Goal: Task Accomplishment & Management: Use online tool/utility

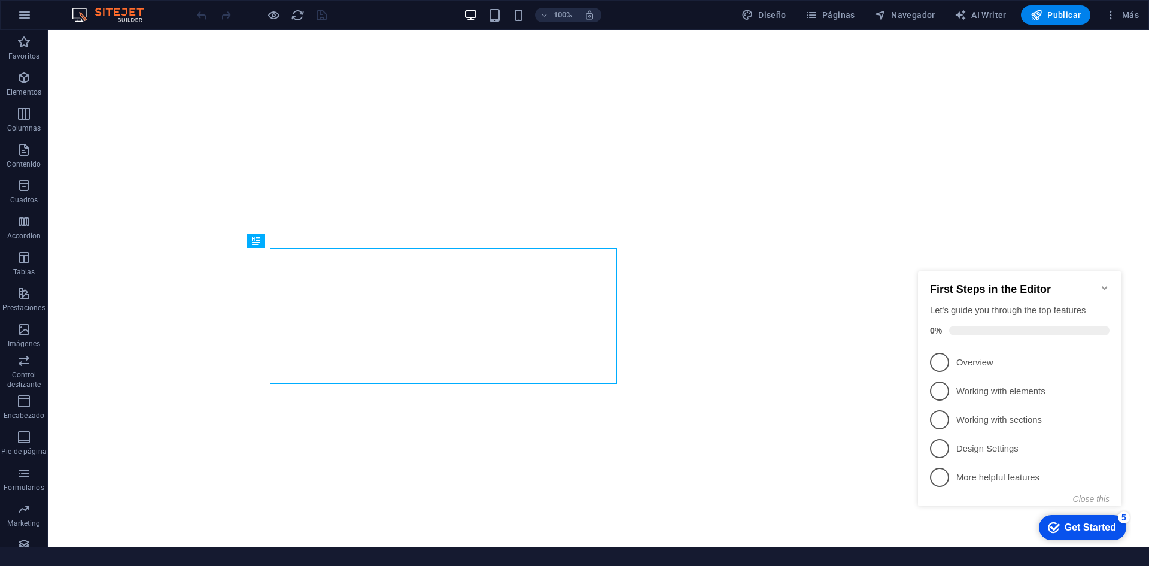
click at [1101, 283] on icon "Minimize checklist" at bounding box center [1105, 288] width 10 height 10
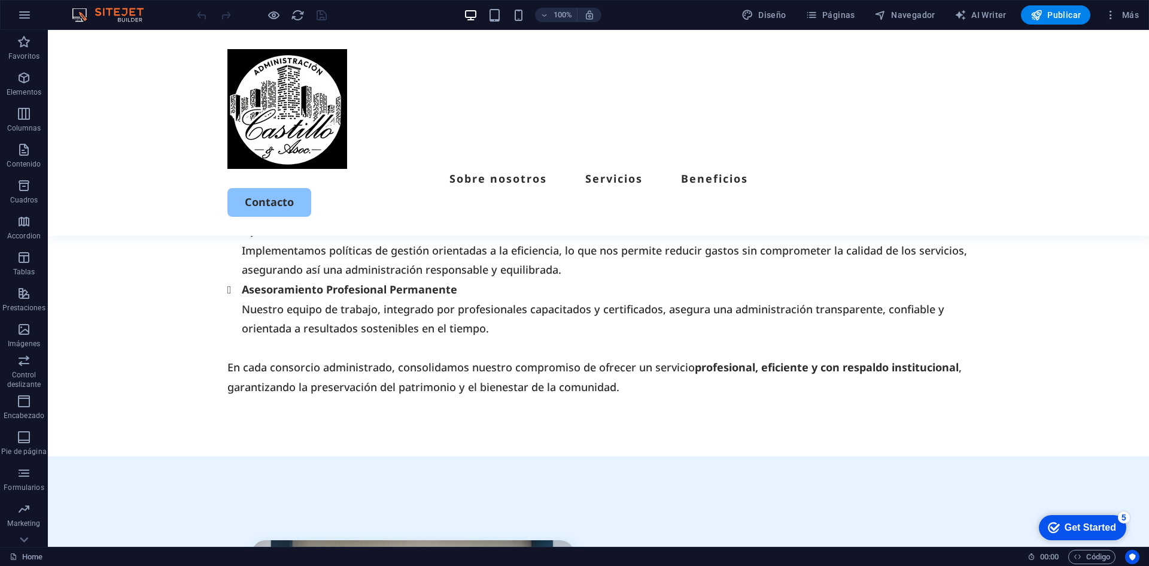
scroll to position [2593, 0]
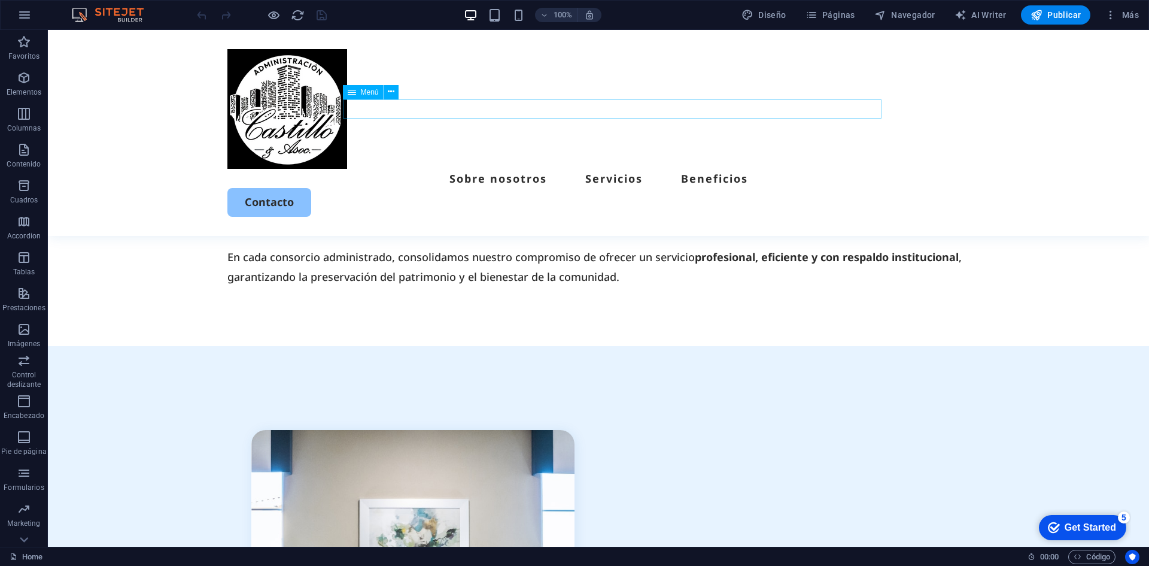
click at [519, 169] on nav "Sobre nosotros Servicios Beneficios" at bounding box center [598, 178] width 742 height 19
click at [518, 169] on nav "Sobre nosotros Servicios Beneficios" at bounding box center [598, 178] width 742 height 19
select select
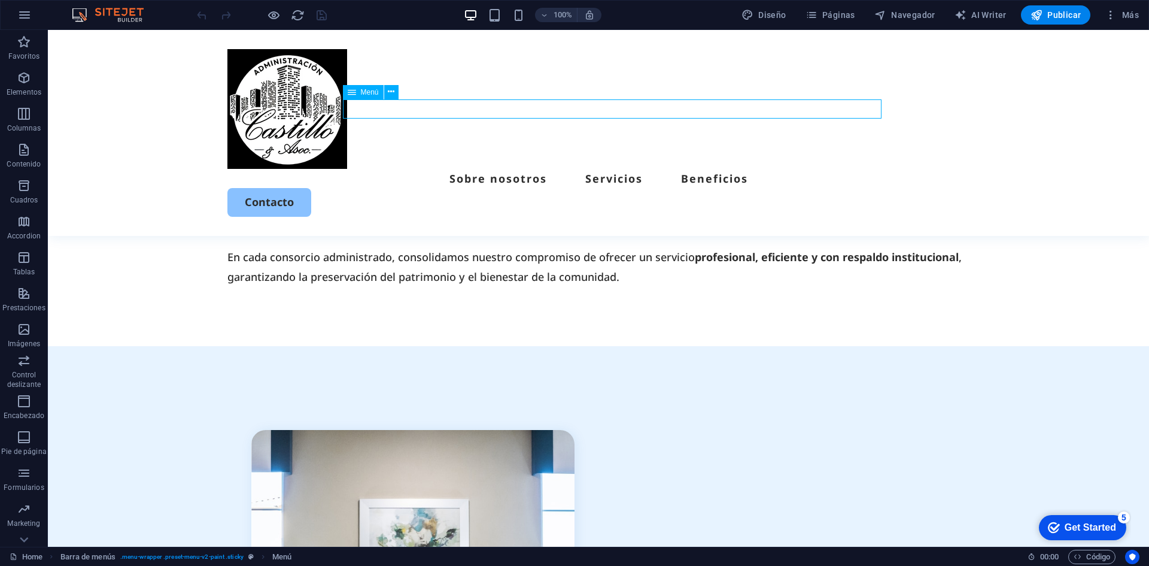
select select
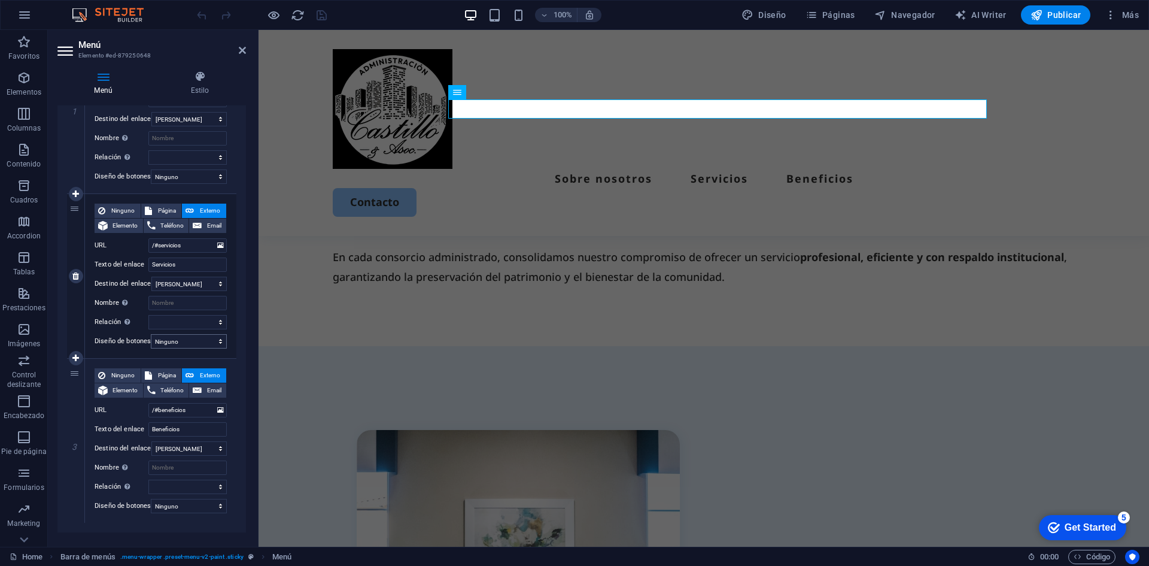
scroll to position [0, 0]
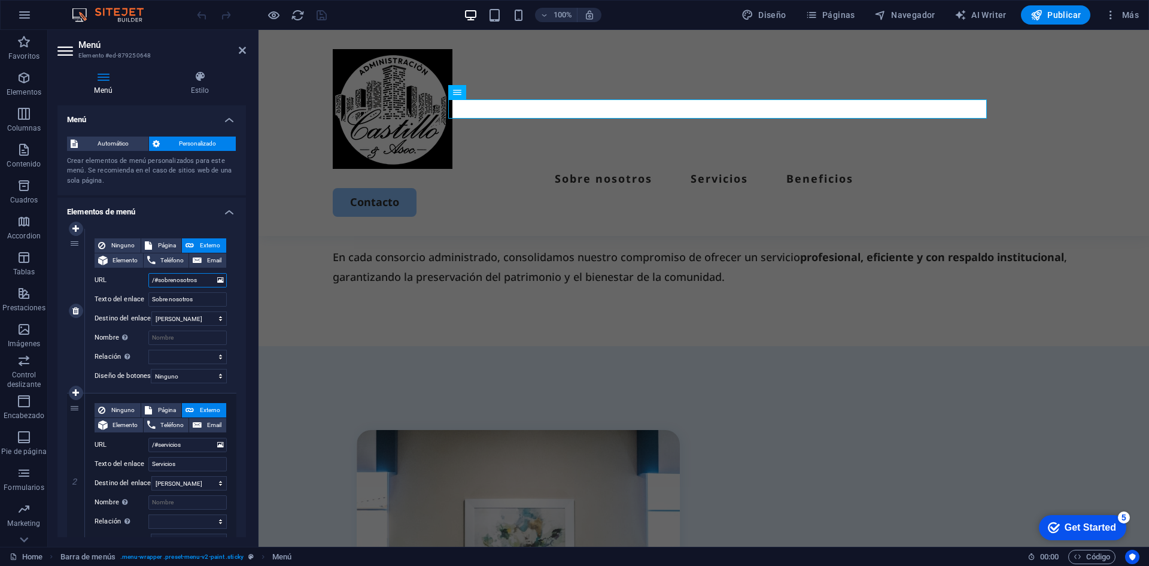
click at [197, 281] on input "/#sobrenosotros" at bounding box center [187, 280] width 78 height 14
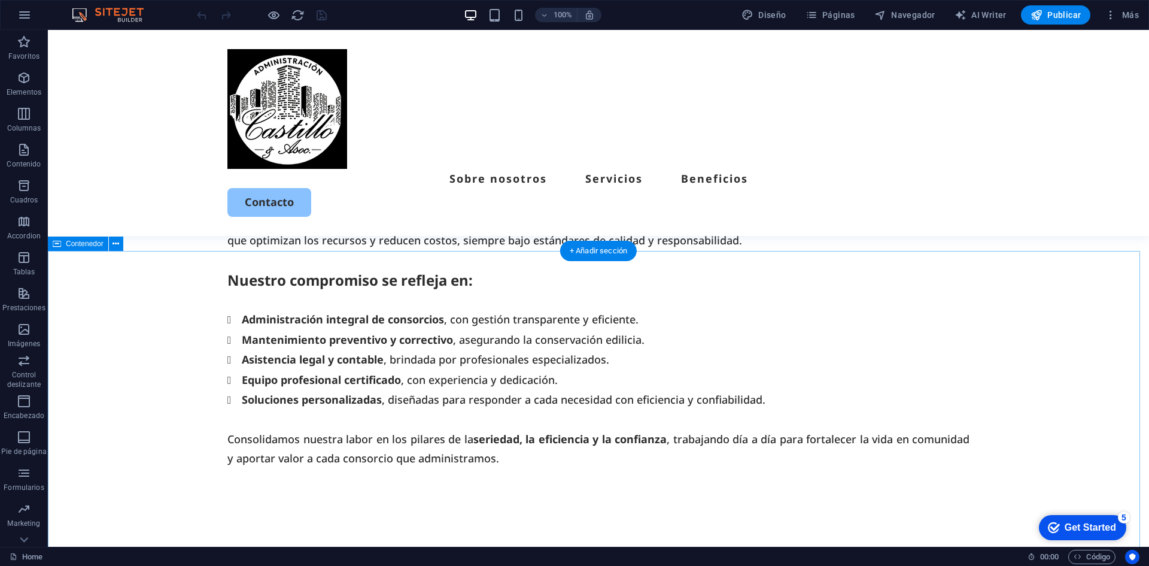
scroll to position [399, 0]
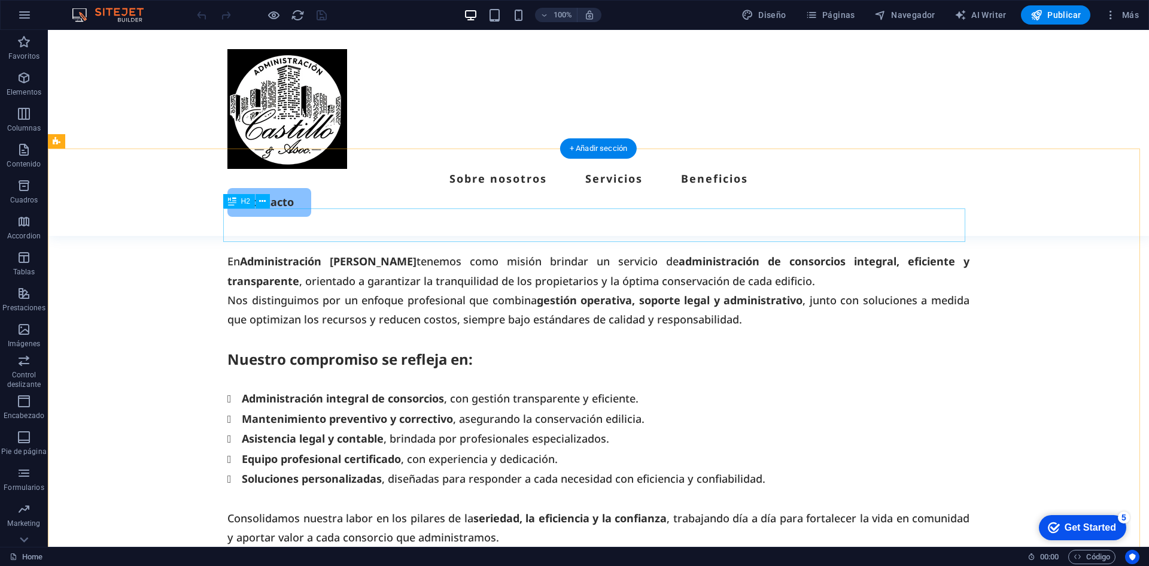
click at [355, 217] on div "Sobre nosotros" at bounding box center [598, 225] width 742 height 34
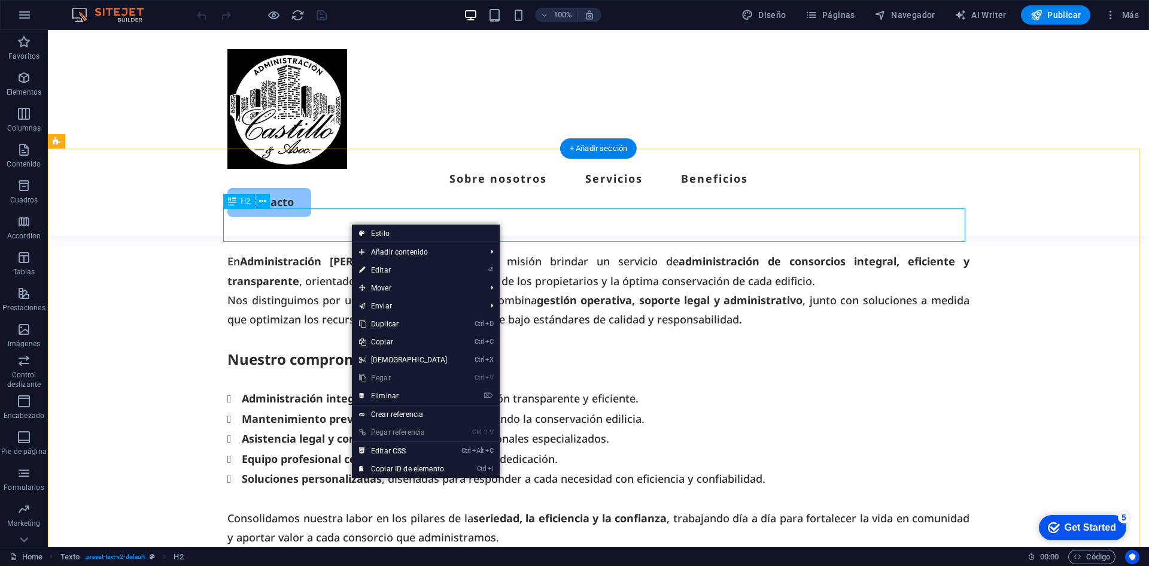
click at [323, 230] on div "Sobre nosotros" at bounding box center [598, 225] width 742 height 34
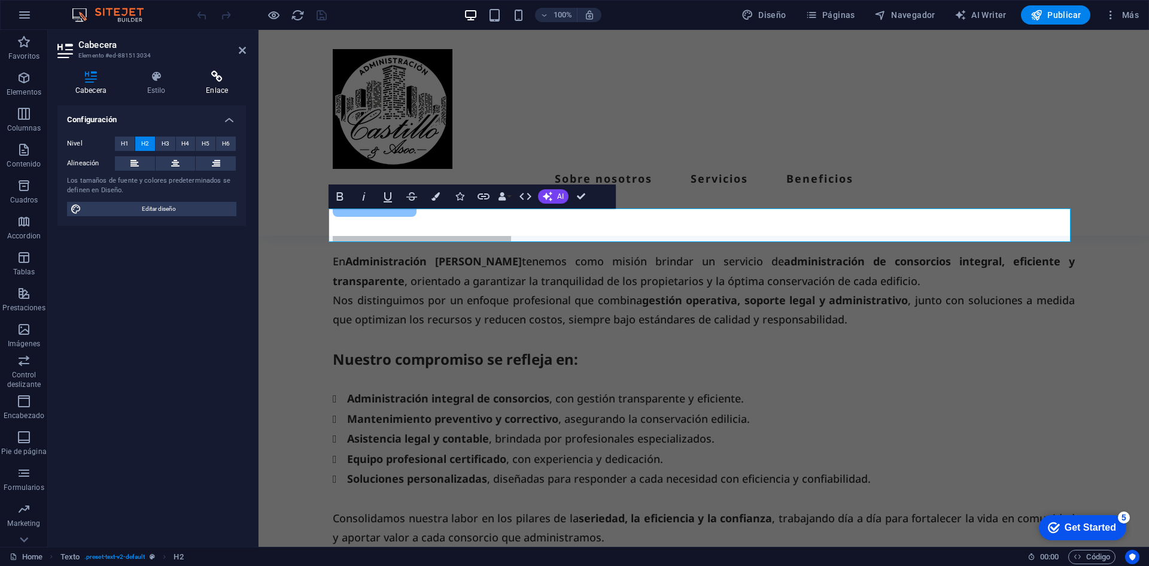
click at [212, 90] on h4 "Enlace" at bounding box center [217, 83] width 58 height 25
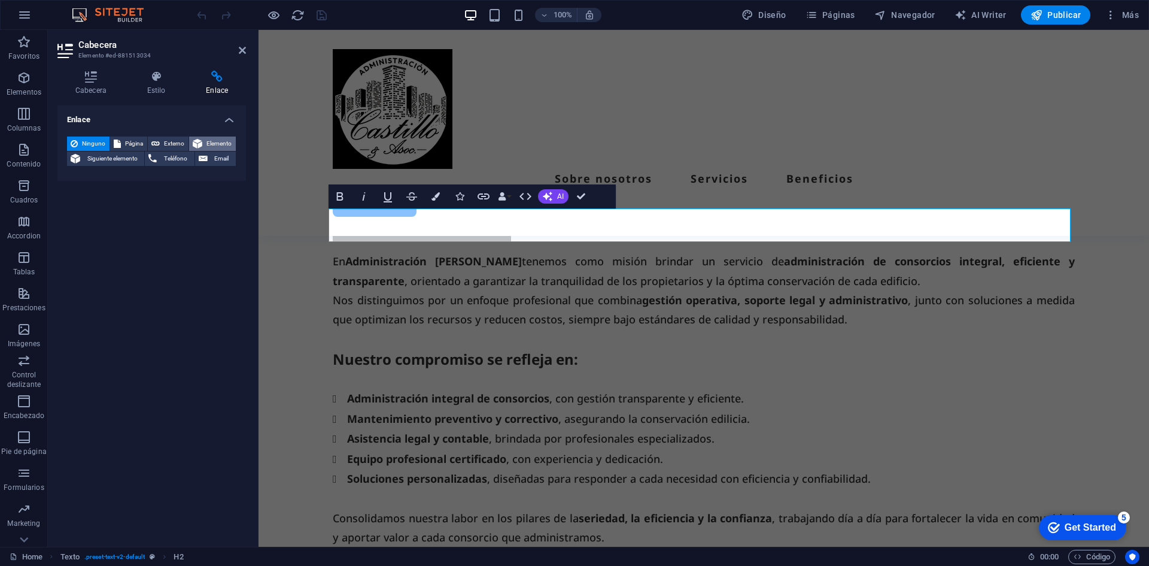
click at [219, 141] on span "Elemento" at bounding box center [219, 143] width 26 height 14
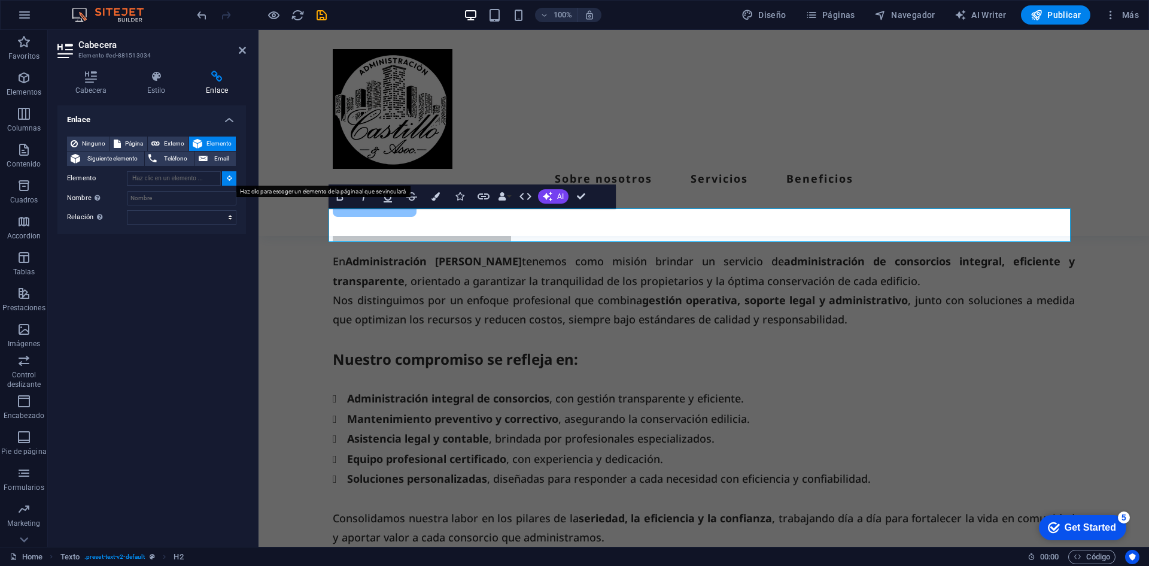
click at [226, 184] on button at bounding box center [229, 178] width 14 height 14
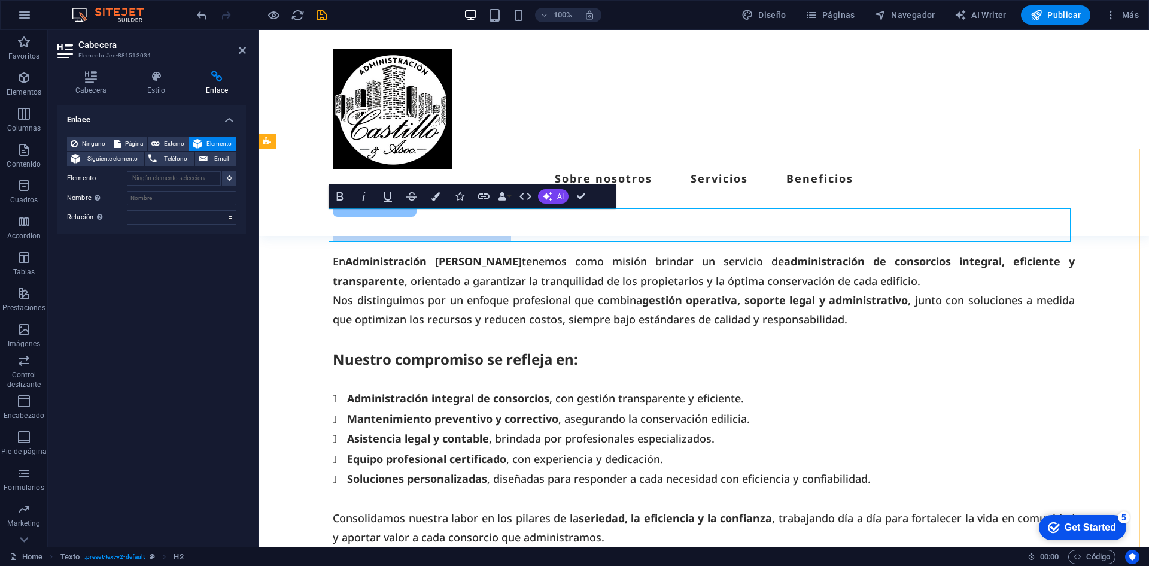
click at [394, 218] on h2 "Sobre nosotros" at bounding box center [704, 225] width 742 height 34
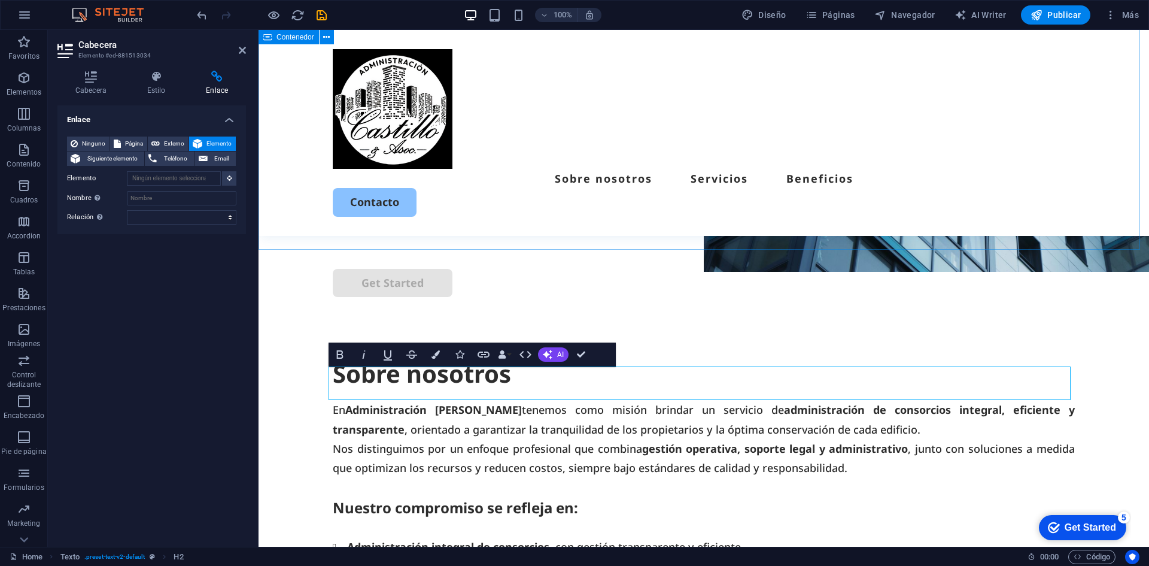
scroll to position [241, 0]
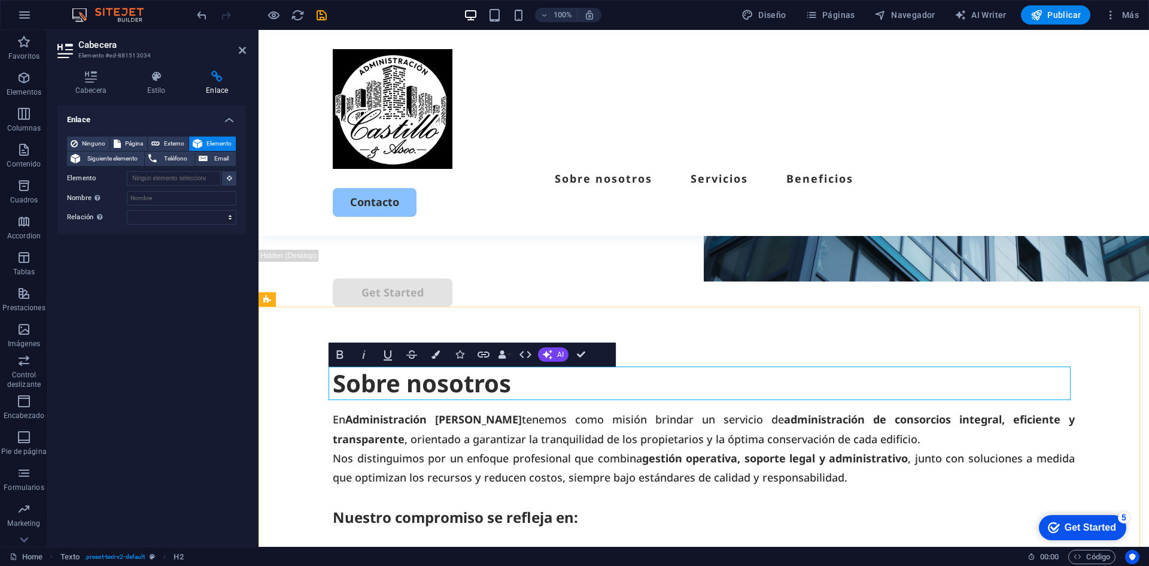
click at [413, 382] on h2 "Sobre nosotros" at bounding box center [704, 383] width 742 height 34
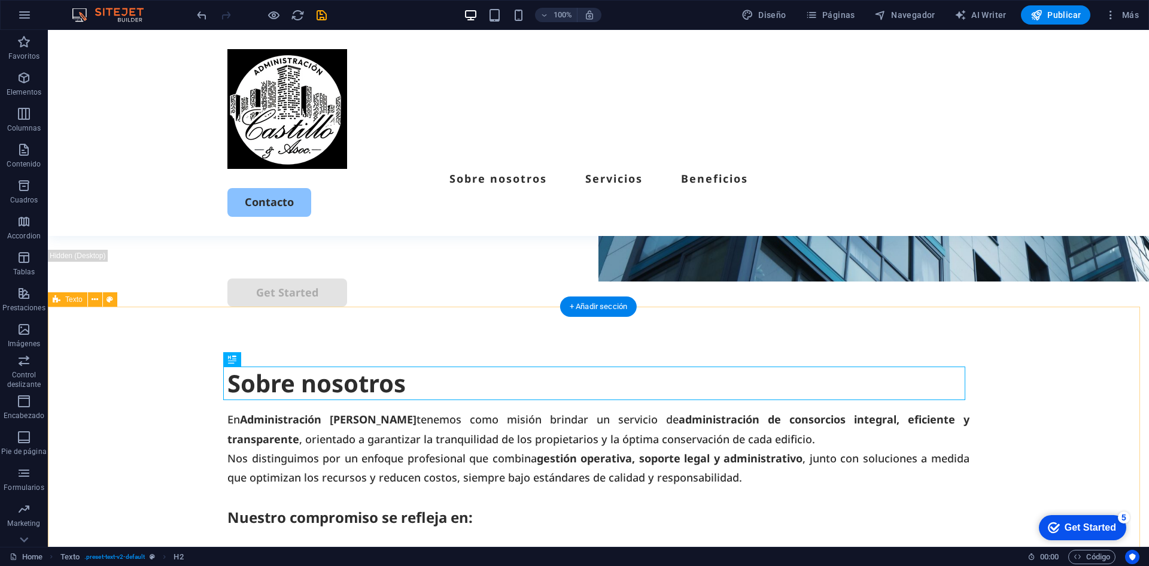
click at [314, 336] on div "Sobre nosotros En Administración [PERSON_NAME] tenemos como misión brindar un s…" at bounding box center [598, 535] width 1101 height 458
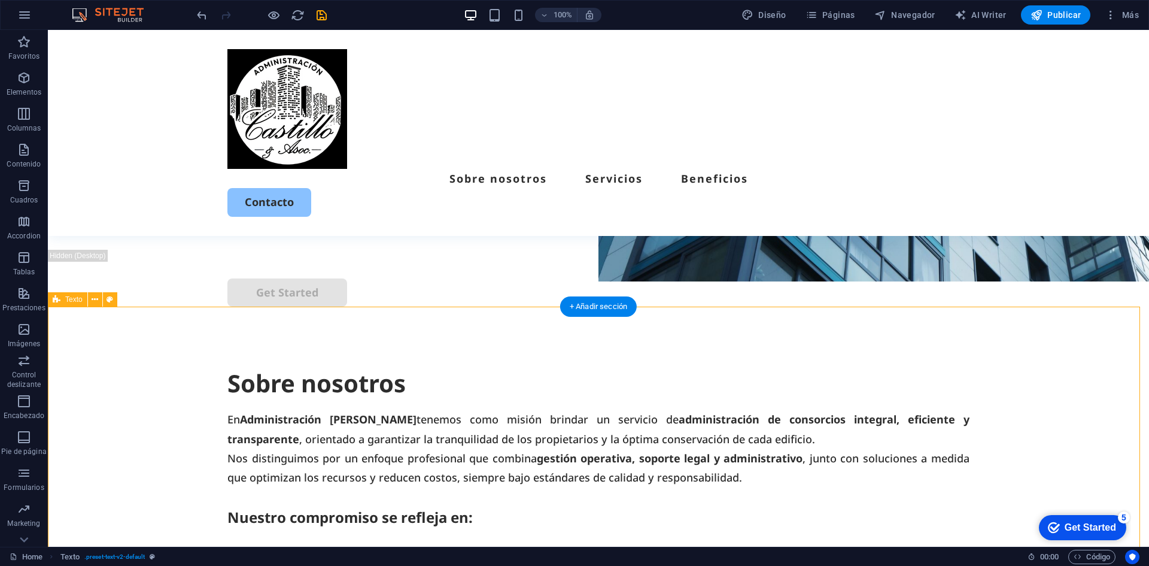
click at [309, 375] on div "Sobre nosotros" at bounding box center [598, 383] width 742 height 34
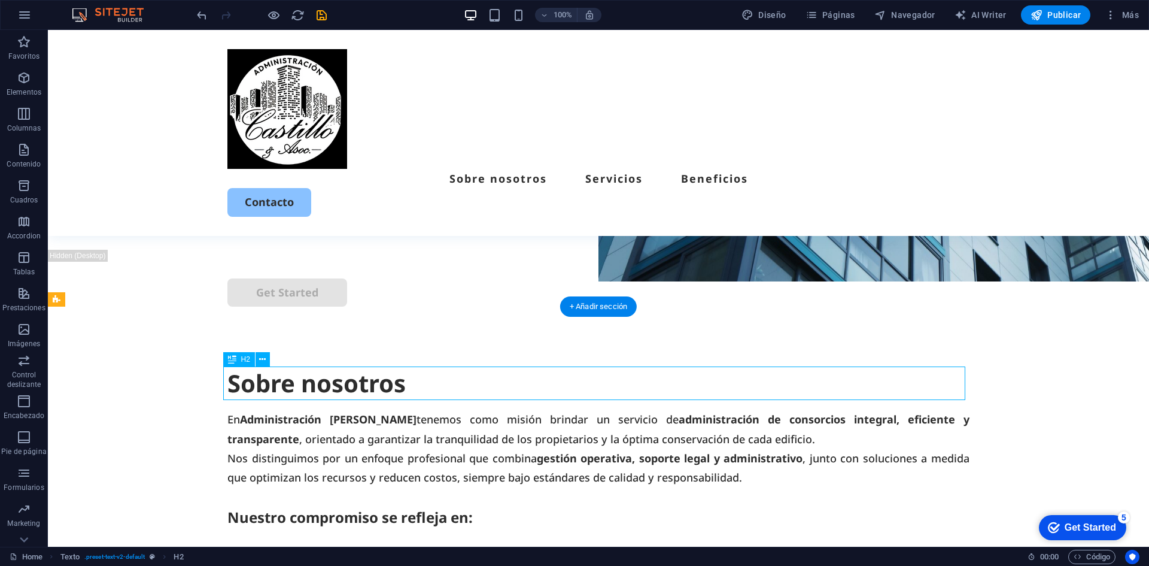
click at [308, 376] on div "Sobre nosotros" at bounding box center [598, 383] width 742 height 34
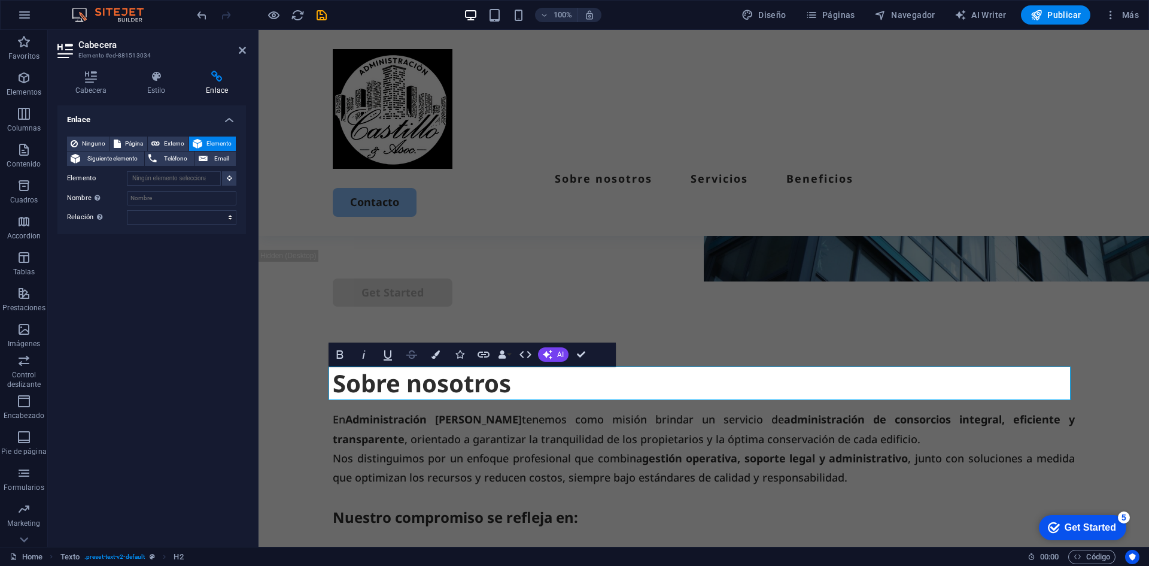
click at [415, 354] on icon "button" at bounding box center [412, 354] width 14 height 14
click at [208, 140] on span "Elemento" at bounding box center [219, 143] width 26 height 14
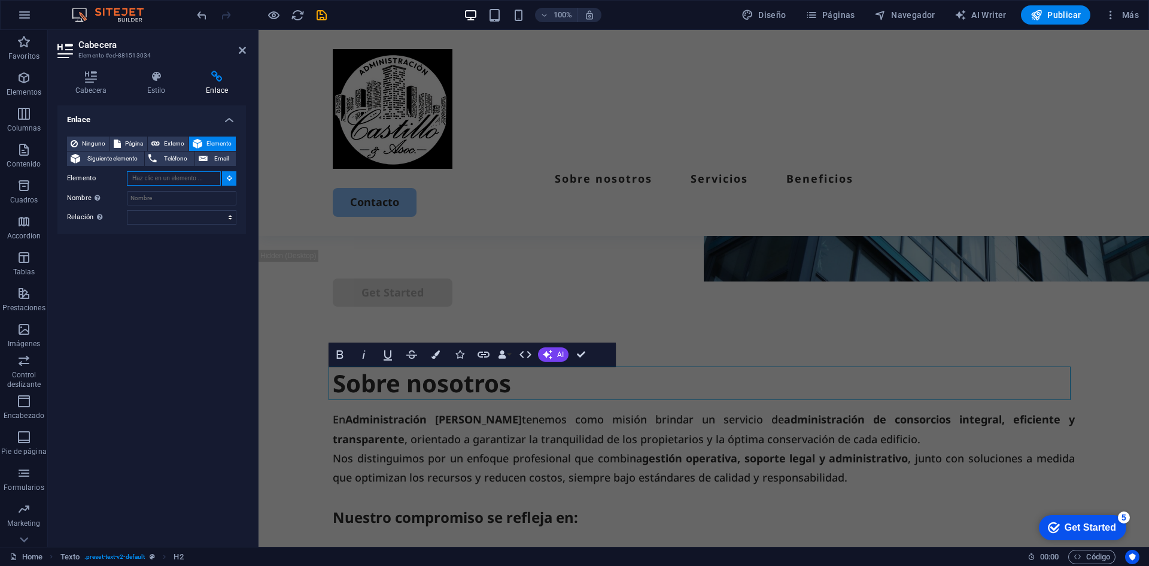
click at [212, 178] on input "Elemento" at bounding box center [174, 178] width 94 height 14
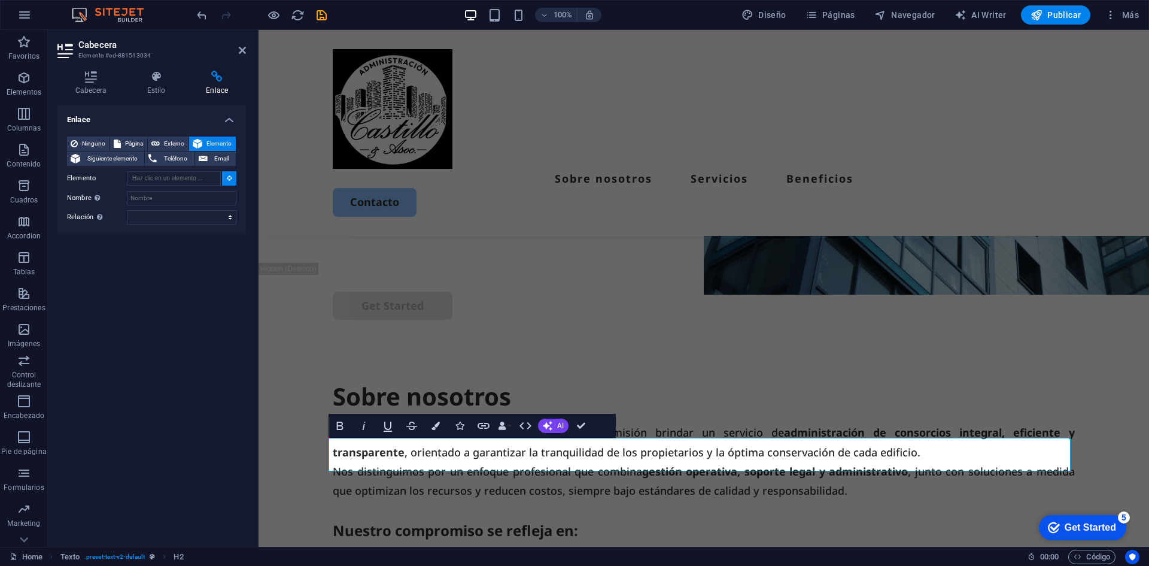
click at [224, 176] on button at bounding box center [229, 178] width 14 height 14
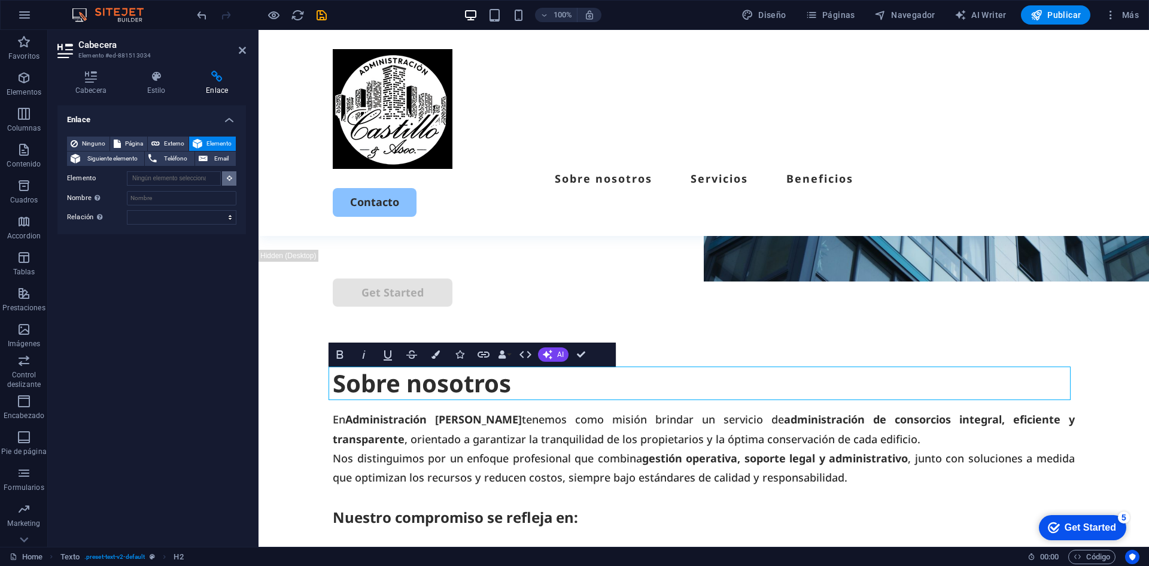
click at [600, 350] on div "Bold Italic Underline Strikethrough Colors Icons Link Data Bindings Empresa Nom…" at bounding box center [472, 354] width 287 height 24
click at [590, 382] on h2 "Sobre nosotros" at bounding box center [704, 383] width 742 height 34
click at [496, 382] on h2 "Sobre nosotros" at bounding box center [704, 383] width 742 height 34
click at [451, 382] on h2 "Sobre nosotros" at bounding box center [704, 383] width 742 height 34
click at [278, 300] on span "Texto" at bounding box center [284, 299] width 17 height 7
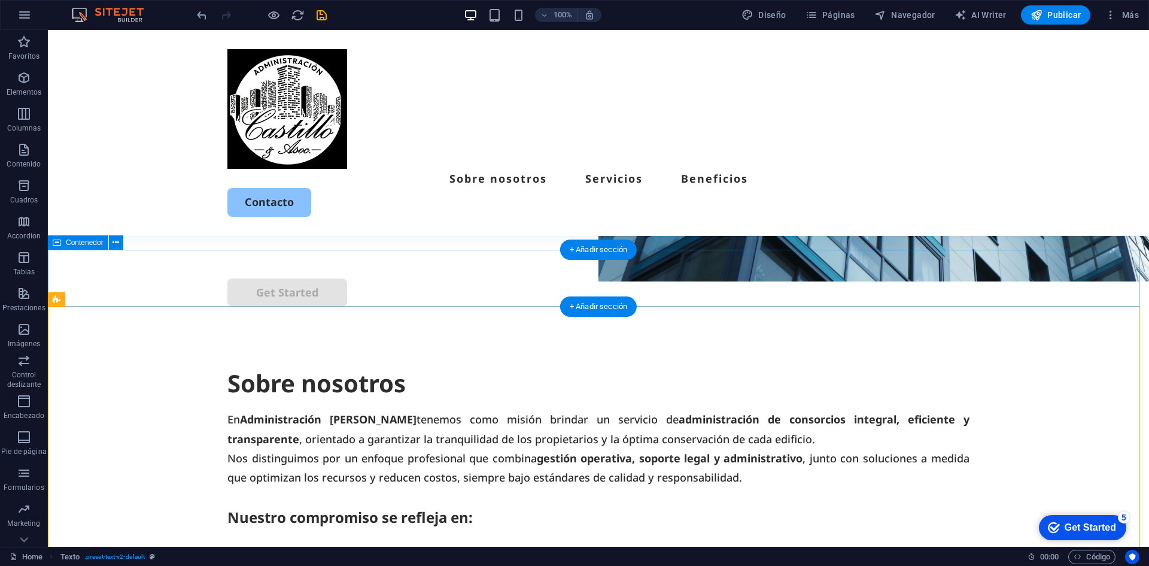
click at [179, 271] on div "Get Started" at bounding box center [598, 278] width 1101 height 57
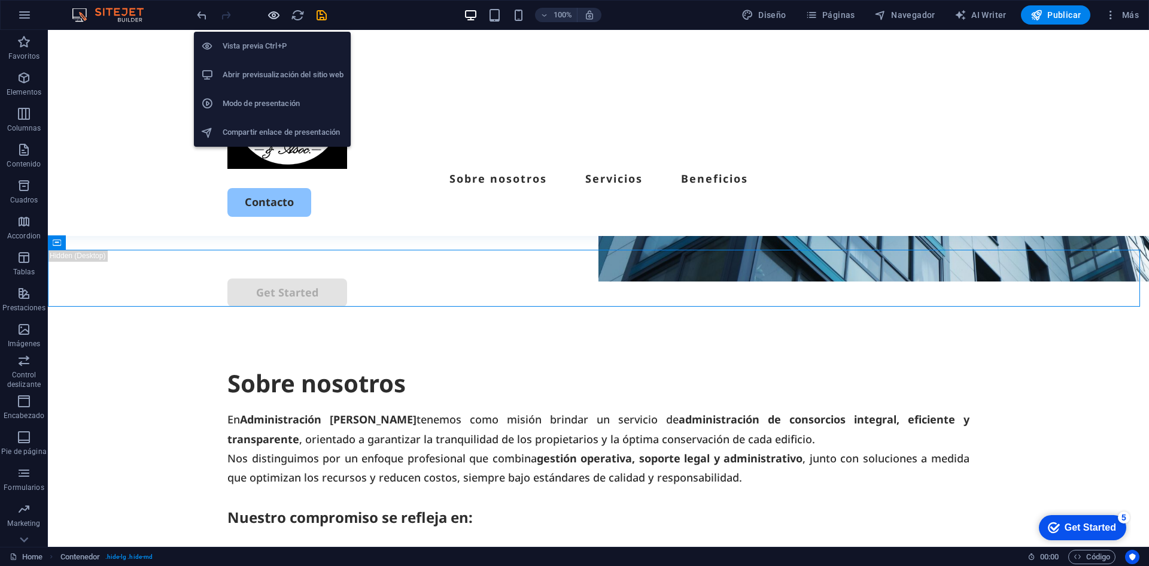
click at [272, 15] on icon "button" at bounding box center [274, 15] width 14 height 14
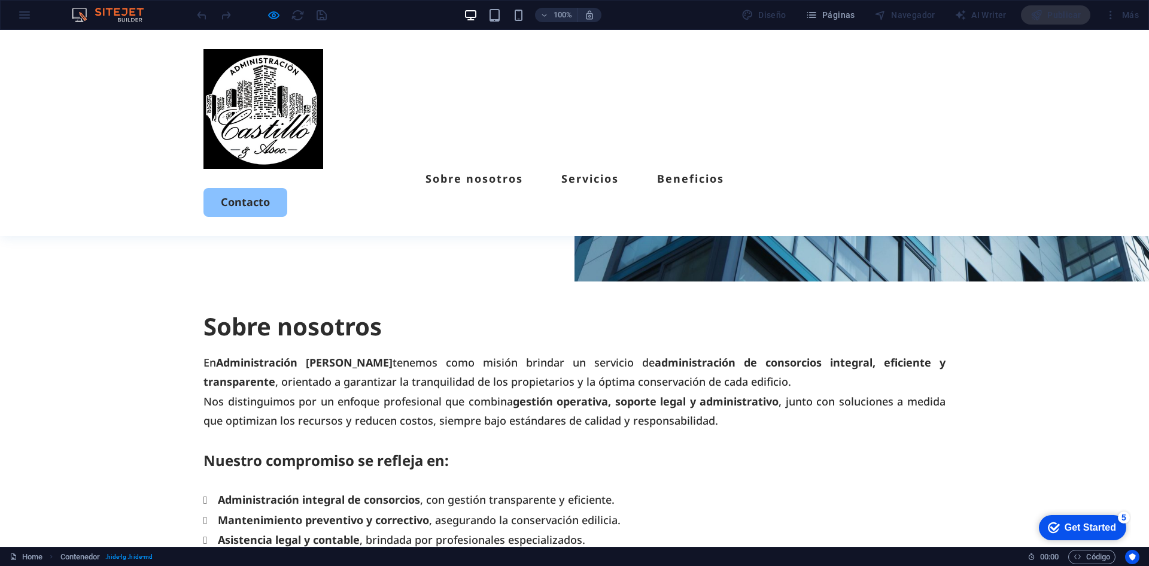
click at [328, 329] on h2 "Sobre nosotros" at bounding box center [574, 326] width 742 height 34
click at [514, 173] on link "Sobre nosotros" at bounding box center [475, 178] width 98 height 11
click at [588, 173] on link "Servicios" at bounding box center [589, 178] width 57 height 11
click at [659, 169] on ul "Sobre nosotros Servicios Beneficios" at bounding box center [574, 178] width 742 height 19
click at [703, 173] on link "Beneficios" at bounding box center [690, 178] width 67 height 11
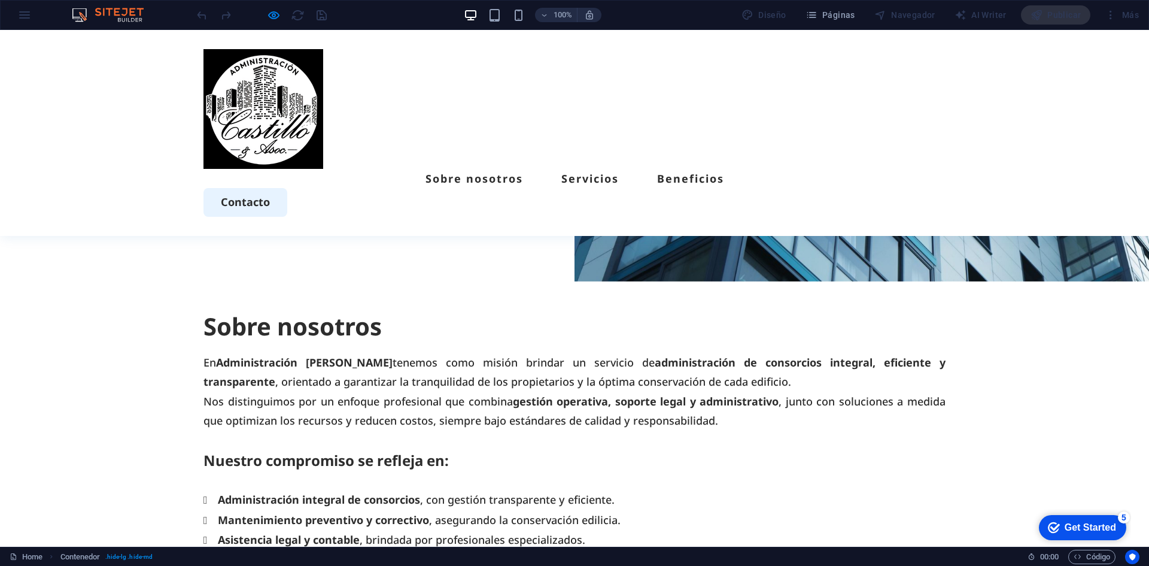
click at [287, 188] on link "Contacto" at bounding box center [245, 202] width 84 height 28
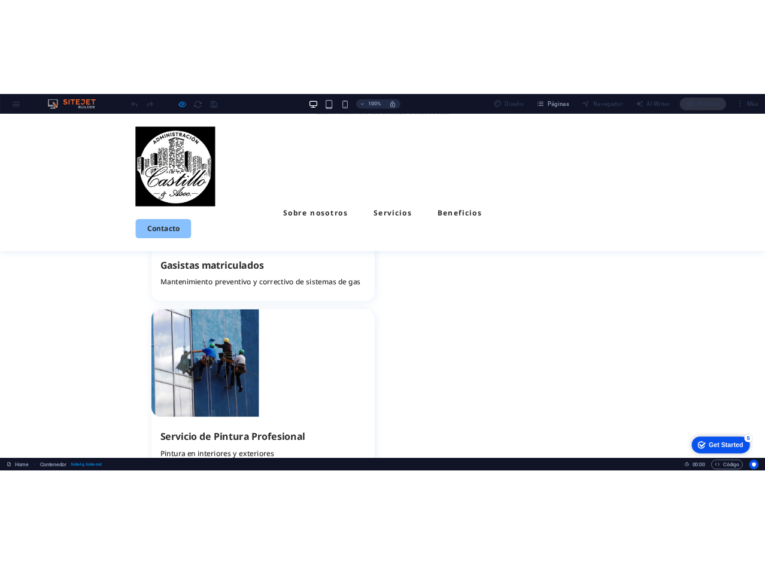
scroll to position [0, 0]
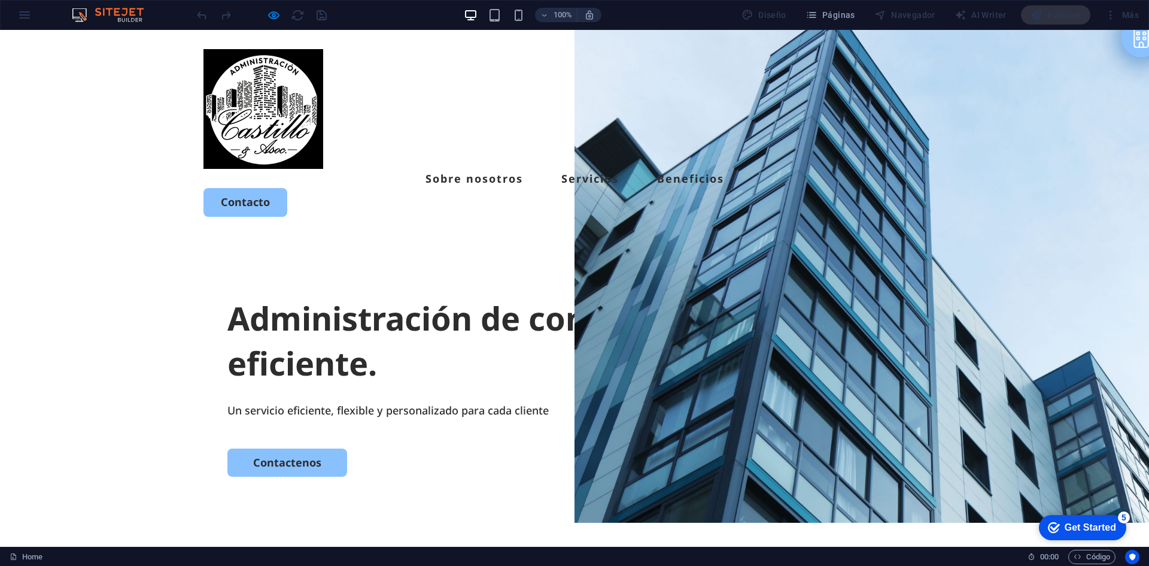
click at [366, 296] on h1 "Administración de consorcios profesional y eficiente." at bounding box center [574, 341] width 694 height 90
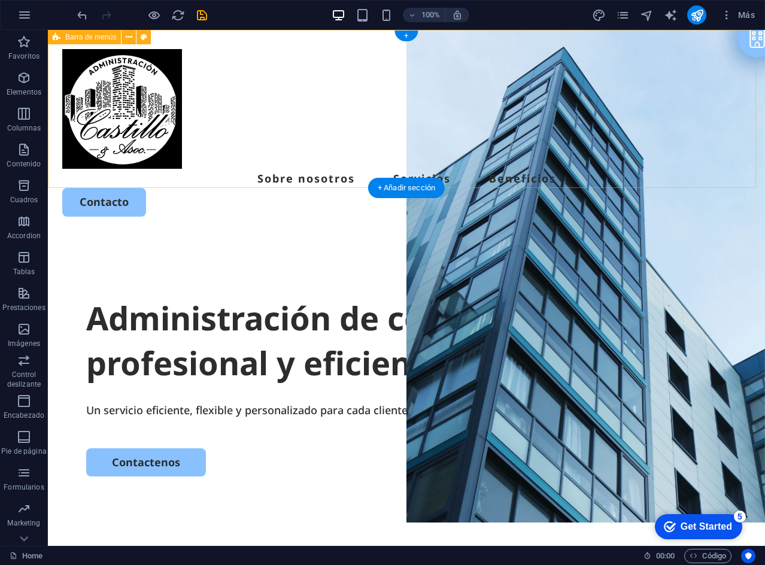
click at [288, 123] on div "Sobre nosotros Servicios Beneficios Contacto" at bounding box center [406, 133] width 717 height 206
click at [159, 122] on div at bounding box center [406, 109] width 688 height 120
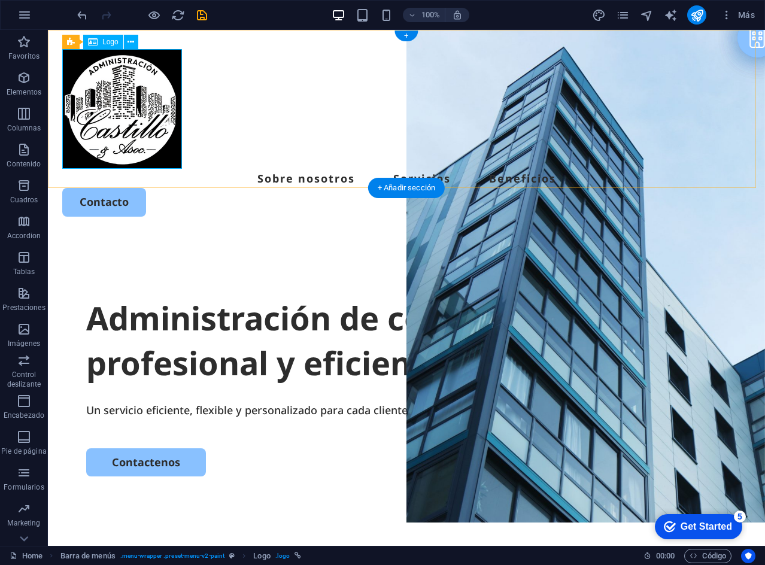
click at [136, 114] on div at bounding box center [406, 109] width 688 height 120
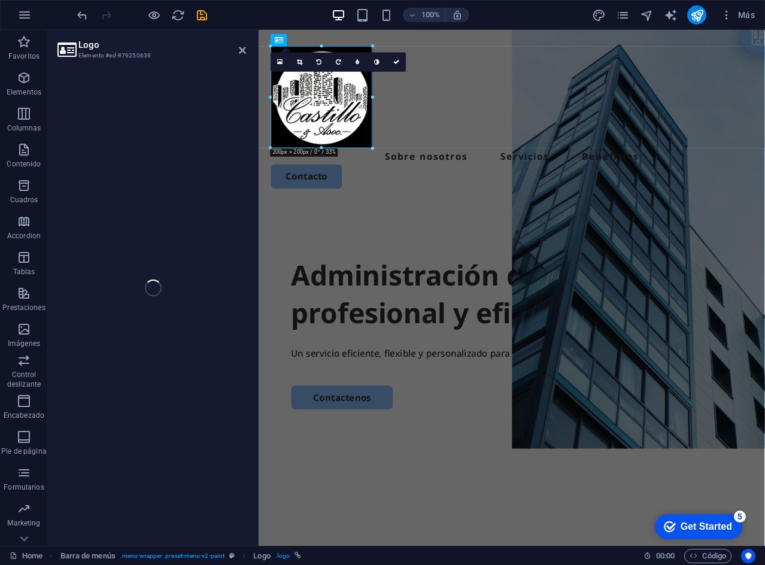
select select "px"
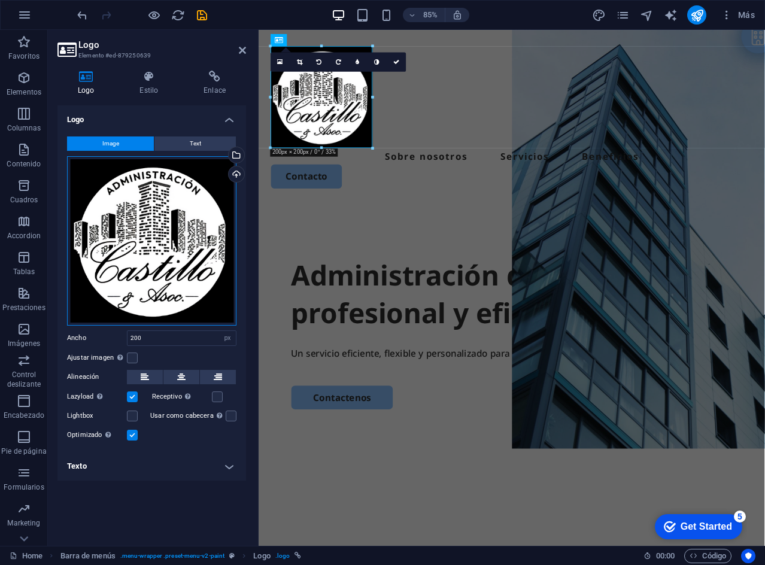
click at [146, 190] on div "Arrastra archivos aquí, haz clic para escoger archivos o selecciona archivos de…" at bounding box center [151, 240] width 169 height 169
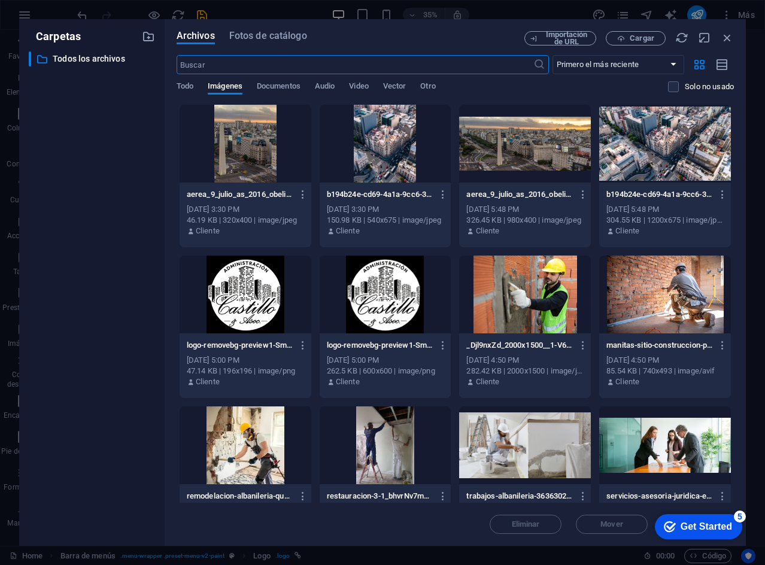
click at [147, 82] on div "​ Todos los archivos Todos los archivos" at bounding box center [92, 293] width 126 height 485
click at [727, 39] on icon "button" at bounding box center [727, 37] width 13 height 13
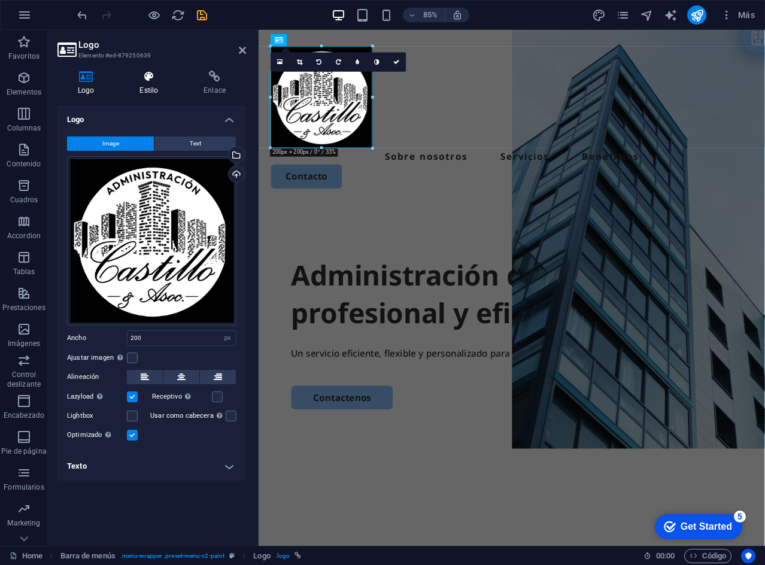
click at [162, 77] on icon at bounding box center [148, 77] width 59 height 12
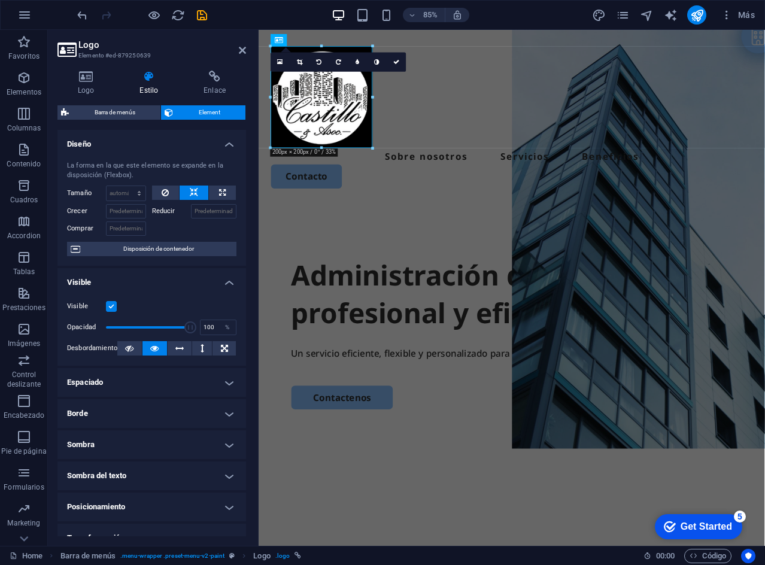
click at [108, 303] on label at bounding box center [111, 306] width 11 height 11
click at [0, 0] on input "Visible" at bounding box center [0, 0] width 0 height 0
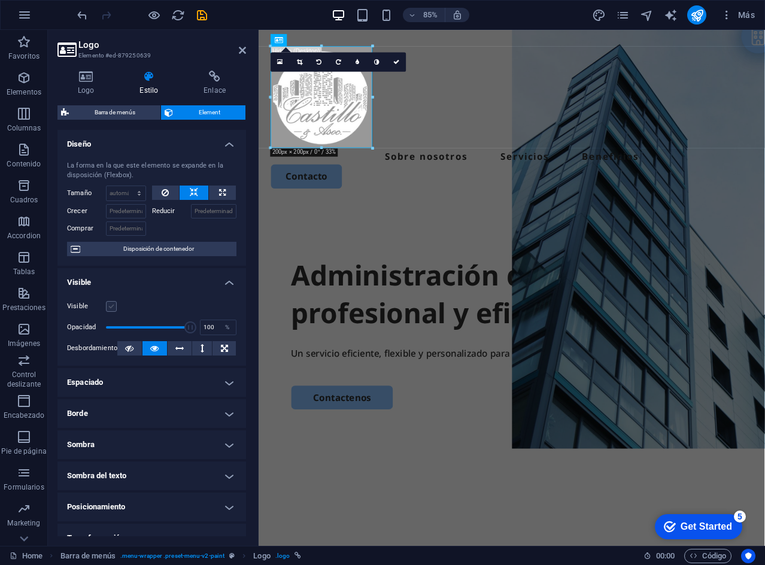
click at [108, 303] on label at bounding box center [111, 306] width 11 height 11
click at [0, 0] on input "Visible" at bounding box center [0, 0] width 0 height 0
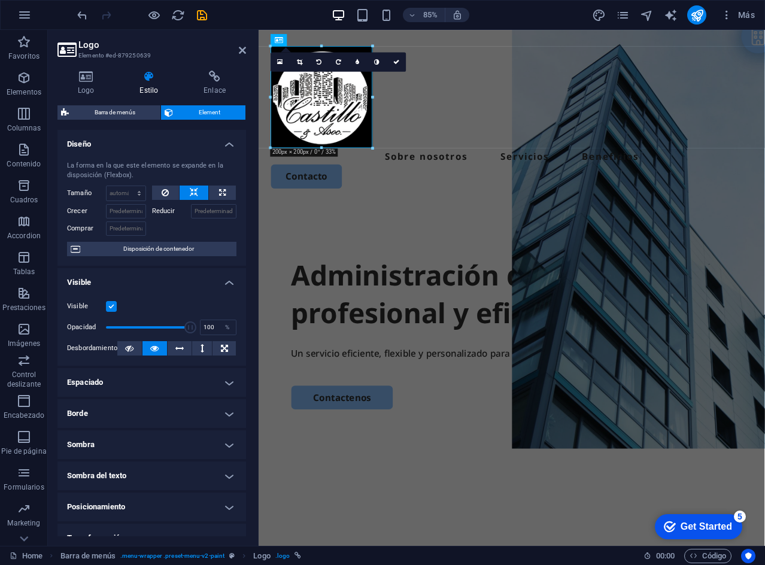
click at [108, 303] on label at bounding box center [111, 306] width 11 height 11
click at [0, 0] on input "Visible" at bounding box center [0, 0] width 0 height 0
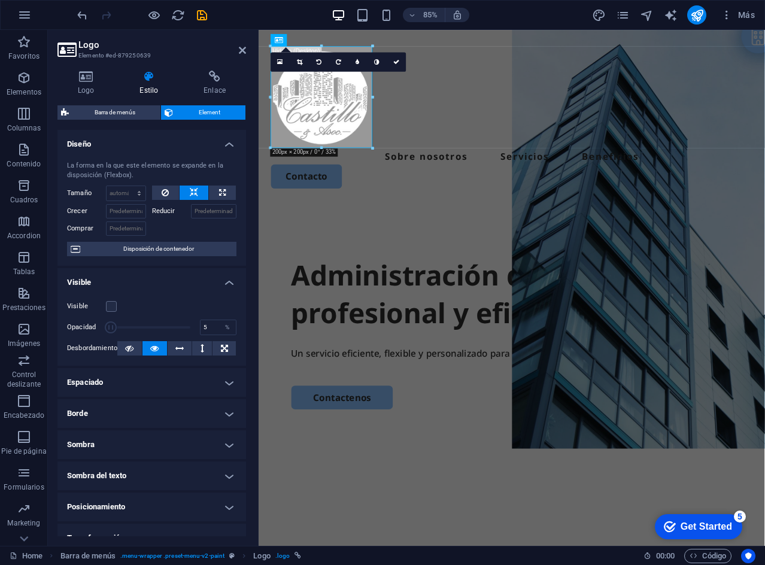
drag, startPoint x: 185, startPoint y: 326, endPoint x: 107, endPoint y: 324, distance: 78.4
click at [108, 326] on span at bounding box center [111, 327] width 12 height 12
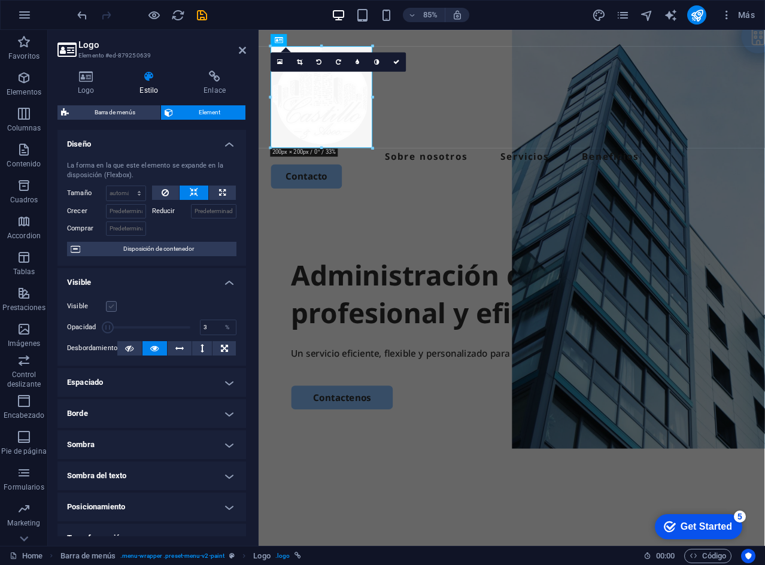
click at [110, 308] on label at bounding box center [111, 306] width 11 height 11
click at [0, 0] on input "Visible" at bounding box center [0, 0] width 0 height 0
type input "100"
drag, startPoint x: 109, startPoint y: 323, endPoint x: 201, endPoint y: 320, distance: 92.2
click at [201, 320] on div "Opacidad 100 %" at bounding box center [151, 327] width 169 height 18
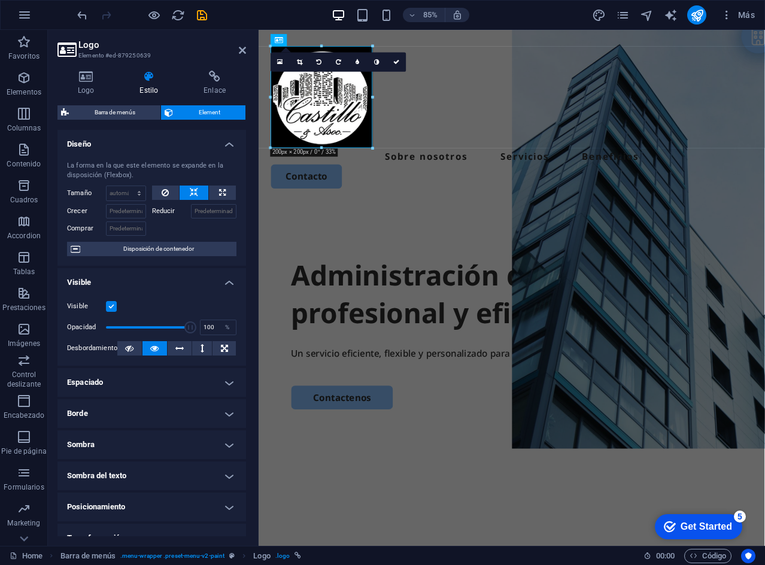
click at [113, 305] on label at bounding box center [111, 306] width 11 height 11
click at [0, 0] on input "Visible" at bounding box center [0, 0] width 0 height 0
click at [113, 305] on label at bounding box center [111, 306] width 11 height 11
click at [0, 0] on input "Visible" at bounding box center [0, 0] width 0 height 0
click at [110, 306] on label at bounding box center [111, 306] width 11 height 11
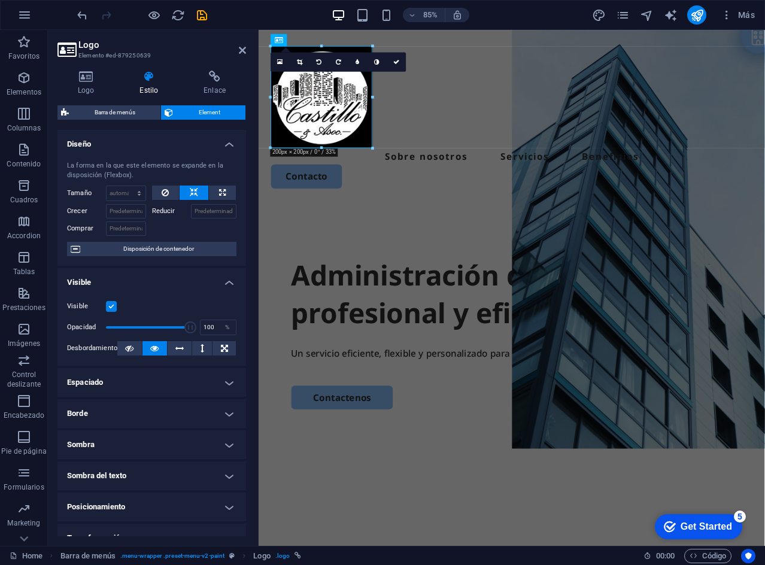
click at [0, 0] on input "Visible" at bounding box center [0, 0] width 0 height 0
click at [123, 350] on button at bounding box center [129, 348] width 25 height 14
click at [145, 347] on button at bounding box center [154, 348] width 25 height 14
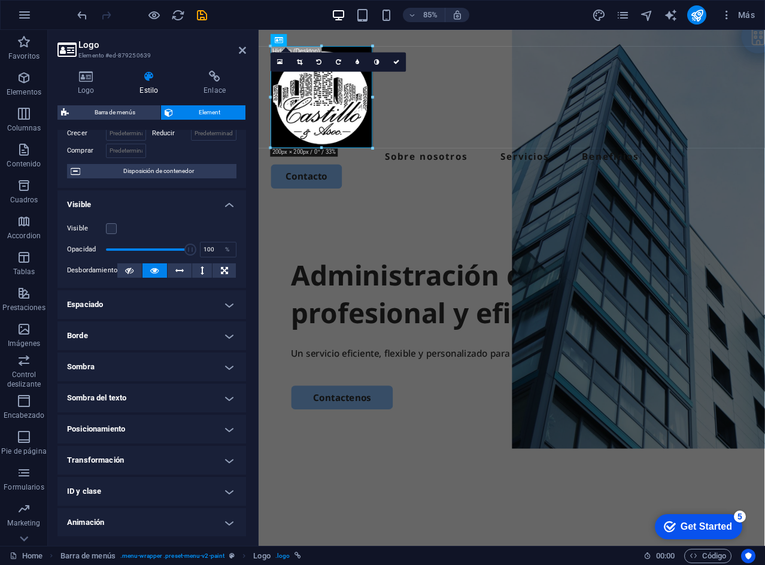
scroll to position [110, 0]
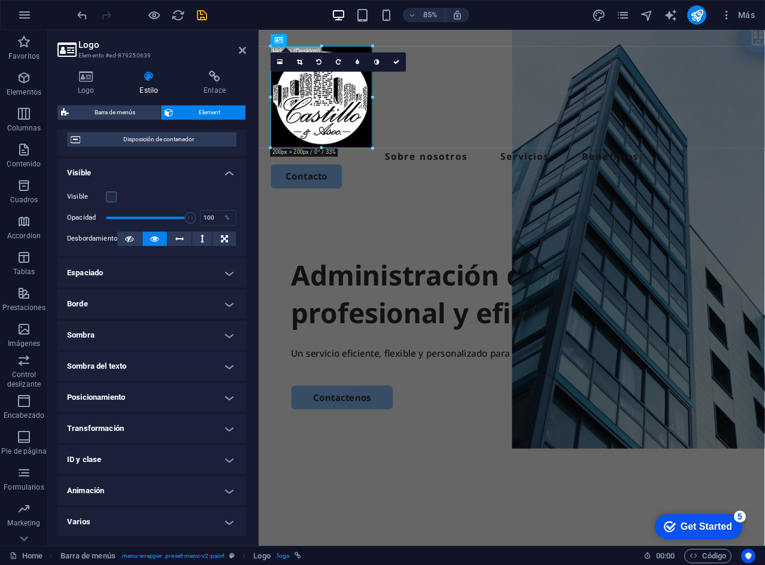
click at [135, 539] on div "Logo Estilo Enlace Logo Image Text Arrastra archivos aquí, haz clic para escoge…" at bounding box center [152, 303] width 208 height 485
click at [133, 530] on h4 "Varios" at bounding box center [151, 522] width 189 height 29
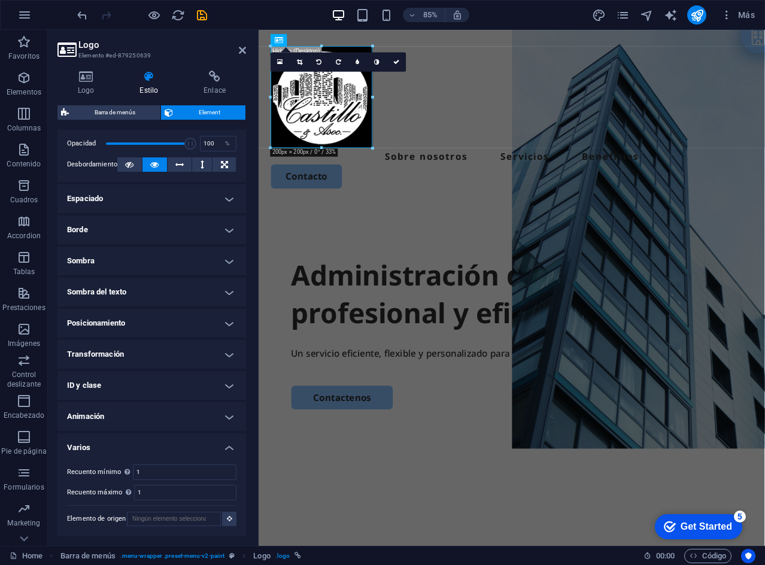
click at [119, 388] on h4 "ID y clase" at bounding box center [151, 385] width 189 height 29
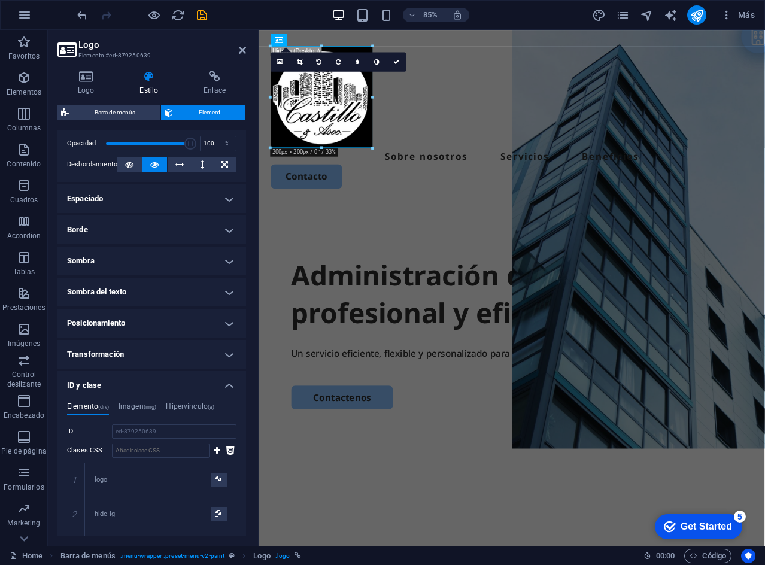
click at [136, 354] on h4 "Transformación" at bounding box center [151, 354] width 189 height 29
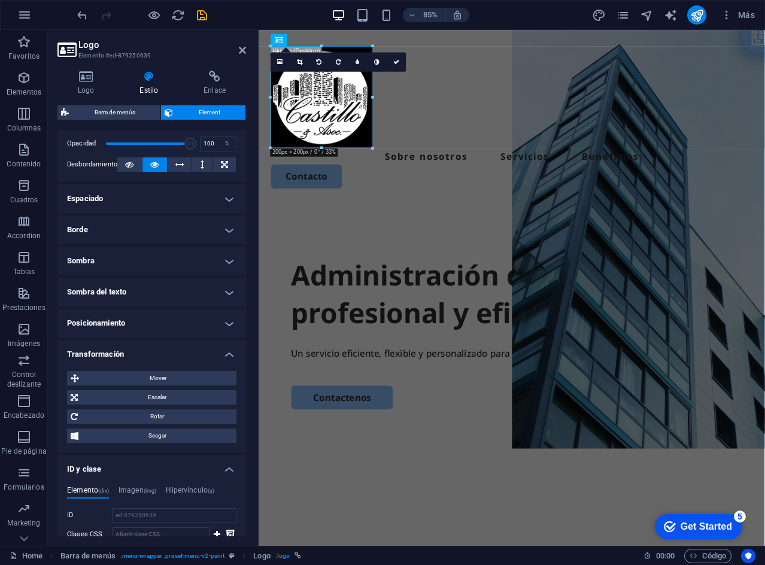
click at [145, 334] on h4 "Posicionamiento" at bounding box center [151, 323] width 189 height 29
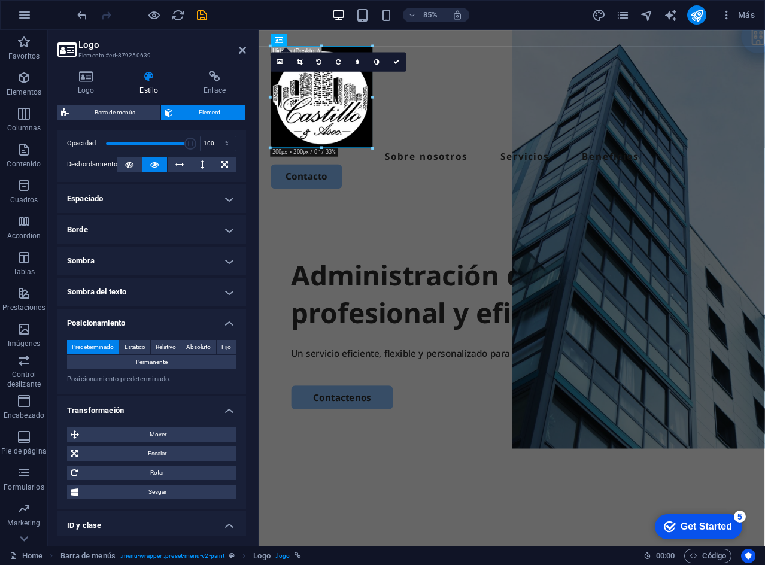
click at [146, 316] on h4 "Posicionamiento" at bounding box center [151, 320] width 189 height 22
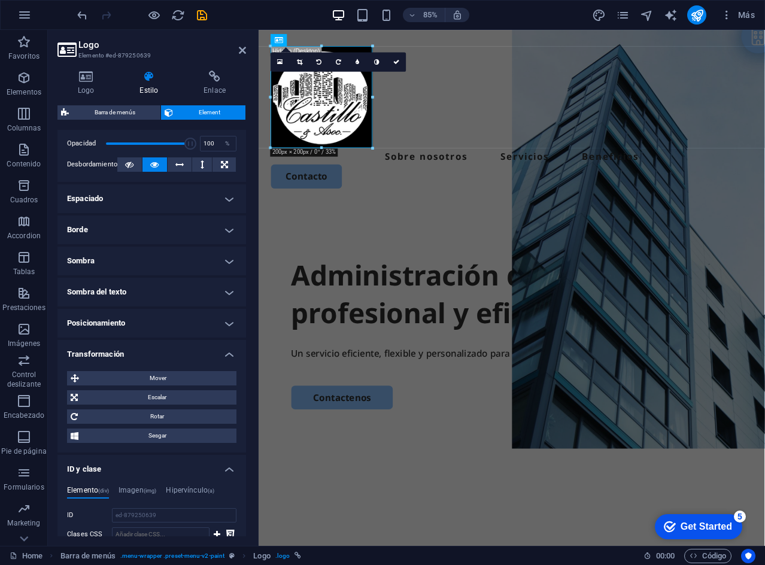
click at [146, 298] on h4 "Sombra del texto" at bounding box center [151, 292] width 189 height 29
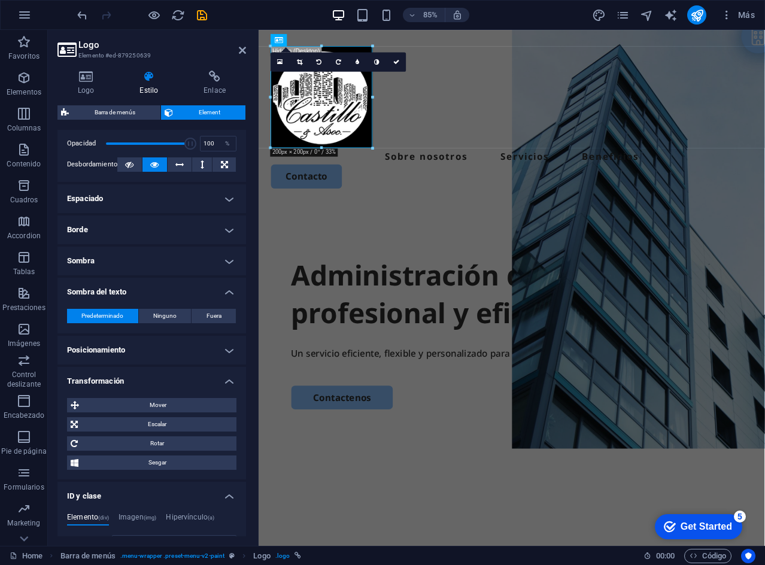
click at [153, 268] on h4 "Sombra" at bounding box center [151, 261] width 189 height 29
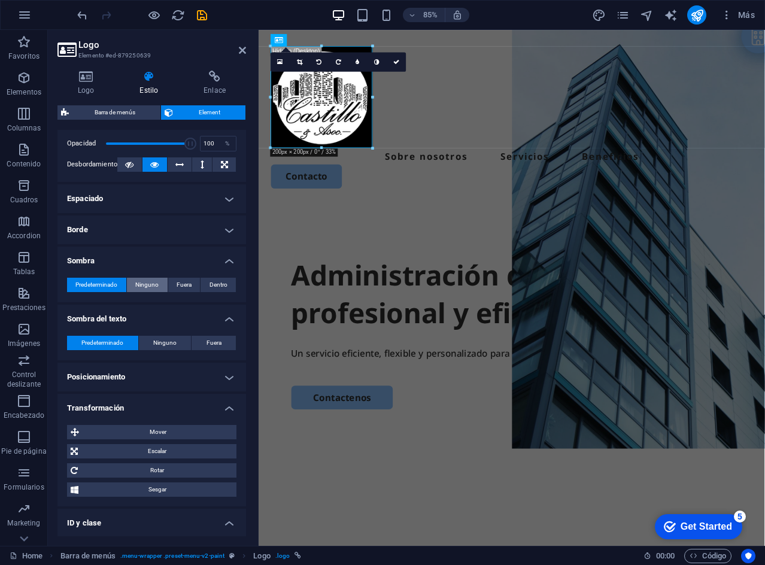
click at [162, 280] on button "Ninguno" at bounding box center [147, 285] width 41 height 14
click at [142, 227] on h4 "Borde" at bounding box center [151, 229] width 189 height 29
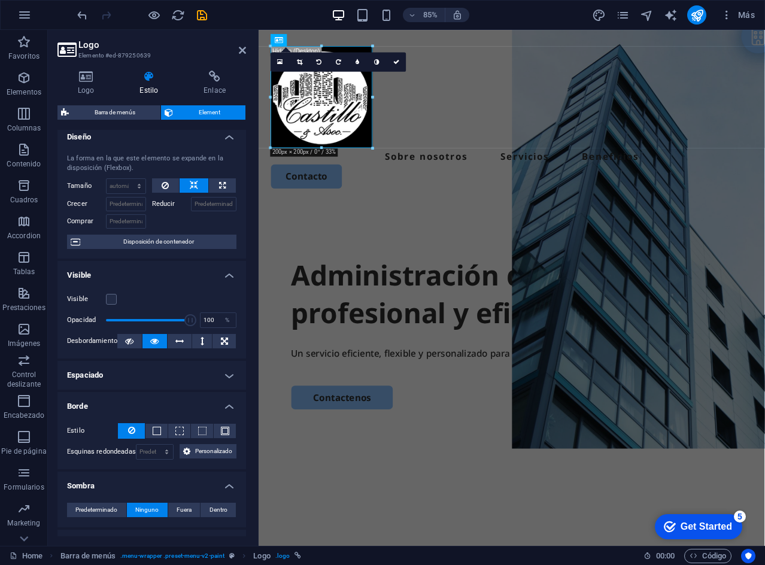
scroll to position [0, 0]
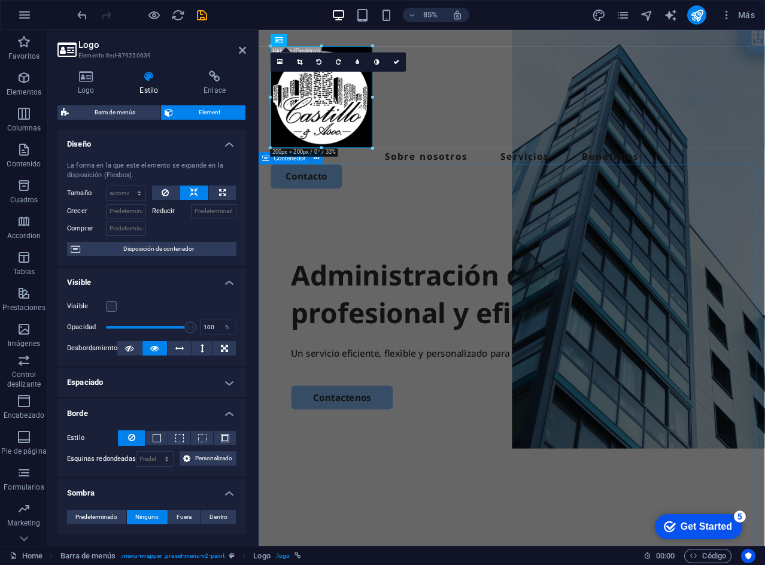
click at [284, 236] on div "Administración de consorcios profesional y eficiente. Un servicio eficiente, fl…" at bounding box center [556, 466] width 595 height 461
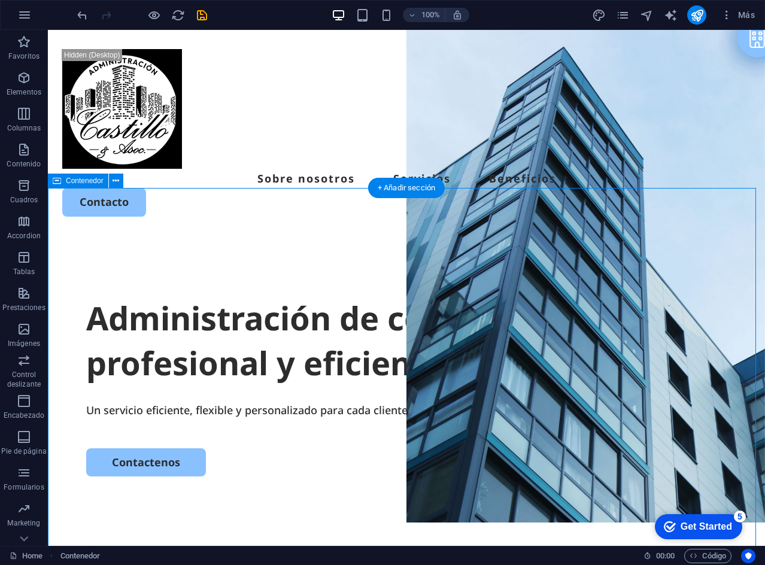
click at [288, 236] on div "Administración de consorcios profesional y eficiente. Un servicio eficiente, fl…" at bounding box center [406, 466] width 717 height 461
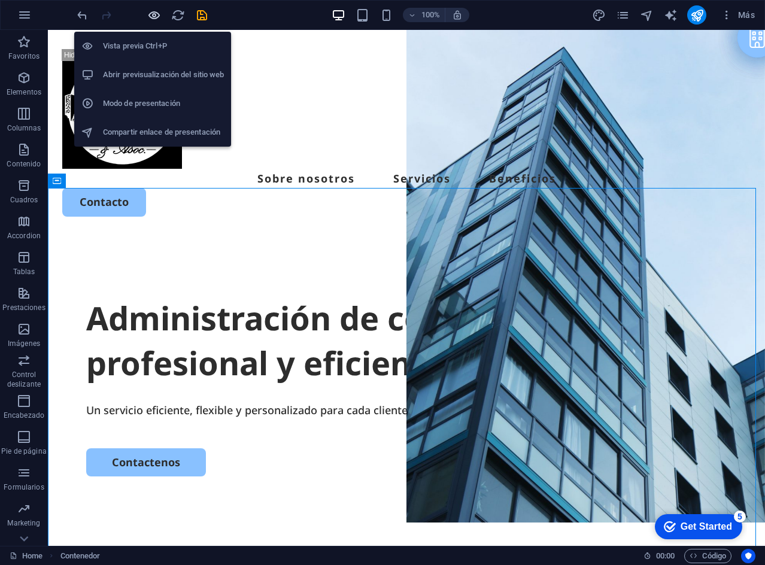
click at [153, 17] on icon "button" at bounding box center [154, 15] width 14 height 14
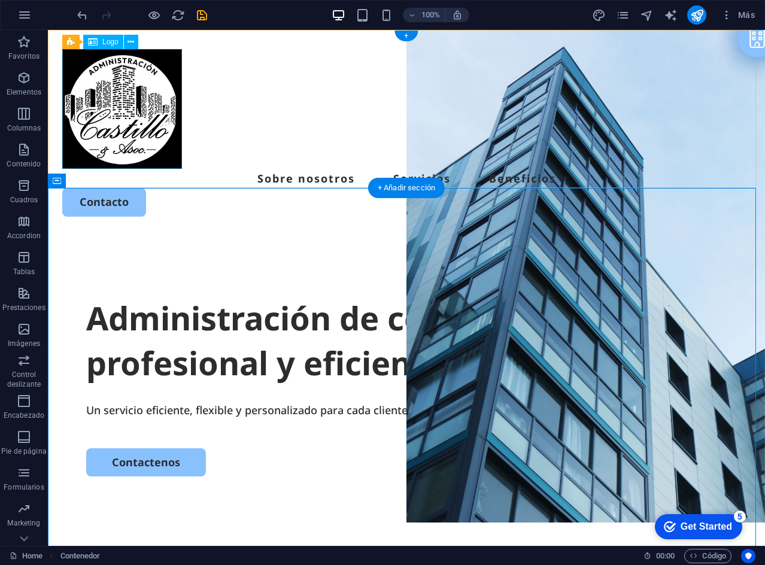
click at [161, 98] on div at bounding box center [406, 109] width 688 height 120
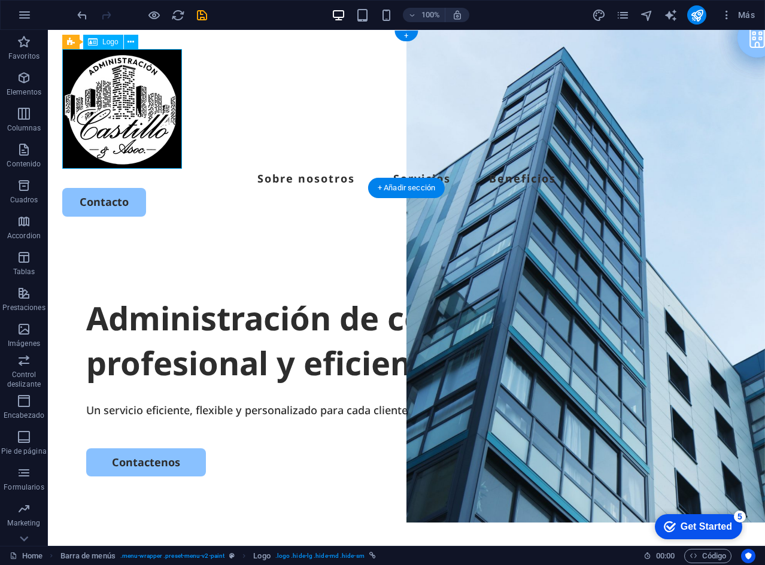
click at [161, 98] on div at bounding box center [406, 109] width 688 height 120
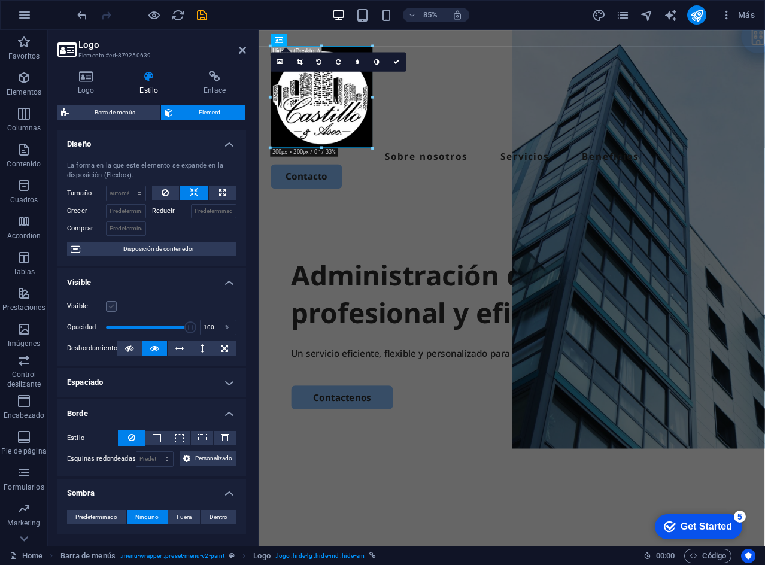
click at [111, 306] on label at bounding box center [111, 306] width 11 height 11
click at [0, 0] on input "Visible" at bounding box center [0, 0] width 0 height 0
click at [83, 86] on h4 "Logo" at bounding box center [88, 83] width 62 height 25
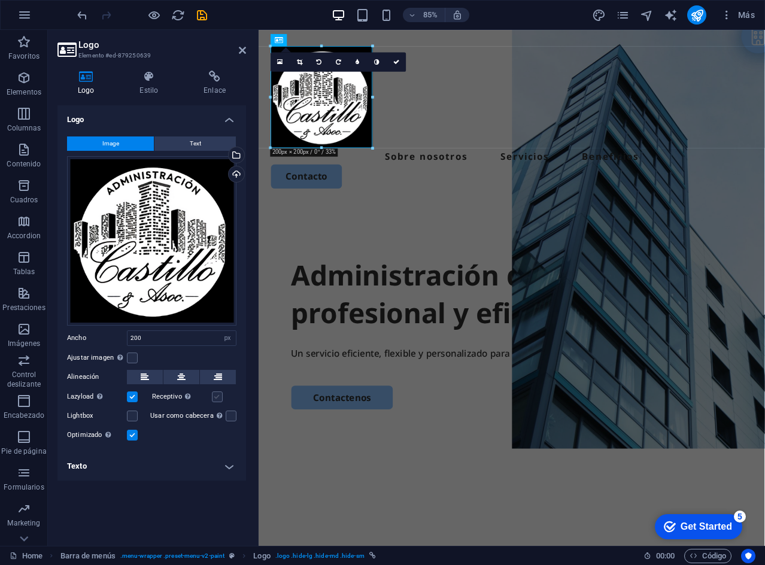
click at [222, 395] on label at bounding box center [217, 396] width 11 height 11
click at [0, 0] on input "Receptivo Automáticamente cargar tamaños optimizados de smartphone e imagen ret…" at bounding box center [0, 0] width 0 height 0
click at [191, 389] on div "Automáticamente cargar tamaños optimizados de smartphone e imagen retina." at bounding box center [153, 371] width 96 height 36
click at [0, 0] on input "Receptivo Automáticamente cargar tamaños optimizados de smartphone e imagen ret…" at bounding box center [0, 0] width 0 height 0
click at [129, 416] on label at bounding box center [132, 416] width 11 height 11
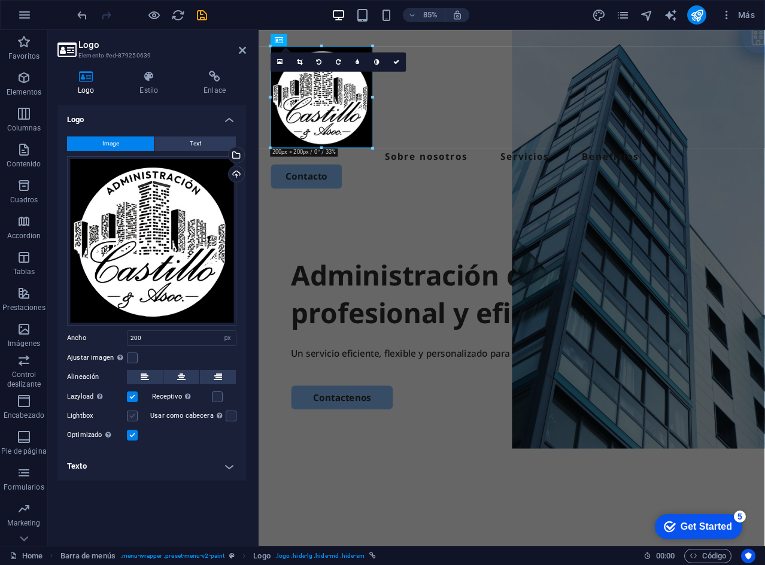
click at [0, 0] on input "Lightbox" at bounding box center [0, 0] width 0 height 0
click at [129, 416] on label at bounding box center [132, 416] width 11 height 11
click at [0, 0] on input "Lightbox" at bounding box center [0, 0] width 0 height 0
click at [130, 432] on label at bounding box center [132, 435] width 11 height 11
click at [0, 0] on input "Optimizado Las imágenes se comprimen para así mejorar la velocidad de las págin…" at bounding box center [0, 0] width 0 height 0
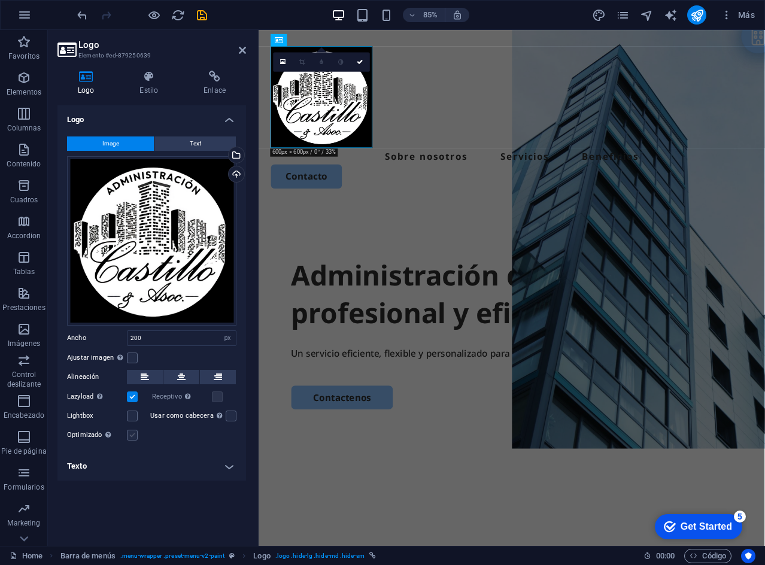
click at [130, 432] on label at bounding box center [132, 435] width 11 height 11
click at [0, 0] on input "Optimizado Las imágenes se comprimen para así mejorar la velocidad de las págin…" at bounding box center [0, 0] width 0 height 0
click at [130, 432] on label at bounding box center [132, 435] width 11 height 11
click at [0, 0] on input "Optimizado Las imágenes se comprimen para así mejorar la velocidad de las págin…" at bounding box center [0, 0] width 0 height 0
click at [130, 432] on label at bounding box center [132, 435] width 11 height 11
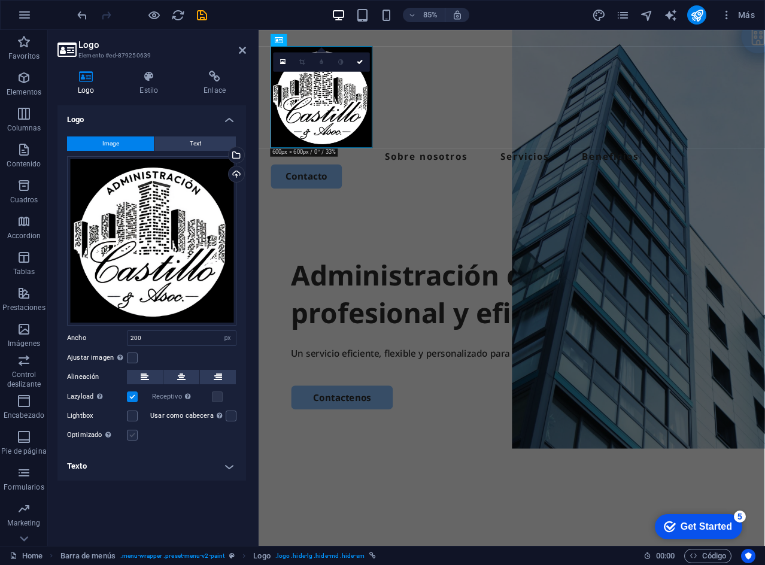
click at [0, 0] on input "Optimizado Las imágenes se comprimen para así mejorar la velocidad de las págin…" at bounding box center [0, 0] width 0 height 0
click at [130, 432] on label at bounding box center [132, 435] width 11 height 11
click at [0, 0] on input "Optimizado Las imágenes se comprimen para así mejorar la velocidad de las págin…" at bounding box center [0, 0] width 0 height 0
click at [130, 432] on label at bounding box center [132, 435] width 11 height 11
click at [0, 0] on input "Optimizado Las imágenes se comprimen para así mejorar la velocidad de las págin…" at bounding box center [0, 0] width 0 height 0
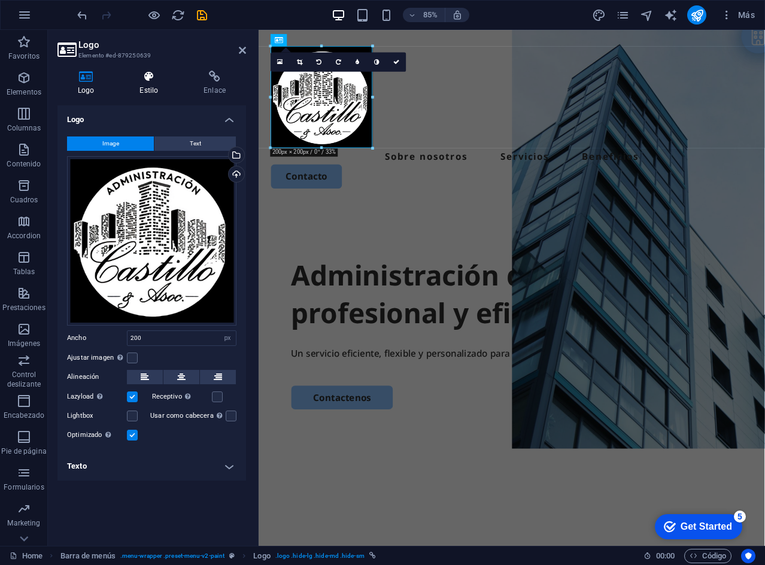
click at [150, 74] on icon at bounding box center [148, 77] width 59 height 12
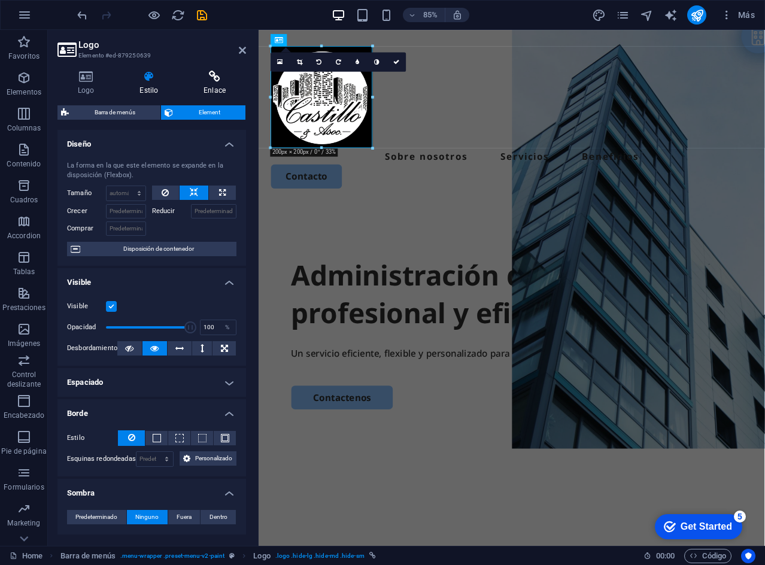
click at [200, 74] on icon at bounding box center [214, 77] width 63 height 12
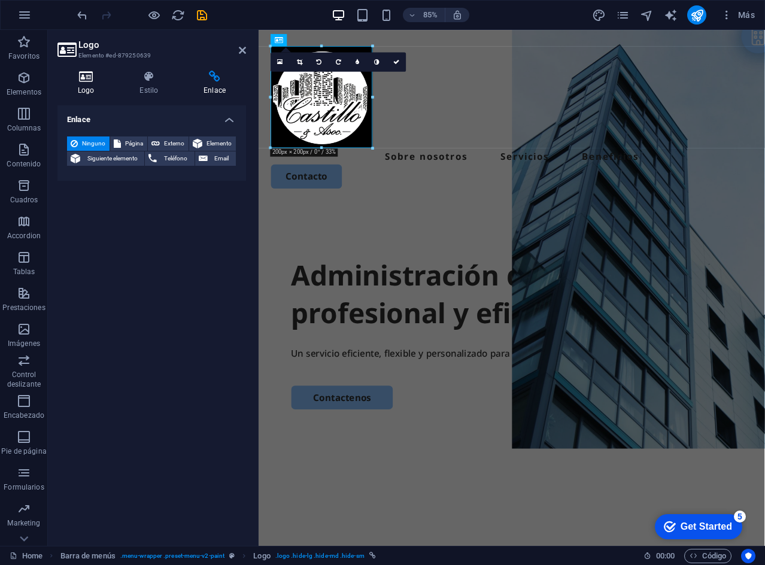
click at [94, 82] on icon at bounding box center [85, 77] width 57 height 12
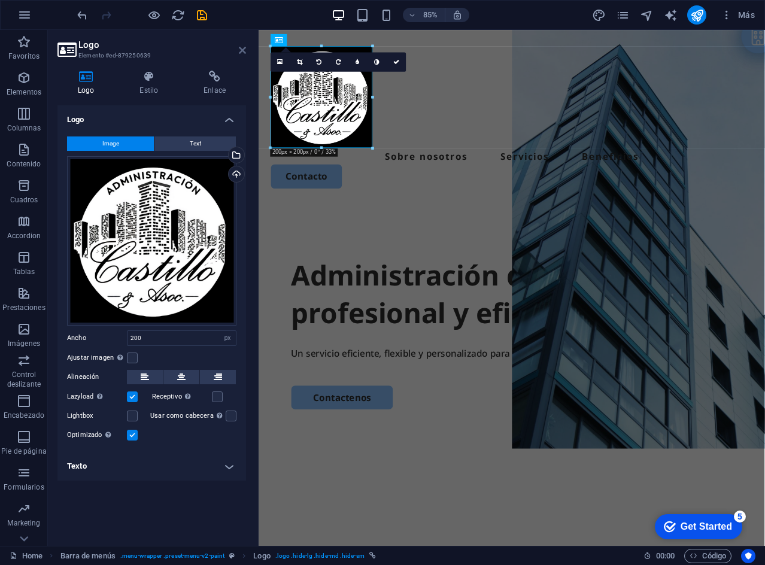
click at [245, 52] on icon at bounding box center [242, 50] width 7 height 10
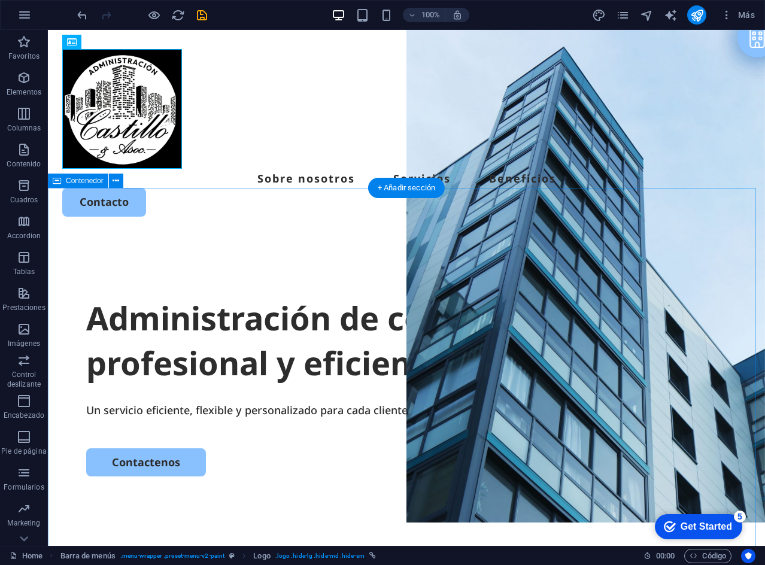
click at [185, 236] on div "Administración de consorcios profesional y eficiente. Un servicio eficiente, fl…" at bounding box center [406, 466] width 717 height 461
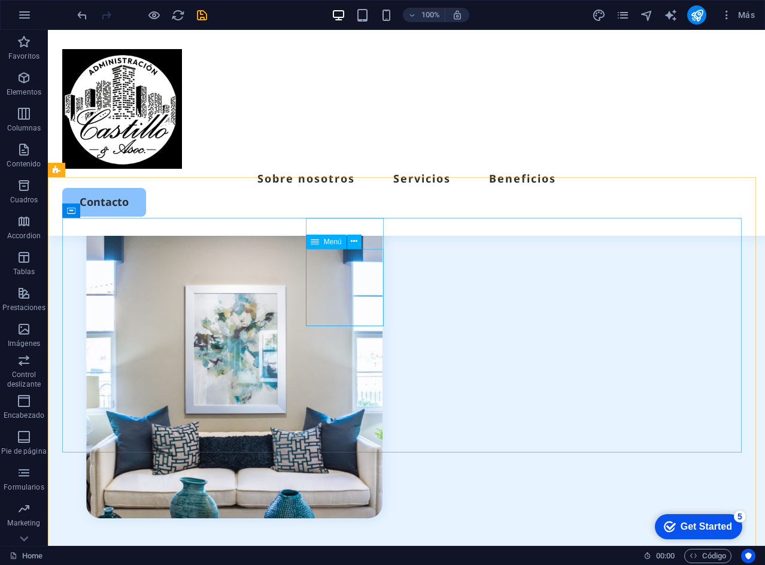
scroll to position [2885, 0]
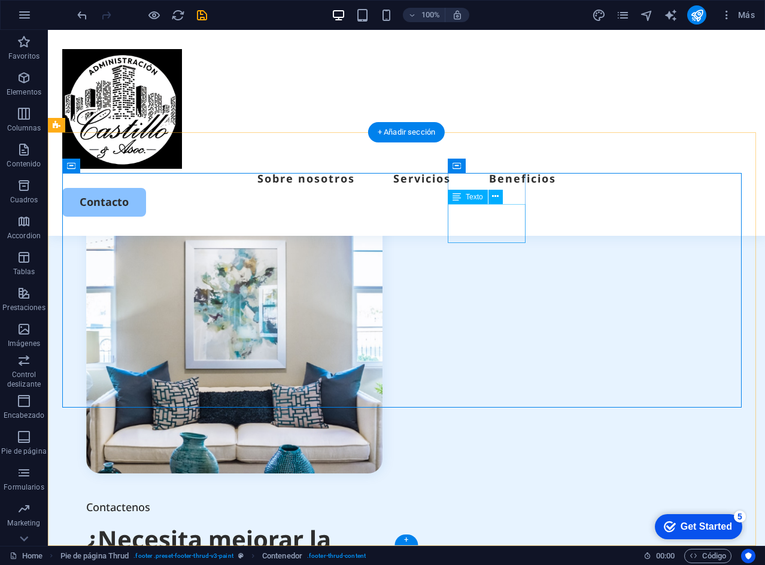
click at [497, 194] on icon at bounding box center [495, 196] width 7 height 13
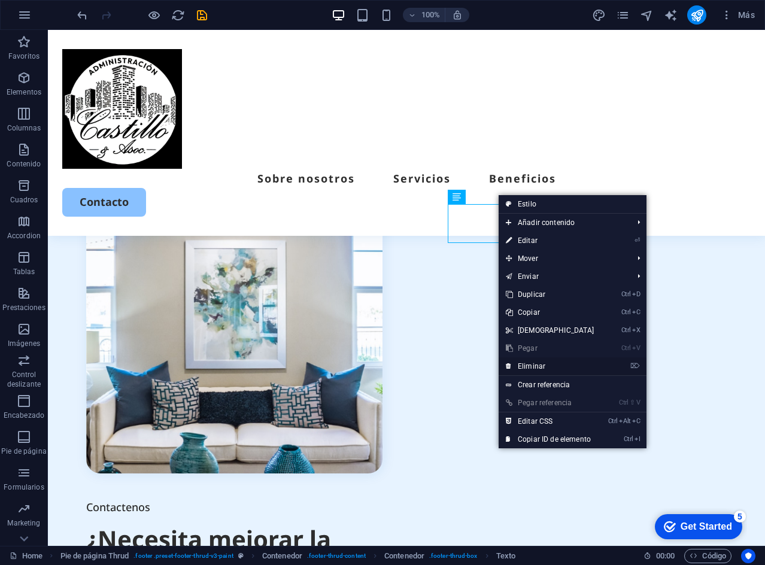
click at [535, 363] on link "⌦ Eliminar" at bounding box center [550, 366] width 103 height 18
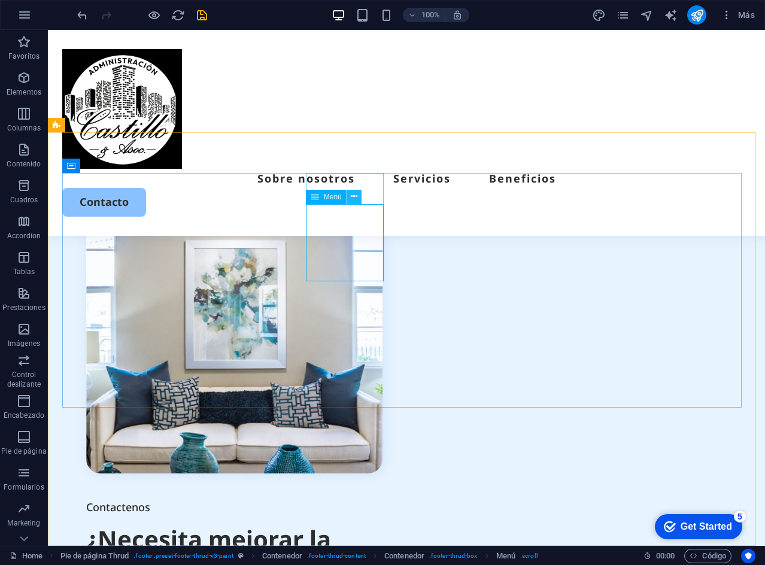
click at [350, 195] on button at bounding box center [354, 197] width 14 height 14
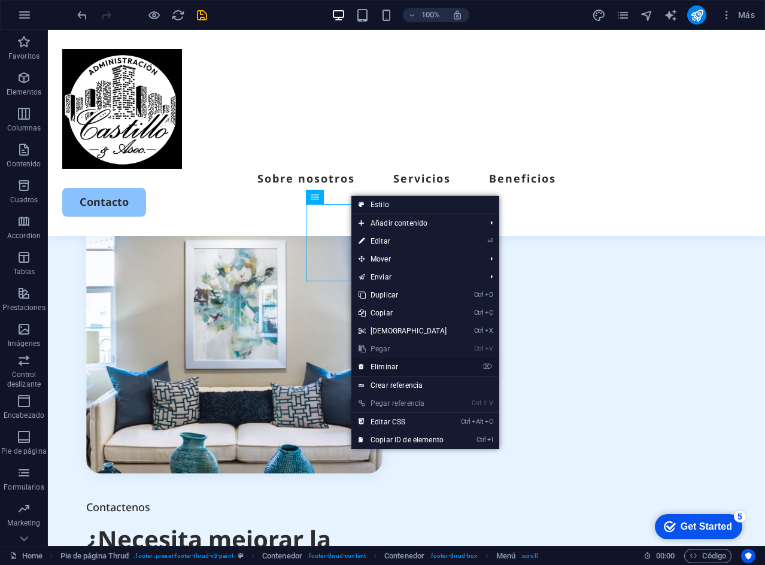
click at [399, 366] on link "⌦ Eliminar" at bounding box center [402, 367] width 103 height 18
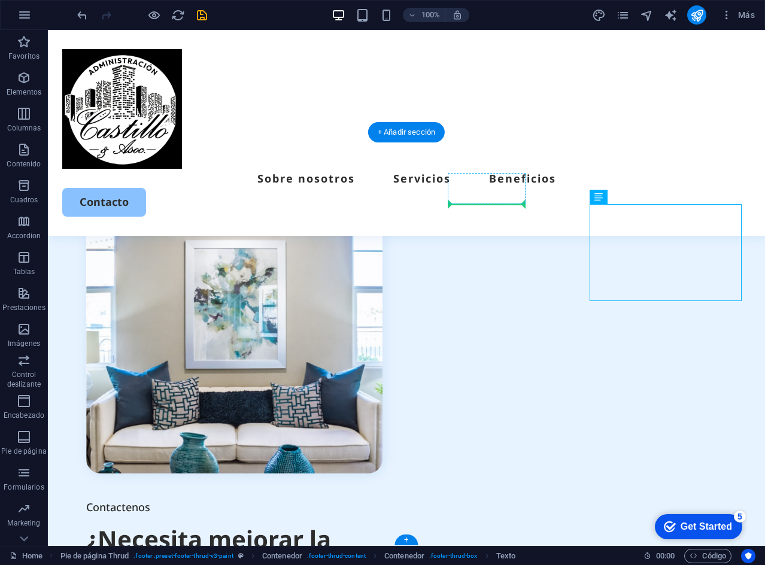
drag, startPoint x: 648, startPoint y: 228, endPoint x: 469, endPoint y: 202, distance: 180.2
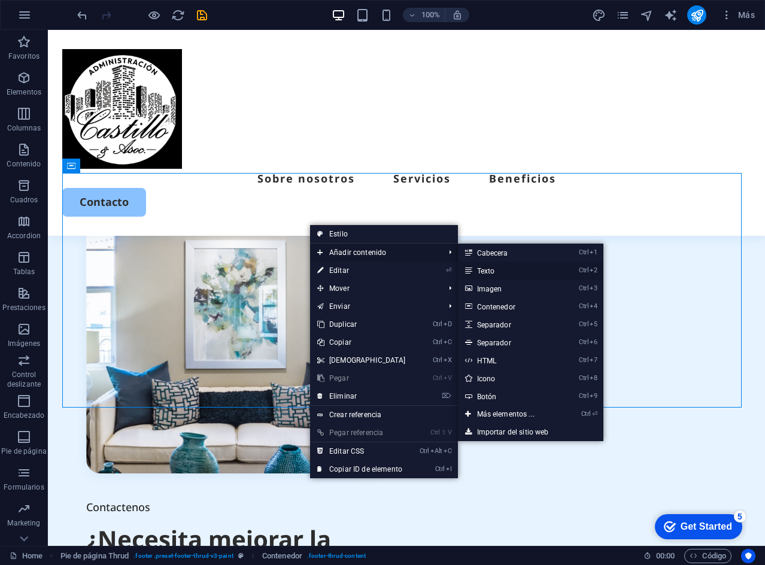
click at [482, 266] on link "Ctrl 2 Texto" at bounding box center [508, 271] width 101 height 18
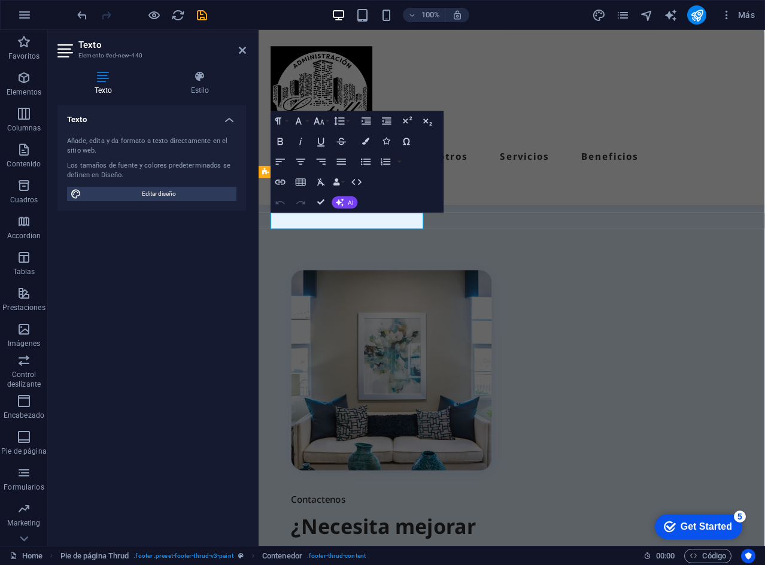
scroll to position [2950, 0]
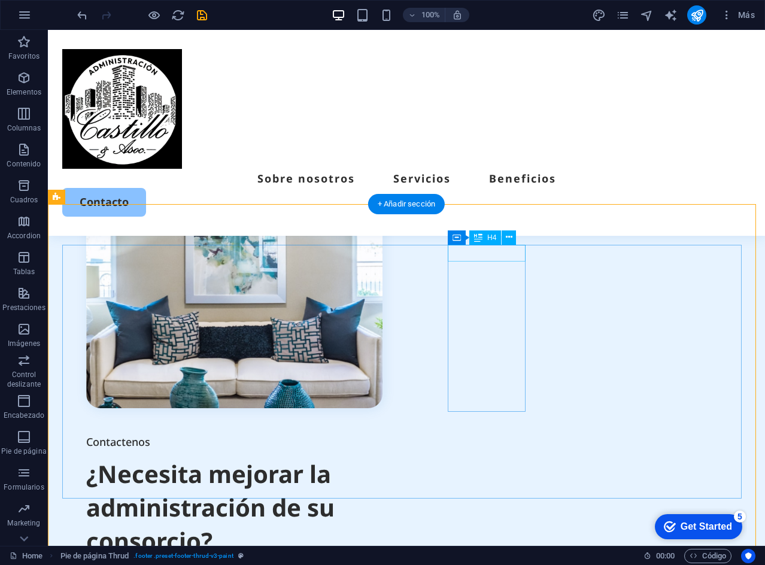
scroll to position [2813, 0]
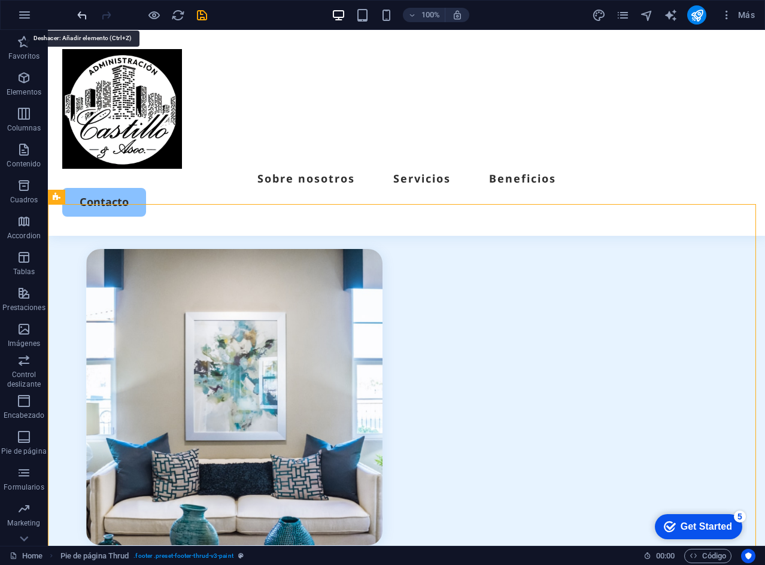
click at [83, 14] on icon "undo" at bounding box center [82, 15] width 14 height 14
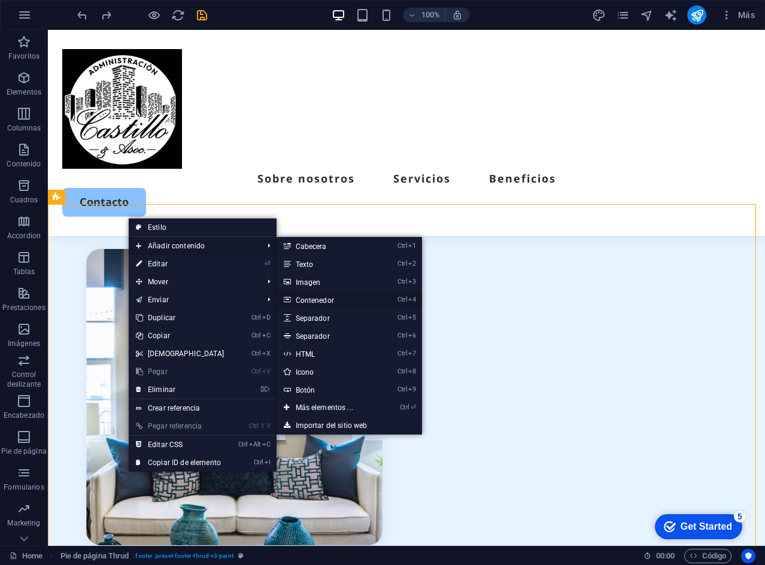
click at [338, 296] on link "Ctrl 4 Contenedor" at bounding box center [326, 300] width 101 height 18
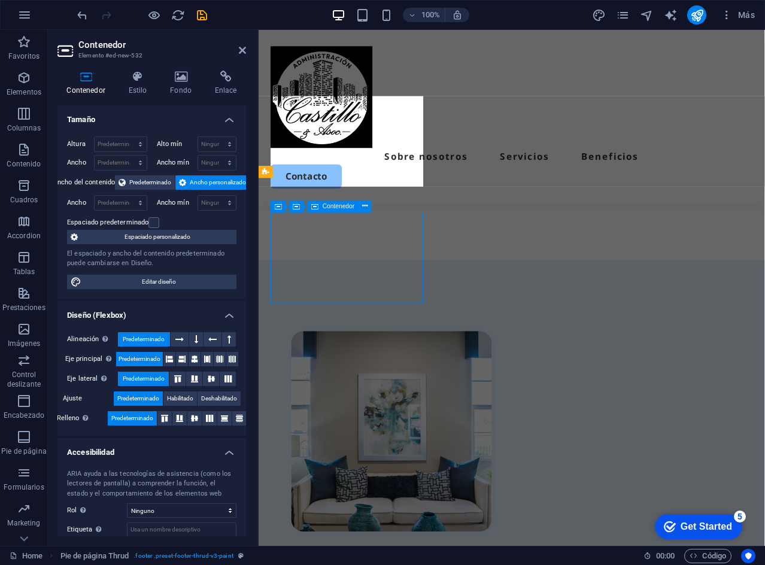
scroll to position [2950, 0]
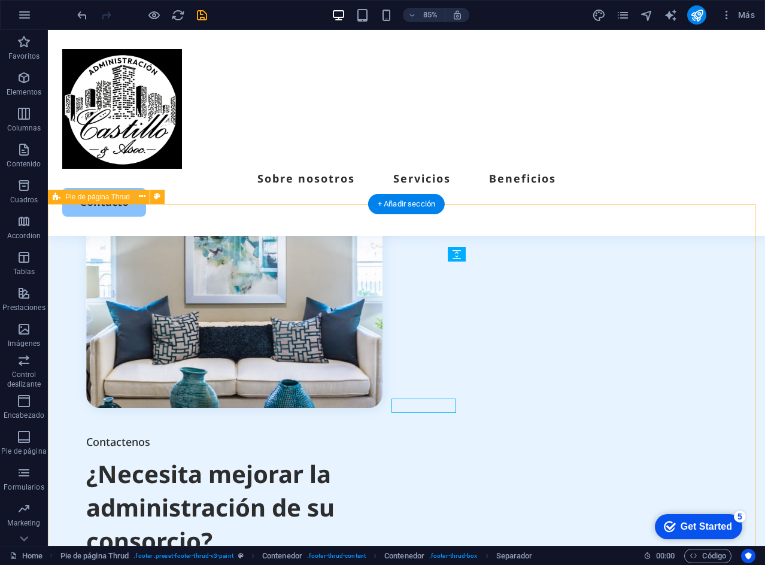
scroll to position [2813, 0]
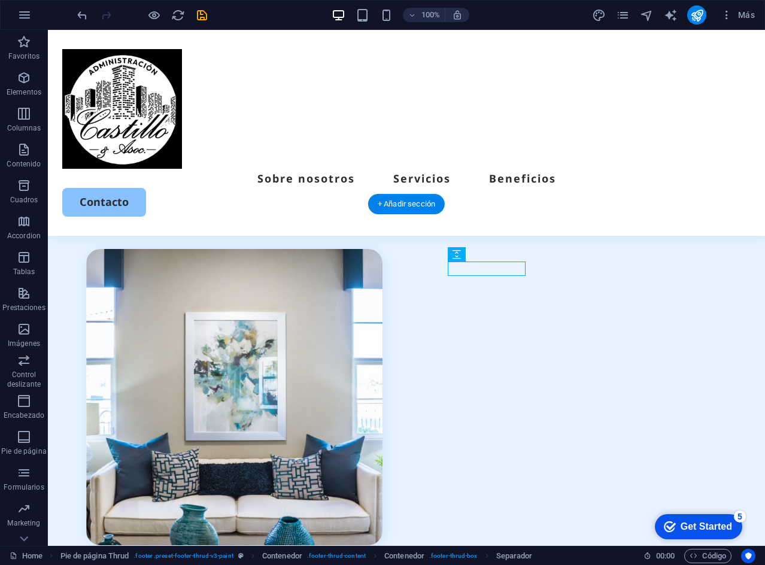
drag, startPoint x: 534, startPoint y: 283, endPoint x: 178, endPoint y: 262, distance: 356.7
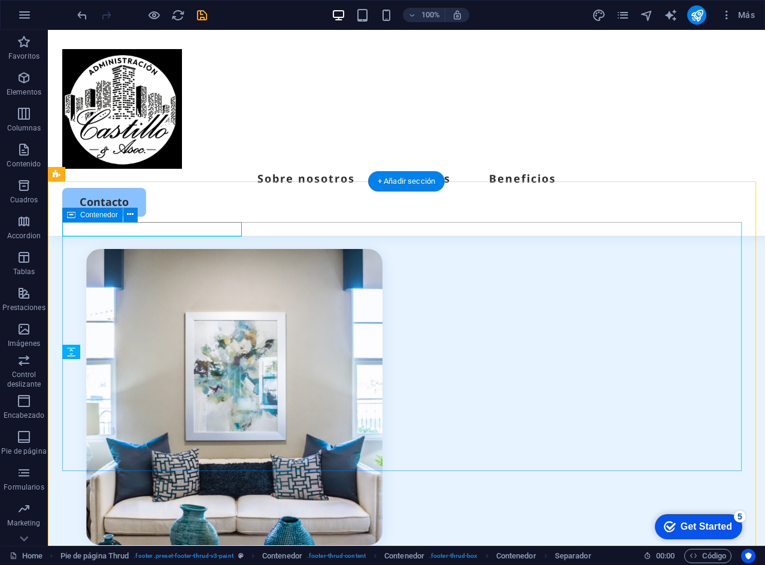
scroll to position [2899, 0]
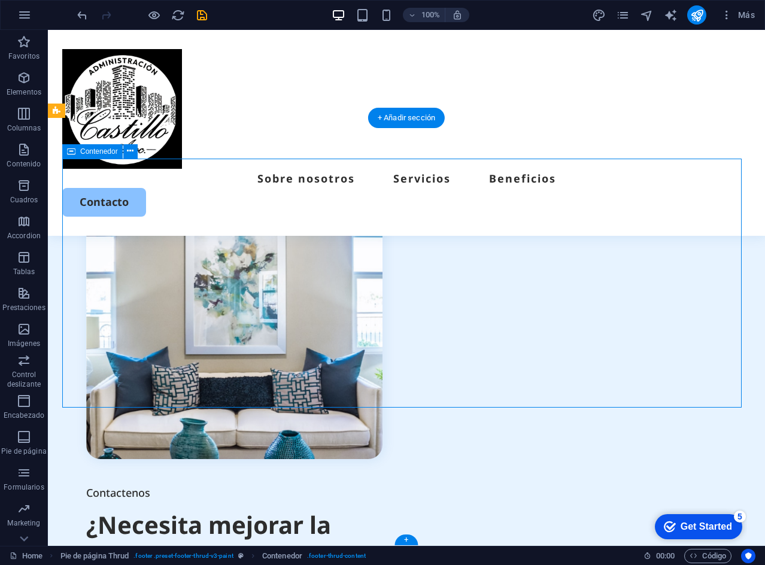
scroll to position [2700, 0]
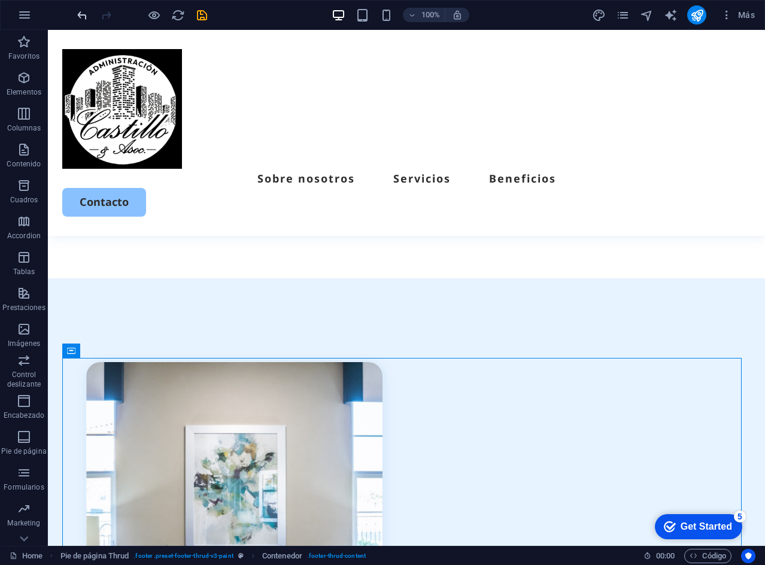
click at [81, 15] on icon "undo" at bounding box center [82, 15] width 14 height 14
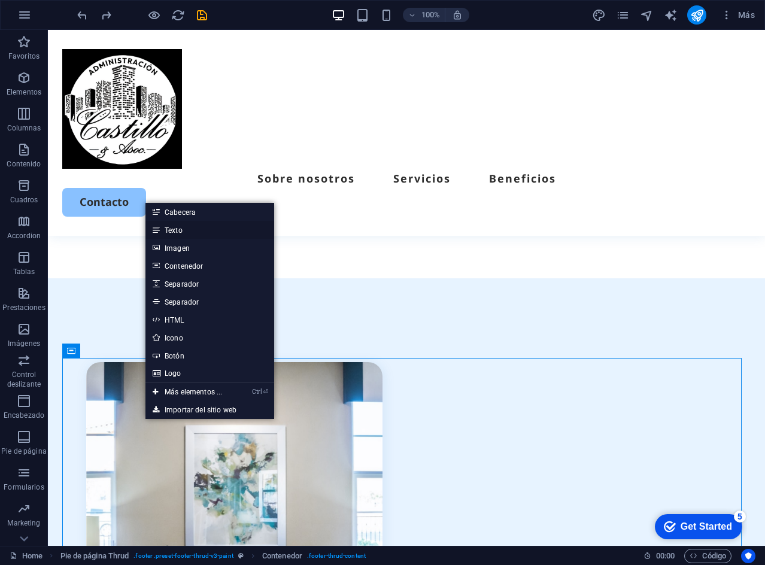
click at [198, 237] on link "Texto" at bounding box center [209, 230] width 129 height 18
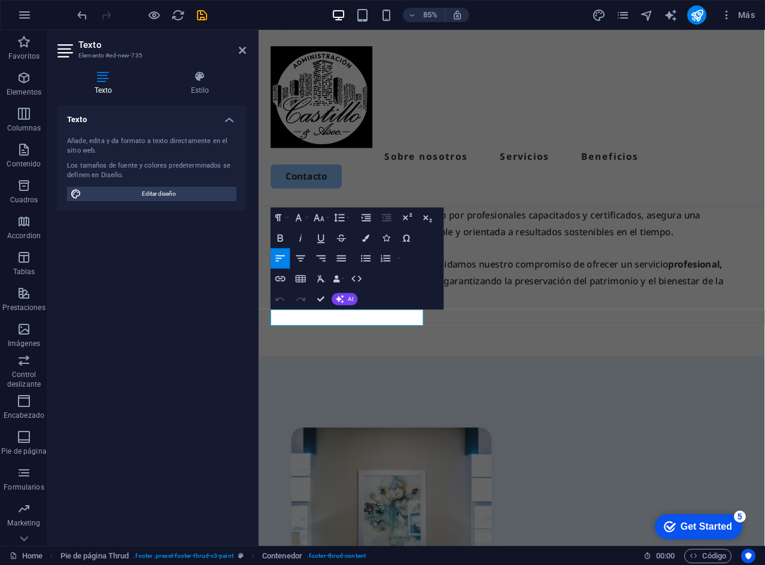
scroll to position [2836, 0]
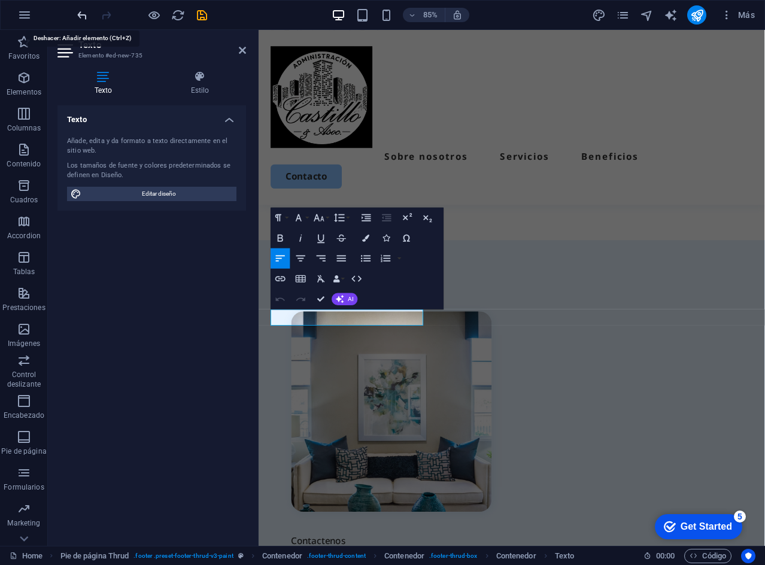
click at [83, 11] on icon "undo" at bounding box center [82, 15] width 14 height 14
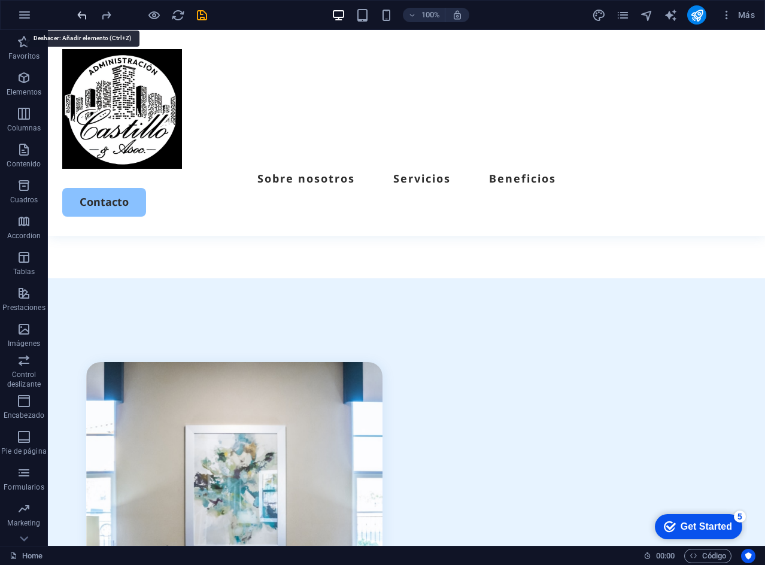
click at [83, 11] on icon "undo" at bounding box center [82, 15] width 14 height 14
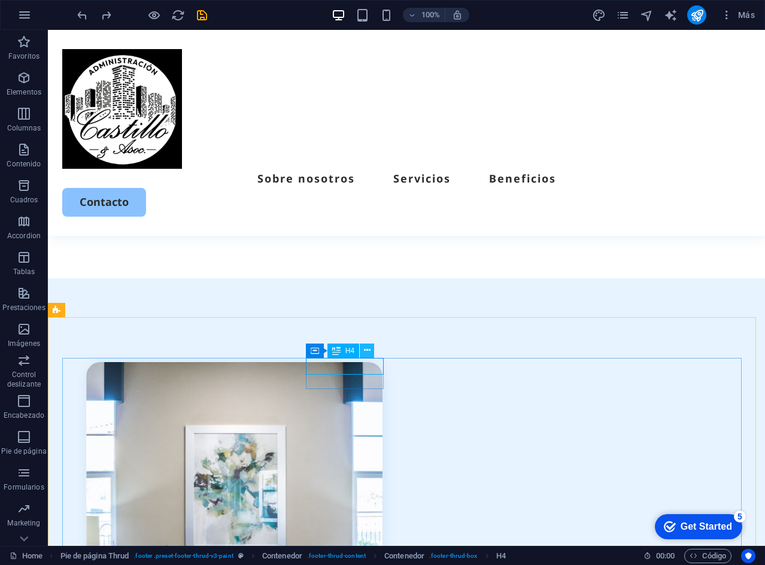
click at [366, 354] on icon at bounding box center [367, 350] width 7 height 13
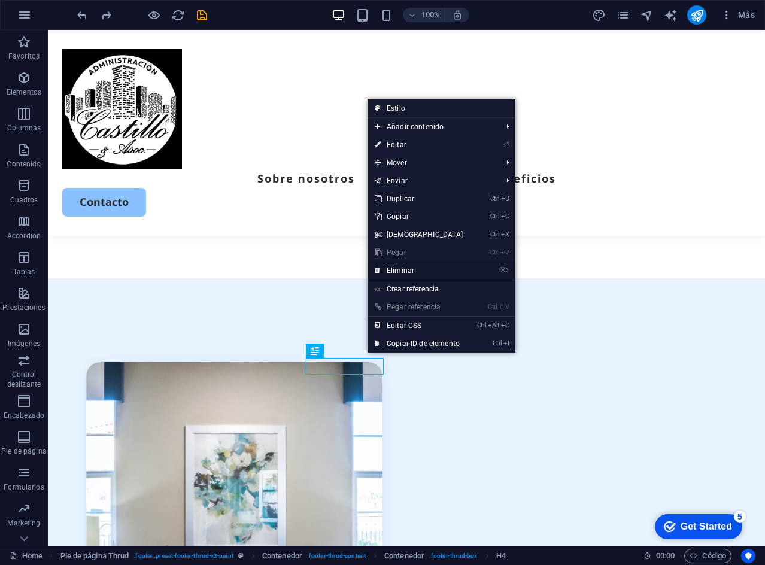
drag, startPoint x: 357, startPoint y: 236, endPoint x: 405, endPoint y: 266, distance: 56.5
click at [405, 266] on link "⌦ Eliminar" at bounding box center [418, 271] width 103 height 18
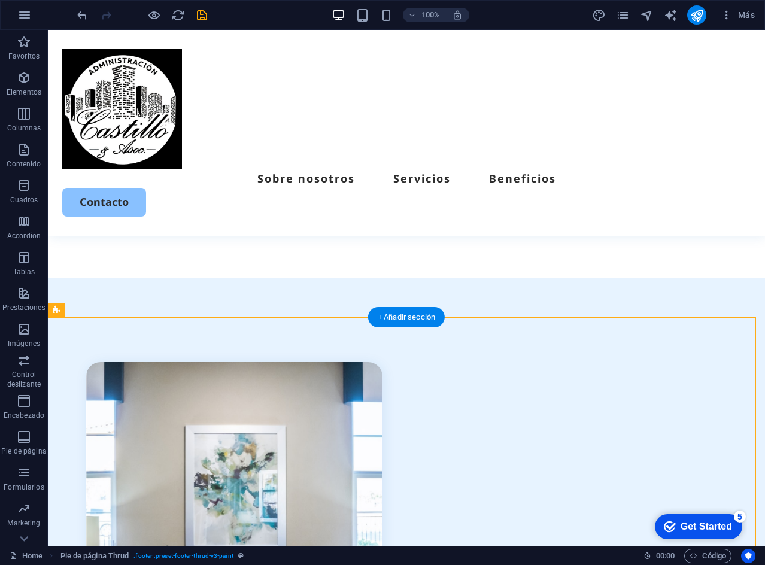
drag, startPoint x: 525, startPoint y: 382, endPoint x: 310, endPoint y: 412, distance: 217.5
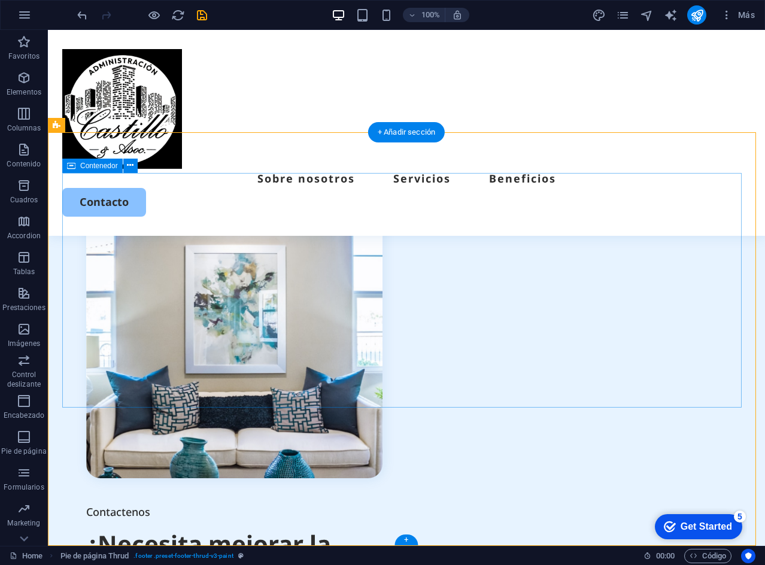
scroll to position [2885, 0]
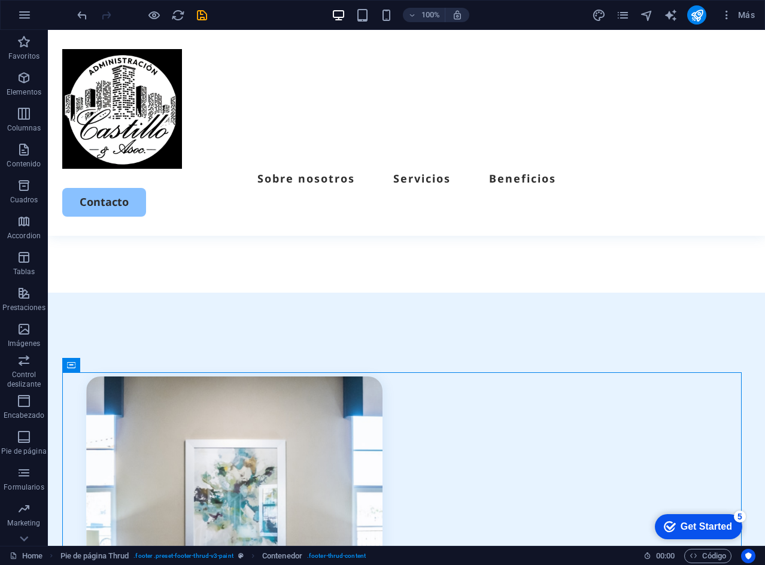
scroll to position [2782, 0]
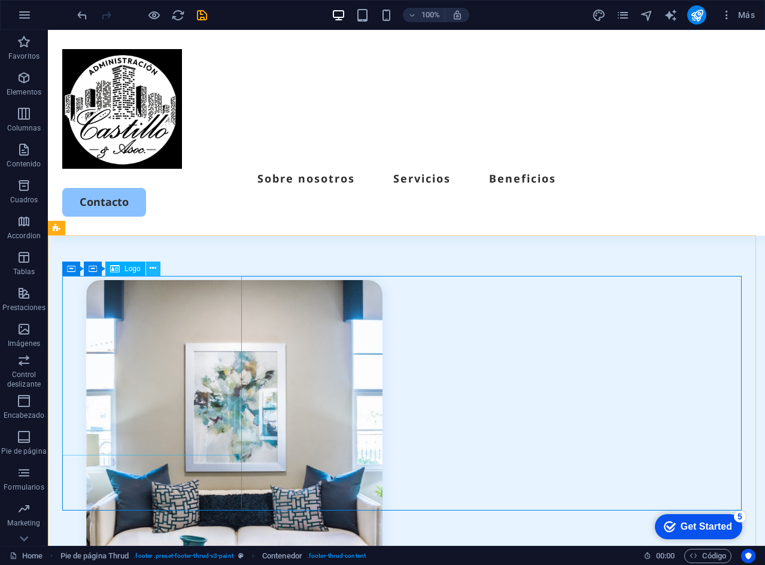
click at [153, 268] on icon at bounding box center [153, 268] width 7 height 13
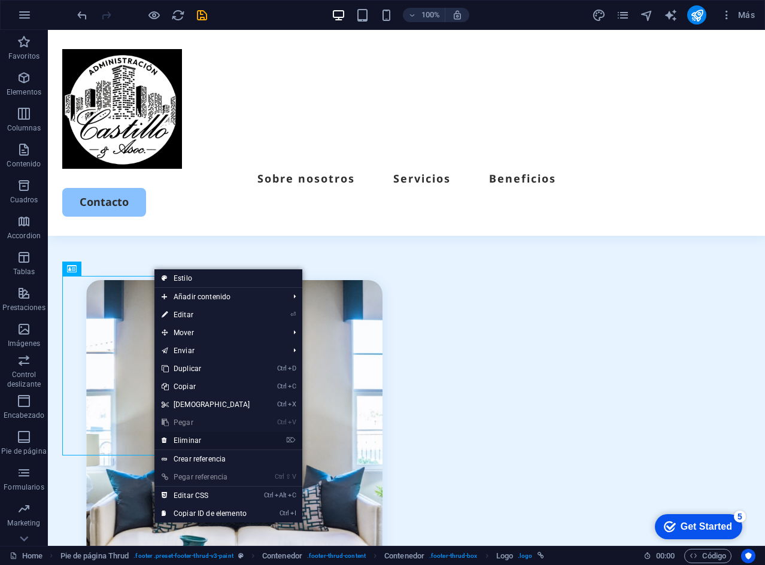
click at [178, 433] on link "⌦ Eliminar" at bounding box center [205, 441] width 103 height 18
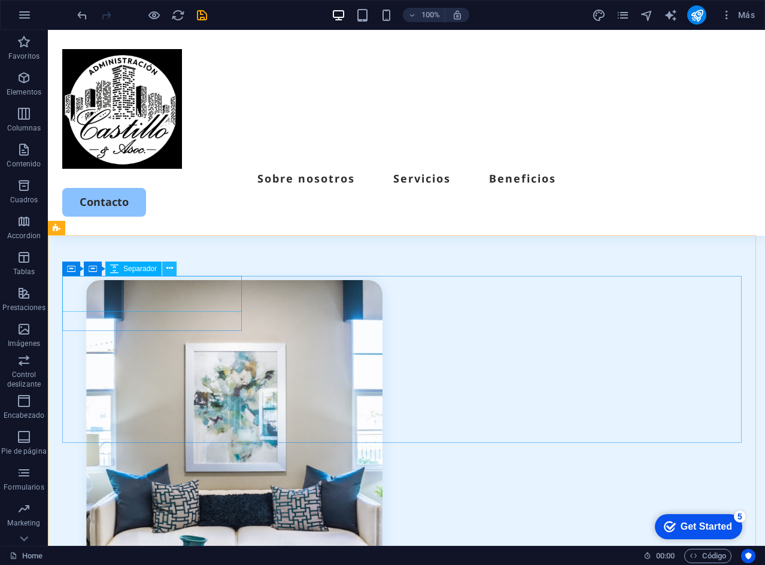
click at [166, 267] on icon at bounding box center [169, 268] width 7 height 13
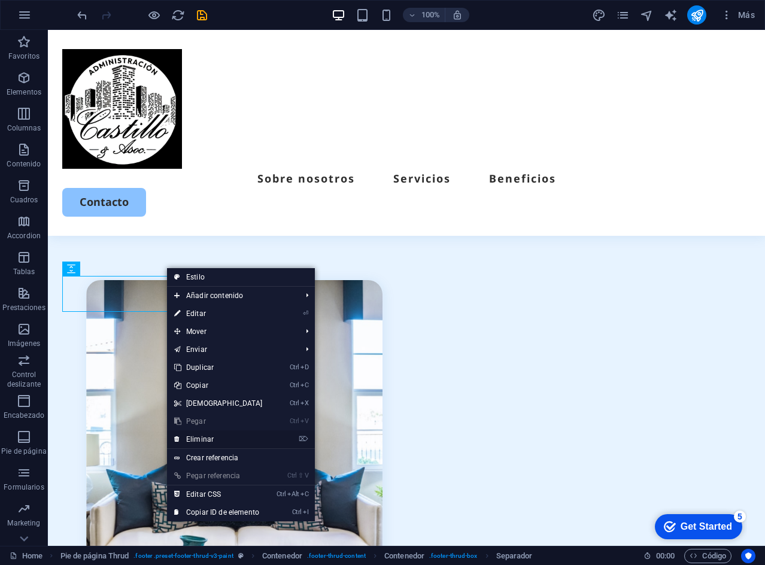
click at [216, 433] on link "⌦ Eliminar" at bounding box center [218, 439] width 103 height 18
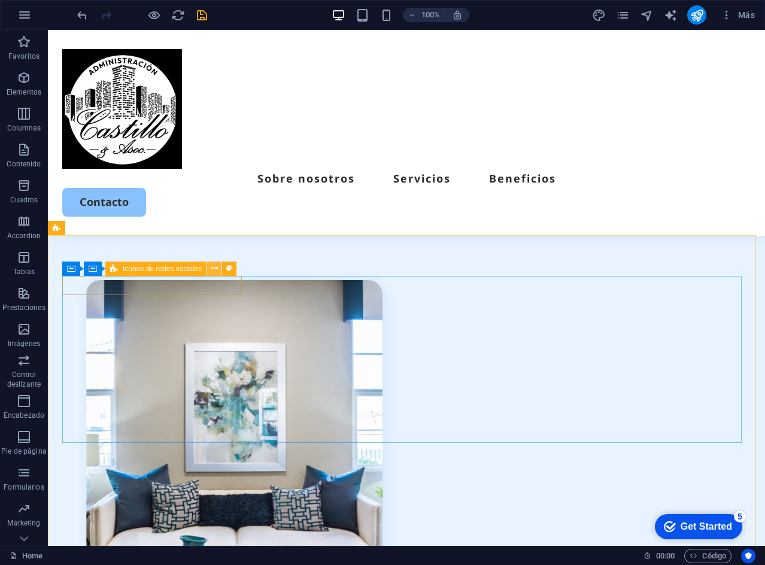
click at [214, 270] on icon at bounding box center [214, 268] width 7 height 13
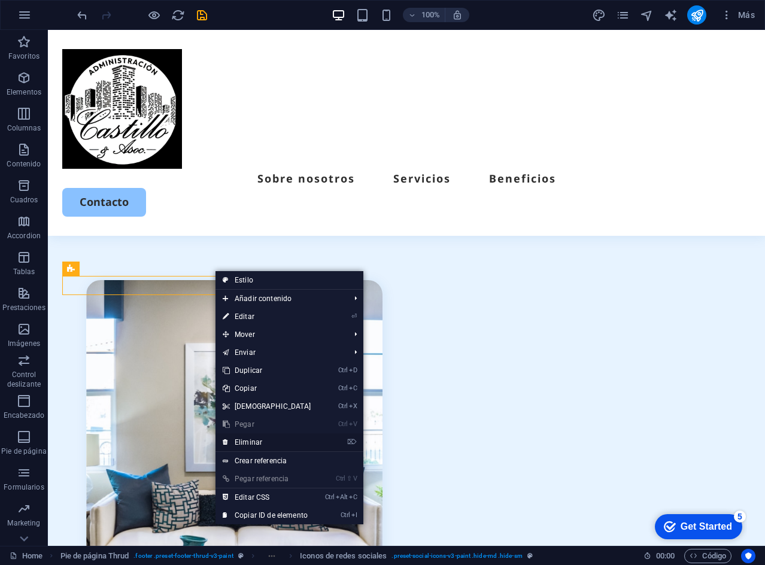
click at [250, 440] on link "⌦ Eliminar" at bounding box center [266, 442] width 103 height 18
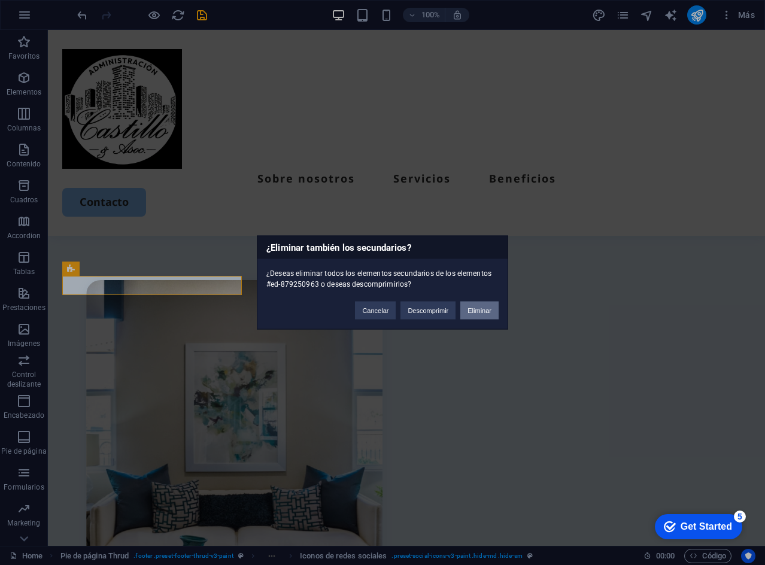
click at [468, 309] on button "Eliminar" at bounding box center [479, 311] width 38 height 18
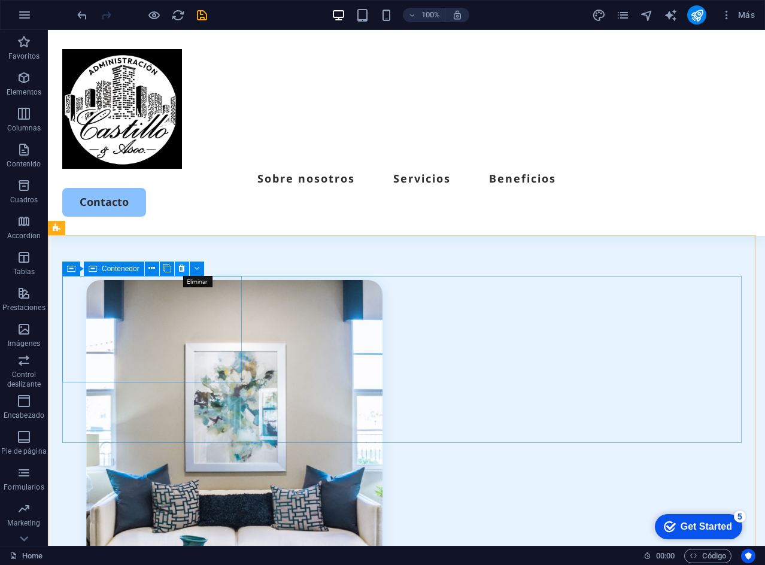
drag, startPoint x: 183, startPoint y: 268, endPoint x: 136, endPoint y: 238, distance: 55.4
click at [183, 268] on icon at bounding box center [181, 268] width 7 height 13
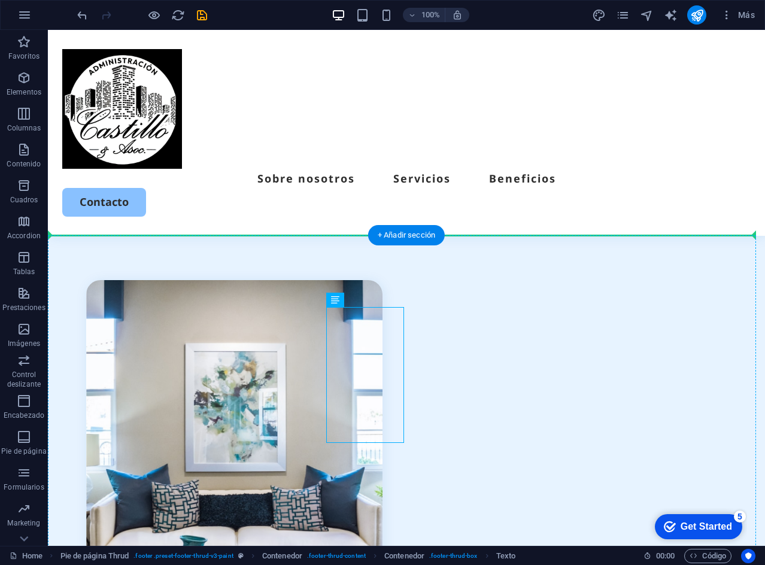
drag, startPoint x: 351, startPoint y: 333, endPoint x: 173, endPoint y: 335, distance: 177.8
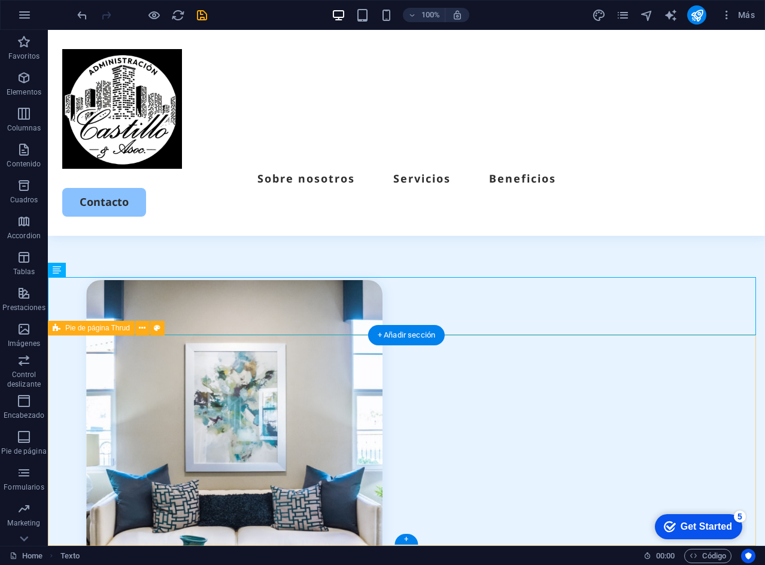
scroll to position [2740, 0]
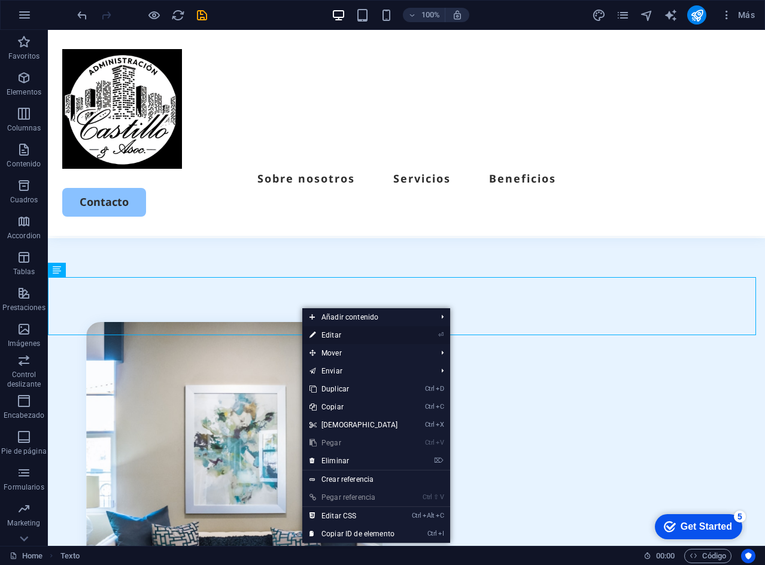
click at [390, 338] on link "⏎ Editar" at bounding box center [353, 335] width 103 height 18
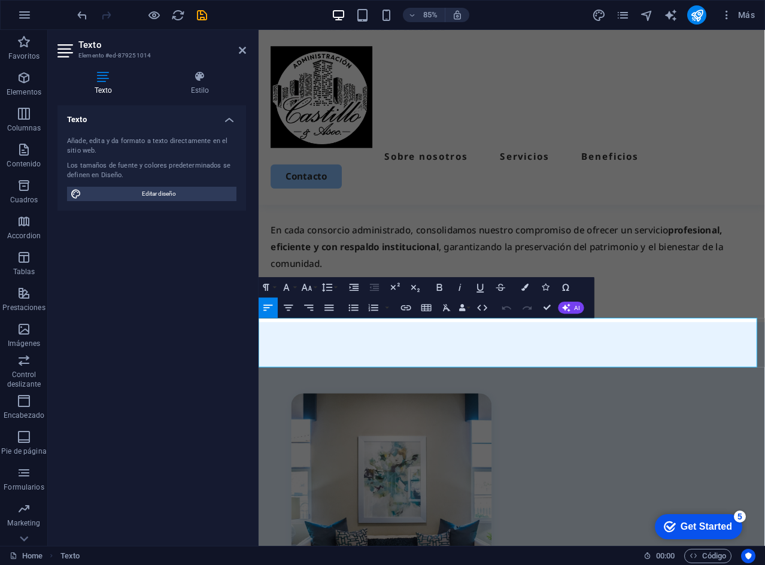
scroll to position [2785, 0]
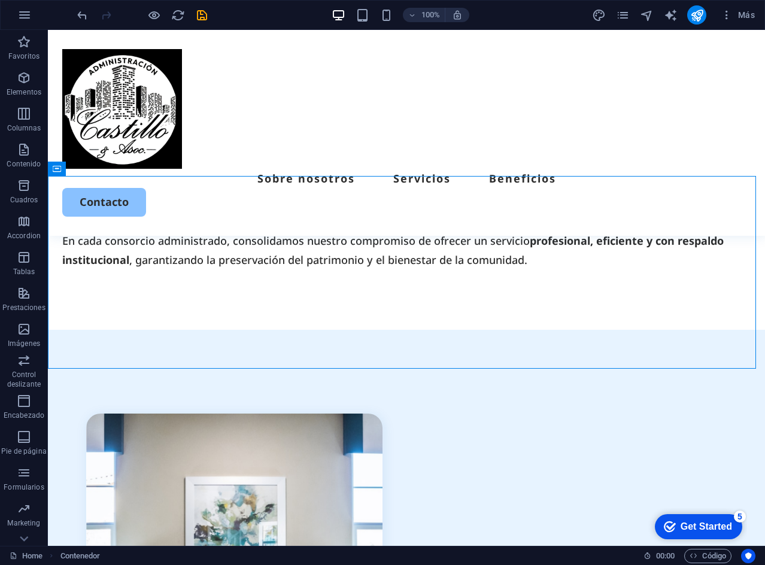
click at [72, 13] on div "100% Más" at bounding box center [383, 15] width 764 height 29
click at [77, 11] on icon "undo" at bounding box center [82, 15] width 14 height 14
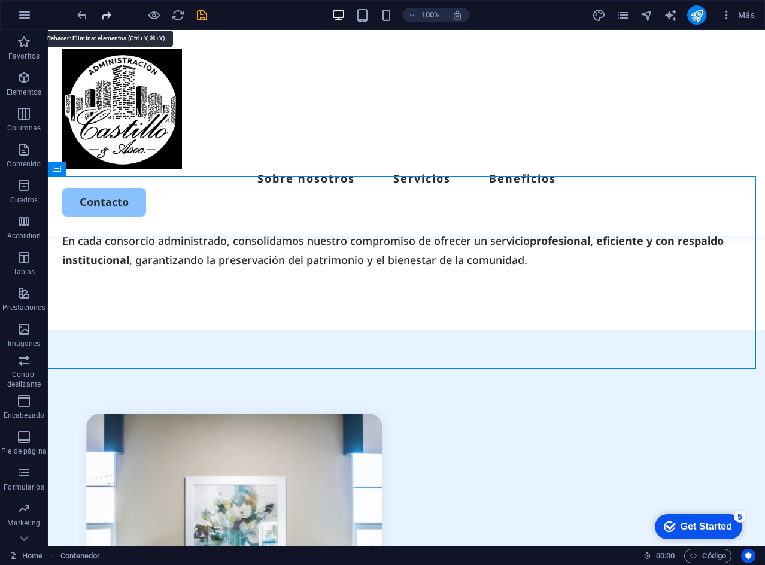
click at [105, 13] on icon "redo" at bounding box center [106, 15] width 14 height 14
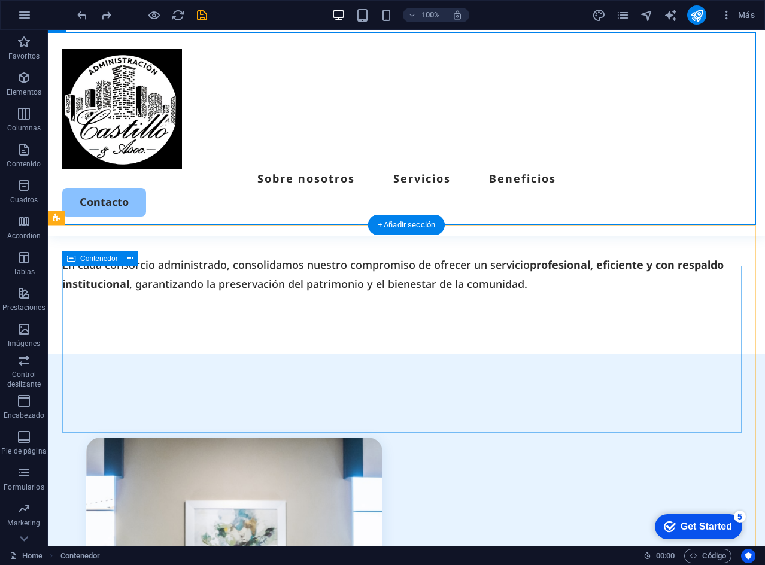
scroll to position [2618, 0]
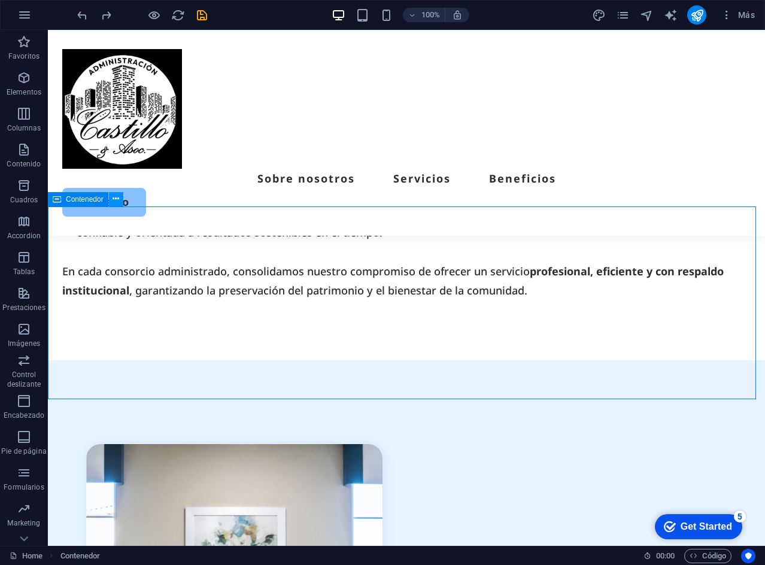
click at [115, 200] on icon at bounding box center [116, 199] width 7 height 13
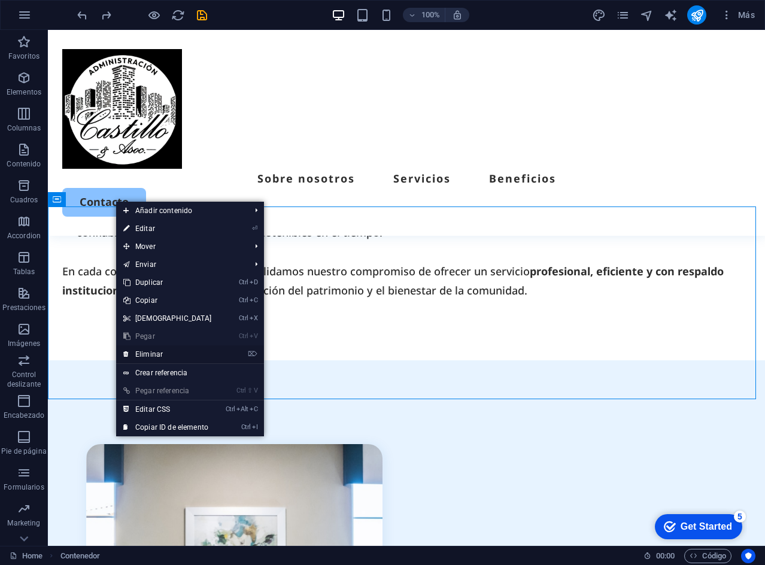
click at [176, 351] on link "⌦ Eliminar" at bounding box center [167, 354] width 103 height 18
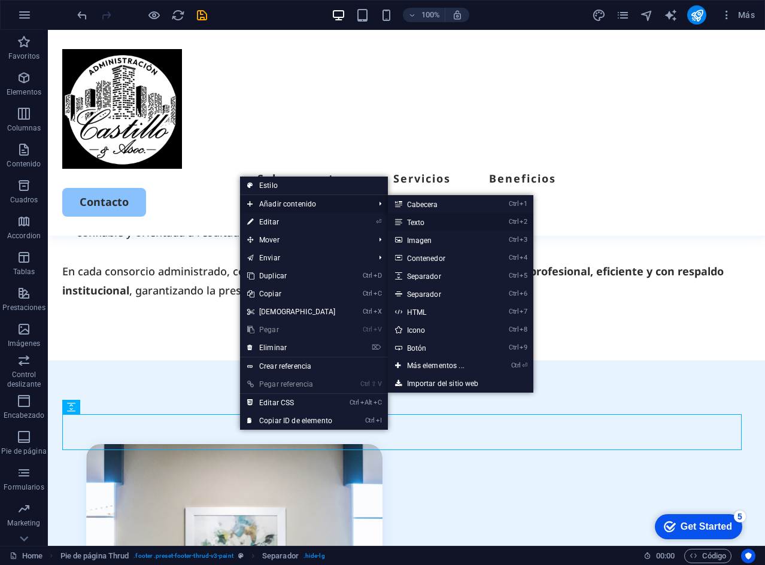
click at [408, 225] on link "Ctrl 2 Texto" at bounding box center [438, 222] width 101 height 18
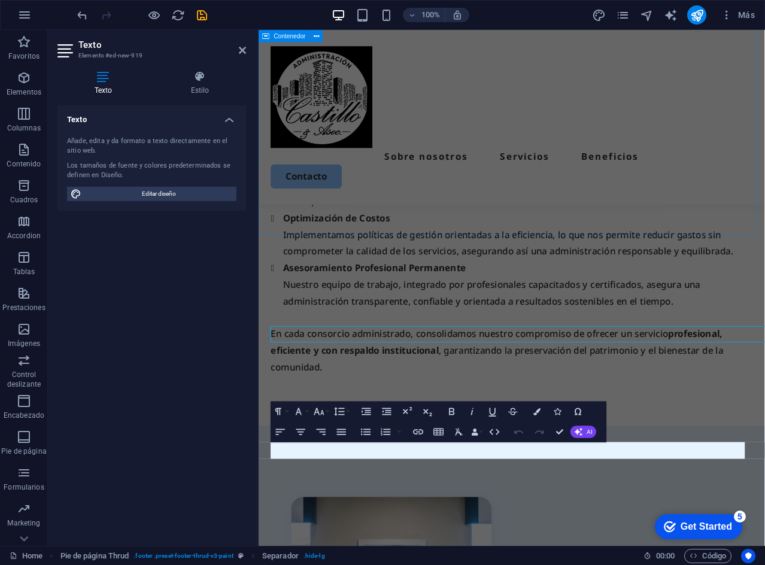
scroll to position [2690, 0]
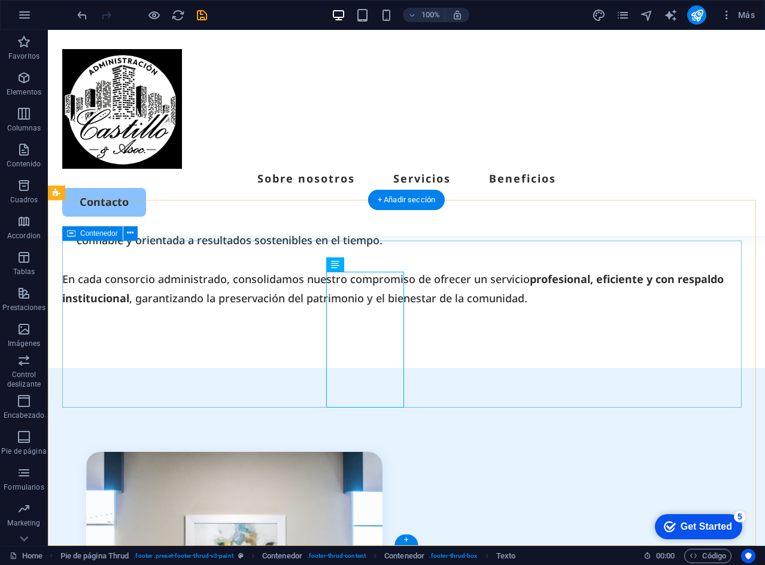
scroll to position [2624, 0]
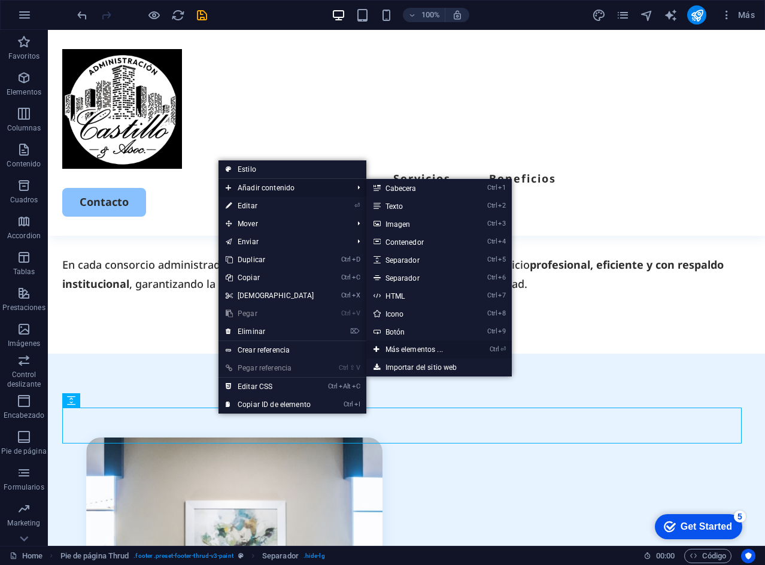
click at [421, 349] on link "Ctrl ⏎ Más elementos ..." at bounding box center [416, 350] width 101 height 18
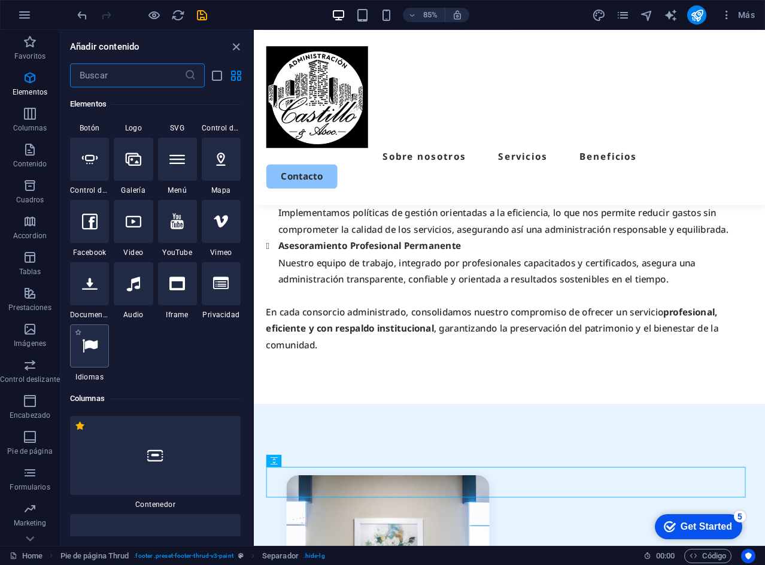
scroll to position [399, 0]
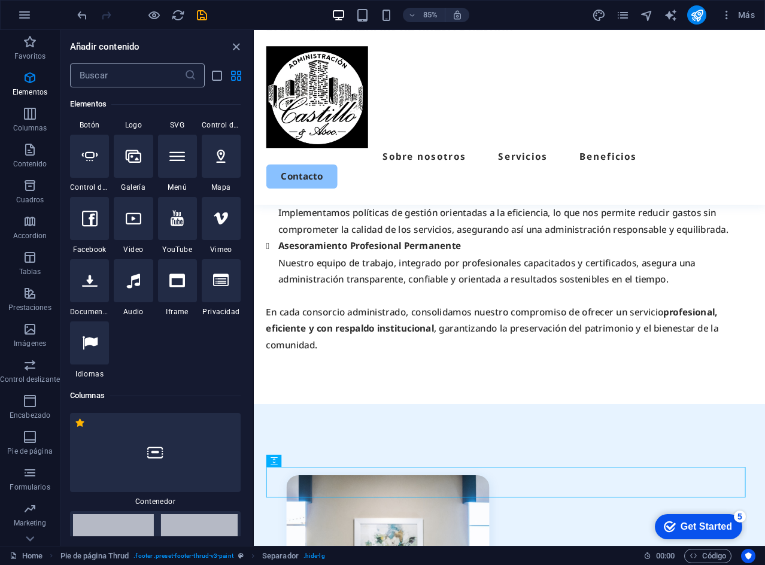
click at [150, 74] on input "text" at bounding box center [127, 75] width 114 height 24
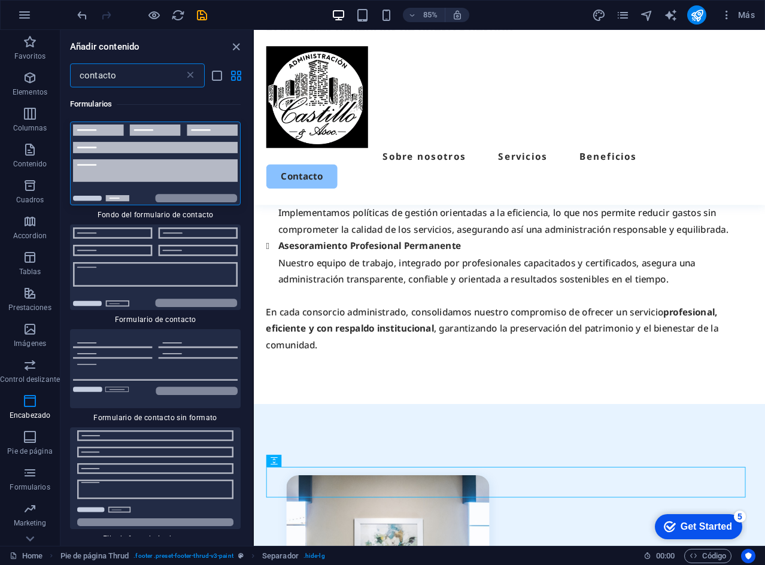
scroll to position [0, 0]
type input "contacto"
click at [192, 72] on icon at bounding box center [190, 75] width 12 height 12
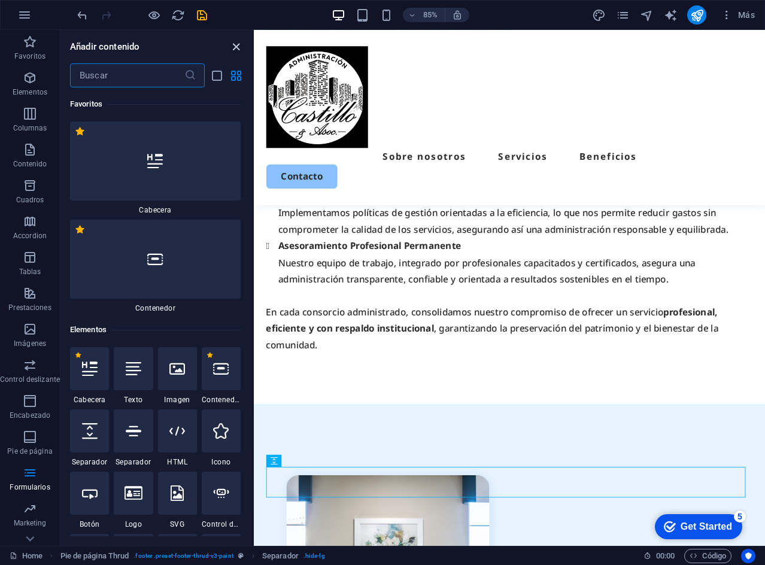
click at [232, 43] on icon "close panel" at bounding box center [236, 47] width 14 height 14
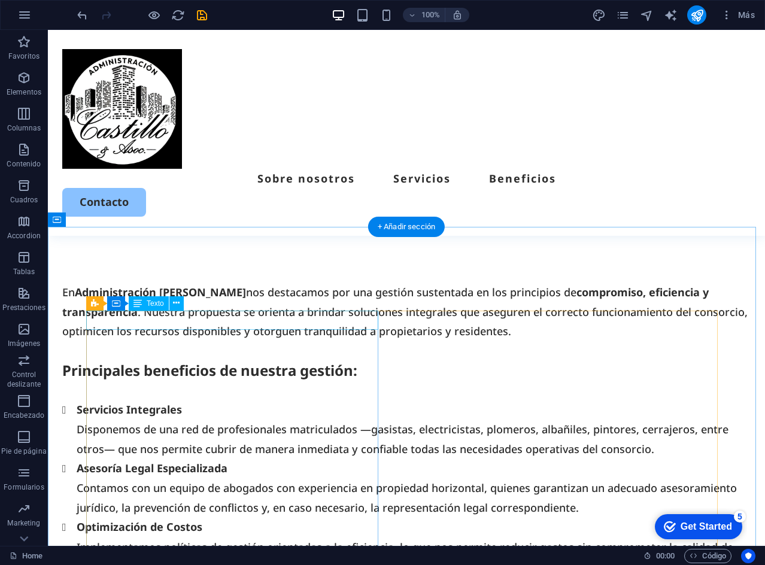
scroll to position [2026, 0]
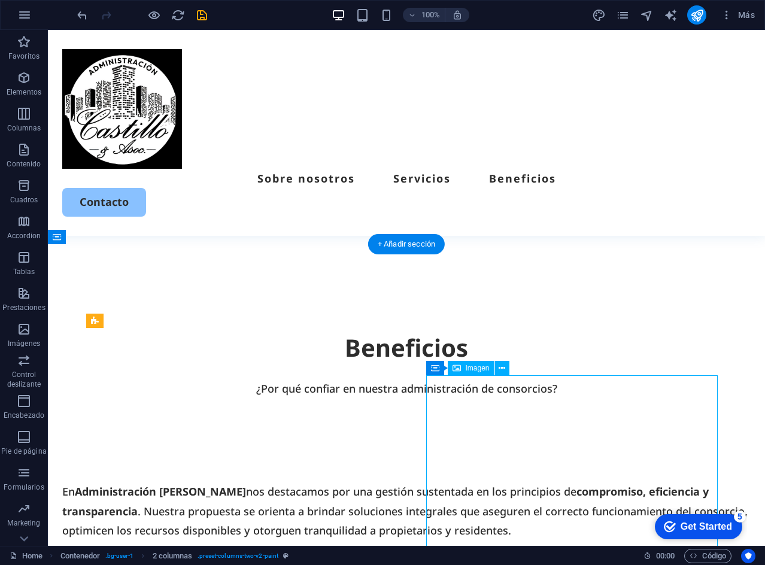
select select "%"
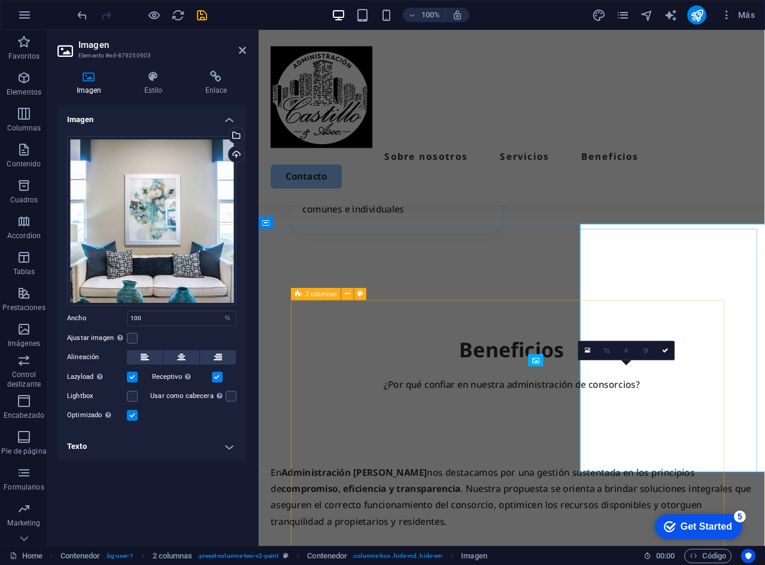
scroll to position [2143, 0]
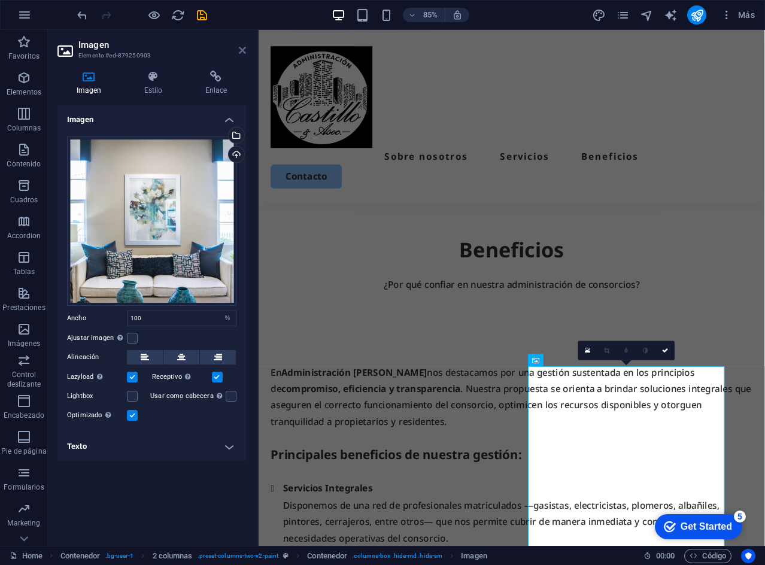
click at [242, 49] on icon at bounding box center [242, 50] width 7 height 10
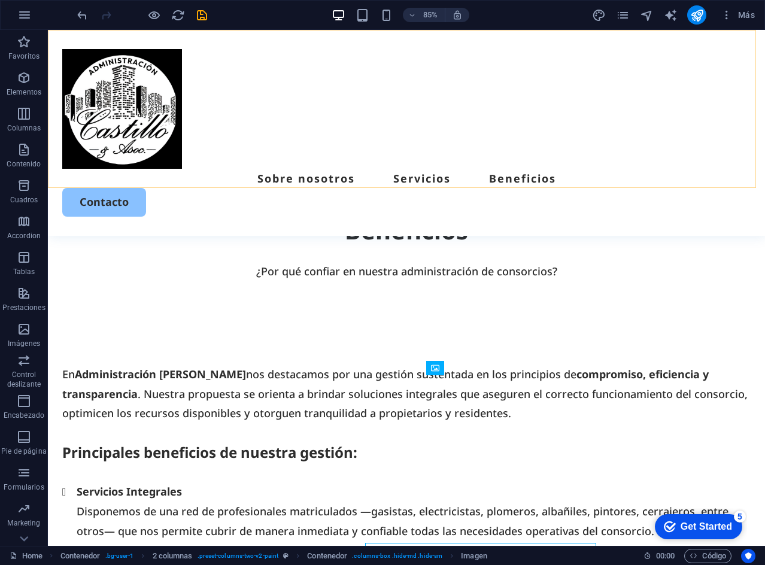
scroll to position [2026, 0]
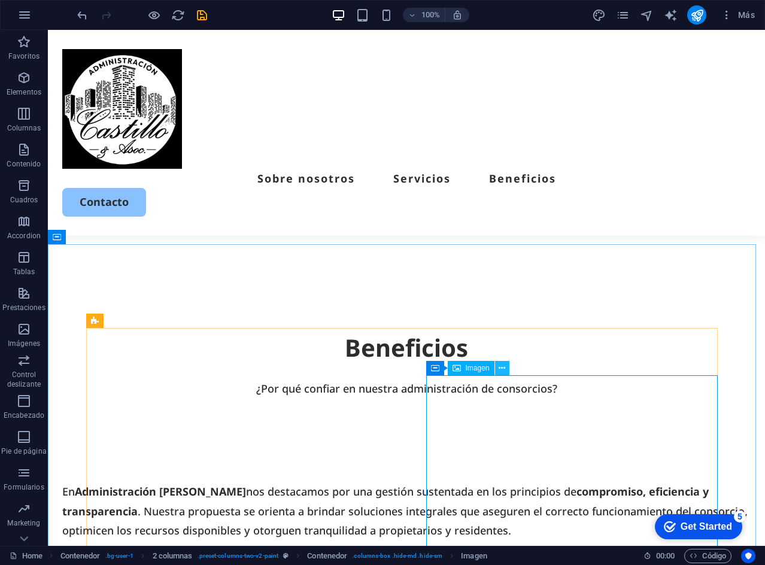
click at [508, 369] on button at bounding box center [502, 368] width 14 height 14
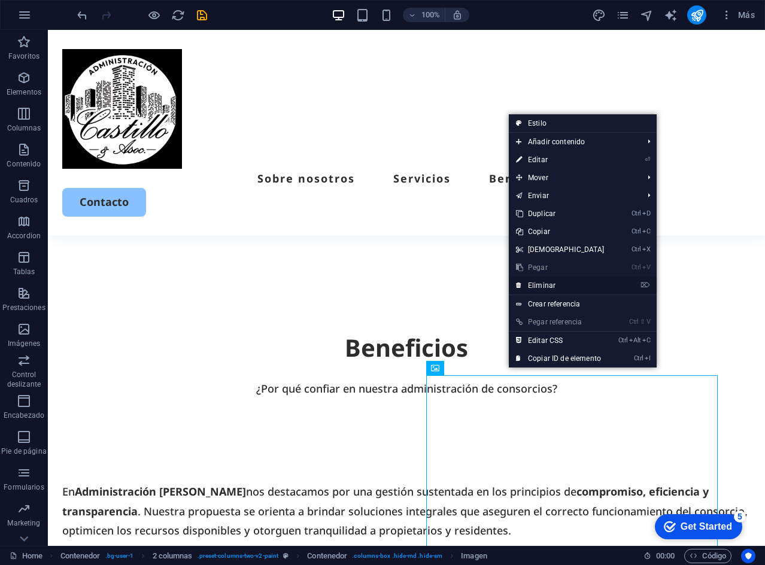
click at [547, 285] on link "⌦ Eliminar" at bounding box center [560, 285] width 103 height 18
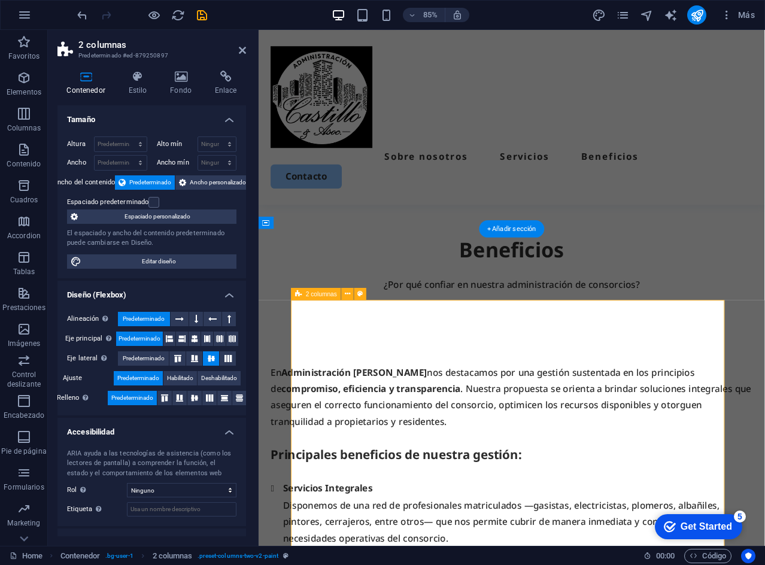
scroll to position [2342, 0]
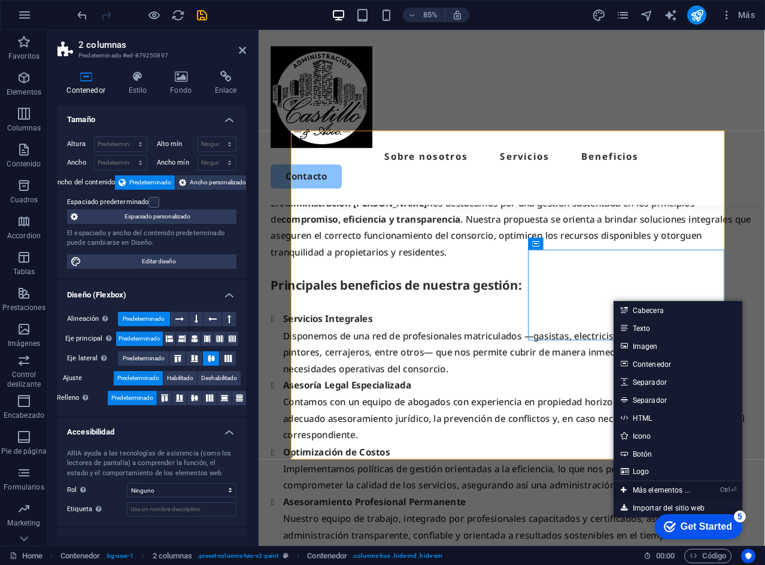
click at [663, 491] on link "Ctrl ⏎ Más elementos ..." at bounding box center [655, 490] width 84 height 18
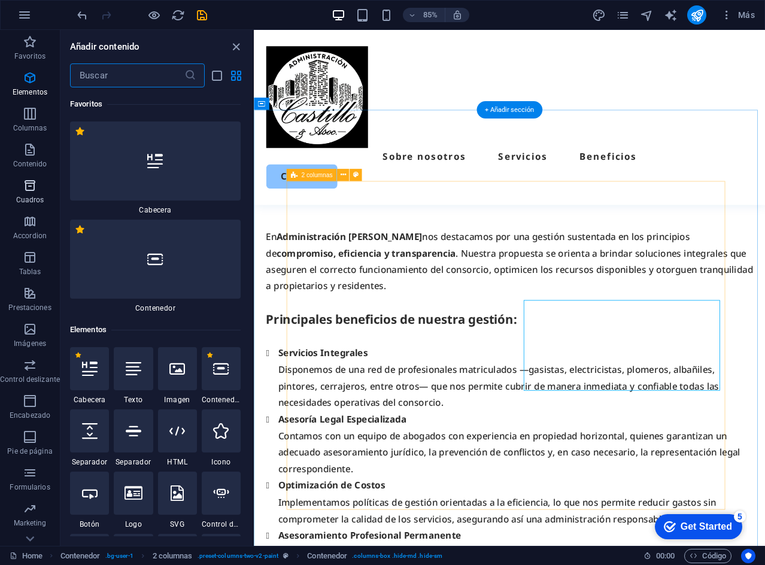
scroll to position [226, 0]
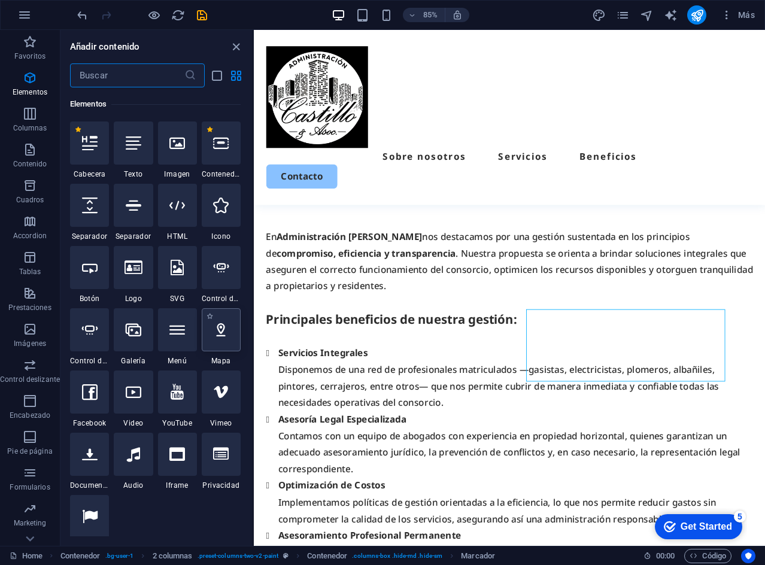
click at [209, 332] on div at bounding box center [221, 329] width 39 height 43
select select "1"
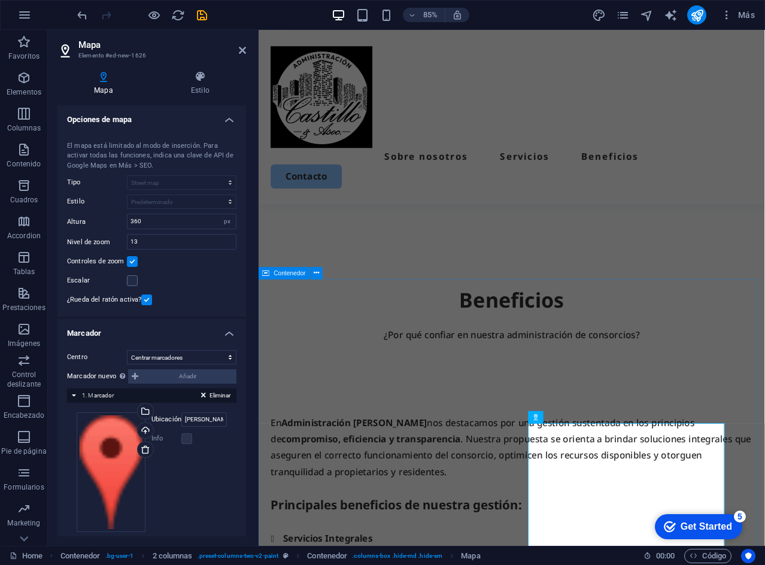
scroll to position [2283, 0]
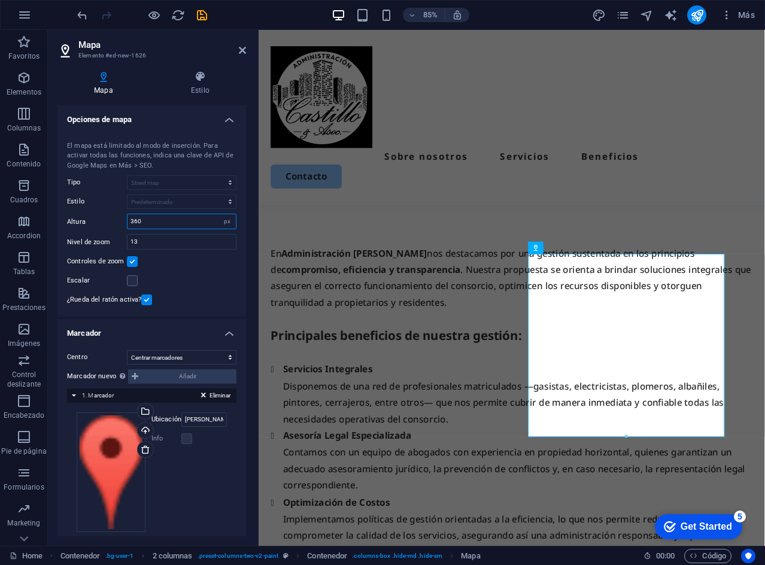
click at [161, 217] on input "360" at bounding box center [181, 221] width 108 height 14
click at [127, 276] on label at bounding box center [132, 280] width 11 height 11
click at [0, 0] on input "Escalar" at bounding box center [0, 0] width 0 height 0
click at [129, 276] on label at bounding box center [132, 280] width 11 height 11
click at [0, 0] on input "Escalar" at bounding box center [0, 0] width 0 height 0
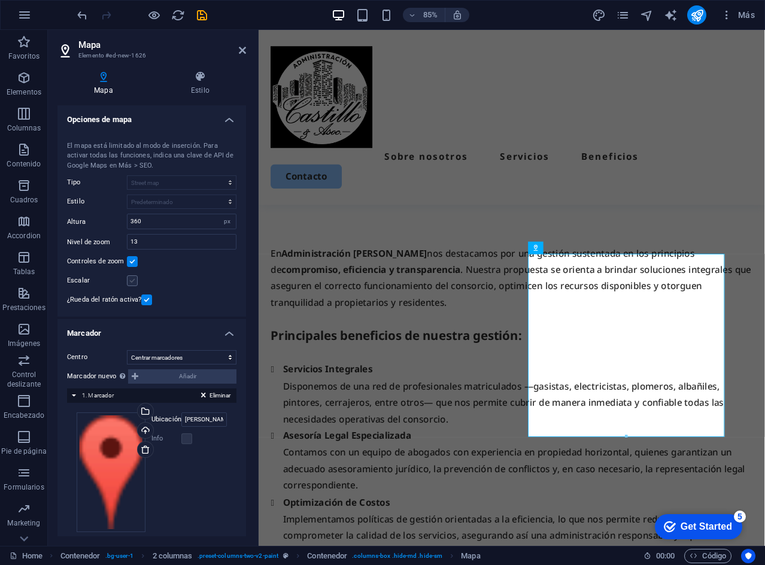
click at [129, 276] on label at bounding box center [132, 280] width 11 height 11
click at [0, 0] on input "Escalar" at bounding box center [0, 0] width 0 height 0
click at [129, 276] on label at bounding box center [132, 280] width 11 height 11
click at [0, 0] on input "Escalar" at bounding box center [0, 0] width 0 height 0
drag, startPoint x: 152, startPoint y: 220, endPoint x: 113, endPoint y: 218, distance: 39.5
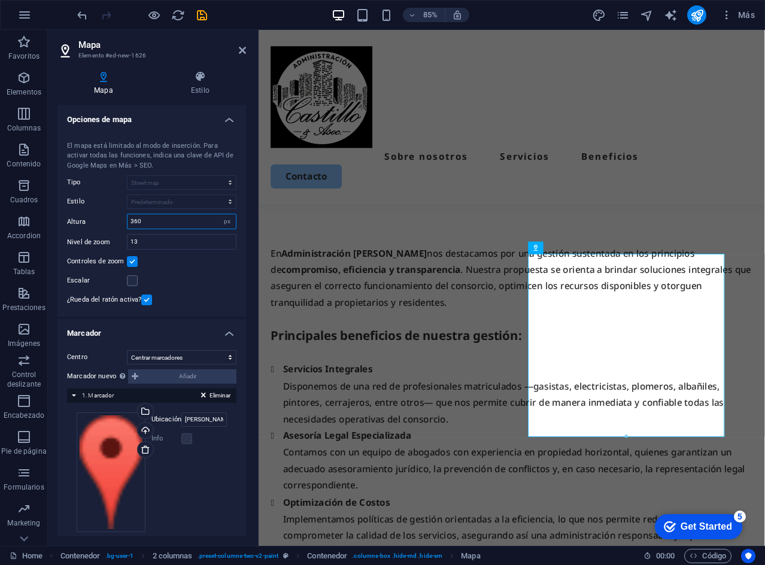
click at [113, 218] on div "Altura 360 px" at bounding box center [151, 222] width 169 height 16
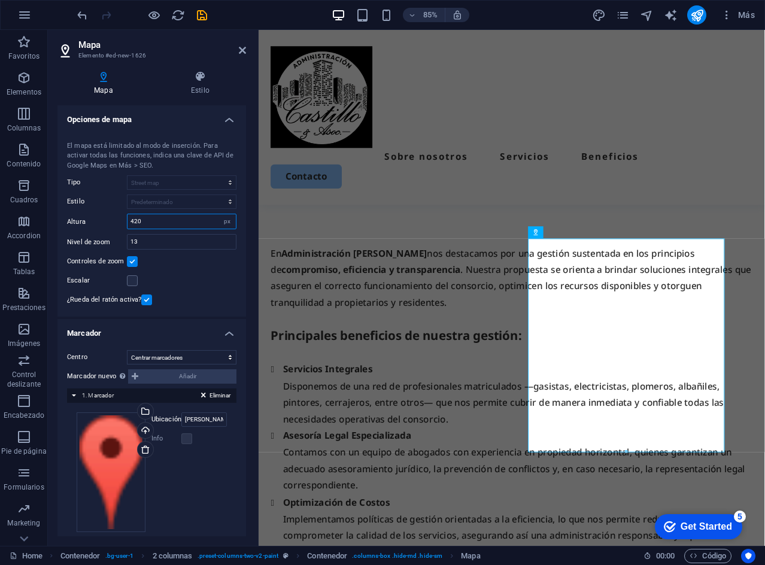
drag, startPoint x: 147, startPoint y: 226, endPoint x: 129, endPoint y: 221, distance: 19.3
click at [129, 221] on input "420" at bounding box center [181, 221] width 108 height 14
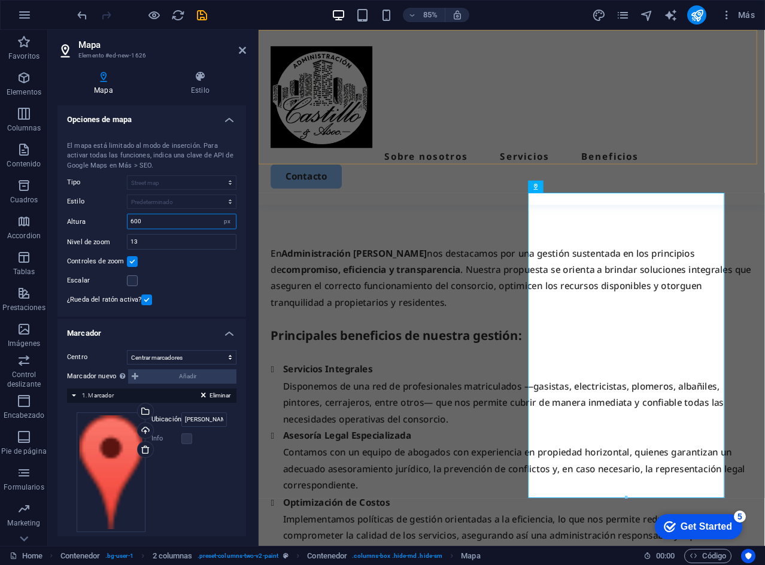
type input "600"
click at [554, 176] on div "Sobre nosotros Servicios Beneficios Contacto" at bounding box center [556, 133] width 595 height 206
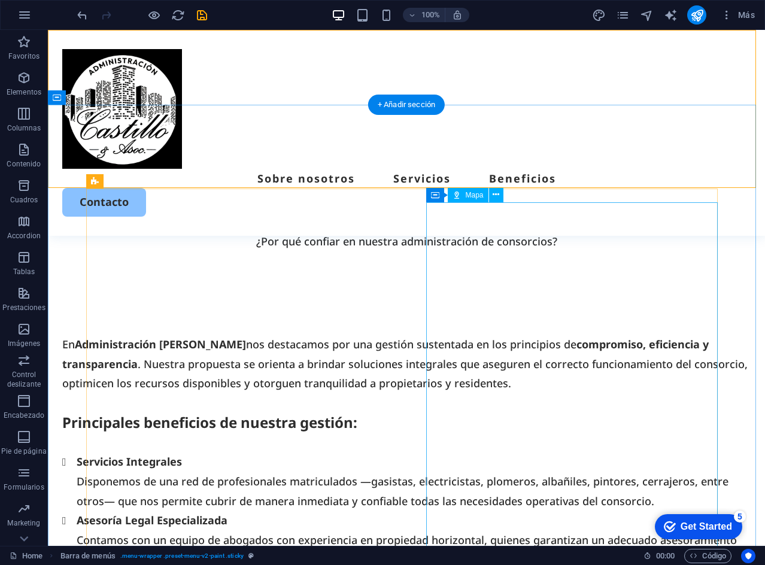
scroll to position [2365, 0]
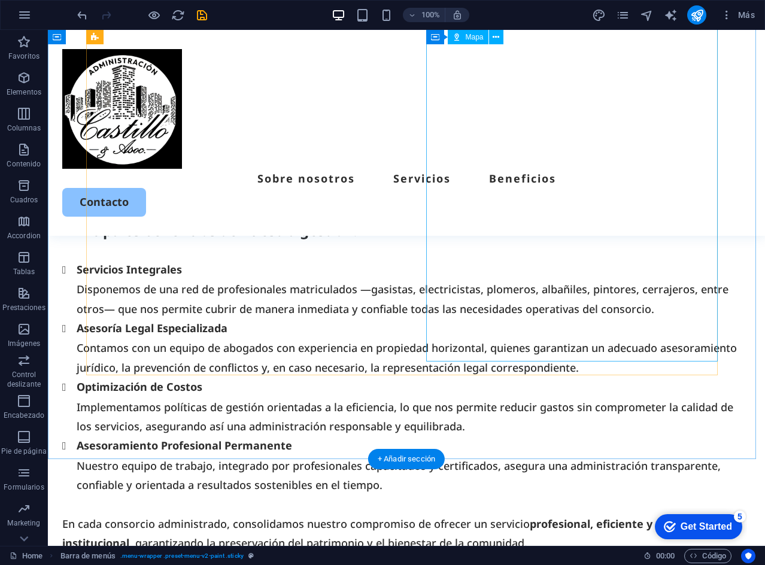
select select "1"
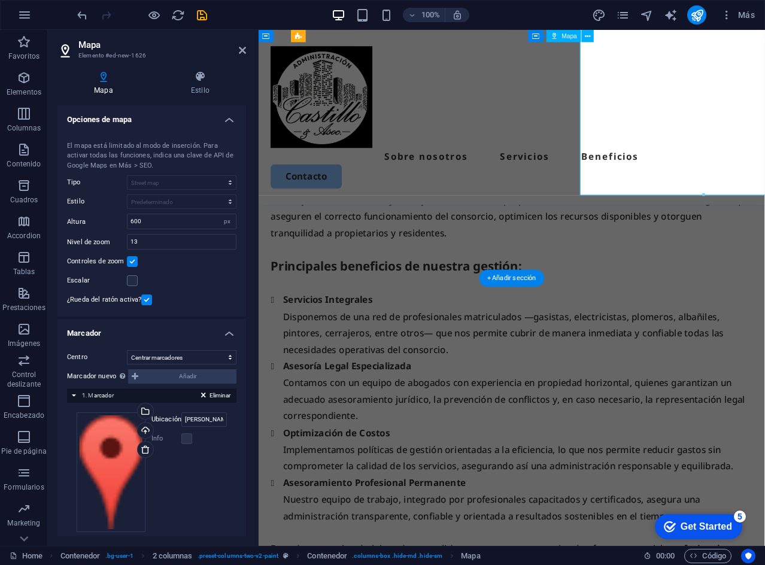
scroll to position [2502, 0]
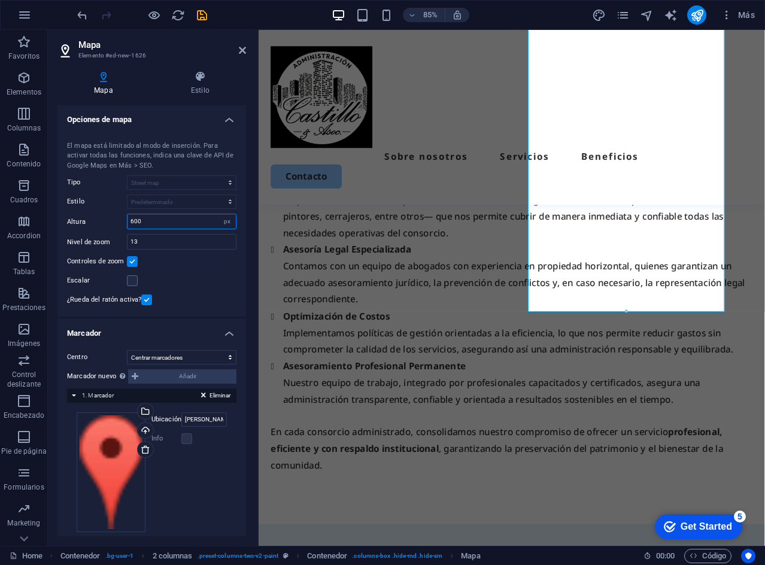
drag, startPoint x: 147, startPoint y: 218, endPoint x: 113, endPoint y: 219, distance: 34.1
click at [113, 219] on div "Altura 600 px" at bounding box center [151, 222] width 169 height 16
type input "620"
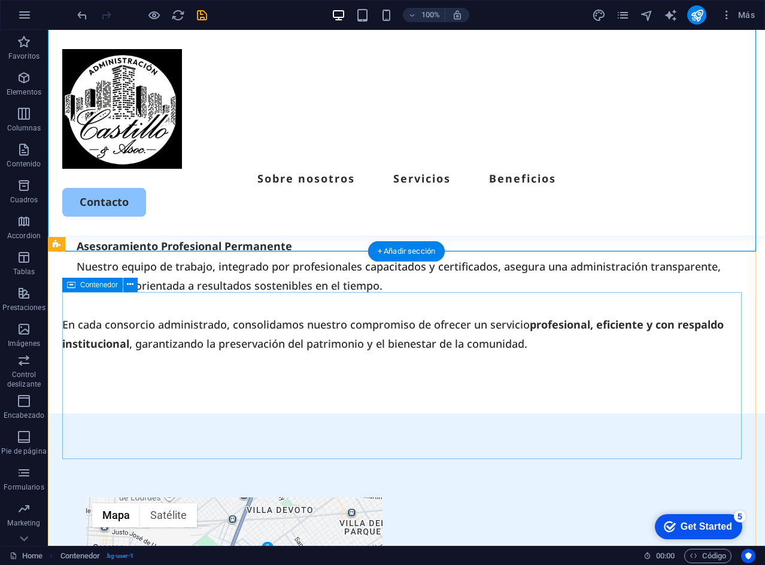
scroll to position [2624, 0]
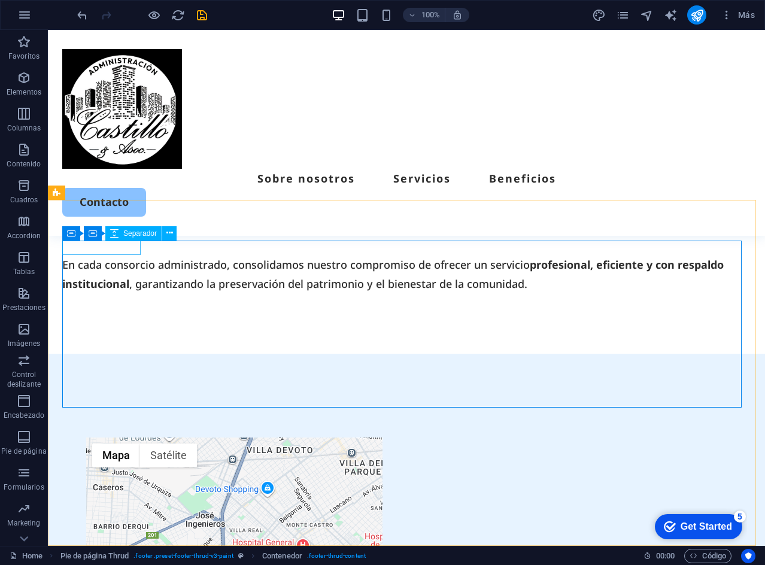
click at [132, 235] on span "Separador" at bounding box center [140, 233] width 34 height 7
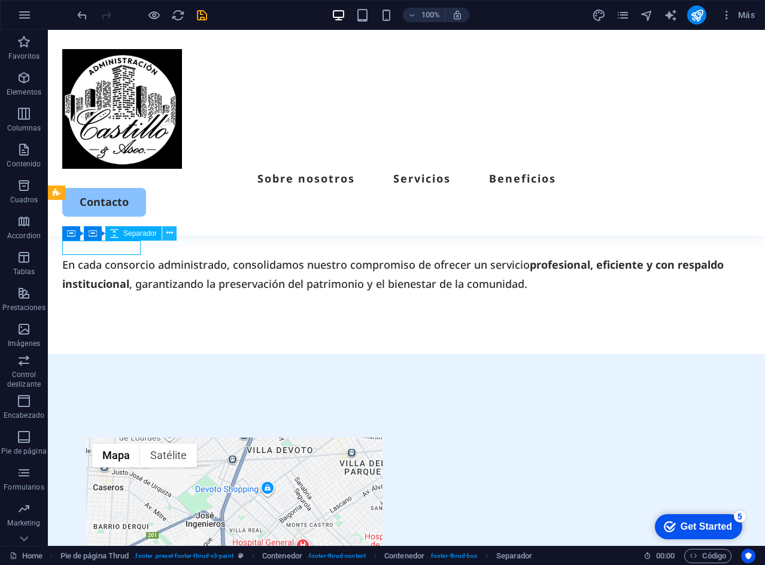
click at [166, 236] on icon at bounding box center [169, 233] width 7 height 13
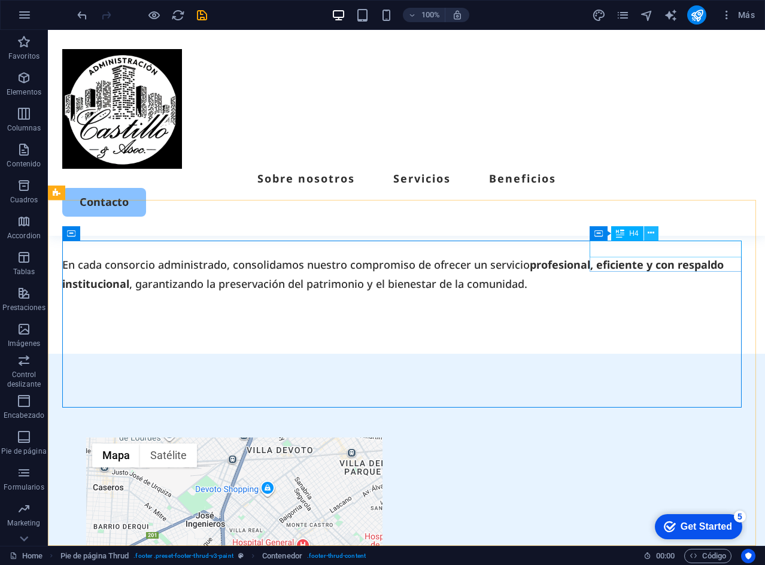
click at [654, 236] on icon at bounding box center [651, 233] width 7 height 13
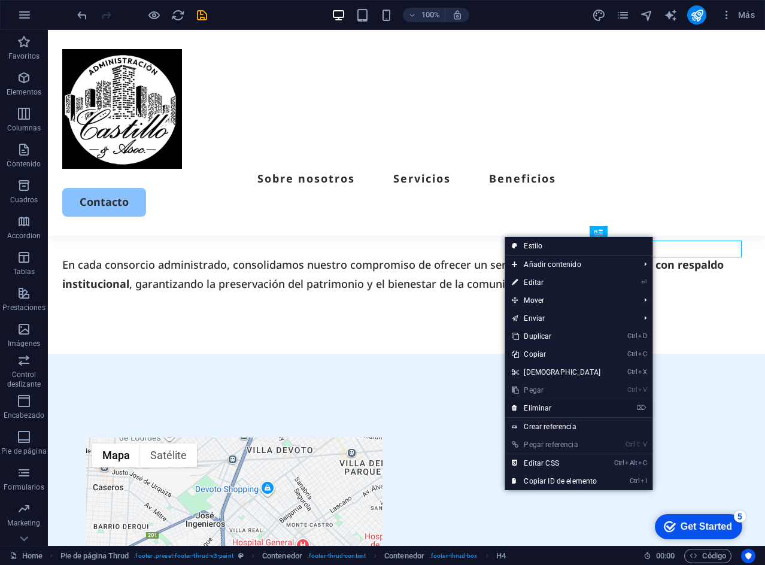
click at [553, 406] on link "⌦ Eliminar" at bounding box center [556, 408] width 103 height 18
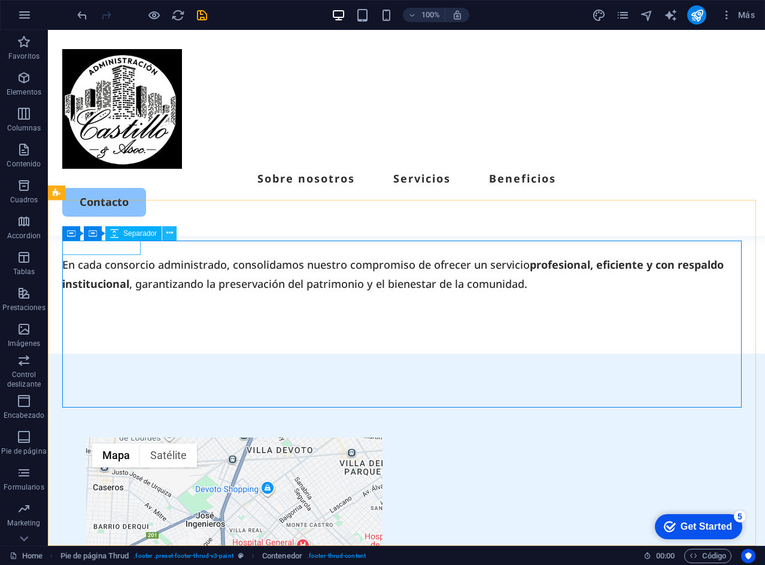
click at [172, 233] on icon at bounding box center [169, 233] width 7 height 13
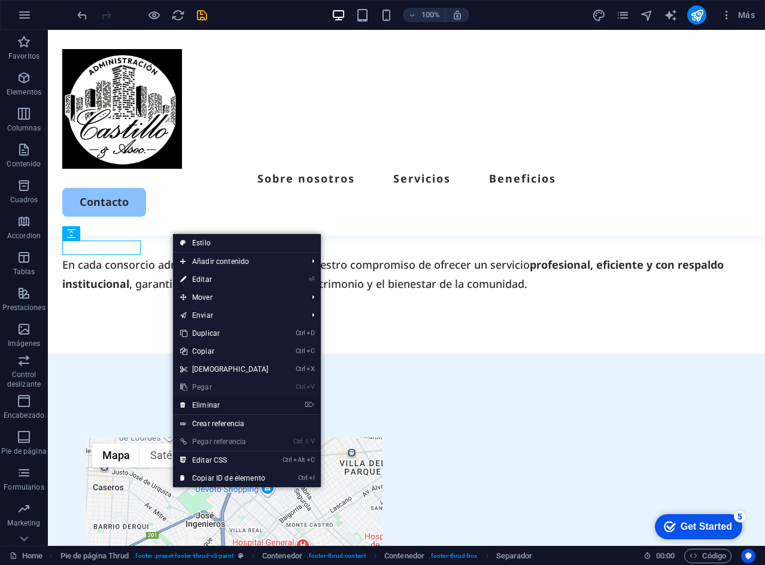
click at [217, 396] on link "⌦ Eliminar" at bounding box center [224, 405] width 103 height 18
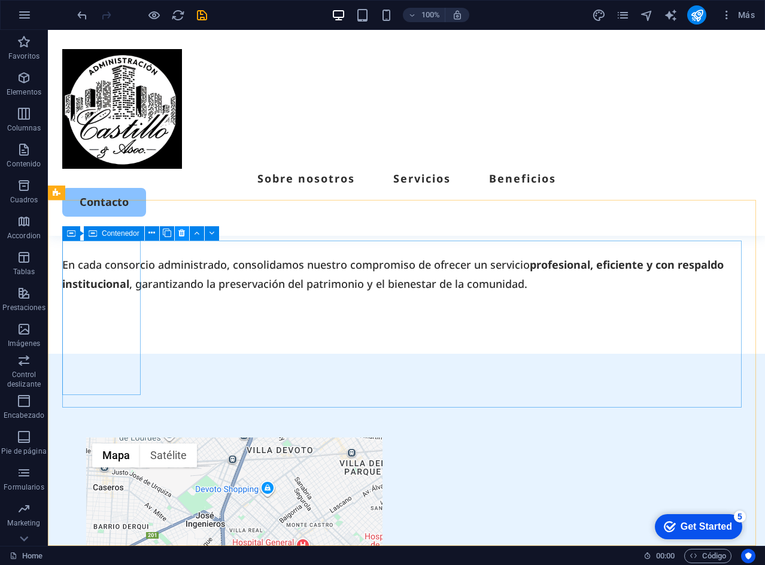
click at [182, 232] on icon at bounding box center [181, 233] width 7 height 13
click at [169, 250] on icon at bounding box center [169, 250] width 7 height 13
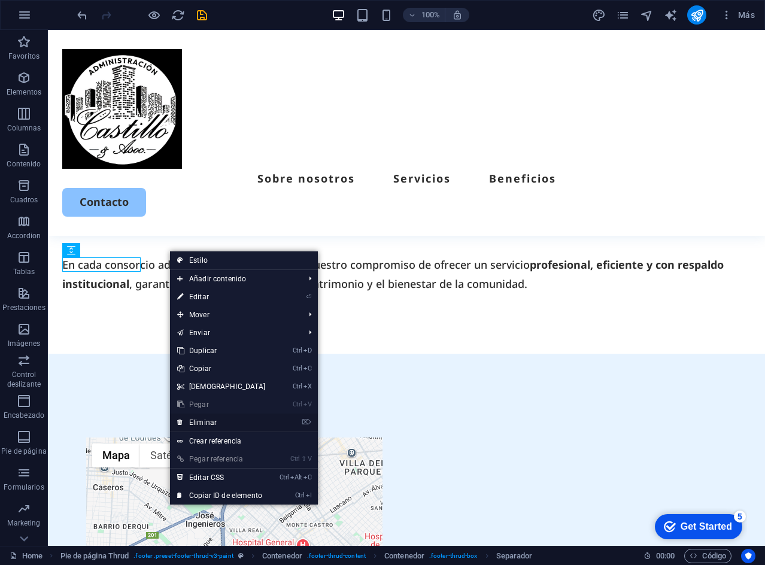
click at [215, 418] on link "⌦ Eliminar" at bounding box center [221, 423] width 103 height 18
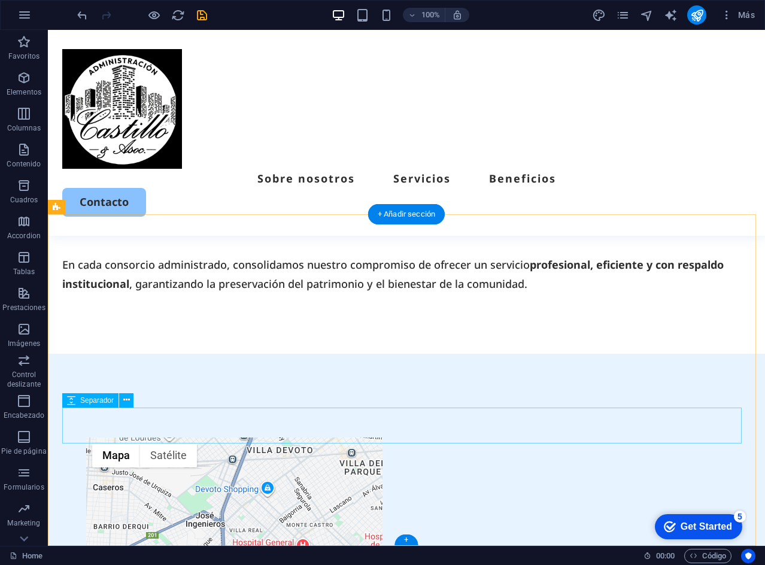
scroll to position [2610, 0]
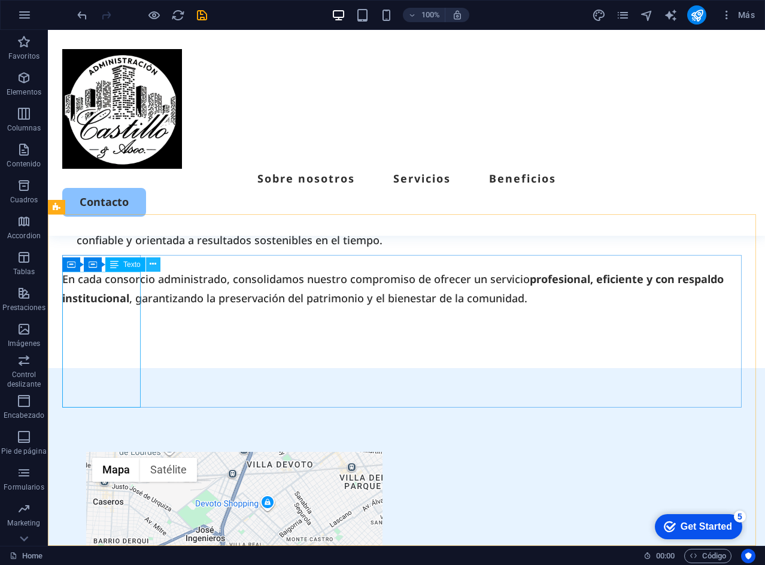
click at [158, 262] on button at bounding box center [153, 264] width 14 height 14
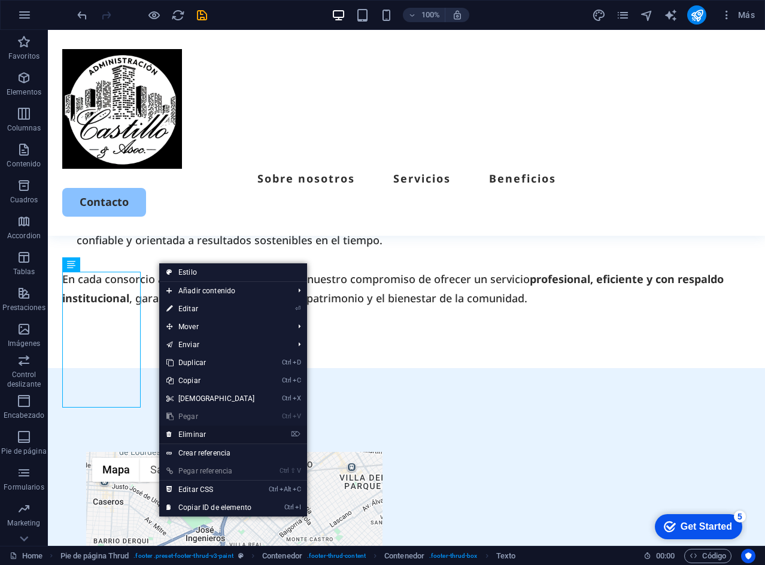
click at [196, 429] on link "⌦ Eliminar" at bounding box center [210, 435] width 103 height 18
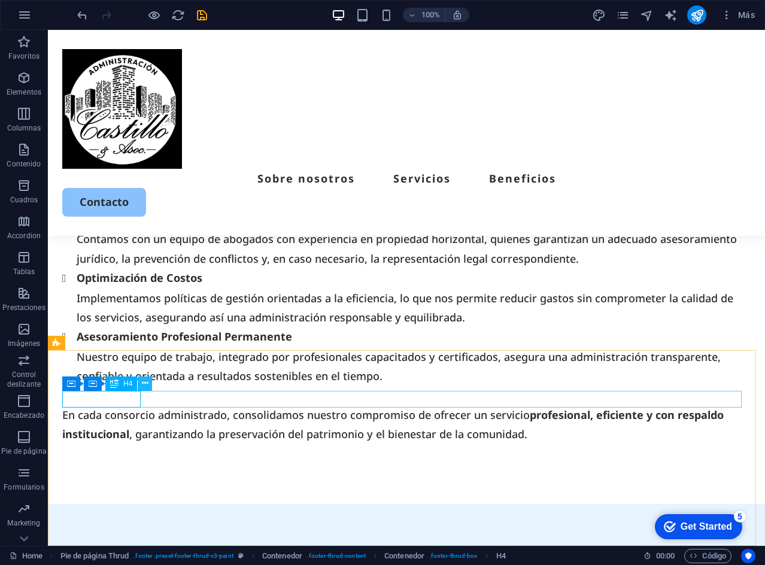
click at [145, 379] on icon at bounding box center [145, 383] width 7 height 13
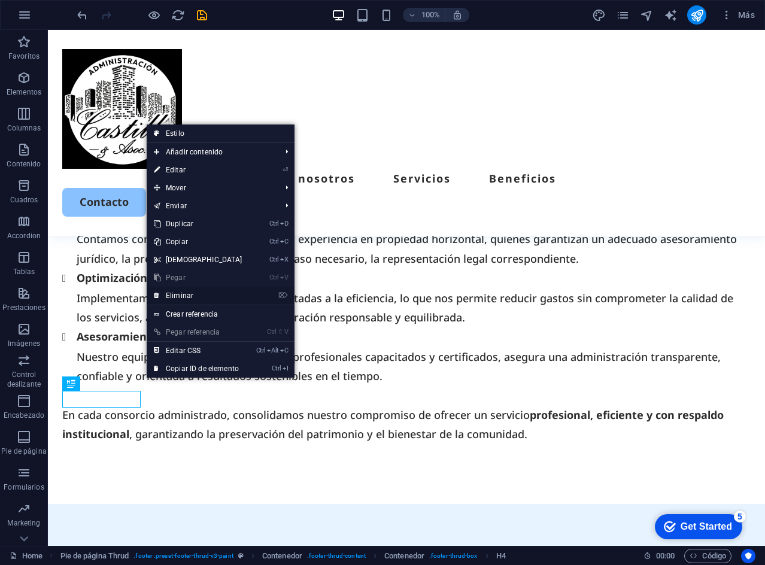
drag, startPoint x: 143, startPoint y: 270, endPoint x: 192, endPoint y: 296, distance: 55.4
click at [192, 296] on link "⌦ Eliminar" at bounding box center [198, 296] width 103 height 18
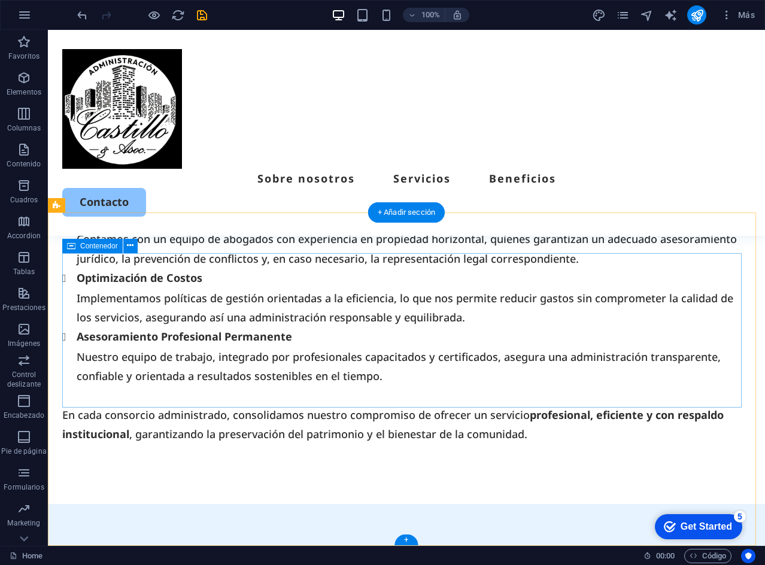
scroll to position [2612, 0]
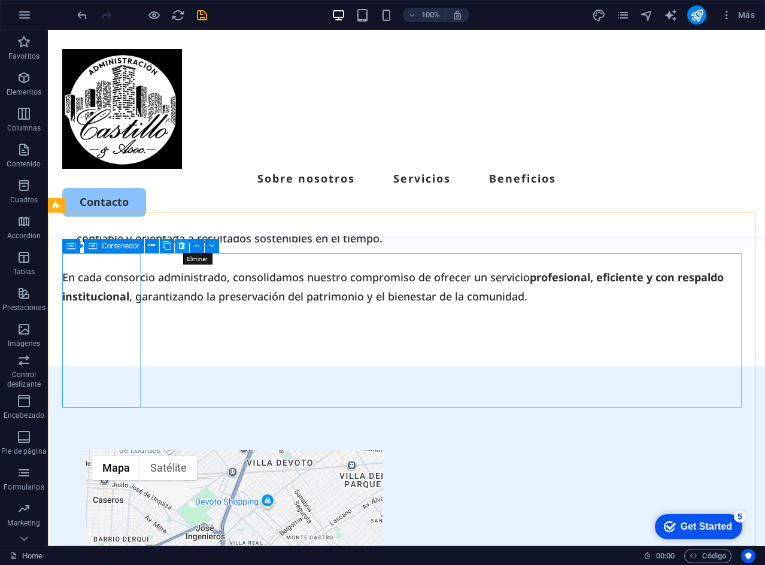
click at [181, 242] on icon at bounding box center [181, 245] width 7 height 13
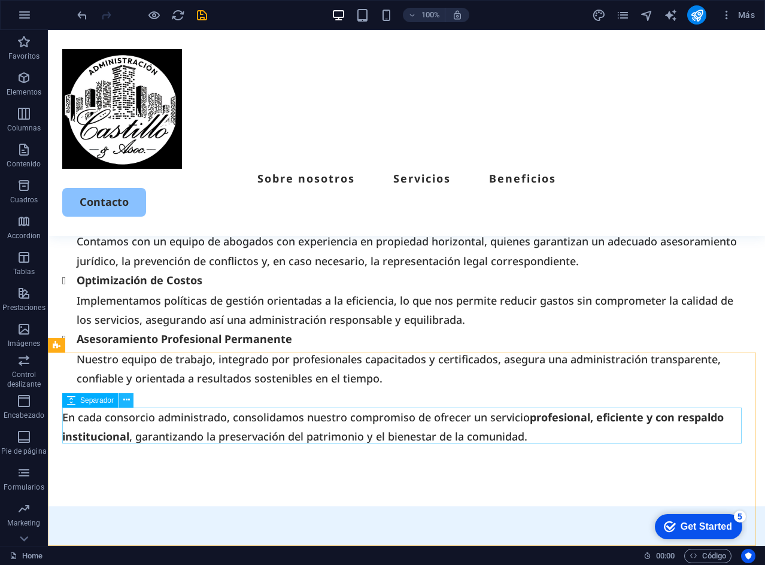
click at [124, 397] on icon at bounding box center [126, 400] width 7 height 13
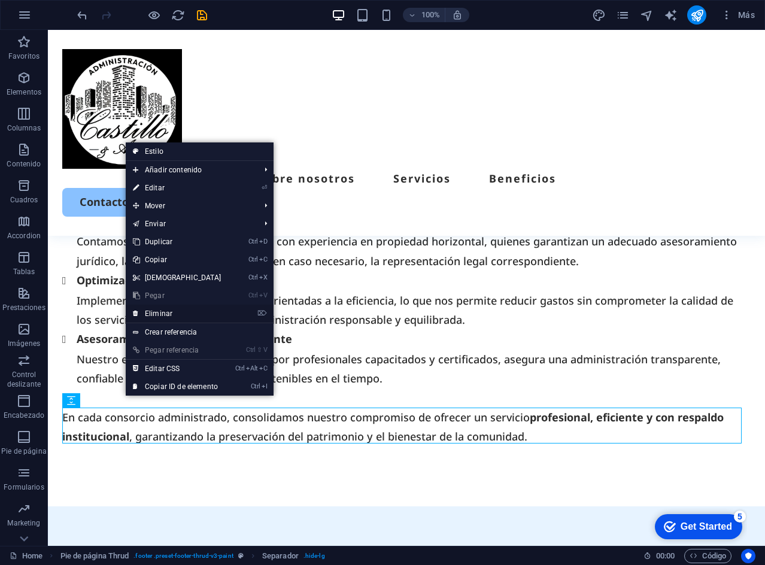
drag, startPoint x: 163, startPoint y: 311, endPoint x: 120, endPoint y: 294, distance: 46.6
click at [163, 311] on link "⌦ Eliminar" at bounding box center [177, 314] width 103 height 18
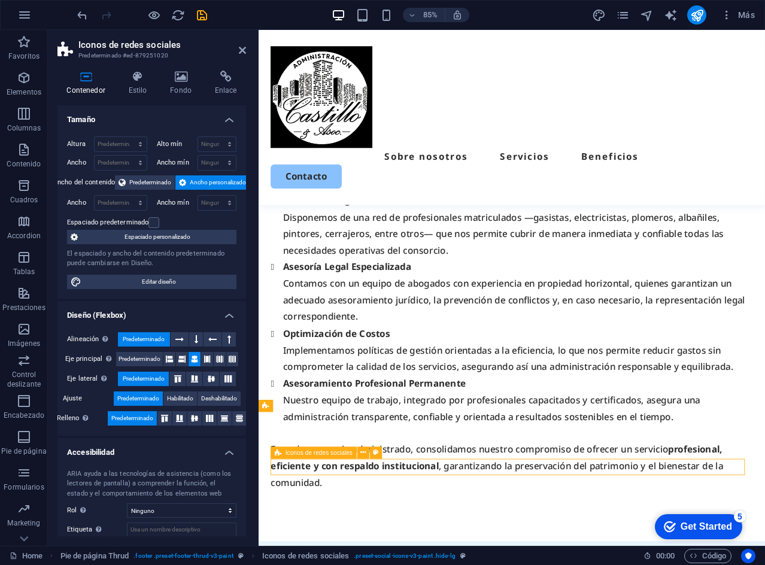
click at [218, 80] on icon at bounding box center [225, 77] width 41 height 12
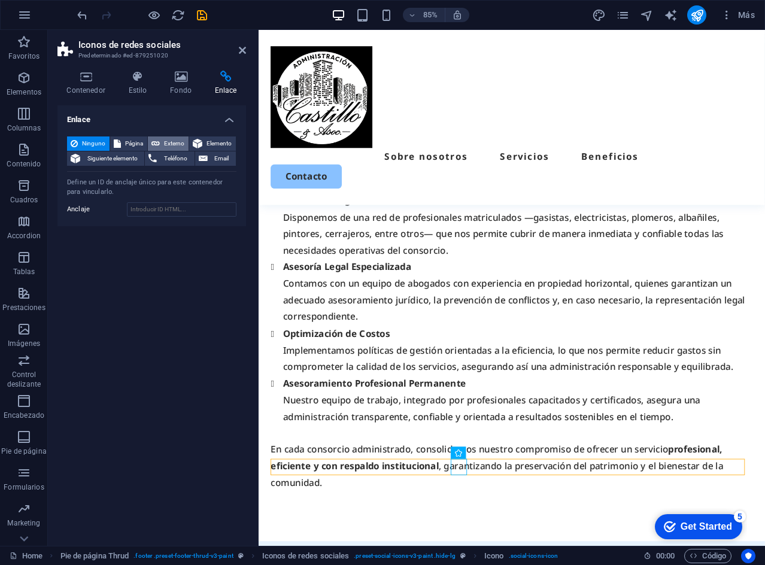
click at [174, 140] on span "Externo" at bounding box center [174, 143] width 22 height 14
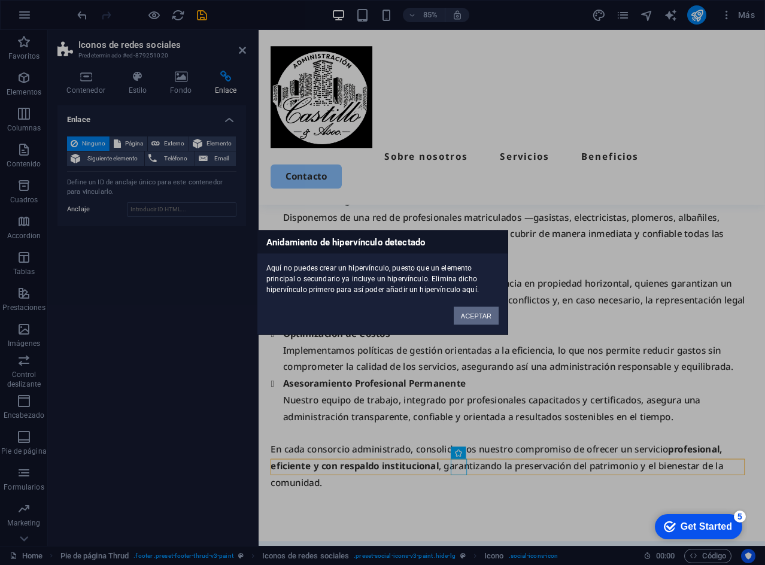
drag, startPoint x: 473, startPoint y: 318, endPoint x: 251, endPoint y: 339, distance: 223.6
click at [473, 318] on button "ACEPTAR" at bounding box center [476, 316] width 45 height 18
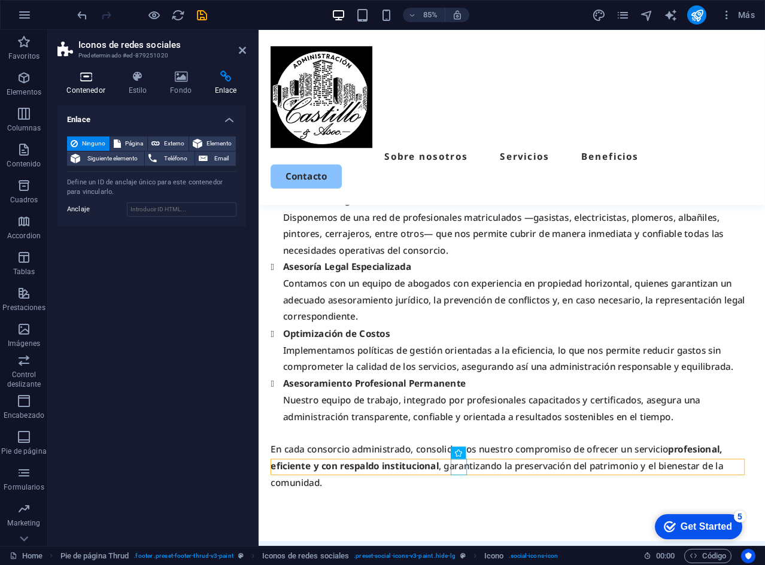
click at [81, 92] on h4 "Contenedor" at bounding box center [88, 83] width 62 height 25
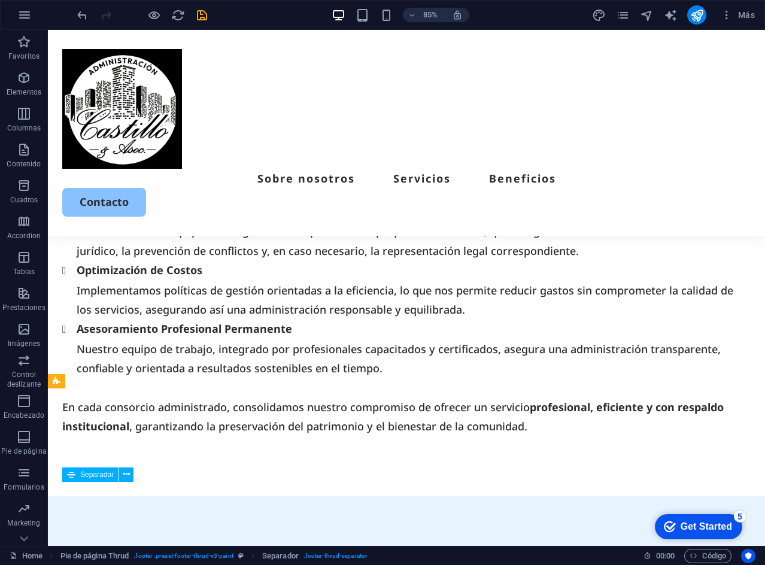
scroll to position [2436, 0]
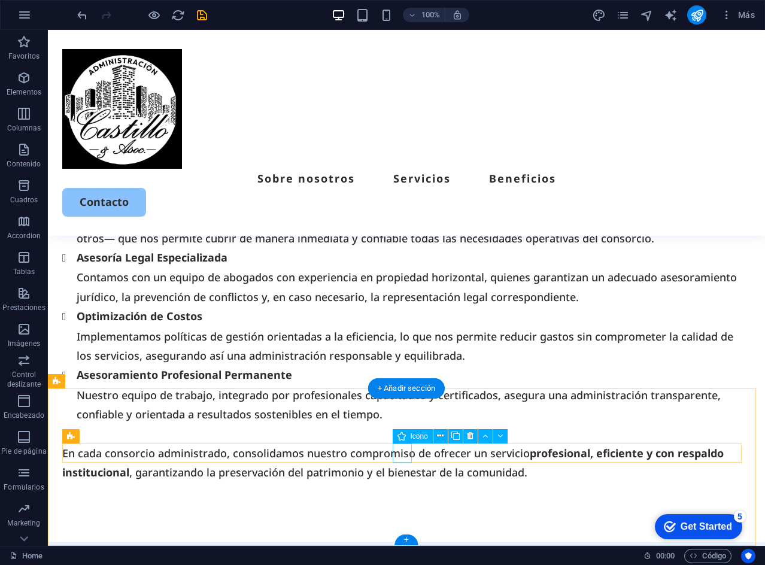
select select "xMidYMid"
select select "px"
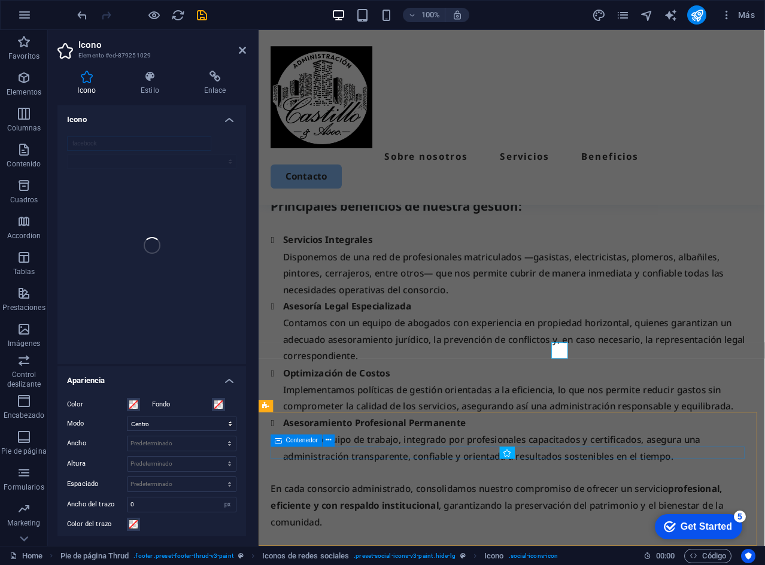
scroll to position [2482, 0]
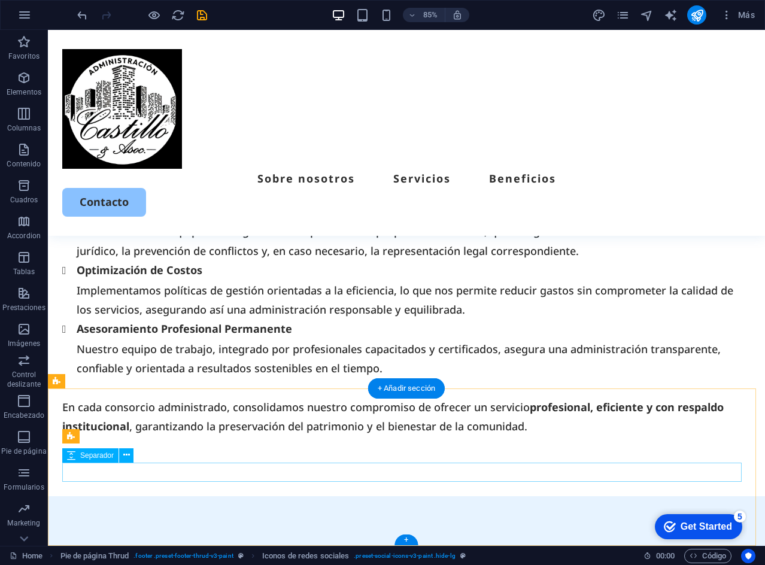
scroll to position [2436, 0]
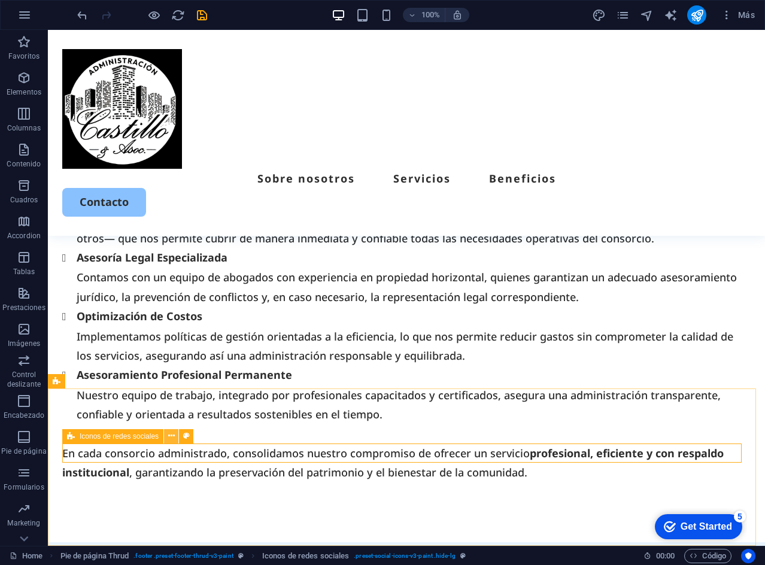
click at [177, 434] on button at bounding box center [171, 436] width 14 height 14
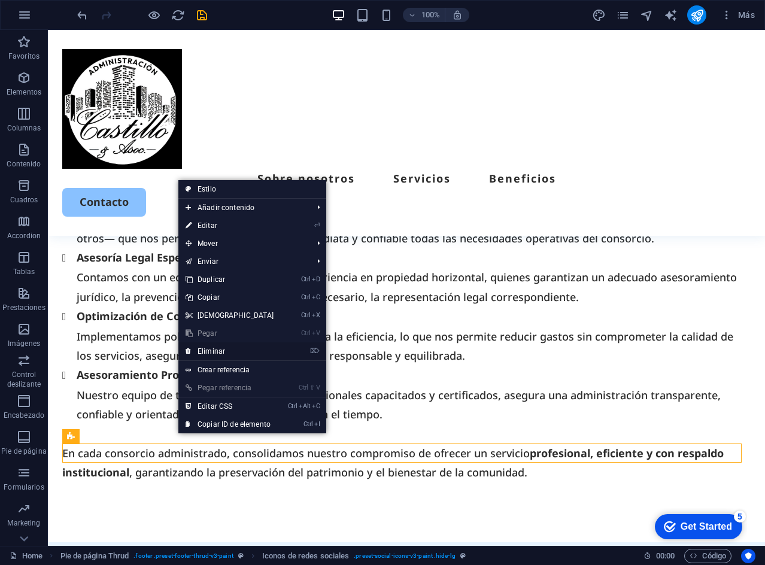
click at [215, 355] on link "⌦ Eliminar" at bounding box center [229, 351] width 103 height 18
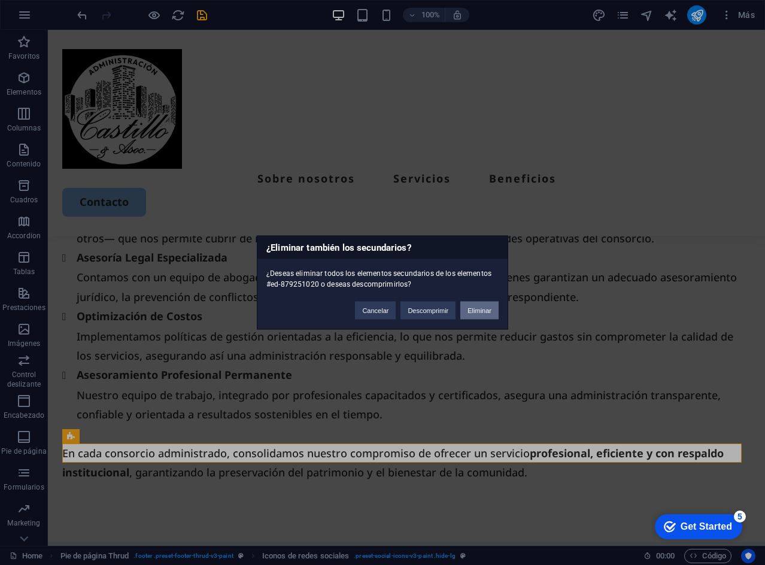
click at [467, 303] on button "Eliminar" at bounding box center [479, 311] width 38 height 18
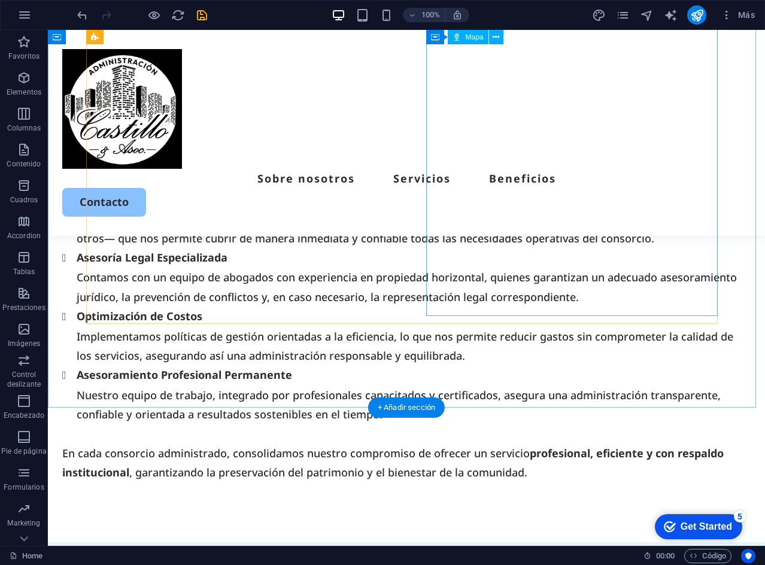
scroll to position [2417, 0]
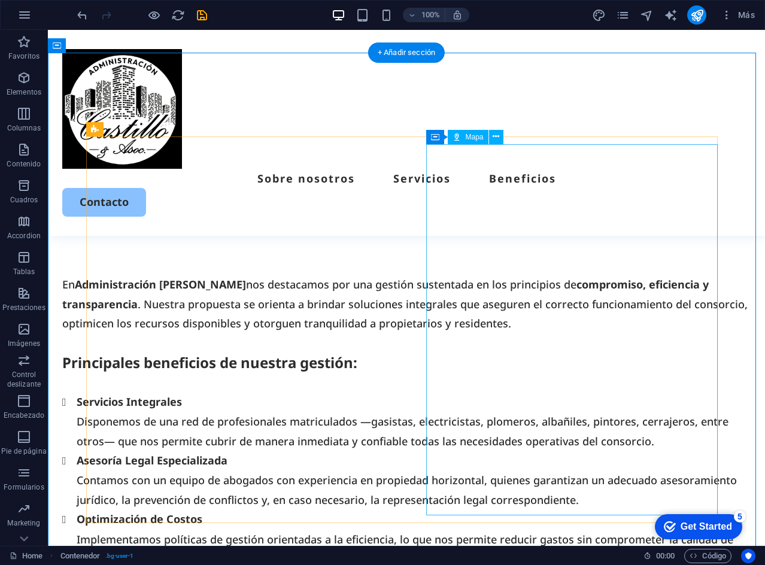
scroll to position [2217, 0]
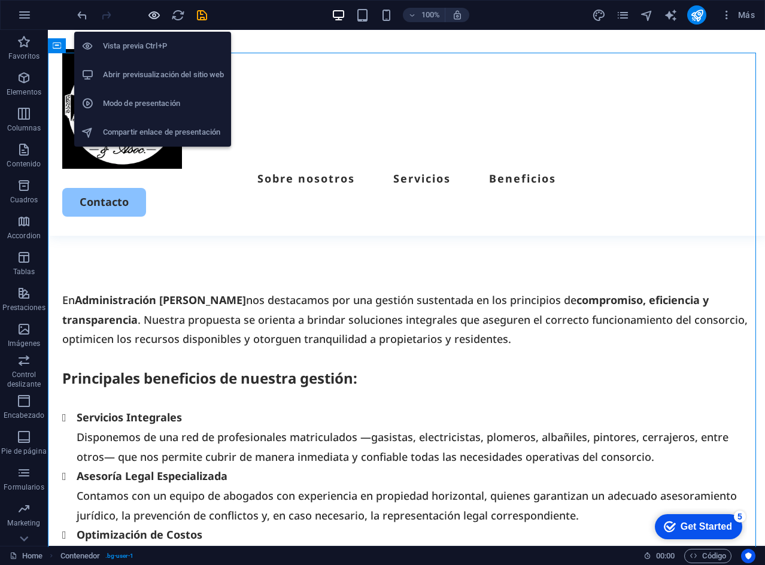
click at [150, 11] on icon "button" at bounding box center [154, 15] width 14 height 14
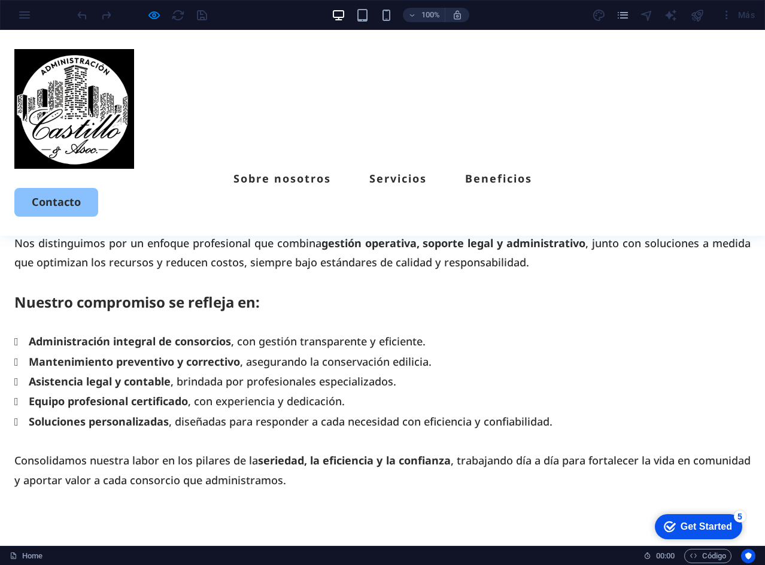
scroll to position [0, 0]
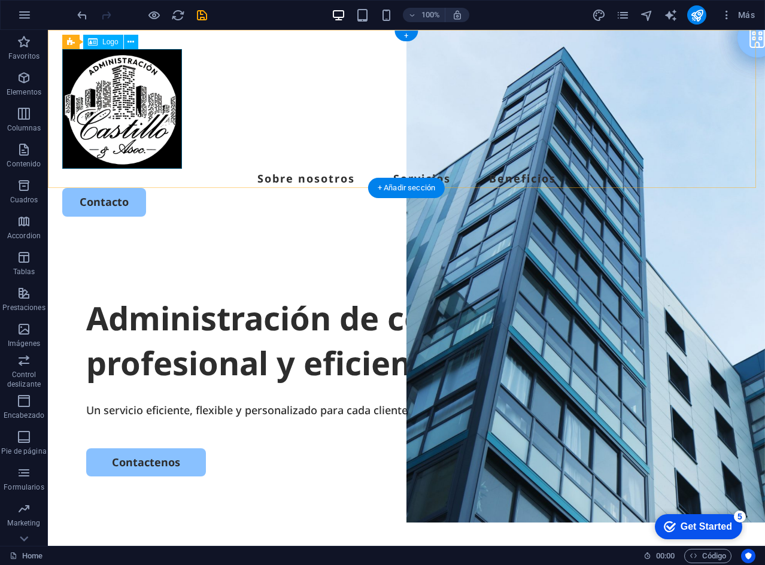
click at [146, 102] on div at bounding box center [406, 109] width 688 height 120
select select "px"
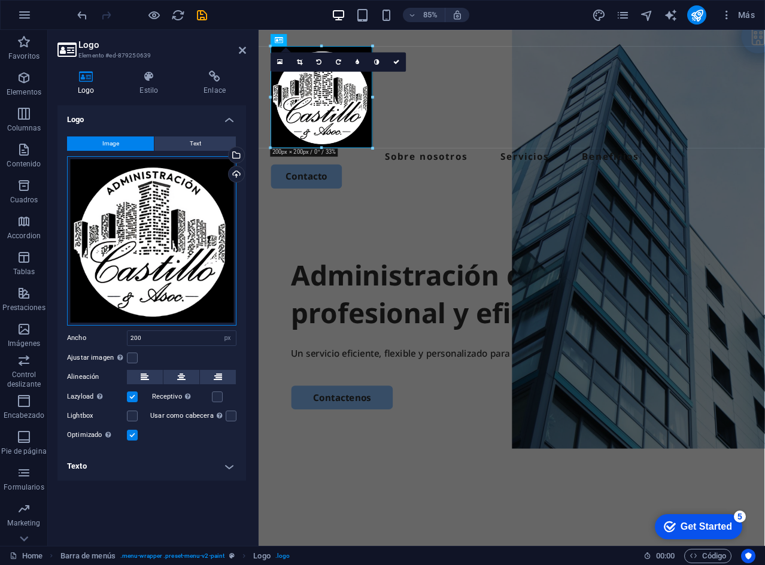
click at [139, 197] on div "Arrastra archivos aquí, haz clic para escoger archivos o selecciona archivos de…" at bounding box center [151, 240] width 169 height 169
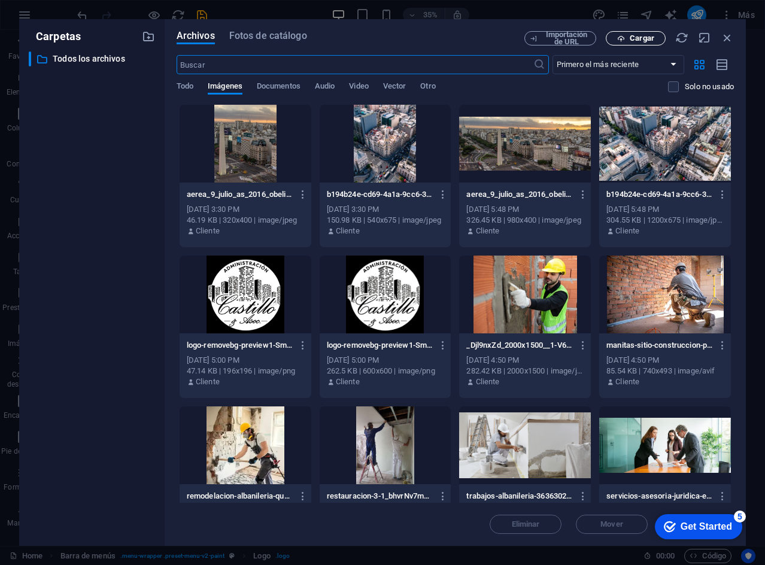
click at [636, 41] on span "Cargar" at bounding box center [642, 38] width 25 height 7
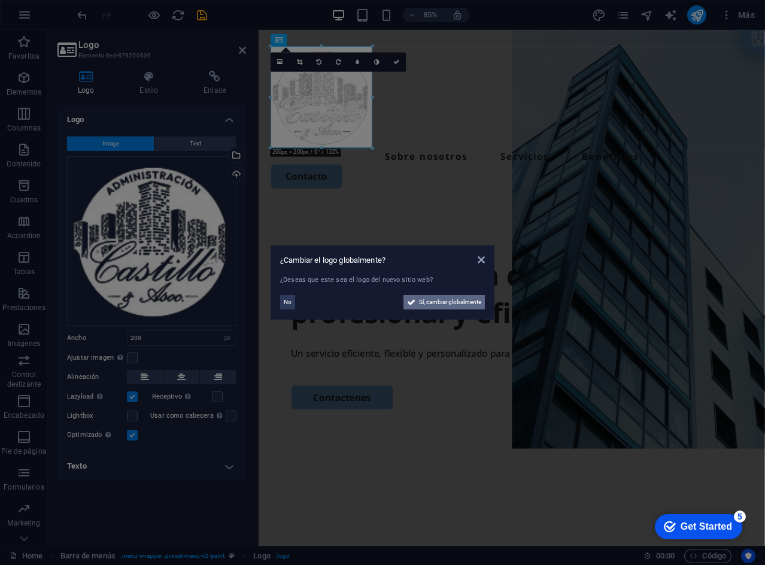
click at [423, 305] on span "Sí, cambiar globalmente" at bounding box center [450, 302] width 62 height 14
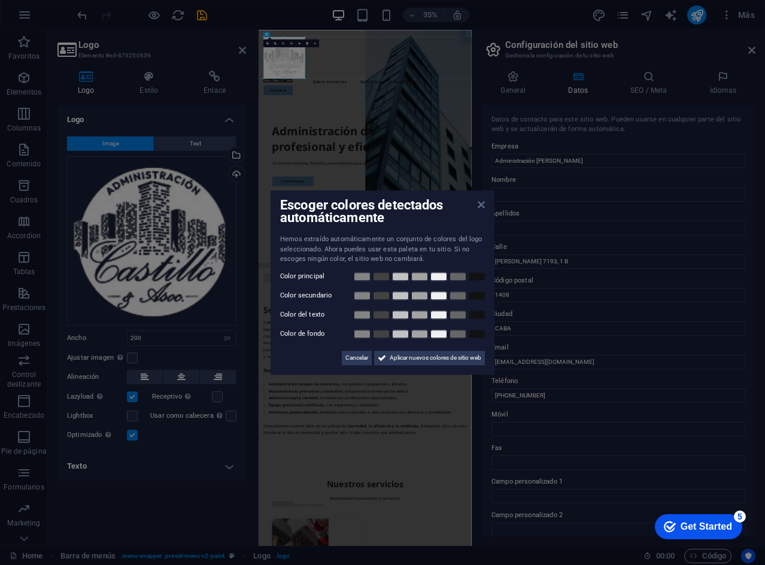
click at [480, 205] on icon at bounding box center [481, 205] width 7 height 10
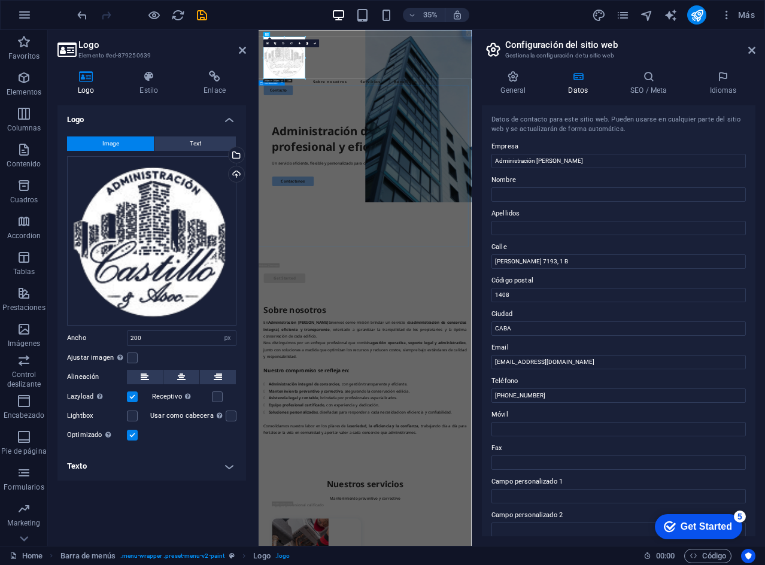
click at [703, 565] on div "Administración de consorcios profesional y eficiente. Un servicio eficiente, fl…" at bounding box center [563, 466] width 609 height 461
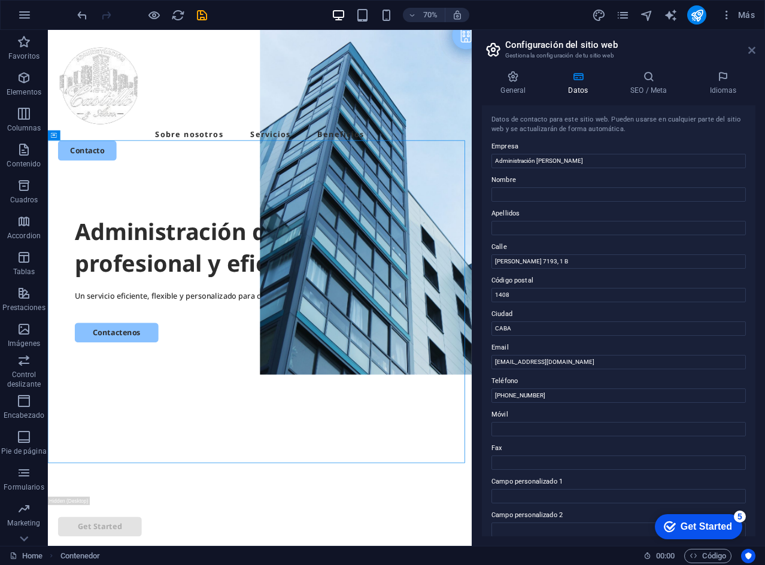
click at [751, 49] on icon at bounding box center [751, 50] width 7 height 10
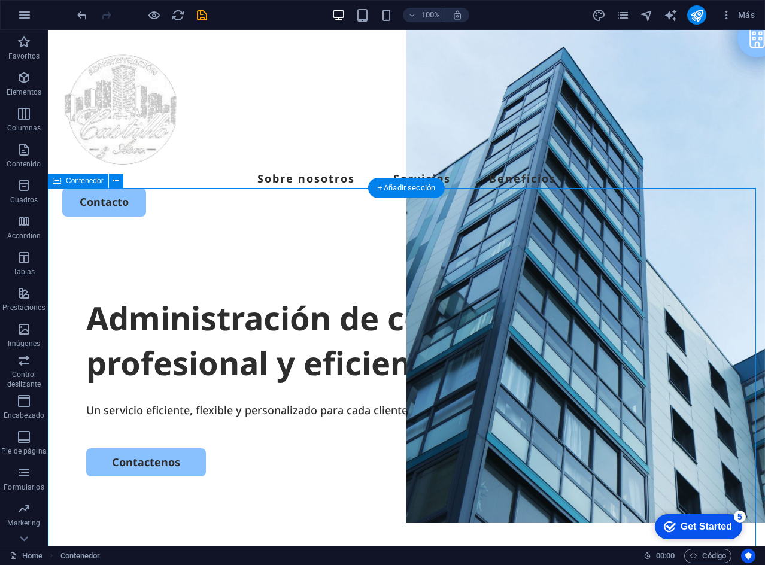
click at [278, 236] on div "Administración de consorcios profesional y eficiente. Un servicio eficiente, fl…" at bounding box center [406, 466] width 717 height 461
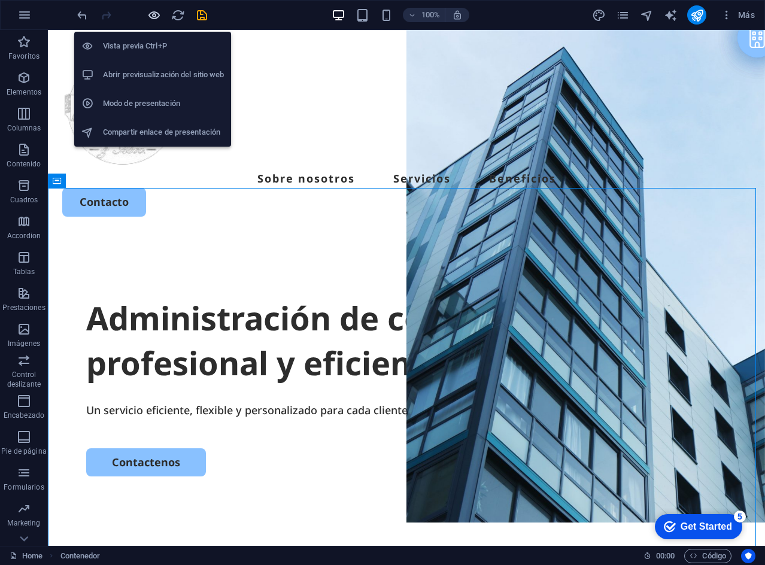
click at [160, 15] on icon "button" at bounding box center [154, 15] width 14 height 14
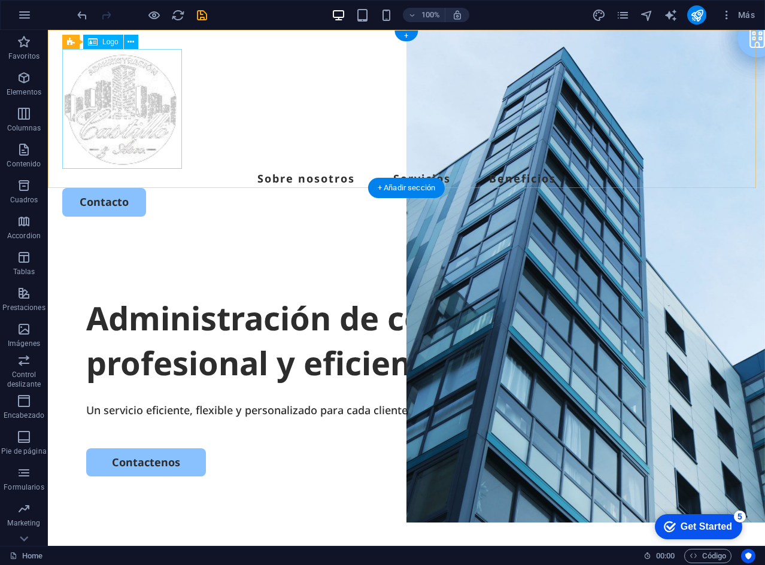
click at [135, 88] on div at bounding box center [406, 109] width 688 height 120
select select "px"
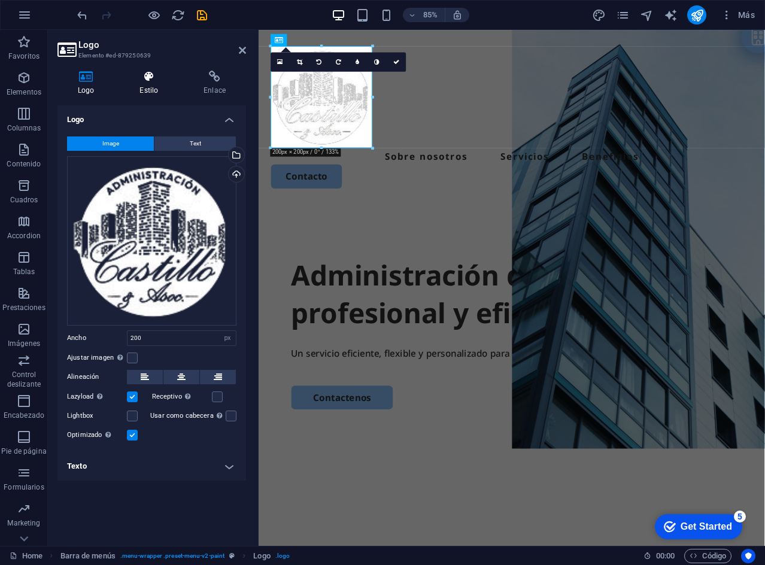
click at [160, 75] on icon at bounding box center [148, 77] width 59 height 12
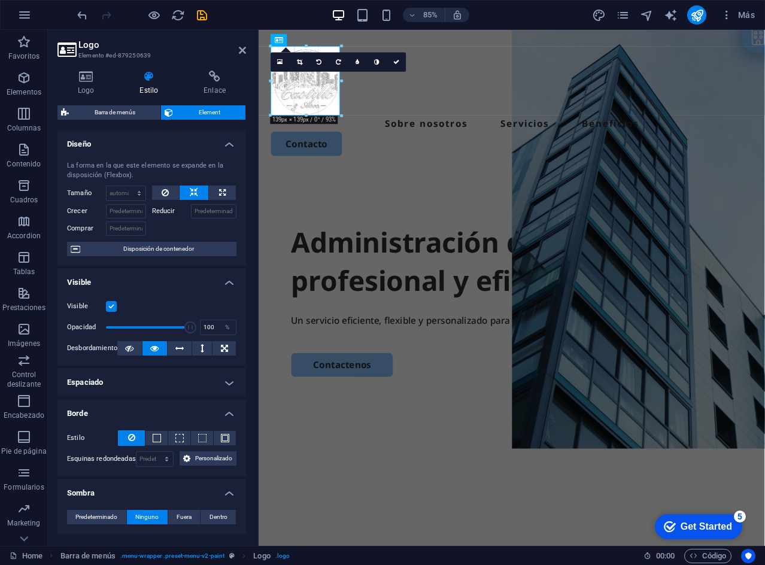
drag, startPoint x: 373, startPoint y: 147, endPoint x: 89, endPoint y: 114, distance: 285.5
click at [391, 197] on div "Administración de consorcios profesional y eficiente. Un servicio eficiente, fl…" at bounding box center [556, 427] width 595 height 461
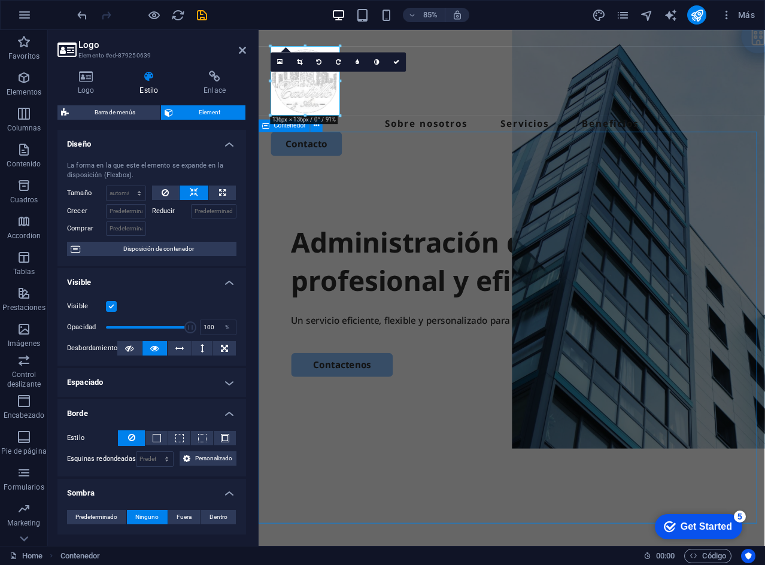
click at [391, 197] on div "Administración de consorcios profesional y eficiente. Un servicio eficiente, fl…" at bounding box center [556, 427] width 595 height 461
select select "px"
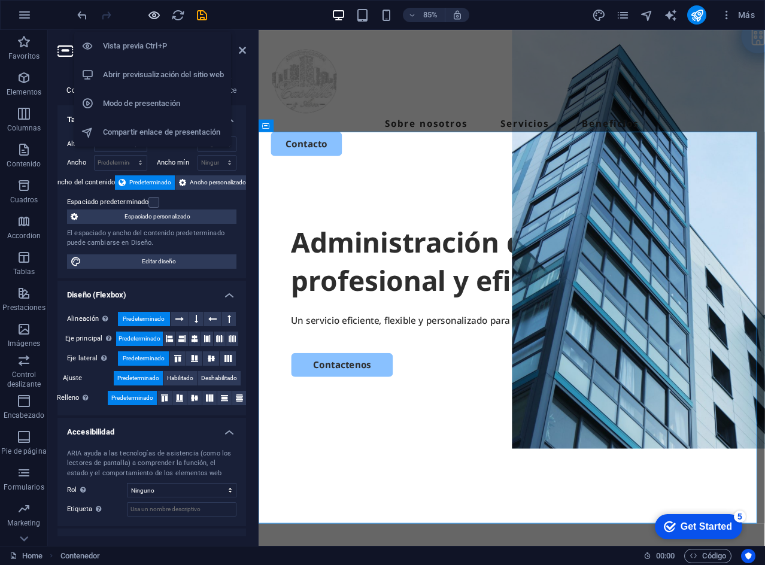
click at [151, 10] on icon "button" at bounding box center [154, 15] width 14 height 14
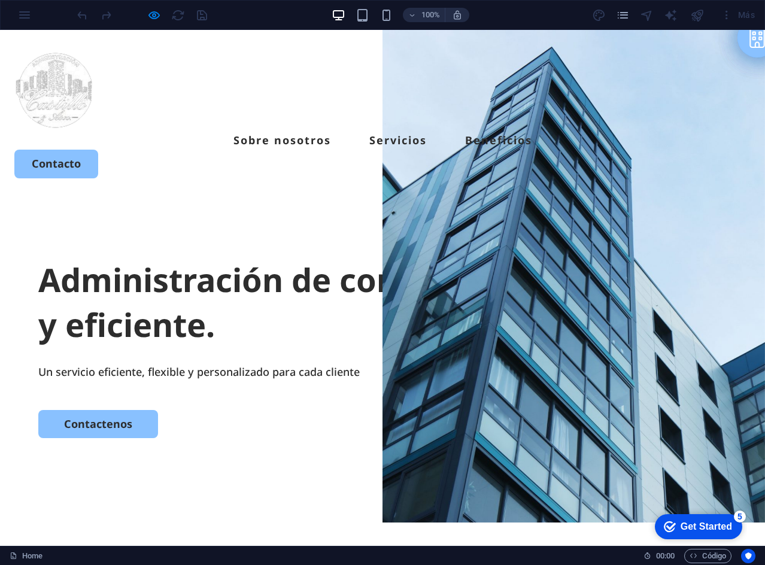
select select "px"
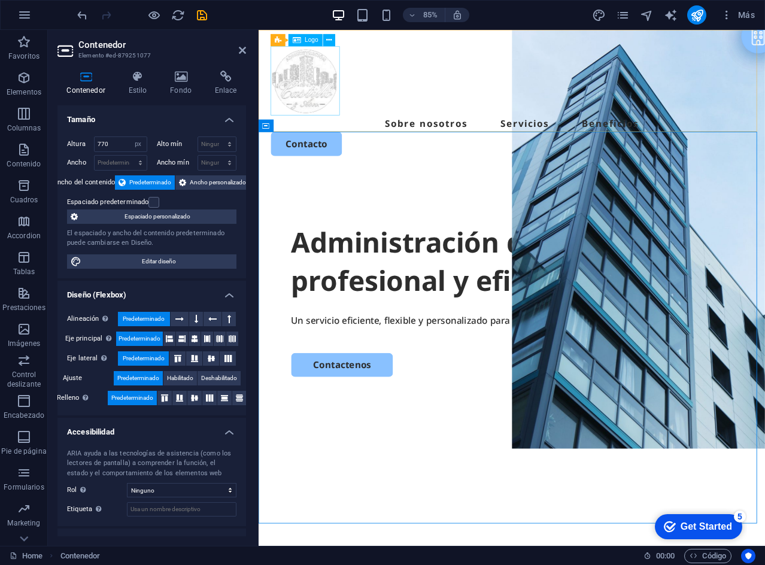
click at [307, 91] on div at bounding box center [556, 89] width 567 height 81
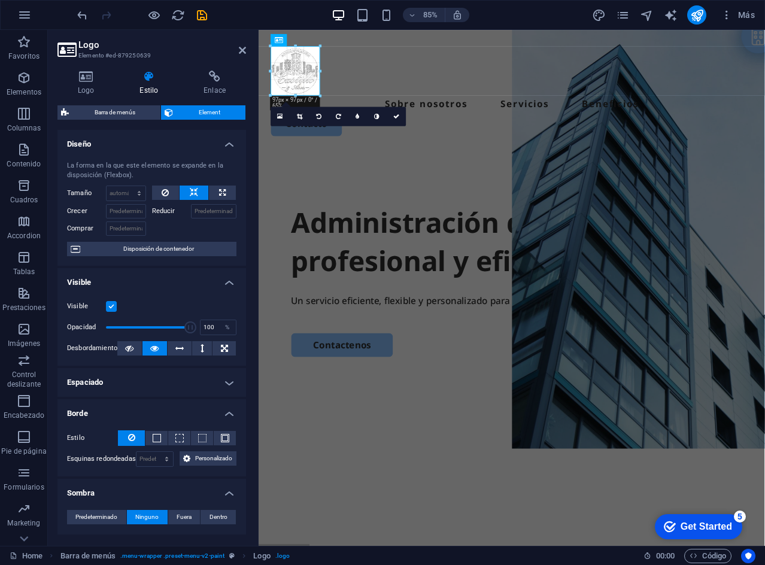
drag, startPoint x: 339, startPoint y: 113, endPoint x: 66, endPoint y: 66, distance: 277.5
click at [392, 174] on div "Administración de consorcios profesional y eficiente. Un servicio eficiente, fl…" at bounding box center [556, 404] width 595 height 461
click at [584, 174] on div "Administración de consorcios profesional y eficiente. Un servicio eficiente, fl…" at bounding box center [556, 404] width 595 height 461
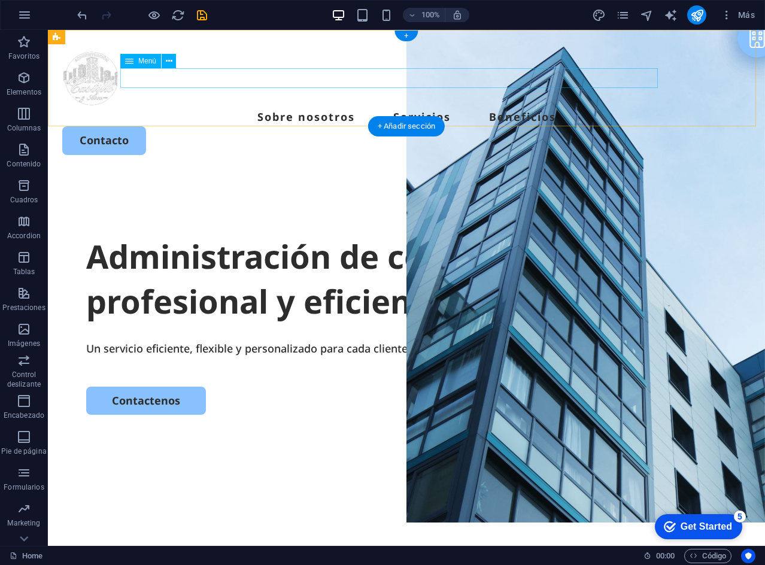
click at [309, 107] on nav "Sobre nosotros Servicios Beneficios" at bounding box center [406, 116] width 688 height 19
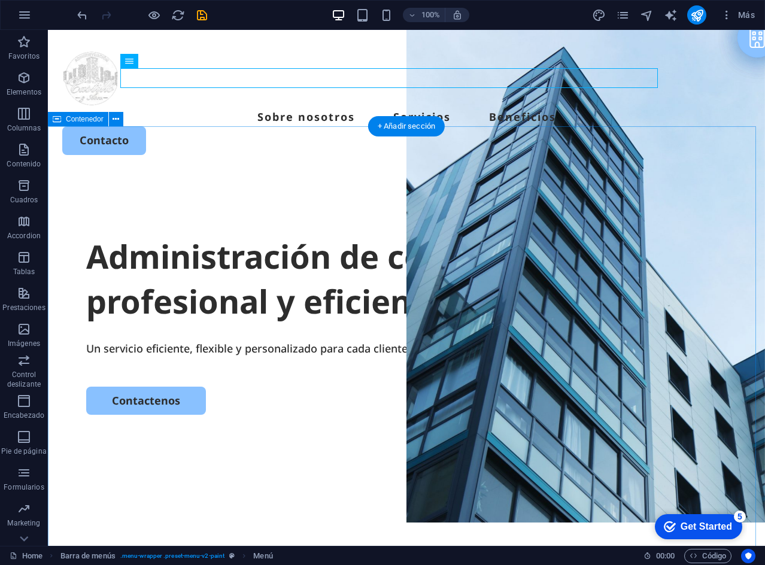
click at [303, 174] on div "Administración de consorcios profesional y eficiente. Un servicio eficiente, fl…" at bounding box center [406, 404] width 717 height 461
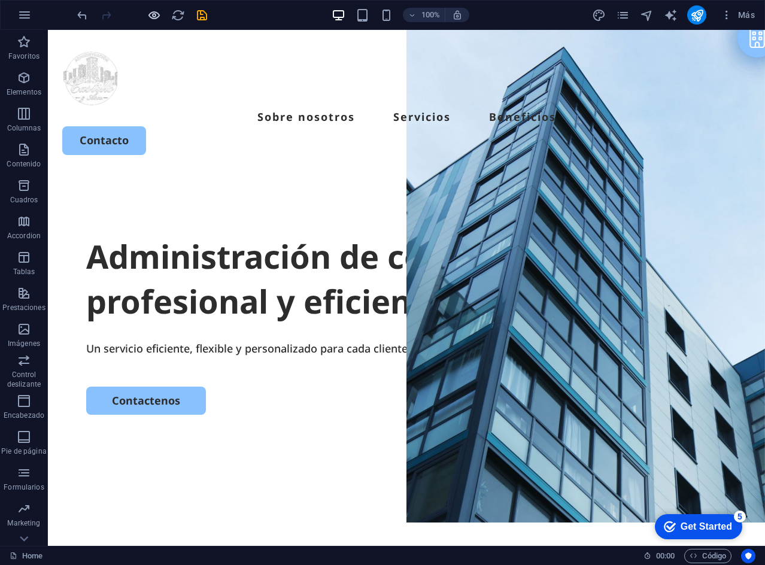
click at [151, 14] on icon "button" at bounding box center [154, 15] width 14 height 14
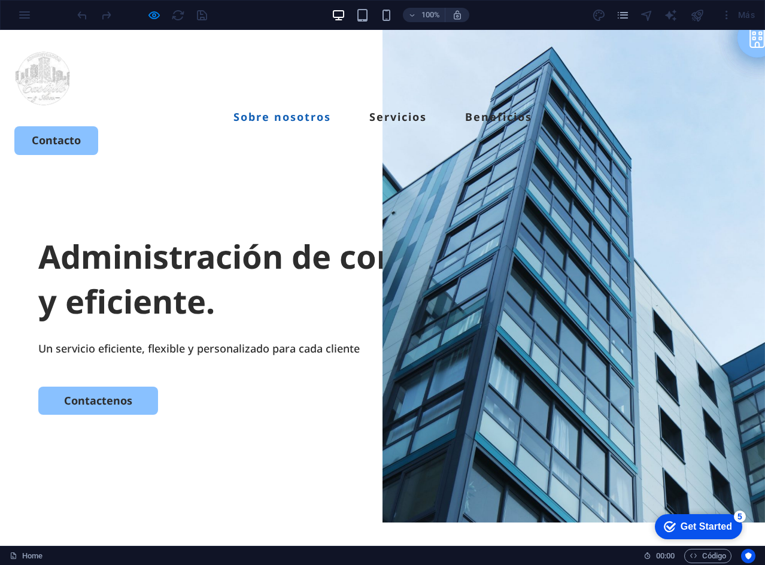
click at [264, 111] on link "Sobre nosotros" at bounding box center [282, 116] width 98 height 11
click at [376, 111] on link "Servicios" at bounding box center [397, 116] width 57 height 11
click at [472, 111] on link "Beneficios" at bounding box center [498, 116] width 67 height 11
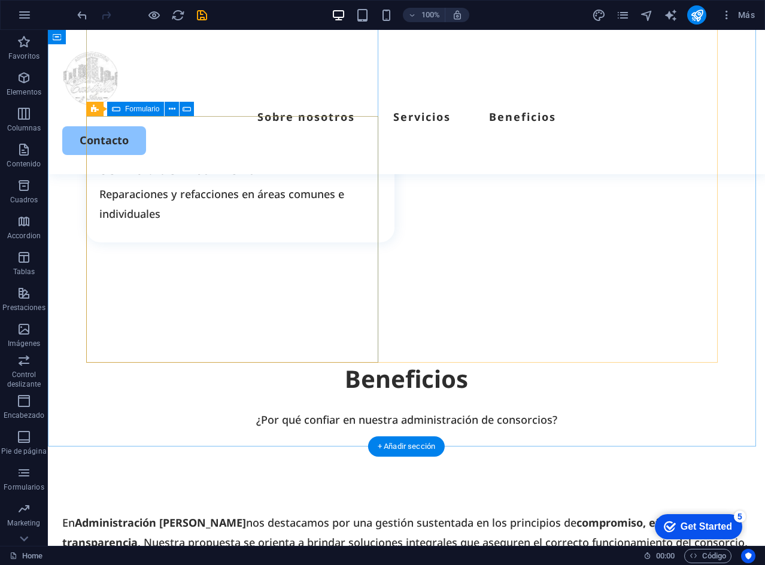
scroll to position [2417, 0]
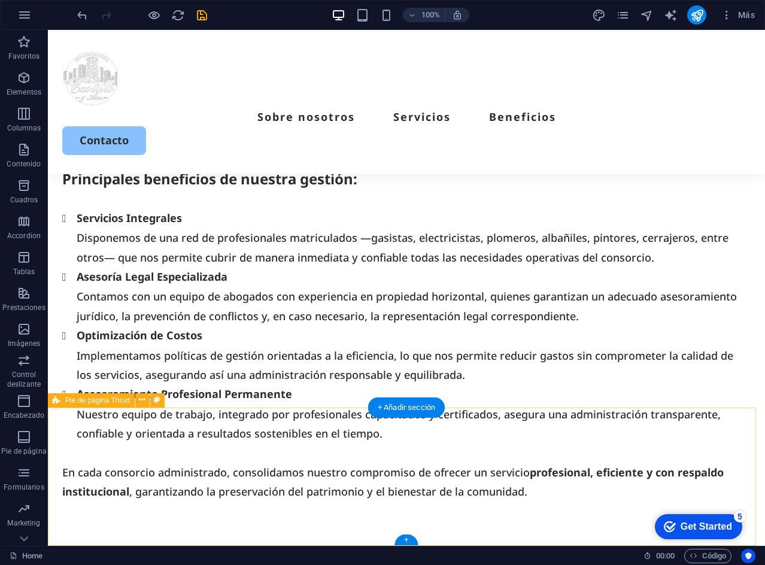
click at [144, 400] on icon at bounding box center [142, 400] width 7 height 13
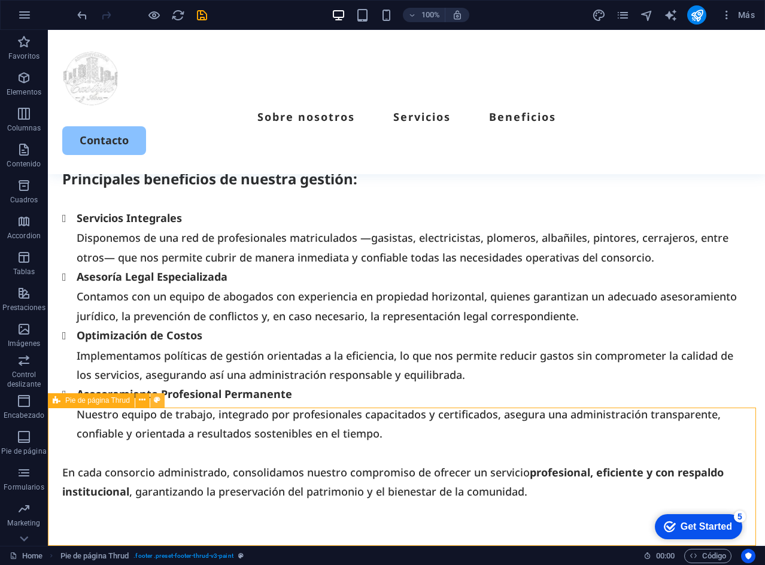
click at [156, 394] on icon at bounding box center [157, 400] width 7 height 13
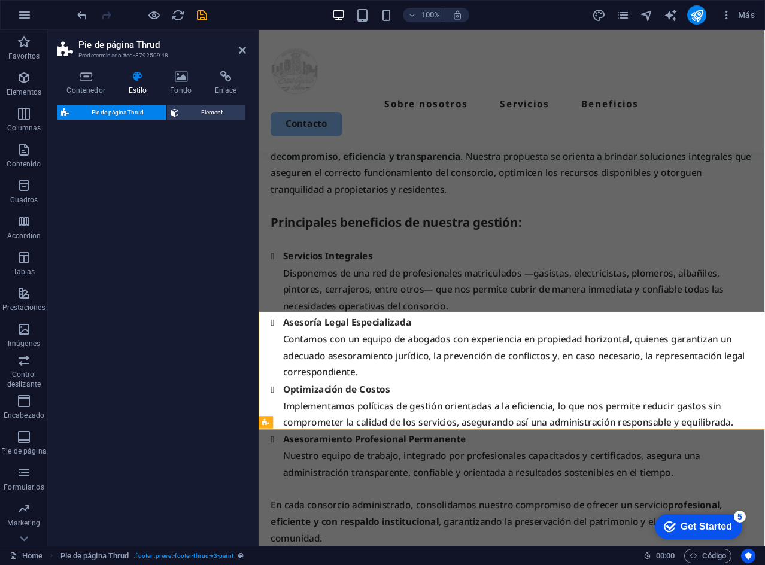
select select "rem"
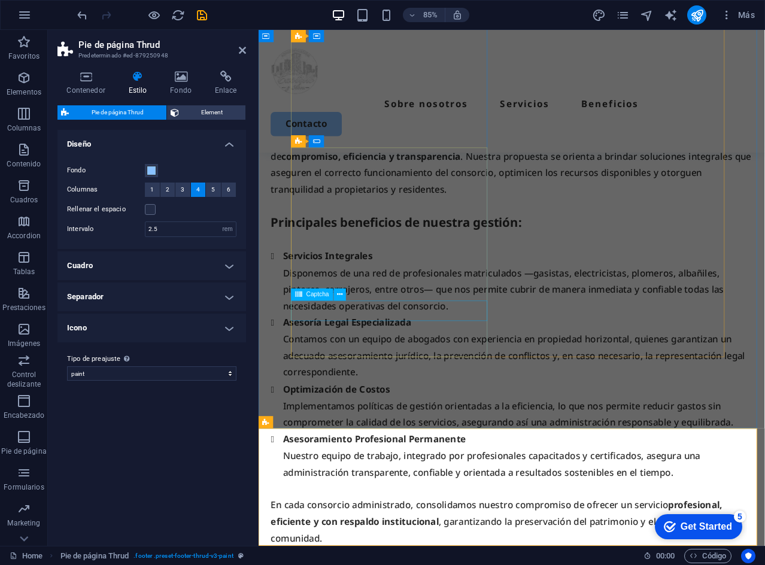
scroll to position [2463, 0]
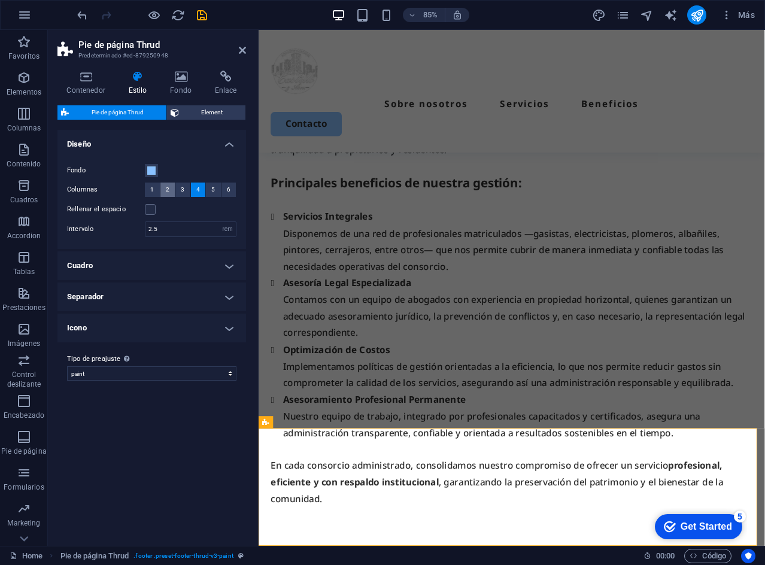
click at [169, 192] on span "2" at bounding box center [168, 190] width 4 height 14
click at [244, 51] on icon at bounding box center [242, 50] width 7 height 10
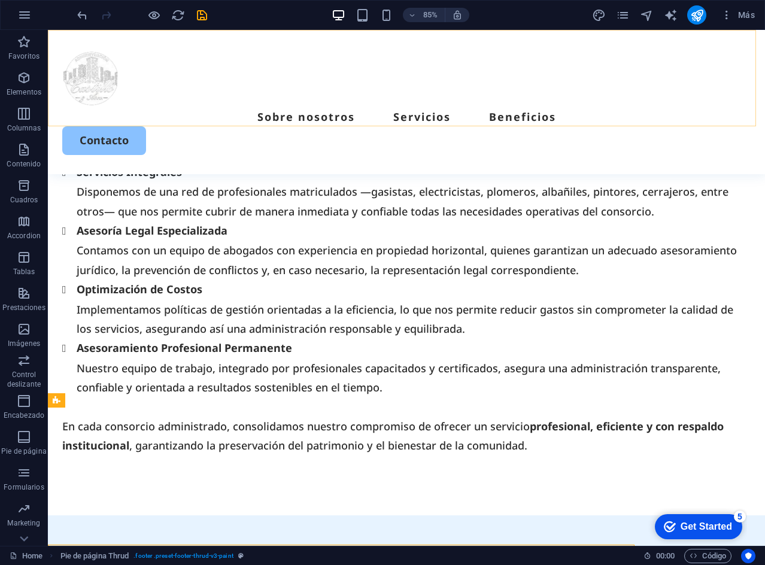
scroll to position [2417, 0]
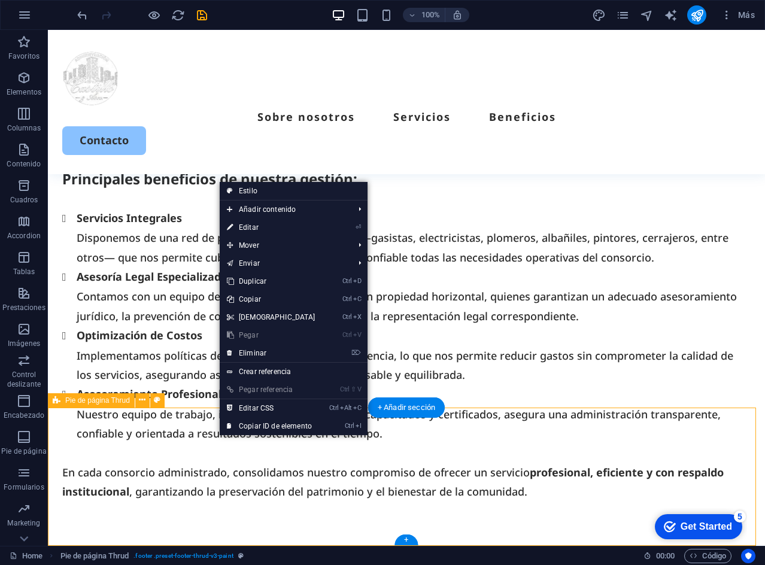
select select "rem"
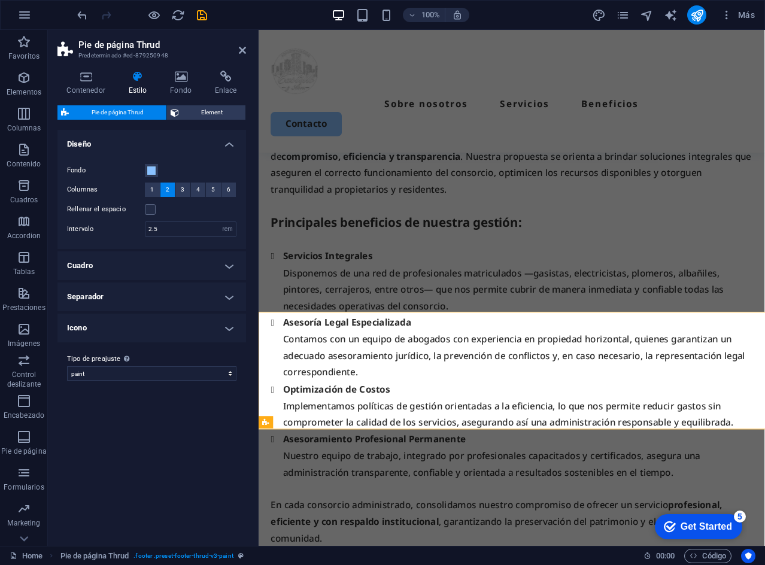
click at [208, 437] on div "Variantes Predeterminado Diseño Fondo Columnas 1 2 3 4 5 6 Rellenar el espacio …" at bounding box center [151, 333] width 189 height 406
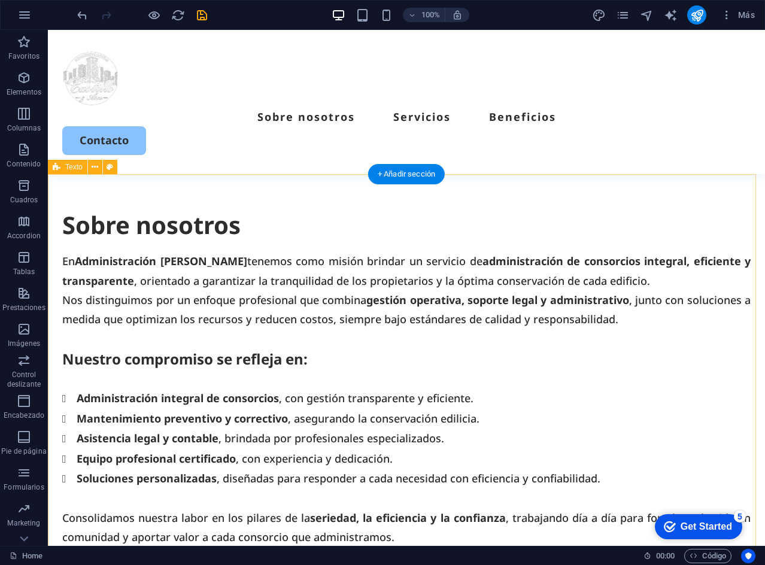
scroll to position [0, 0]
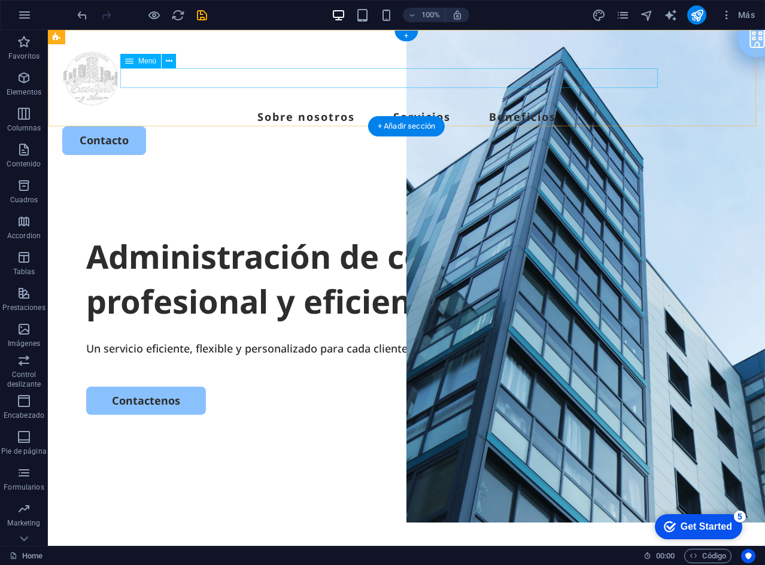
click at [250, 107] on nav "Sobre nosotros Servicios Beneficios" at bounding box center [406, 116] width 688 height 19
select select
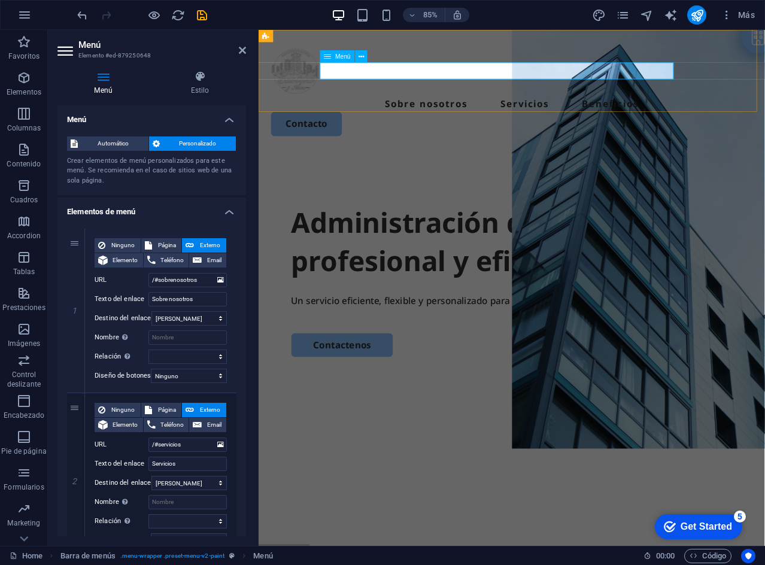
click at [427, 107] on nav "Sobre nosotros Servicios Beneficios" at bounding box center [556, 116] width 567 height 19
drag, startPoint x: 243, startPoint y: 250, endPoint x: 240, endPoint y: 260, distance: 10.0
click at [240, 260] on div "1 Ninguno Página Externo Elemento Teléfono Email Página Home Legal Notice Priva…" at bounding box center [151, 475] width 189 height 512
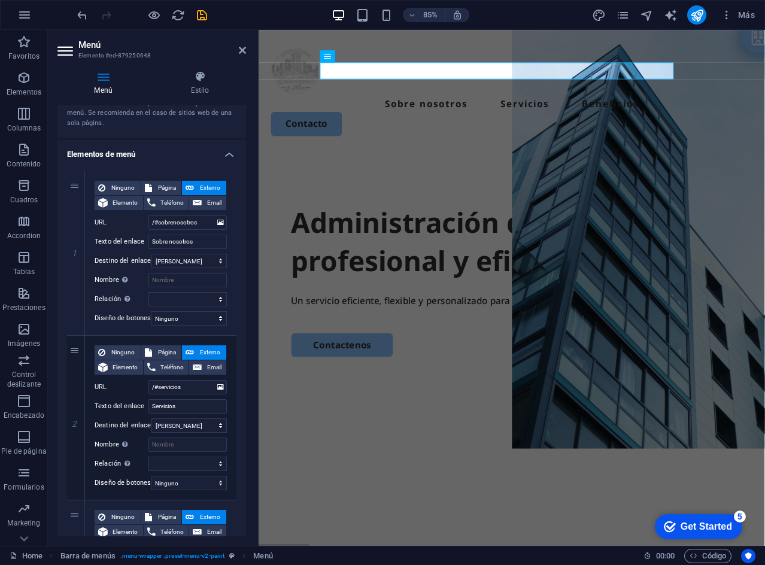
scroll to position [69, 0]
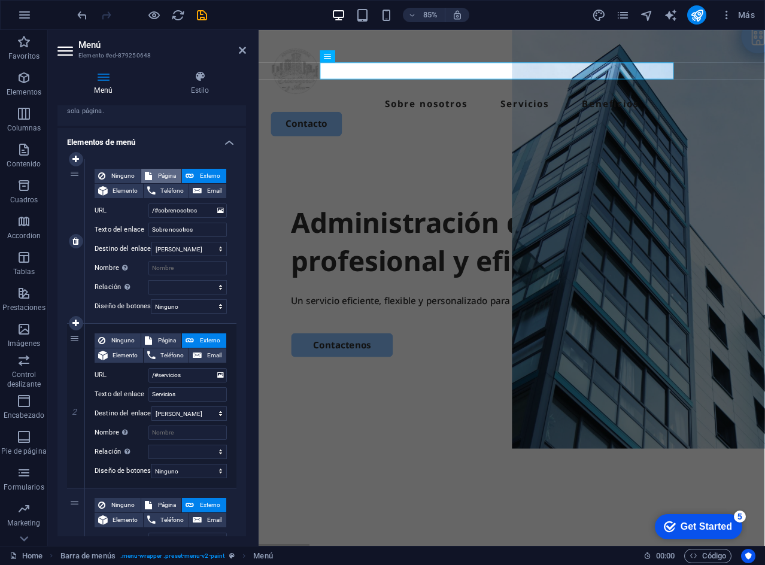
click at [156, 172] on span "Página" at bounding box center [167, 176] width 23 height 14
select select
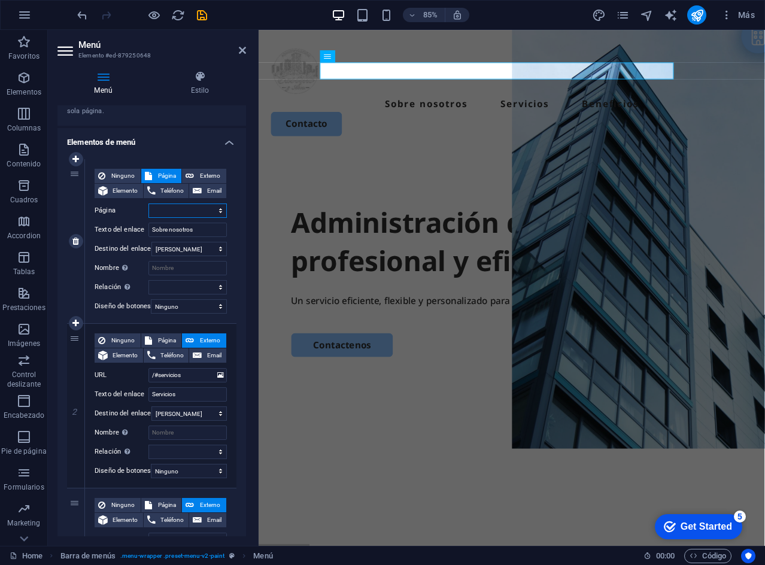
click at [215, 209] on select "Home Legal Notice Privacy Subpage" at bounding box center [187, 210] width 78 height 14
select select "1"
click at [148, 203] on select "Home Legal Notice Privacy Subpage" at bounding box center [187, 210] width 78 height 14
select select
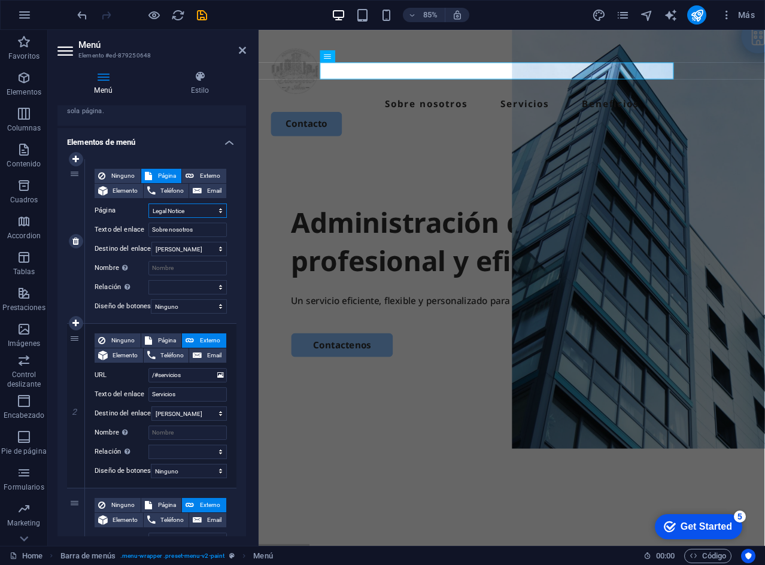
select select
click at [169, 336] on span "Página" at bounding box center [167, 340] width 23 height 14
select select
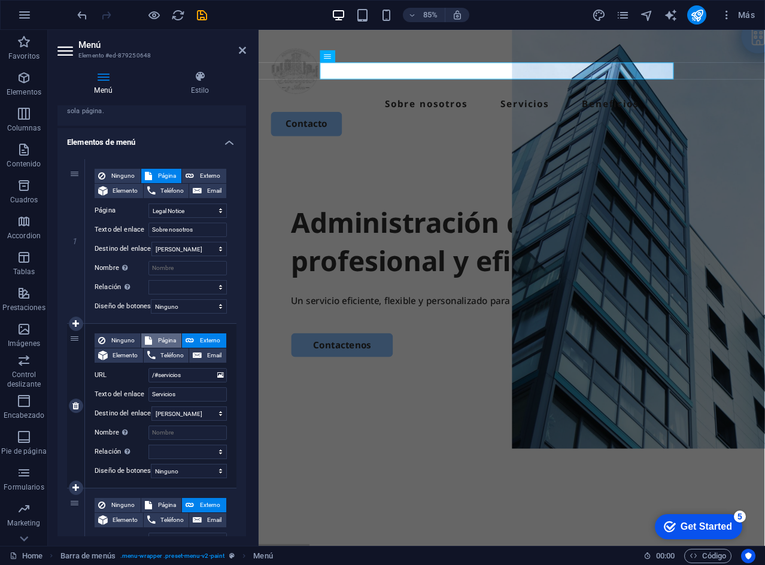
select select
click at [184, 375] on select "Home Legal Notice Privacy Subpage" at bounding box center [187, 375] width 78 height 14
select select "2"
click at [148, 368] on select "Home Legal Notice Privacy Subpage" at bounding box center [187, 375] width 78 height 14
select select
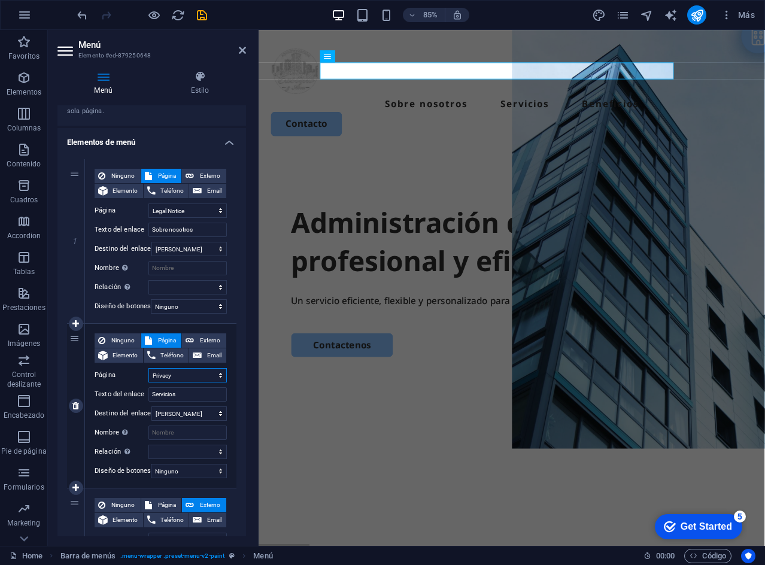
select select
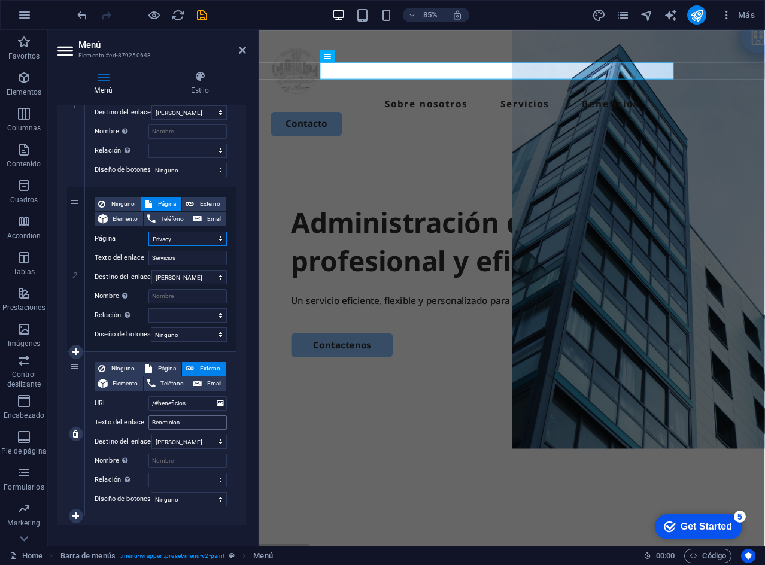
scroll to position [227, 0]
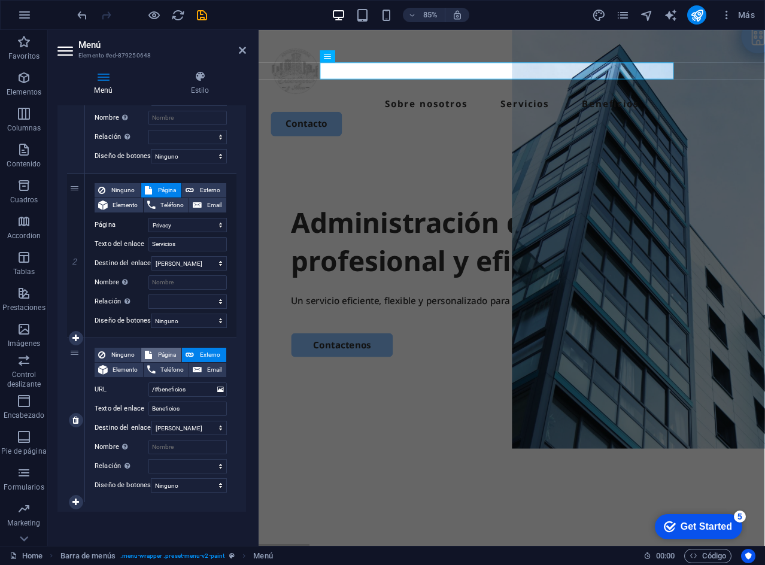
click at [163, 348] on span "Página" at bounding box center [167, 355] width 23 height 14
select select
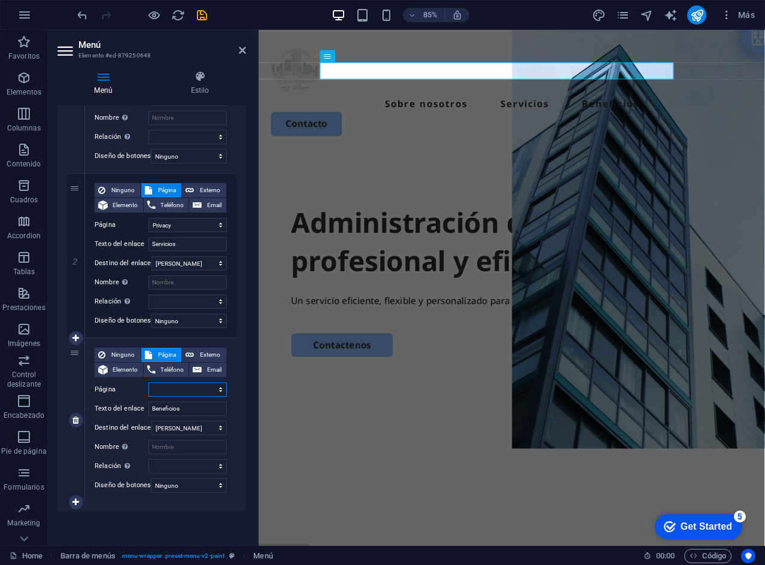
click at [174, 384] on select "Home Legal Notice Privacy Subpage" at bounding box center [187, 389] width 78 height 14
select select "3"
click at [148, 382] on select "Home Legal Notice Privacy Subpage" at bounding box center [187, 389] width 78 height 14
select select
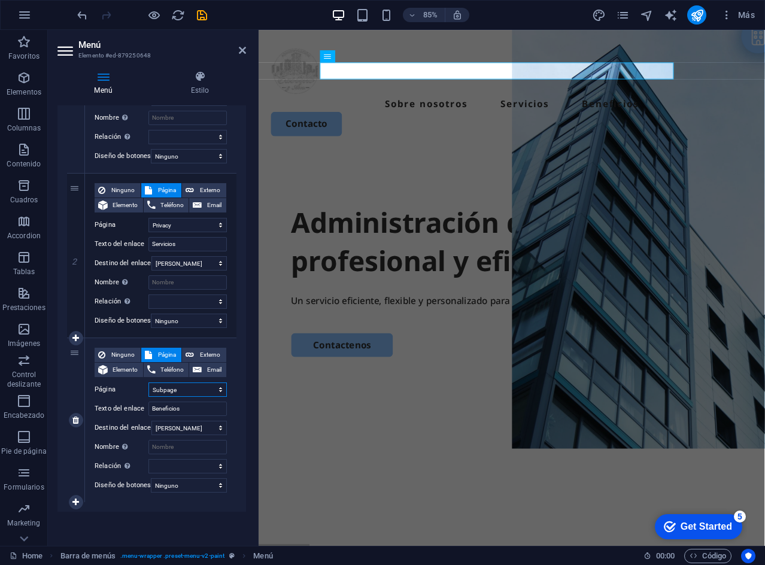
select select
click at [285, 268] on div "Administración de consorcios profesional y eficiente. Un servicio eficiente, fl…" at bounding box center [556, 404] width 595 height 461
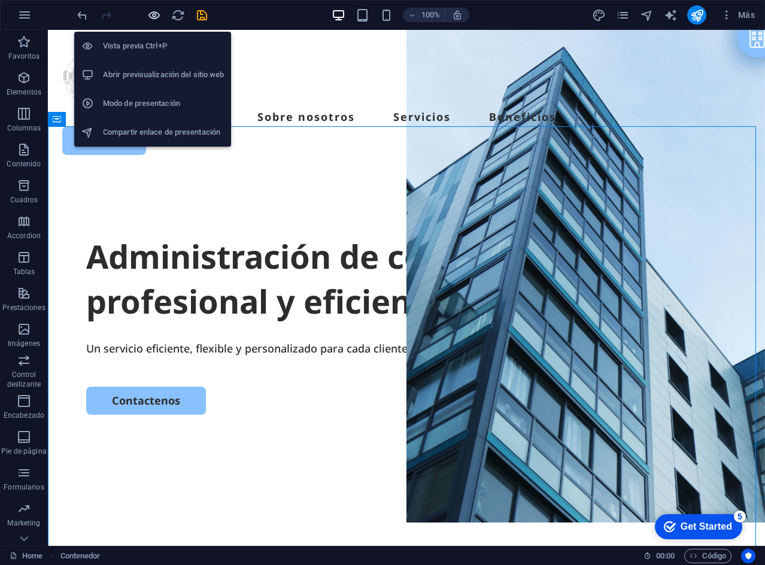
click at [152, 17] on icon "button" at bounding box center [154, 15] width 14 height 14
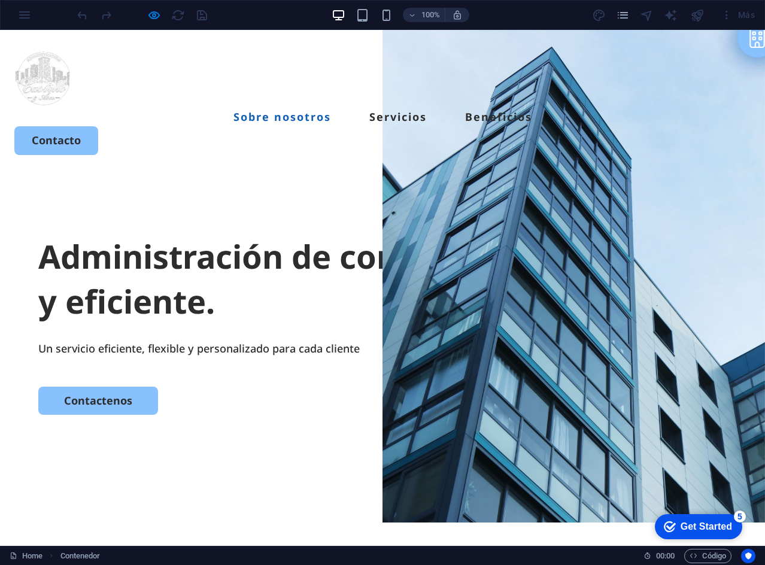
click at [251, 111] on link "Sobre nosotros" at bounding box center [282, 116] width 98 height 11
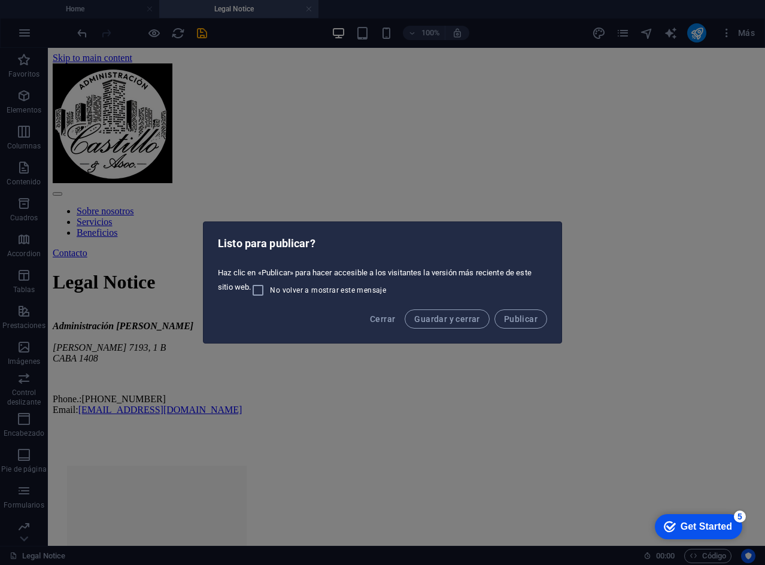
click at [444, 184] on div "Listo para publicar? Haz clic en «Publicar» para hacer accesible a los visitant…" at bounding box center [382, 282] width 765 height 565
click at [435, 312] on button "Guardar y cerrar" at bounding box center [447, 318] width 84 height 19
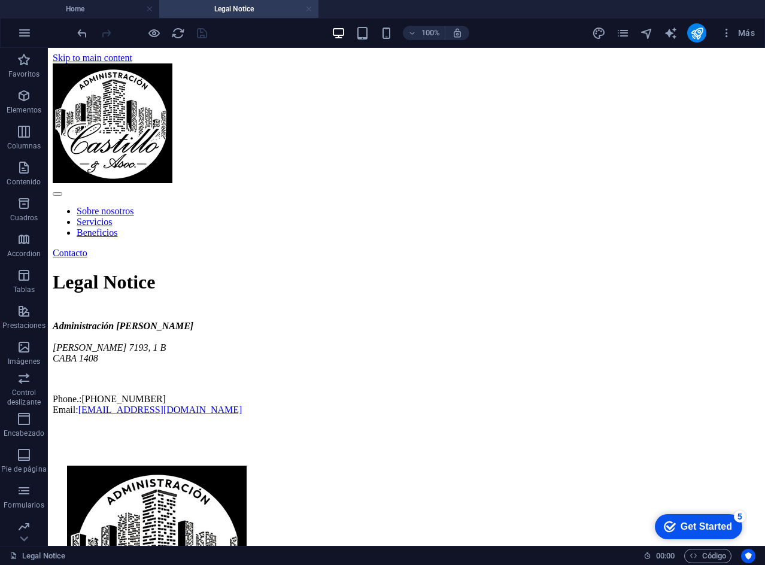
click at [311, 11] on link at bounding box center [308, 9] width 7 height 11
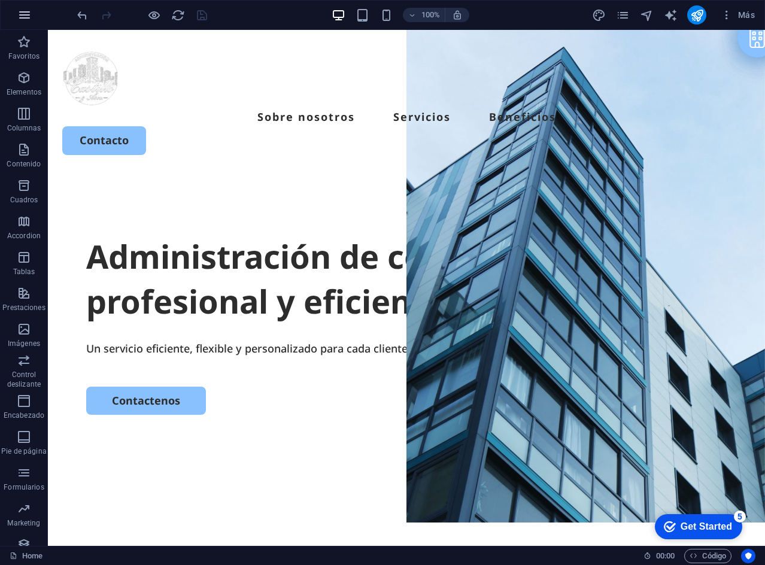
click at [27, 16] on icon "button" at bounding box center [24, 15] width 14 height 14
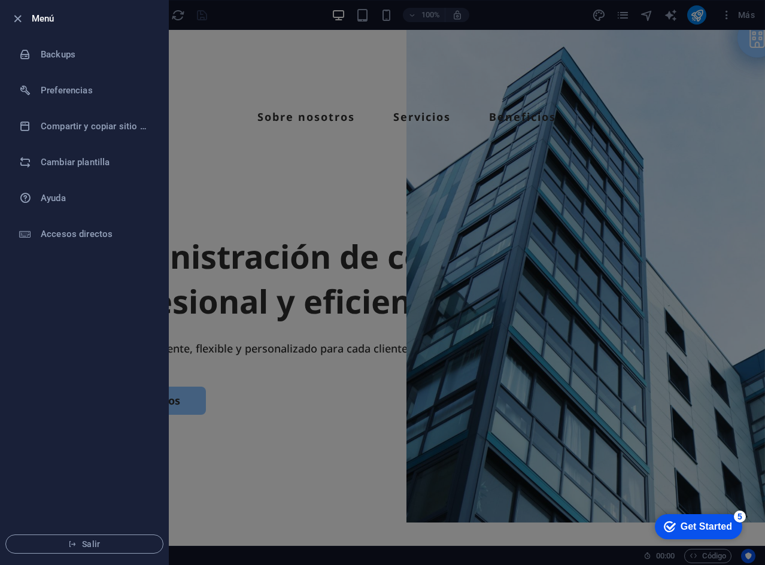
click at [229, 139] on div at bounding box center [382, 282] width 765 height 565
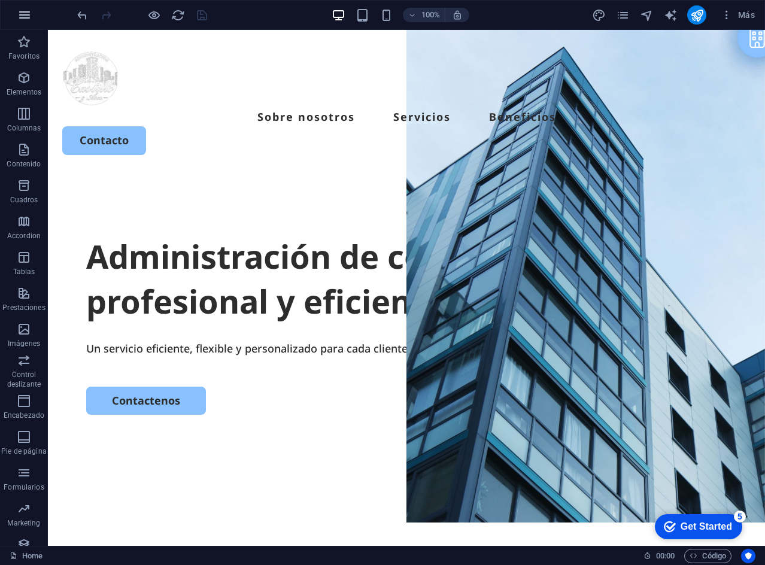
click at [22, 16] on icon "button" at bounding box center [24, 15] width 14 height 14
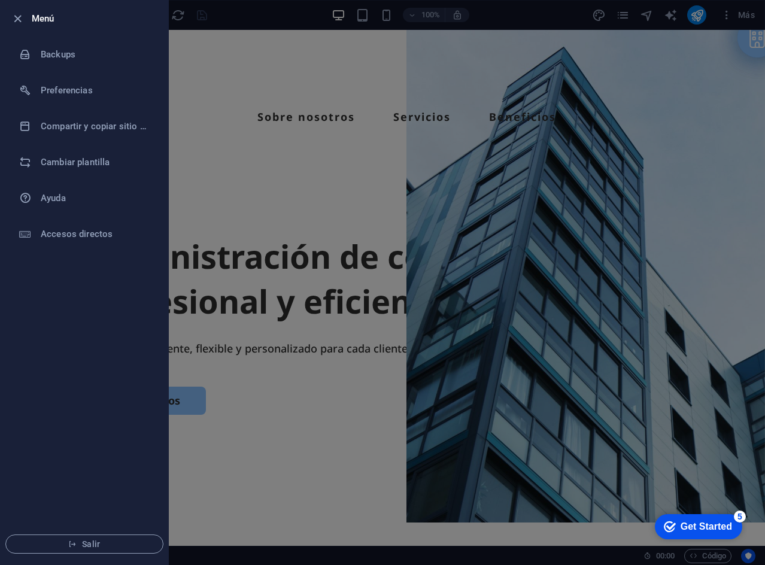
click at [222, 144] on div at bounding box center [382, 282] width 765 height 565
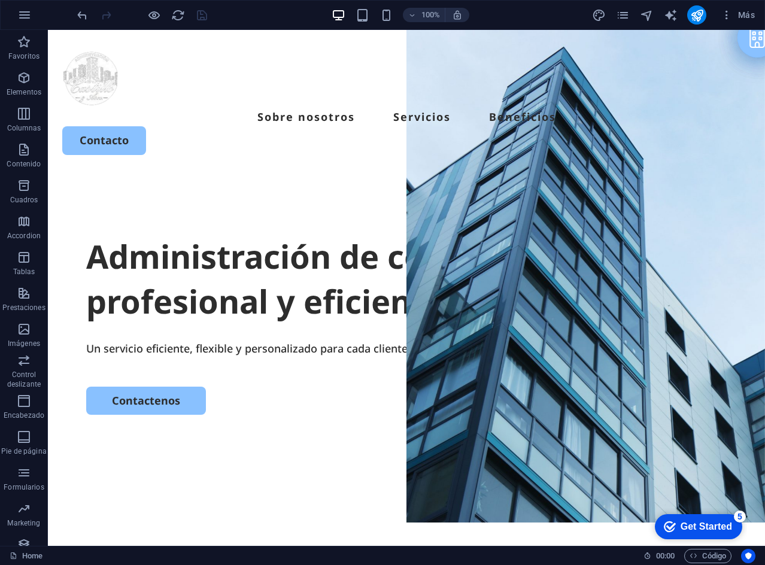
click at [200, 14] on div at bounding box center [142, 14] width 134 height 19
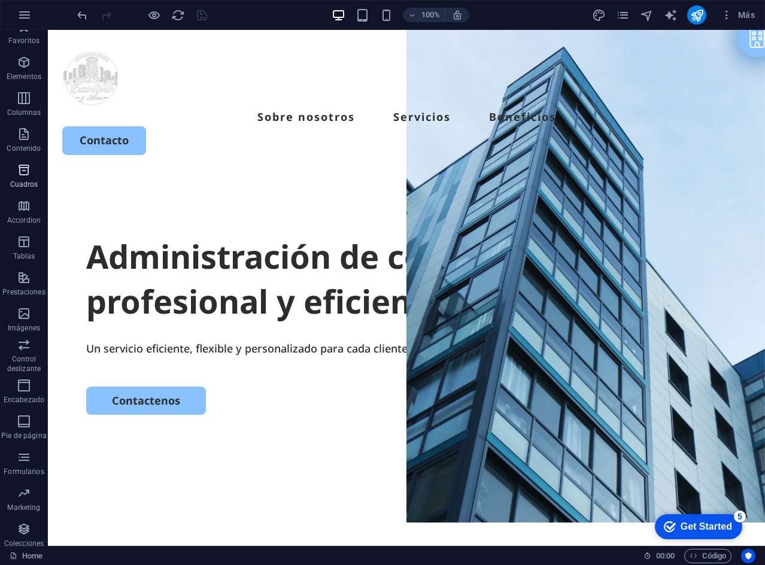
scroll to position [23, 0]
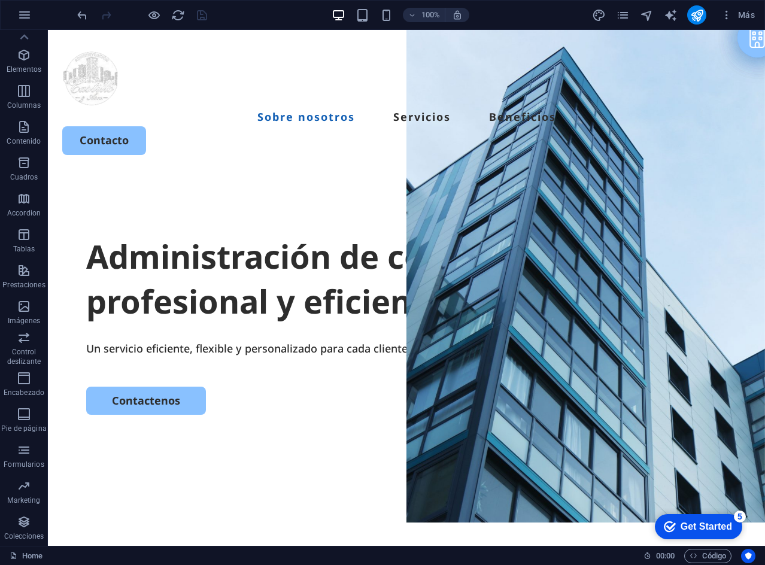
click at [279, 107] on li "Sobre nosotros" at bounding box center [306, 116] width 98 height 19
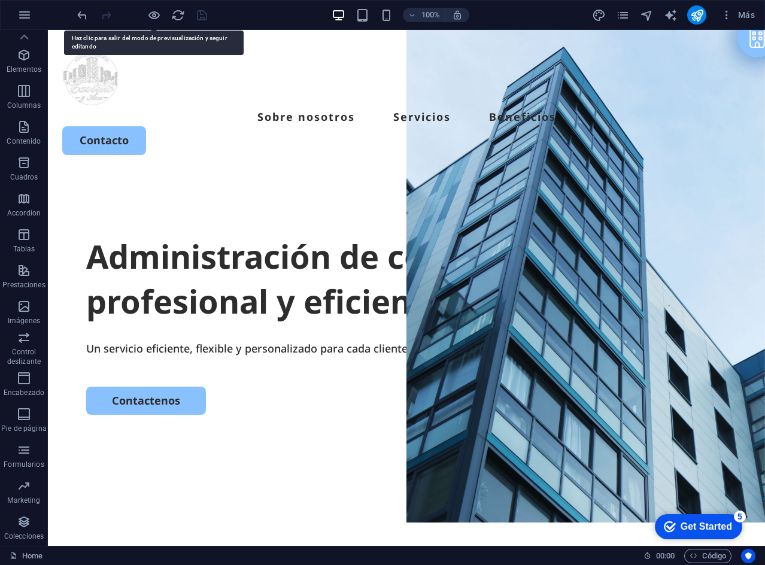
click at [314, 58] on header "Sobre nosotros Servicios Beneficios Contacto" at bounding box center [406, 102] width 717 height 144
click at [186, 100] on header "Sobre nosotros Servicios Beneficios Contacto" at bounding box center [406, 102] width 717 height 144
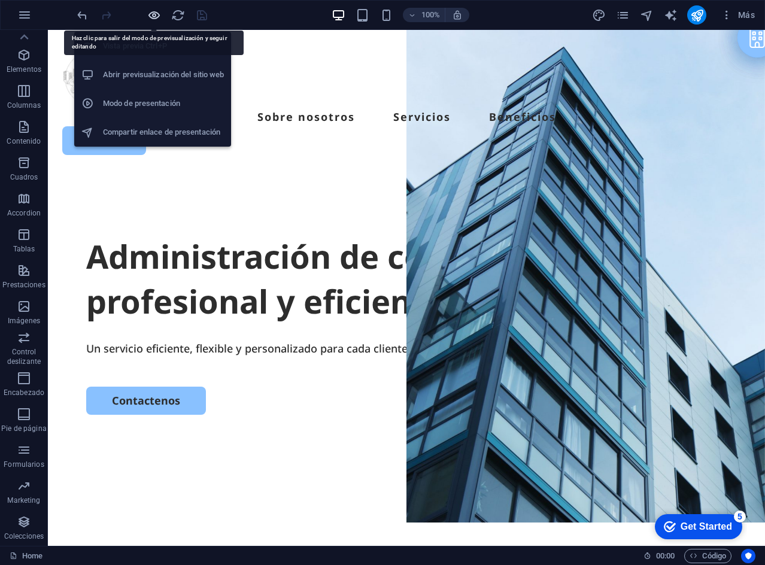
click at [155, 16] on icon "button" at bounding box center [154, 15] width 14 height 14
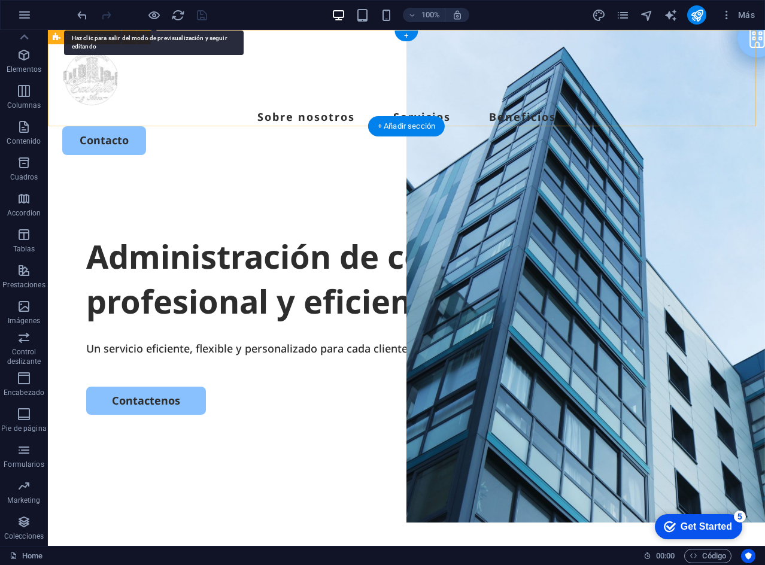
click at [260, 107] on nav "Sobre nosotros Servicios Beneficios" at bounding box center [406, 116] width 688 height 19
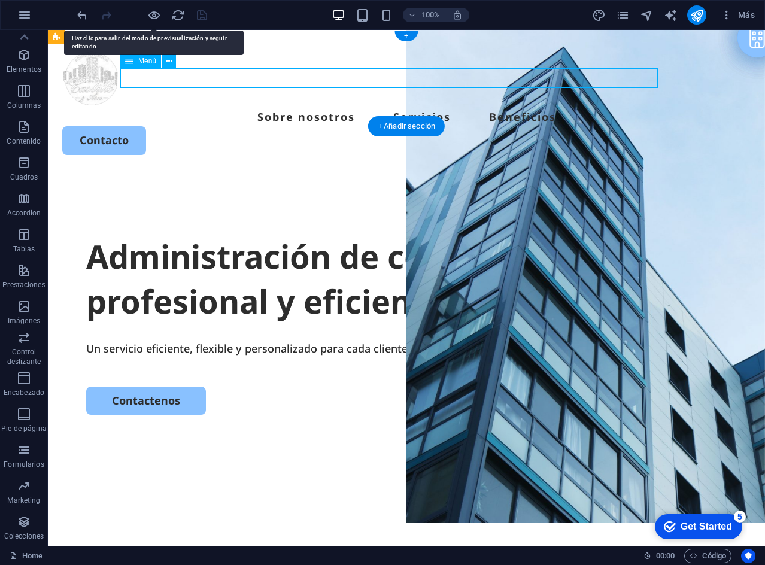
click at [260, 107] on nav "Sobre nosotros Servicios Beneficios" at bounding box center [406, 116] width 688 height 19
select select "1"
select select
select select "2"
select select
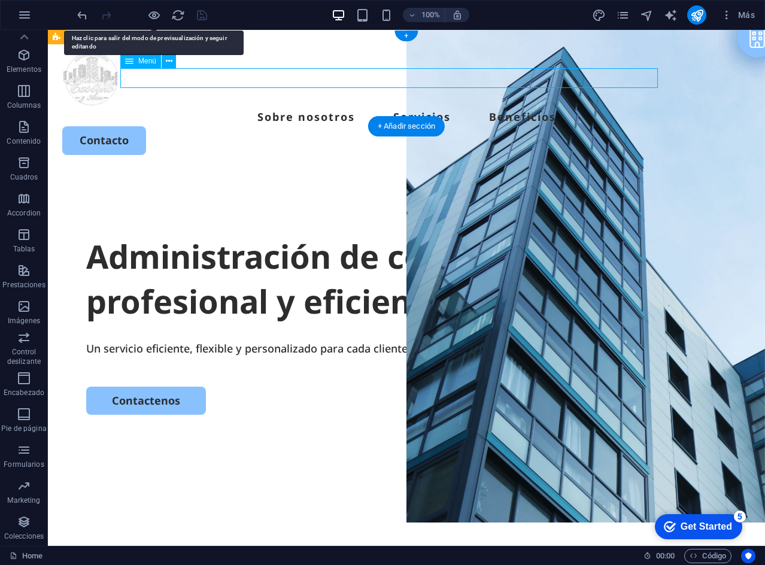
select select "3"
select select
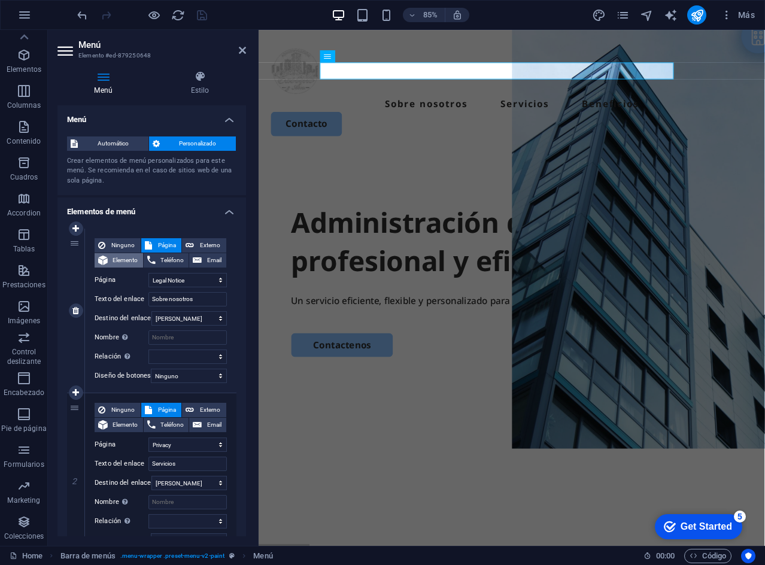
click at [130, 260] on span "Elemento" at bounding box center [125, 260] width 28 height 14
select select
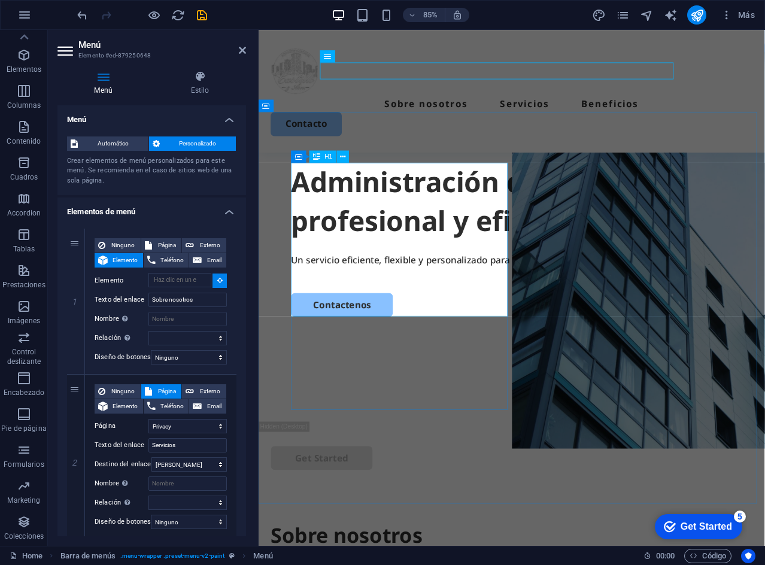
scroll to position [399, 0]
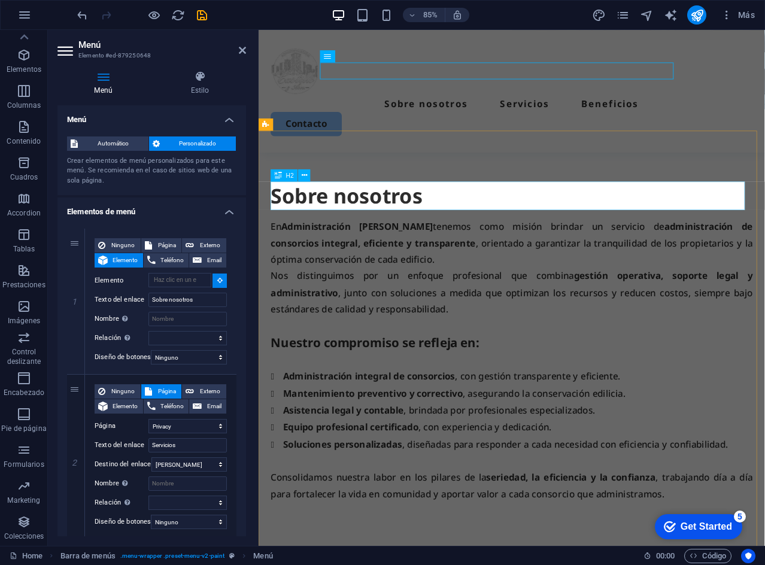
click at [360, 223] on div "Sobre nosotros" at bounding box center [556, 225] width 567 height 34
type input "#ed-881513034"
select select
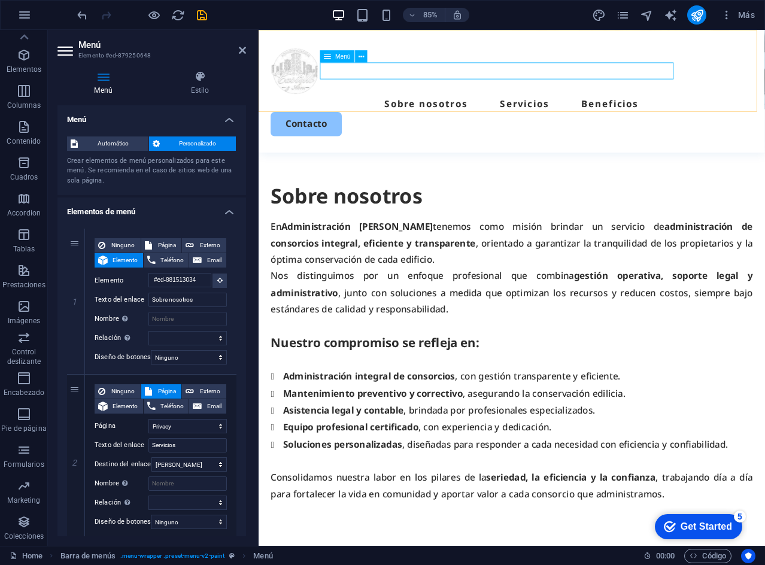
click at [531, 107] on nav "Sobre nosotros Servicios Beneficios" at bounding box center [556, 116] width 567 height 19
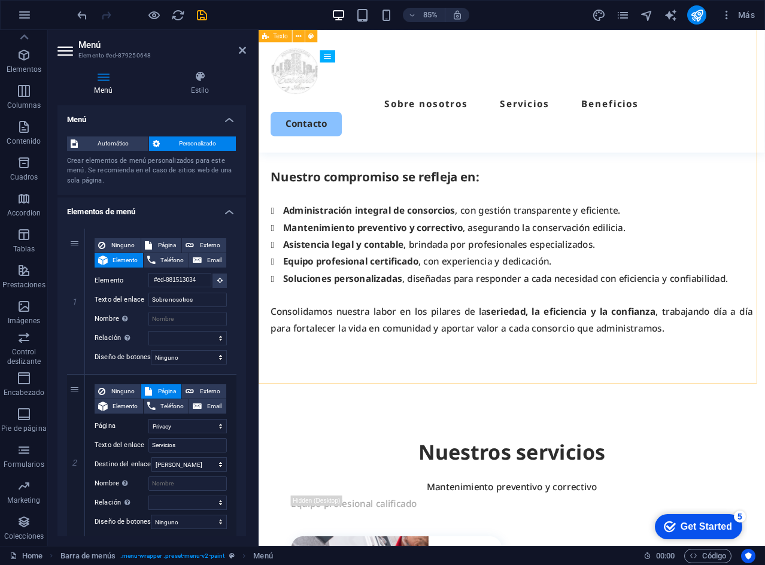
scroll to position [598, 0]
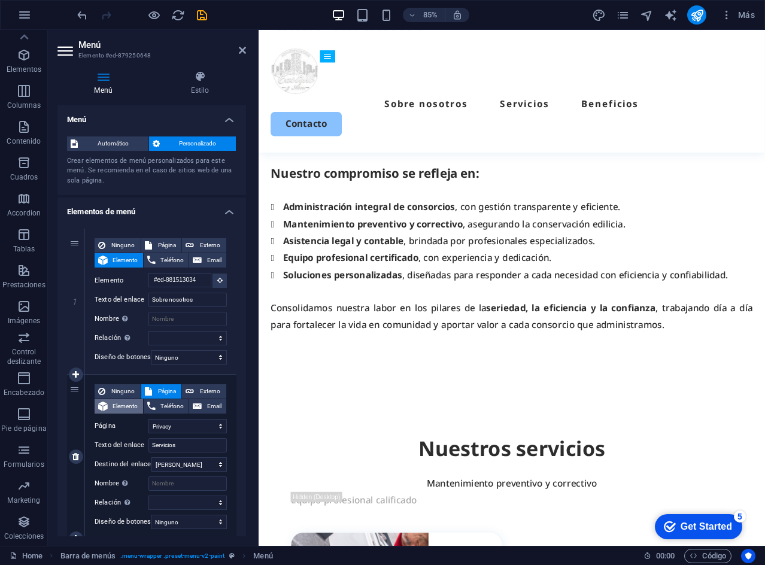
click at [125, 403] on span "Elemento" at bounding box center [125, 406] width 28 height 14
select select
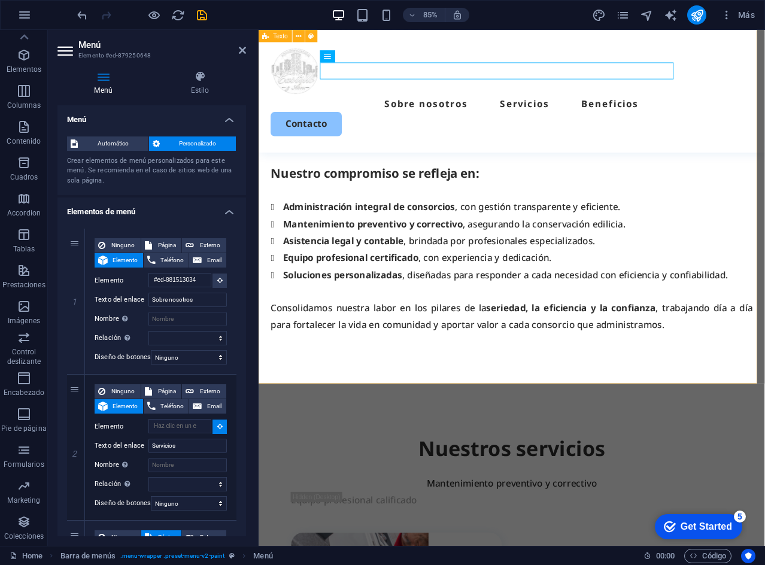
scroll to position [798, 0]
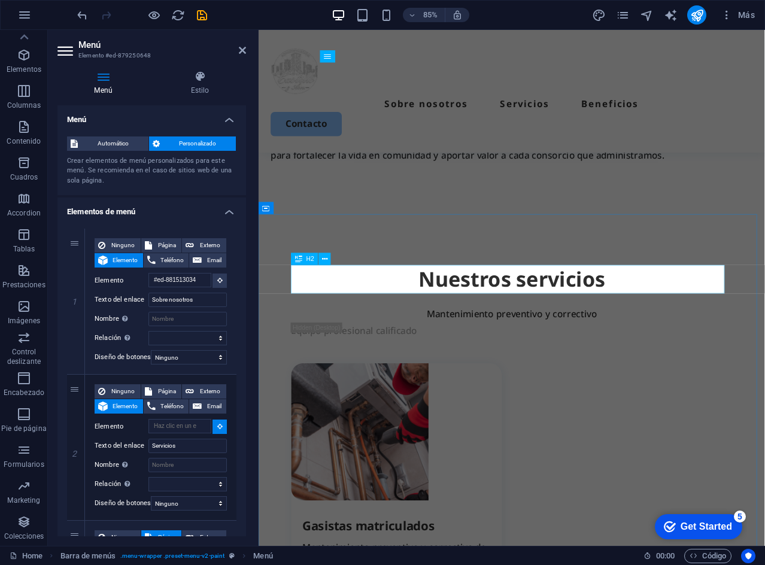
click at [530, 330] on div "Nuestros servicios" at bounding box center [556, 323] width 519 height 34
select select
type input "#ed-879250657"
select select
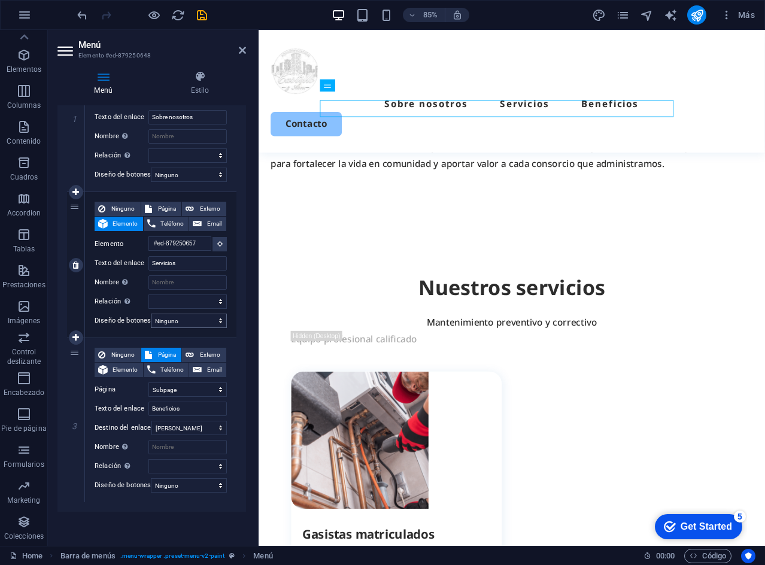
scroll to position [701, 0]
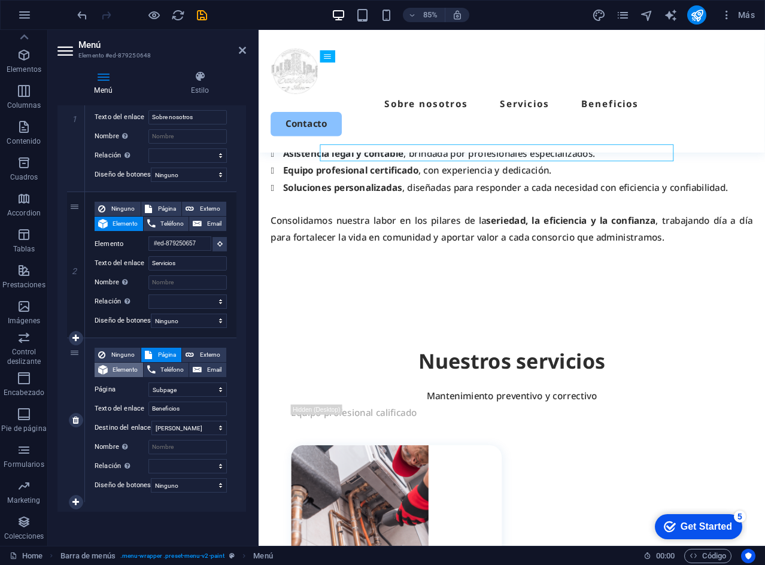
click at [120, 364] on span "Elemento" at bounding box center [125, 370] width 28 height 14
select select
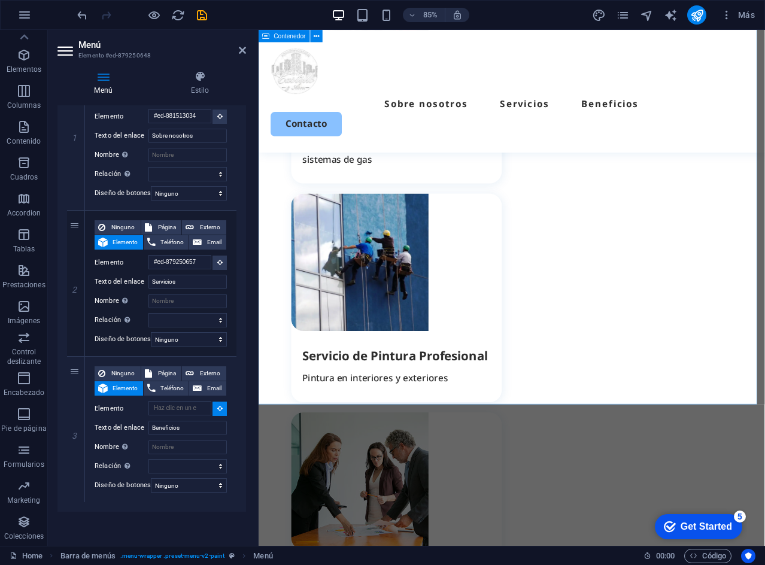
scroll to position [1300, 0]
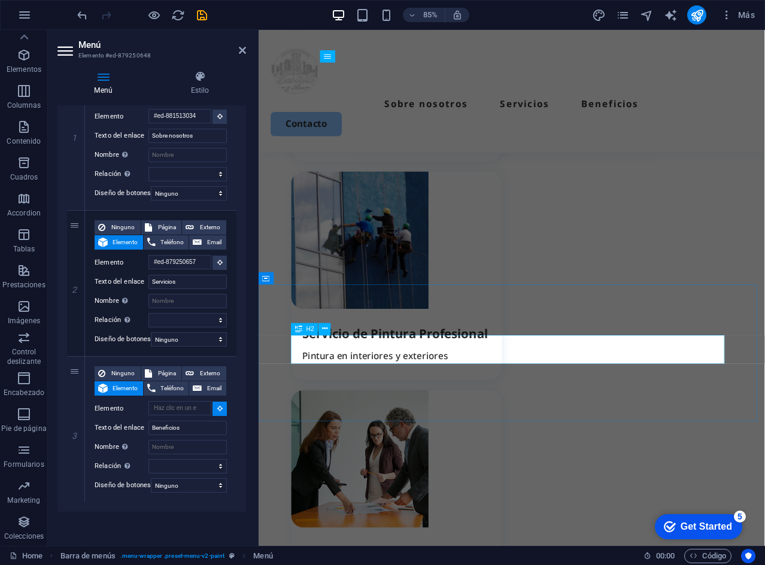
select select
type input "#ed-879250831"
select select
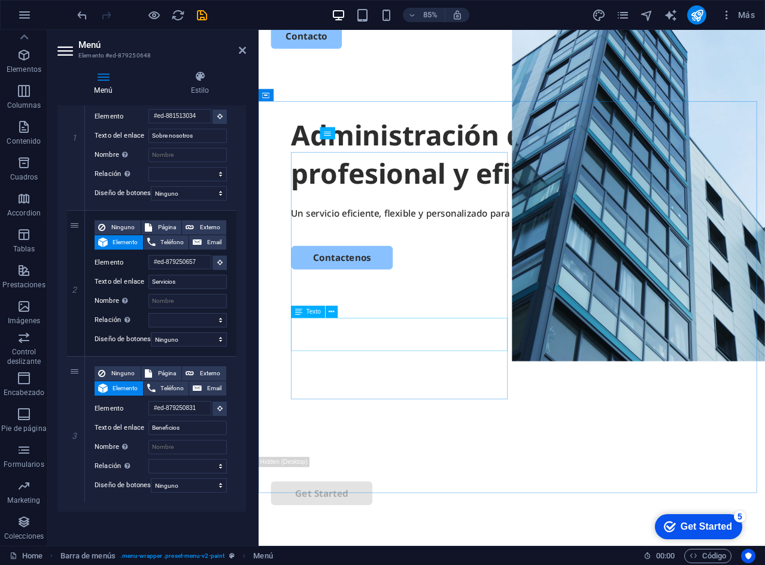
scroll to position [0, 0]
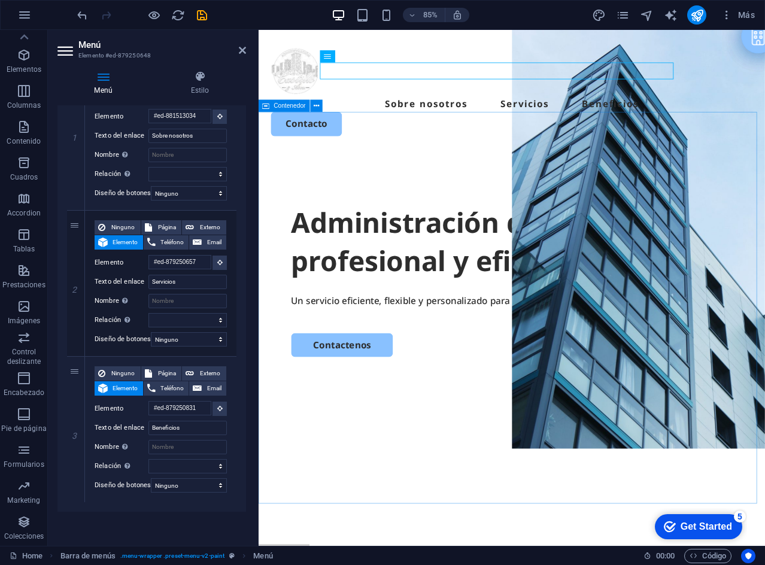
click at [491, 174] on div "Administración de consorcios profesional y eficiente. Un servicio eficiente, fl…" at bounding box center [556, 404] width 595 height 461
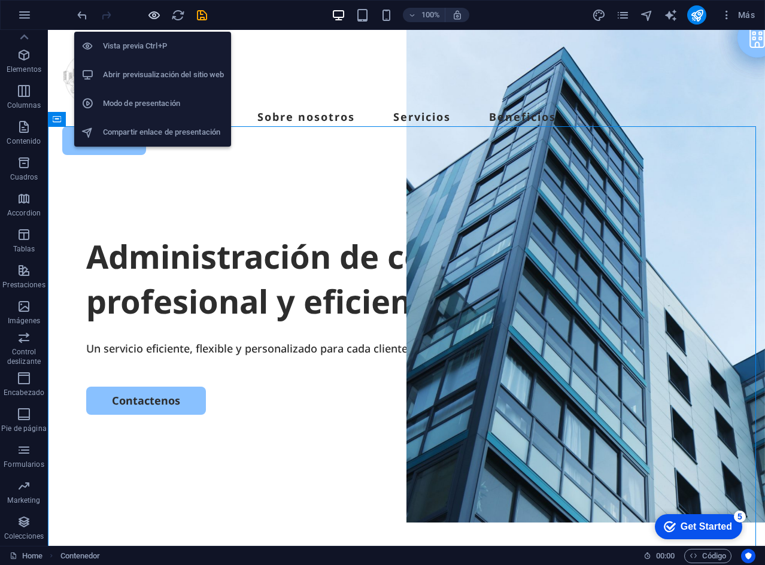
click at [147, 17] on icon "button" at bounding box center [154, 15] width 14 height 14
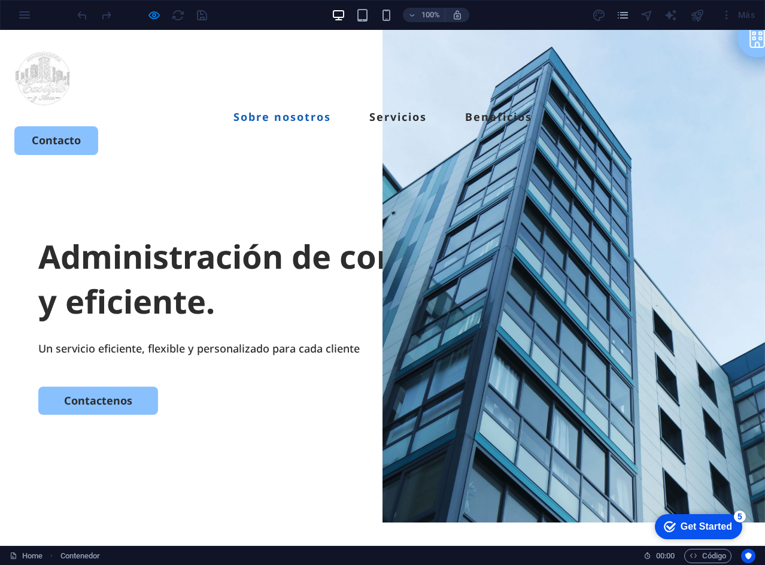
click at [266, 111] on link "Sobre nosotros" at bounding box center [282, 116] width 98 height 11
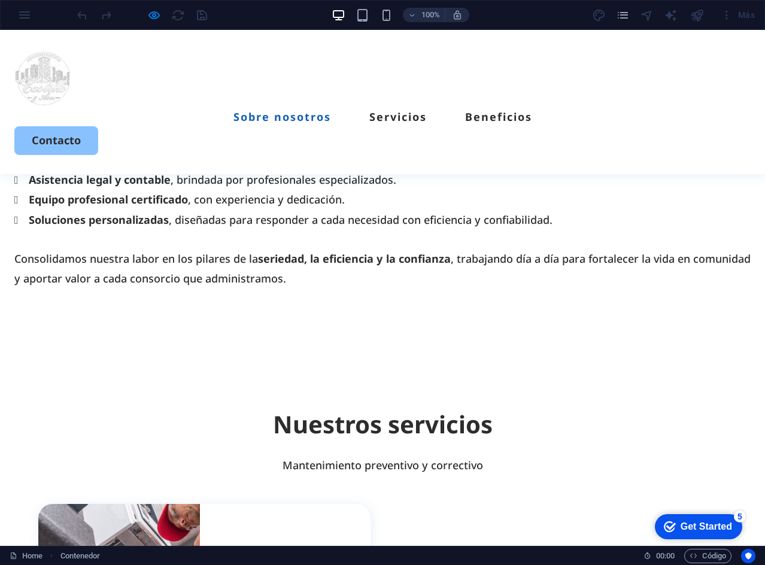
scroll to position [424, 0]
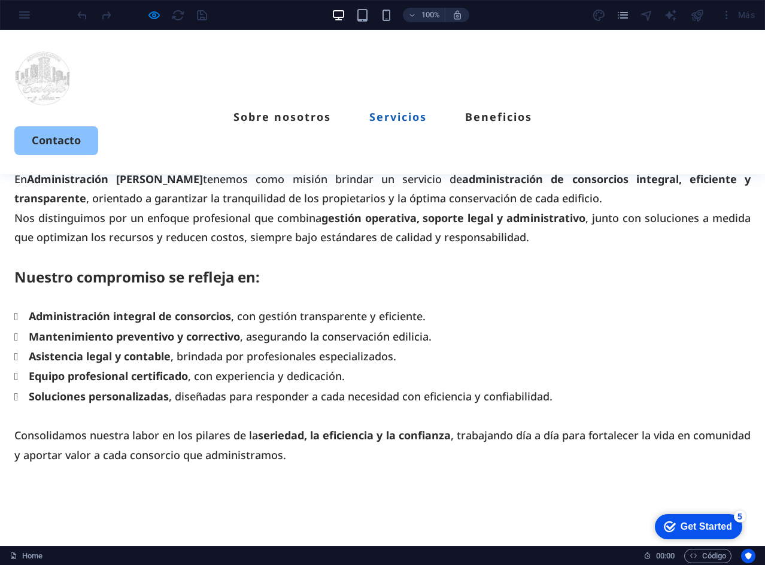
click at [372, 111] on link "Servicios" at bounding box center [397, 116] width 57 height 11
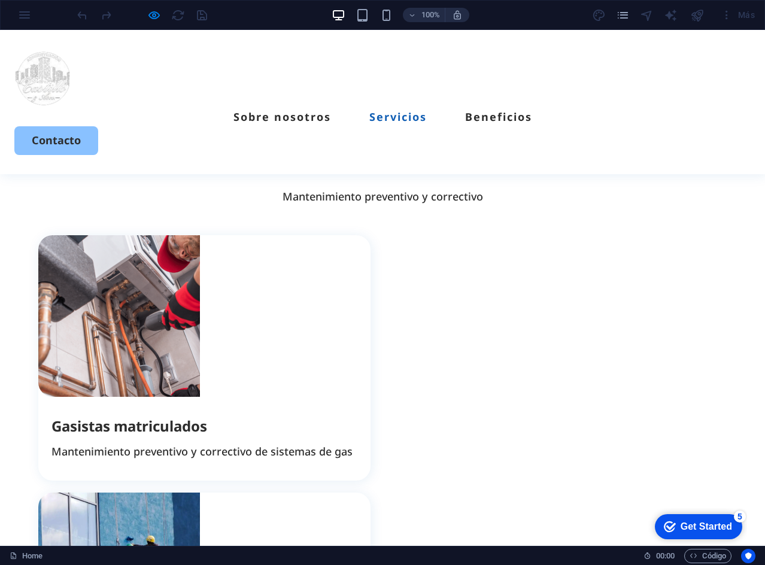
scroll to position [882, 0]
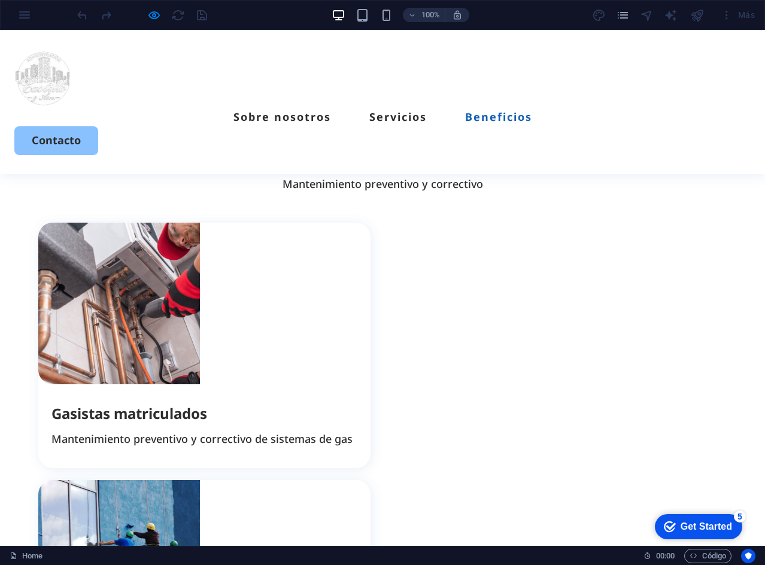
click at [465, 111] on link "Beneficios" at bounding box center [498, 116] width 67 height 11
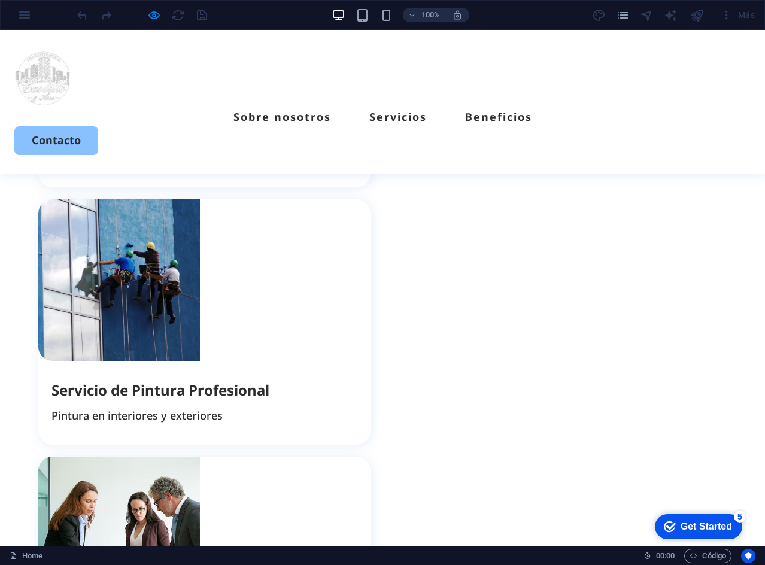
scroll to position [0, 0]
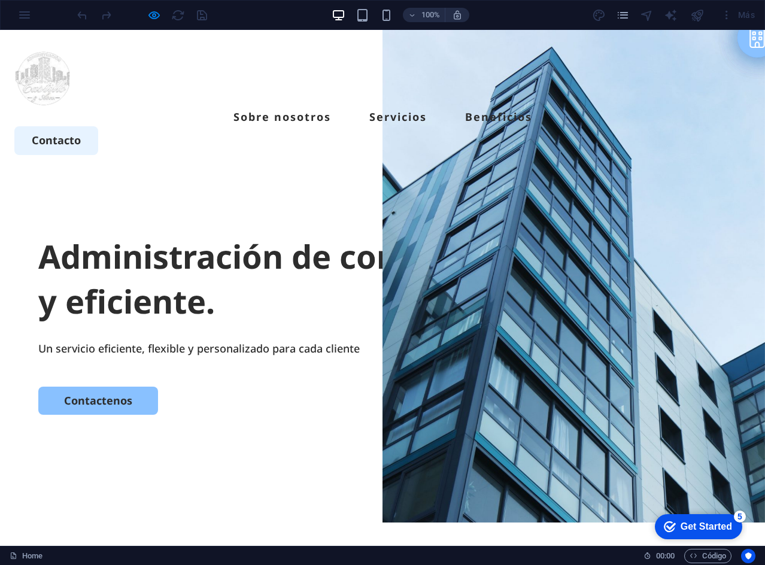
click at [98, 126] on link "Contacto" at bounding box center [56, 140] width 84 height 28
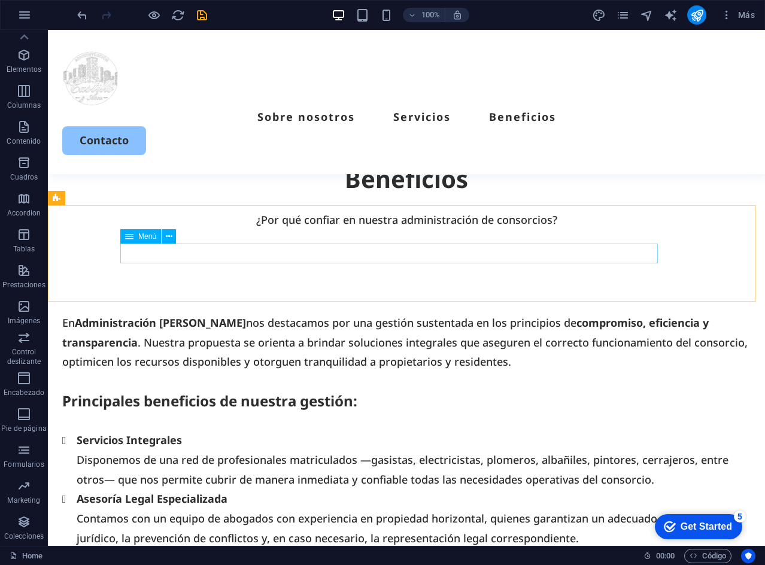
scroll to position [1995, 0]
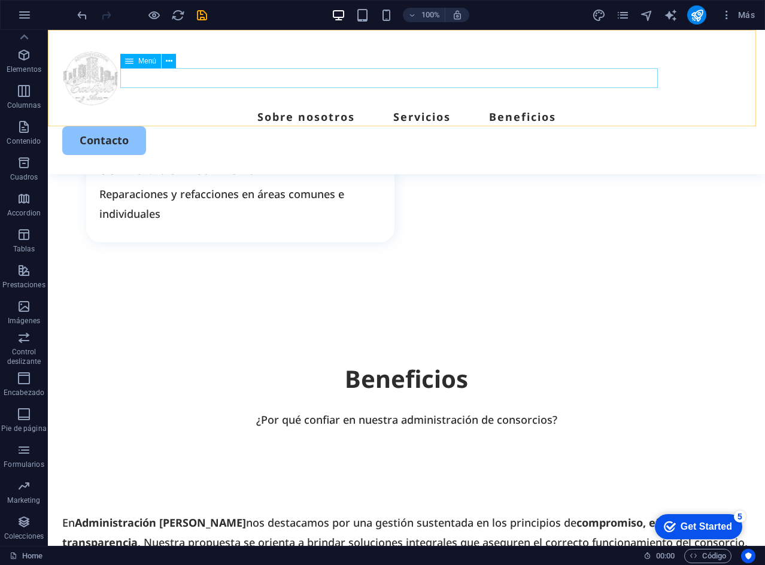
click at [570, 107] on nav "Sobre nosotros Servicios Beneficios" at bounding box center [406, 116] width 688 height 19
click at [572, 107] on nav "Sobre nosotros Servicios Beneficios" at bounding box center [406, 116] width 688 height 19
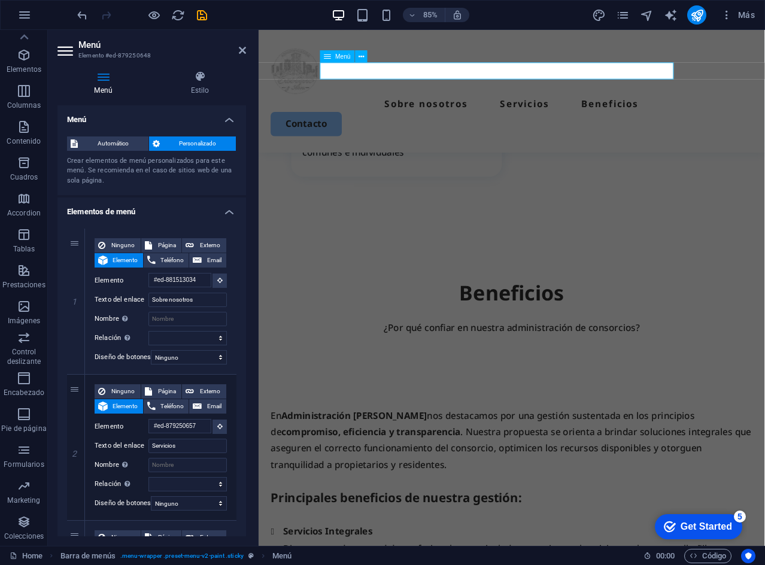
click at [697, 107] on nav "Sobre nosotros Servicios Beneficios" at bounding box center [556, 116] width 567 height 19
click at [362, 53] on icon at bounding box center [360, 56] width 5 height 11
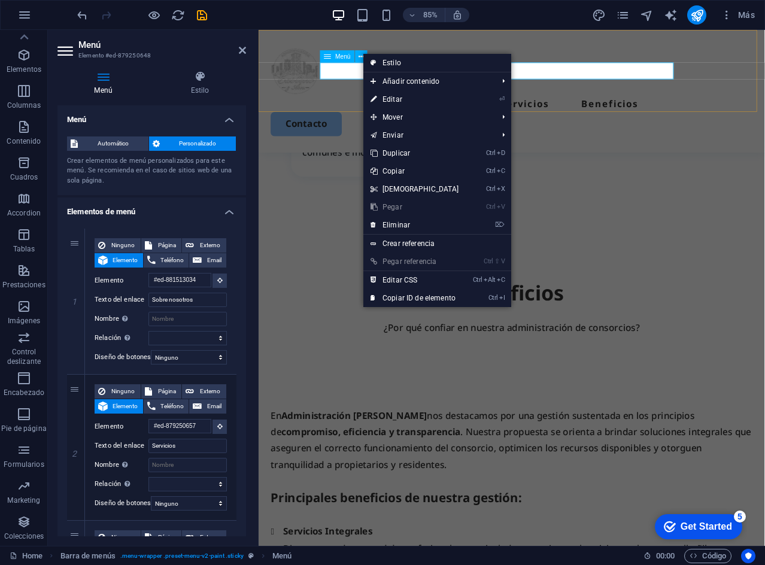
click at [336, 56] on span "Menú" at bounding box center [343, 56] width 16 height 6
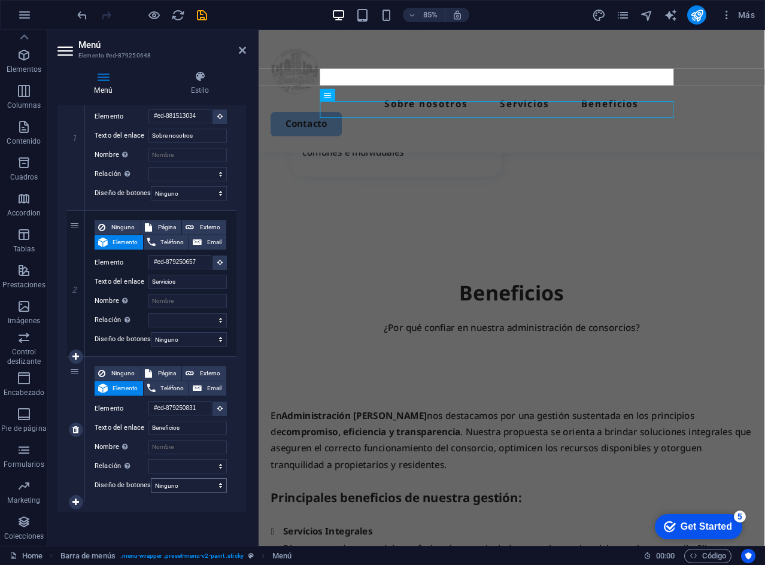
scroll to position [1997, 0]
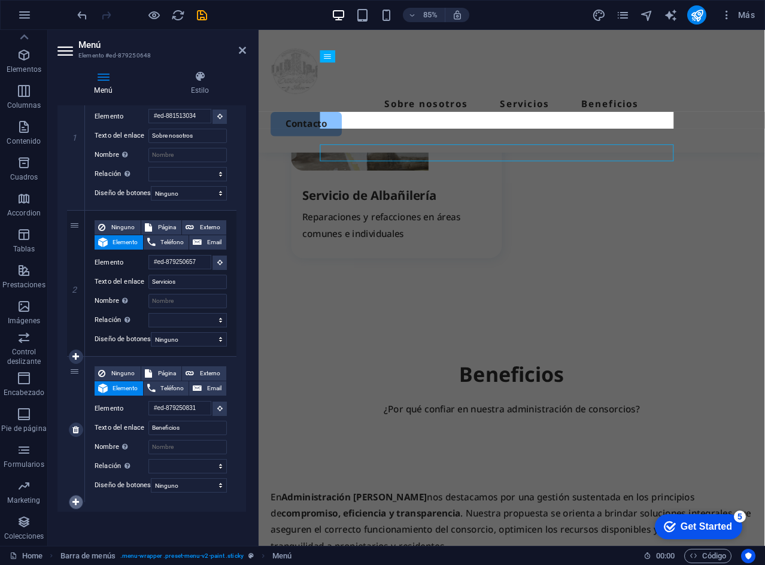
click at [79, 498] on icon at bounding box center [75, 502] width 7 height 8
select select
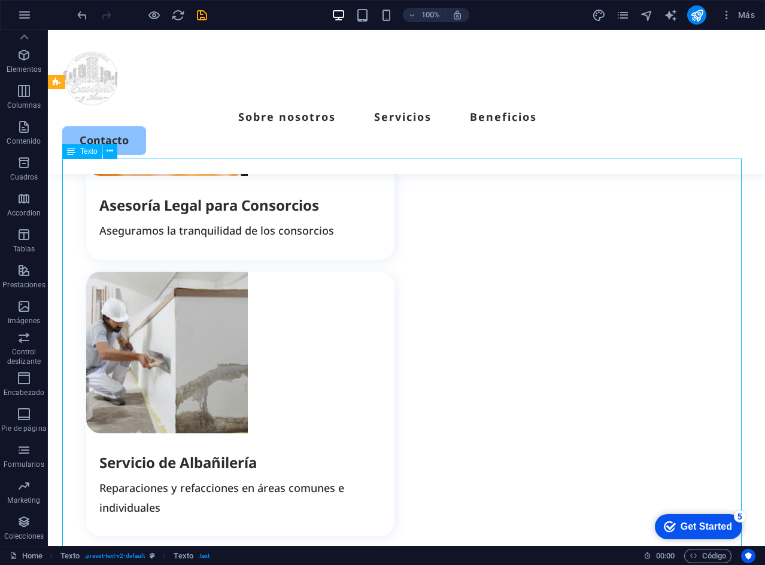
scroll to position [1642, 0]
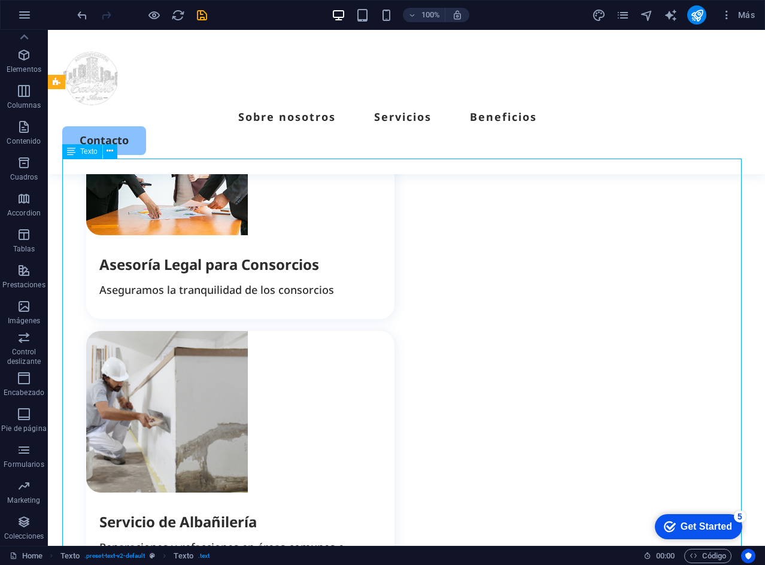
drag, startPoint x: 297, startPoint y: 367, endPoint x: 475, endPoint y: 242, distance: 217.7
click at [81, 13] on icon "undo" at bounding box center [82, 15] width 14 height 14
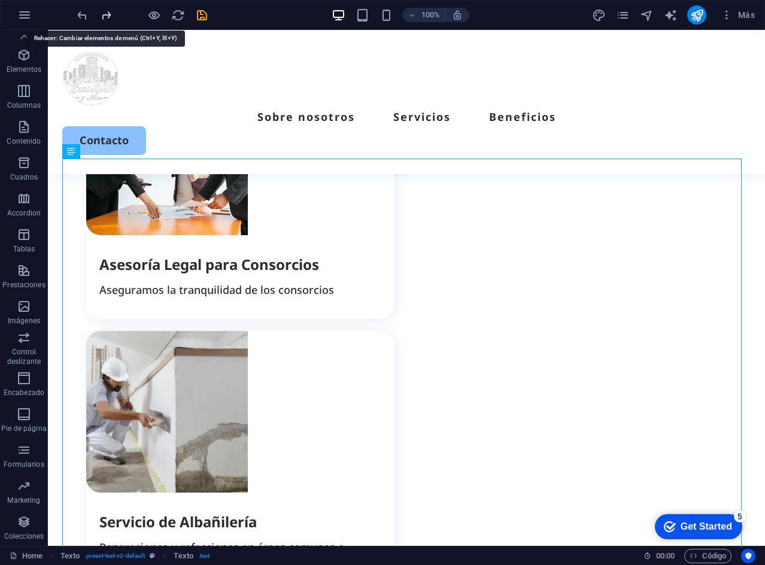
click at [105, 16] on icon "redo" at bounding box center [106, 15] width 14 height 14
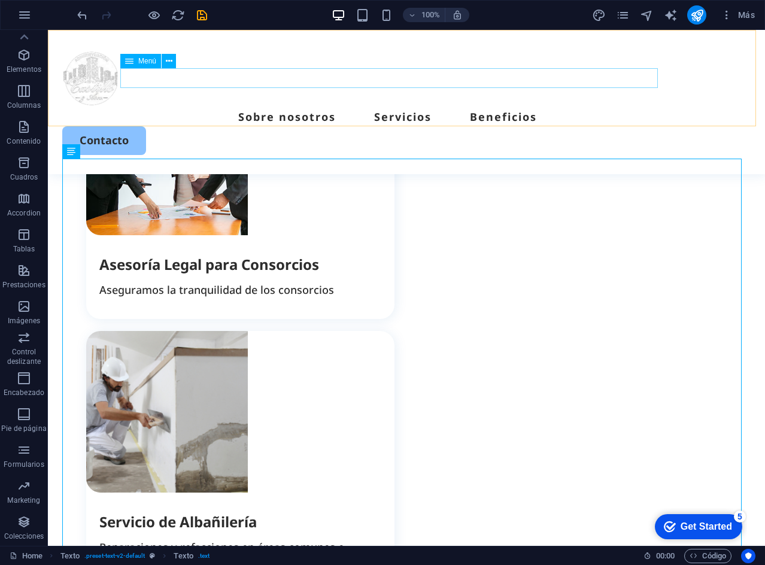
click at [560, 107] on nav "Sobre nosotros Servicios Beneficios" at bounding box center [406, 116] width 688 height 19
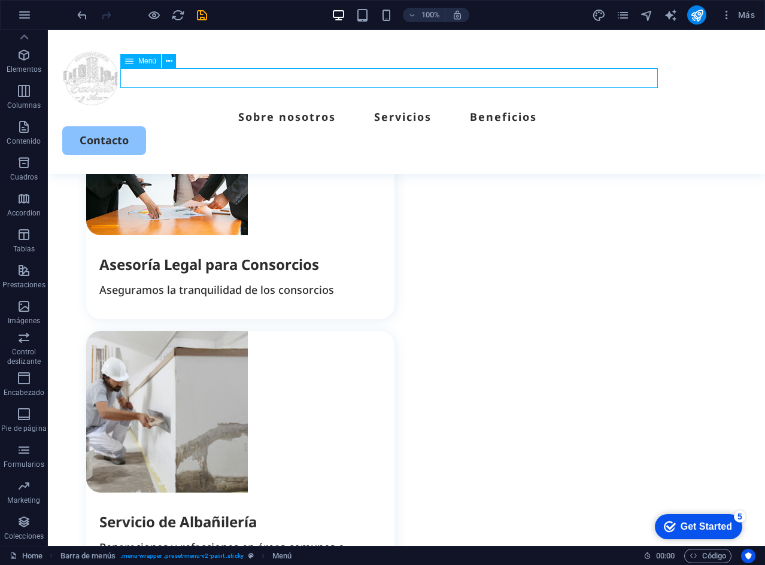
click at [561, 107] on nav "Sobre nosotros Servicios Beneficios" at bounding box center [406, 116] width 688 height 19
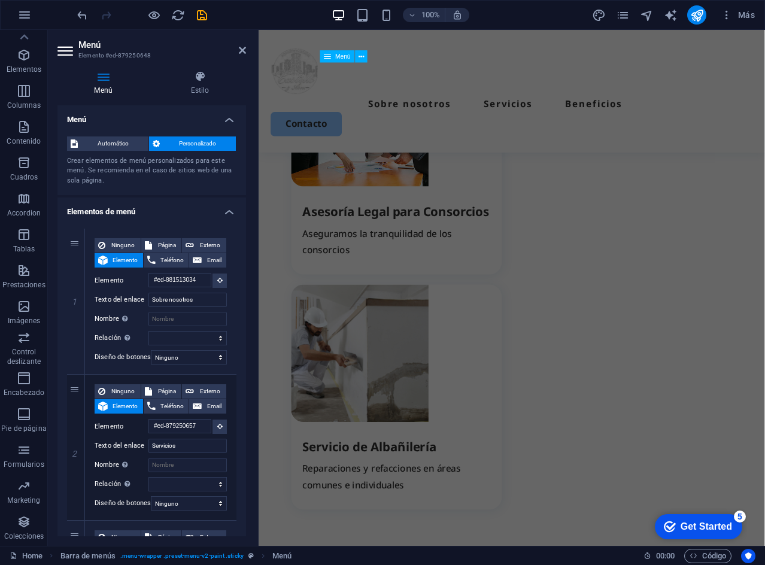
click at [614, 107] on nav "Sobre nosotros Servicios Beneficios" at bounding box center [556, 116] width 567 height 19
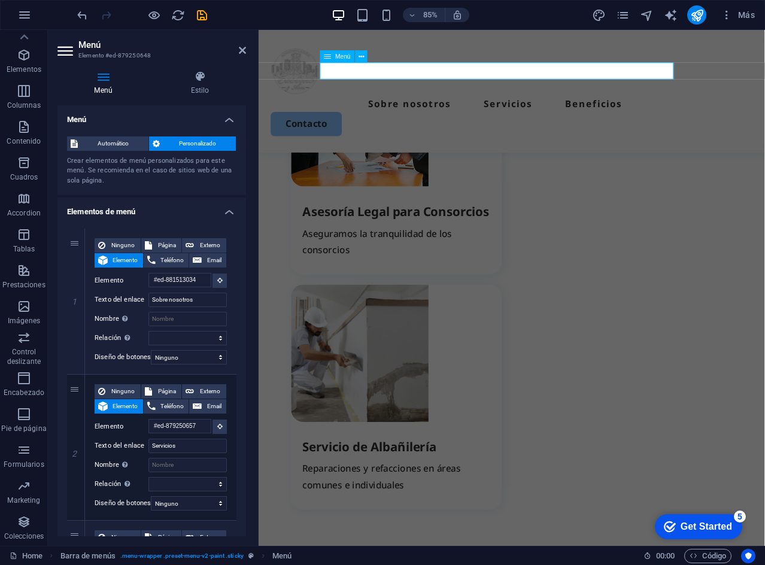
click at [682, 107] on nav "Sobre nosotros Servicios Beneficios" at bounding box center [556, 116] width 567 height 19
click at [746, 126] on div "Contacto" at bounding box center [556, 140] width 567 height 28
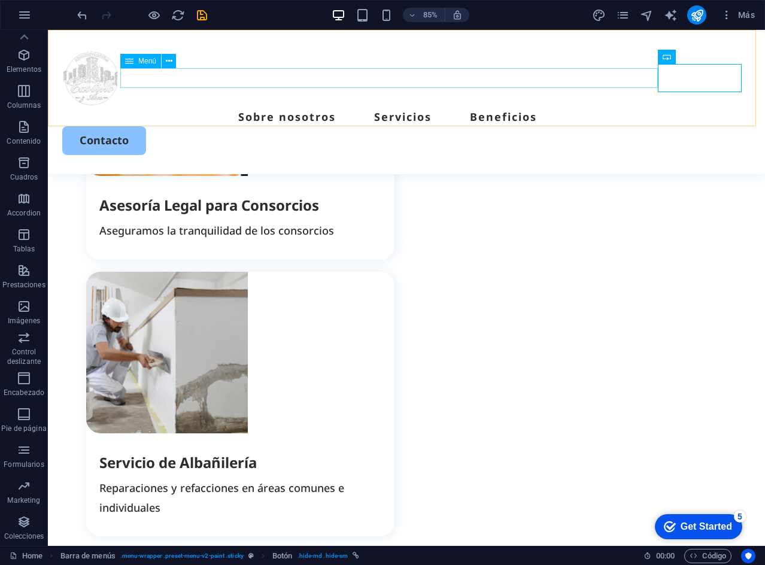
click at [654, 107] on nav "Sobre nosotros Servicios Beneficios" at bounding box center [406, 116] width 688 height 19
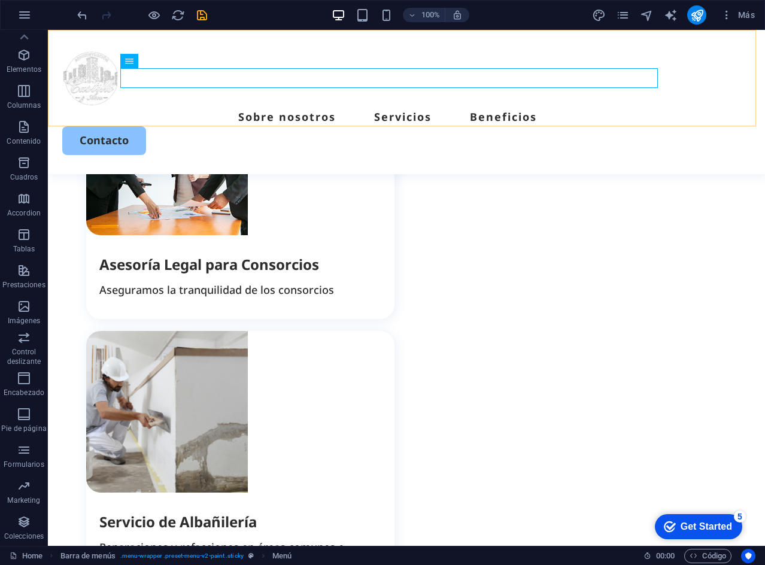
click at [533, 119] on div "Sobre nosotros Servicios Beneficios Contacto" at bounding box center [406, 102] width 717 height 144
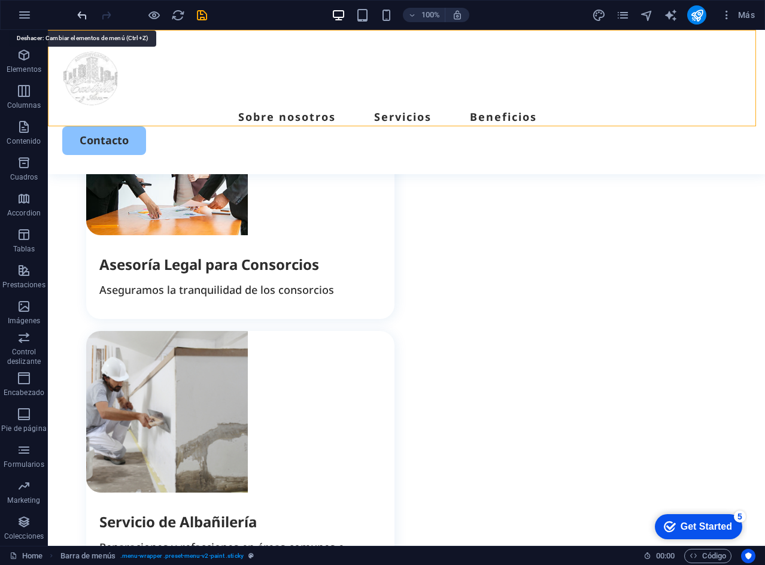
click at [83, 17] on icon "undo" at bounding box center [82, 15] width 14 height 14
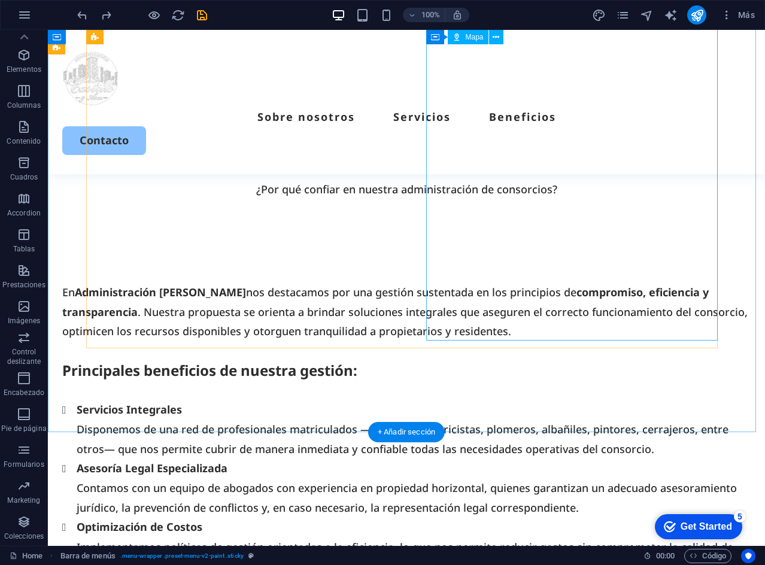
scroll to position [2217, 0]
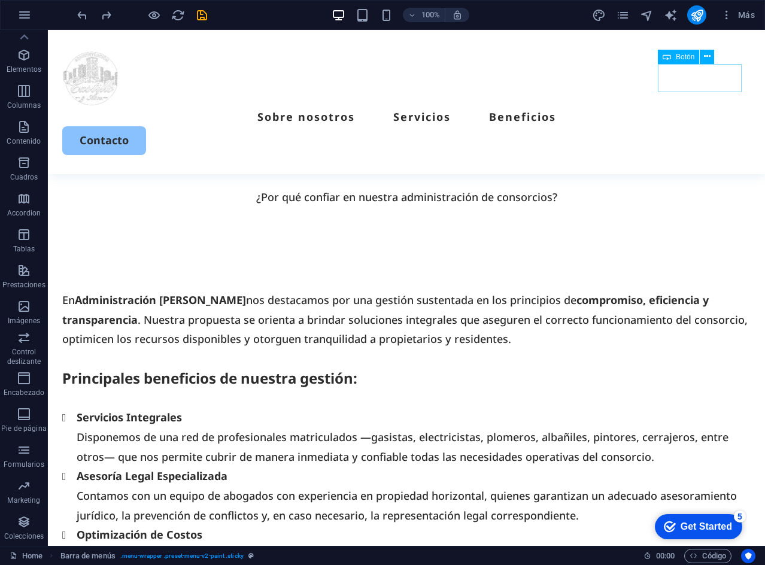
click at [723, 126] on div "Contacto" at bounding box center [406, 140] width 688 height 28
select select "px"
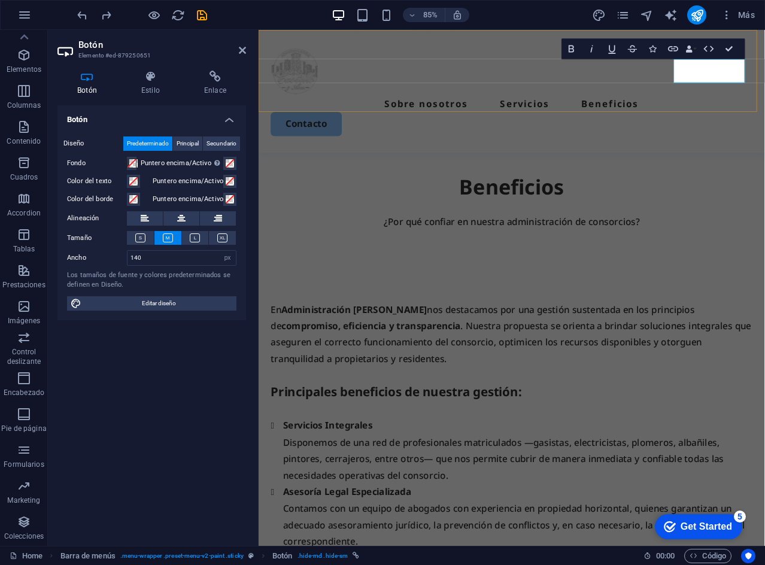
scroll to position [2277, 0]
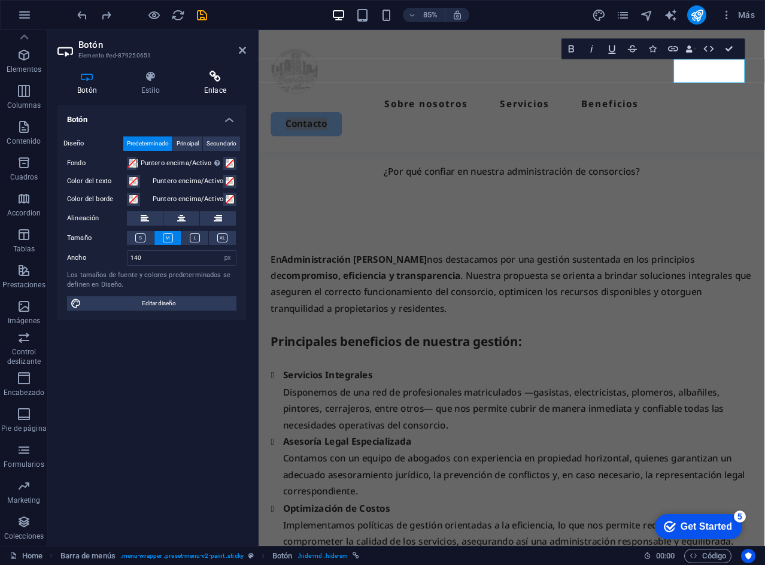
click at [220, 78] on icon at bounding box center [215, 77] width 62 height 12
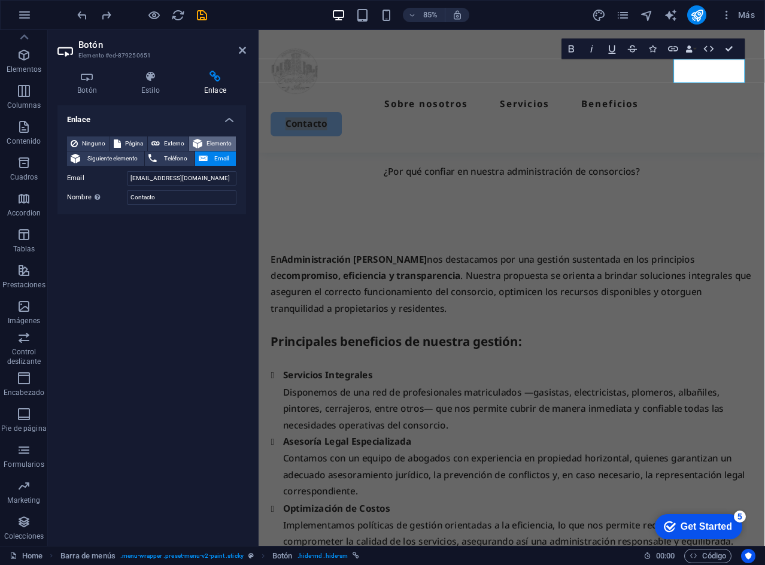
click at [202, 142] on icon at bounding box center [198, 143] width 10 height 14
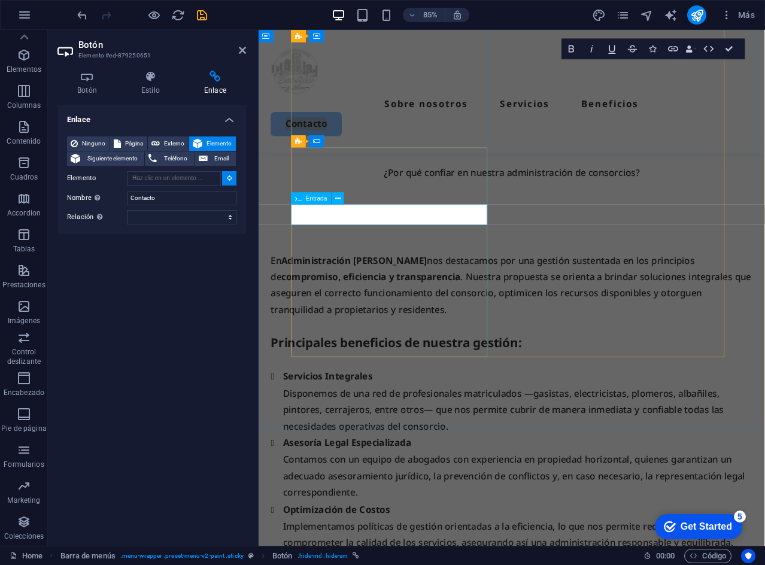
scroll to position [2263, 0]
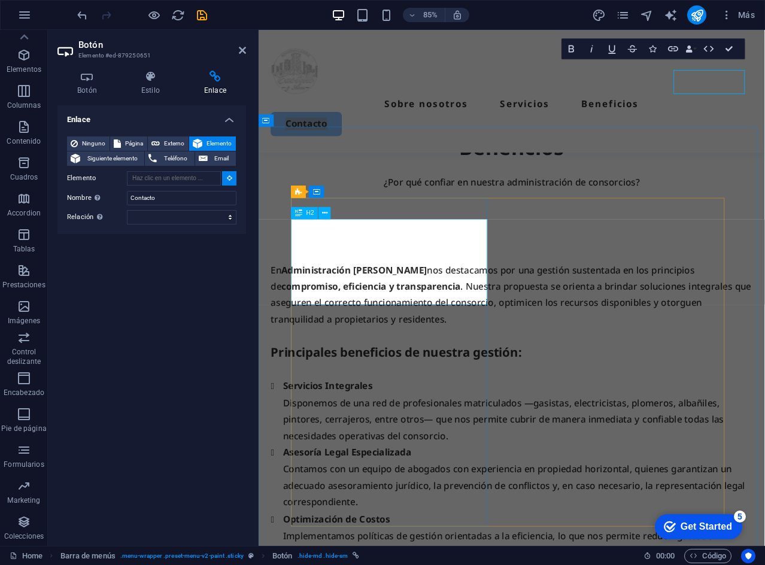
type input "#ed-879250915"
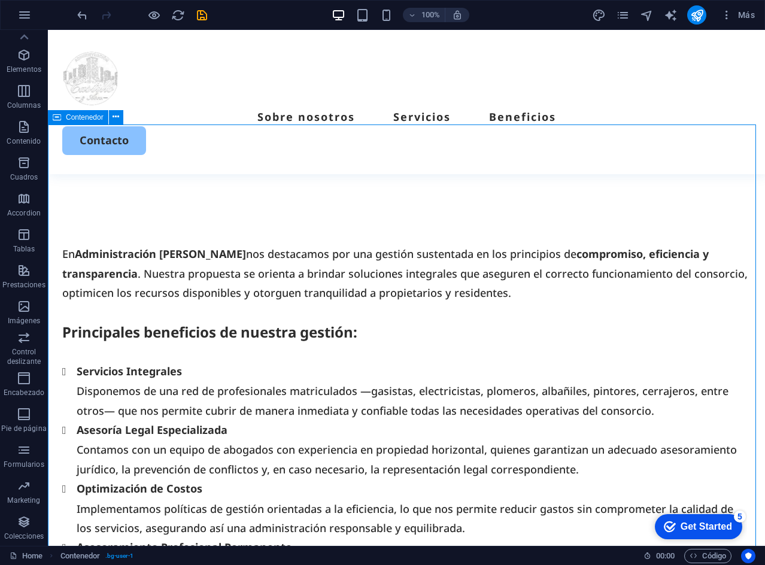
scroll to position [2146, 0]
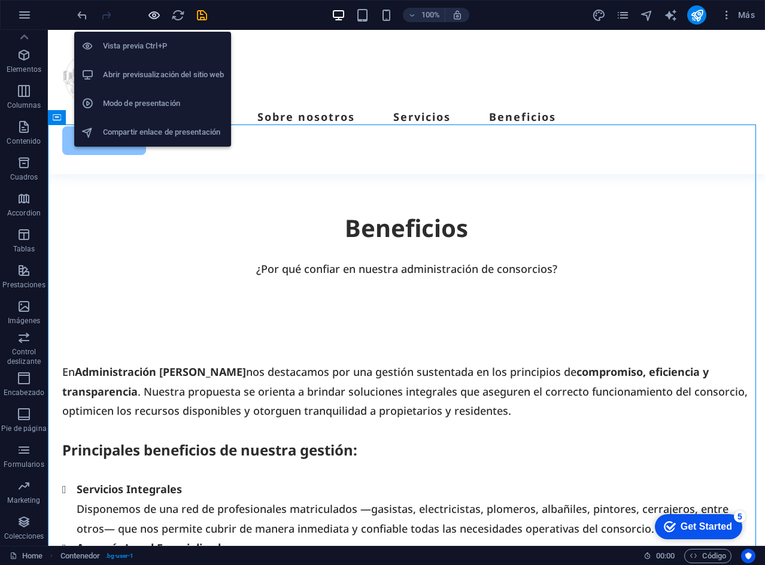
click at [154, 16] on icon "button" at bounding box center [154, 15] width 14 height 14
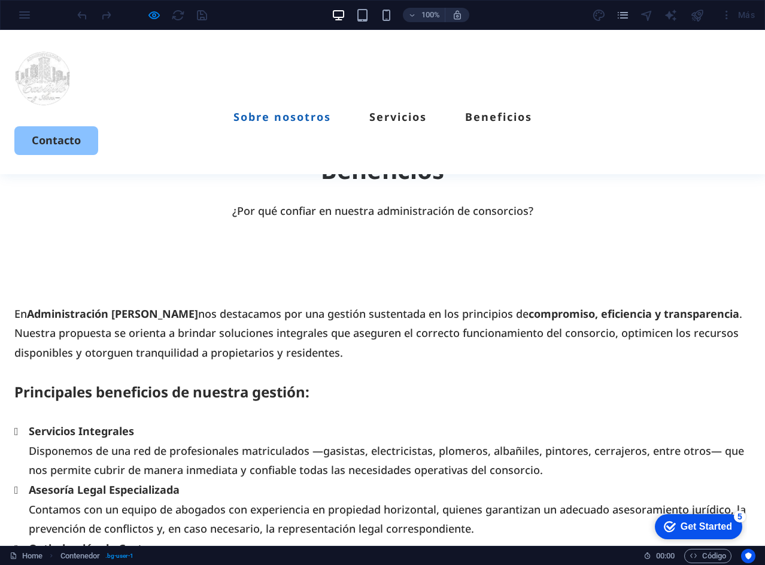
click at [233, 111] on link "Sobre nosotros" at bounding box center [282, 116] width 98 height 11
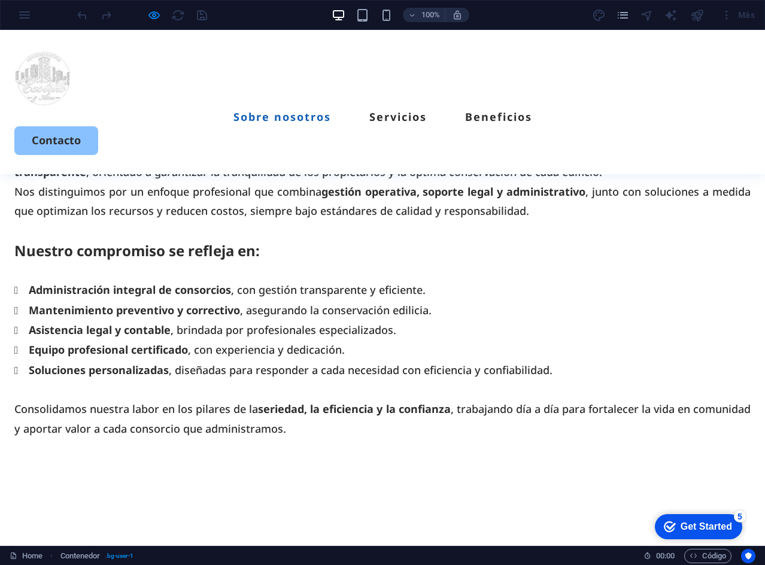
scroll to position [424, 0]
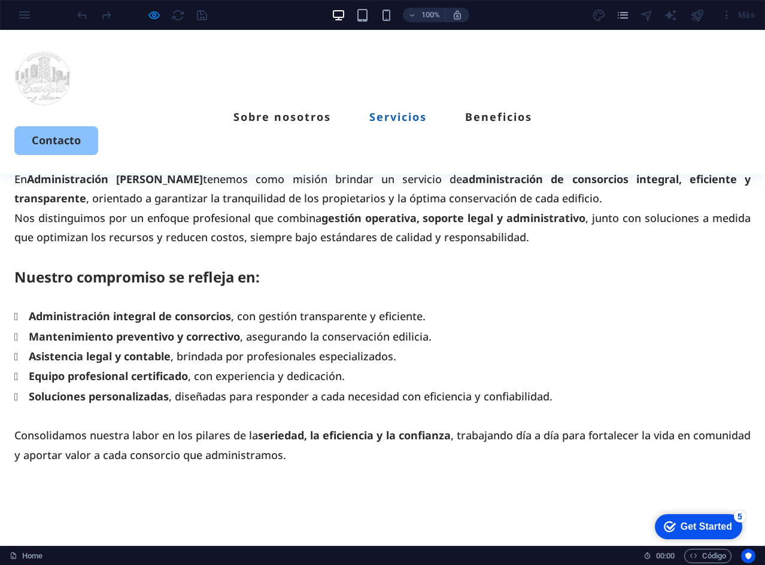
click at [373, 111] on link "Servicios" at bounding box center [397, 116] width 57 height 11
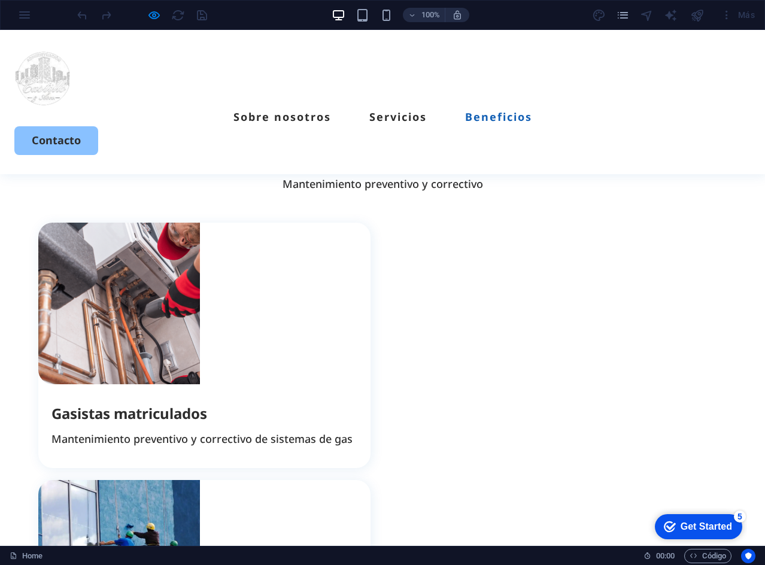
click at [469, 111] on link "Beneficios" at bounding box center [498, 116] width 67 height 11
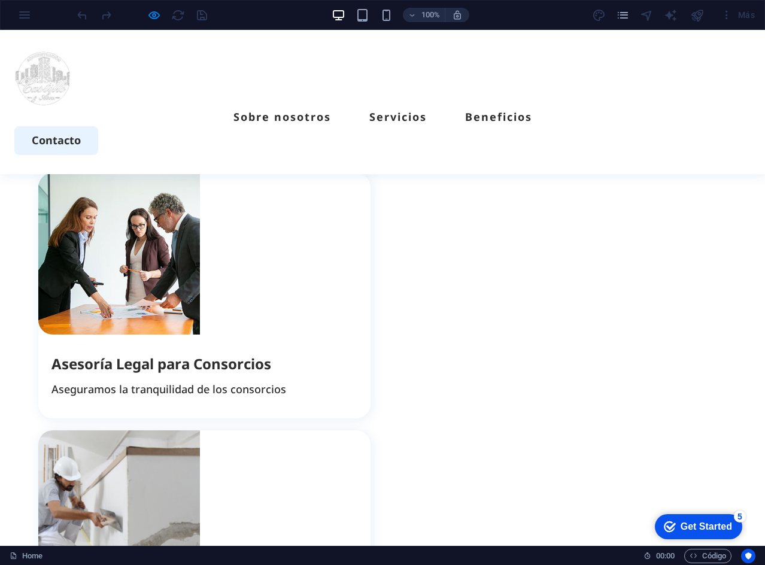
click at [98, 126] on link "Contacto" at bounding box center [56, 140] width 84 height 28
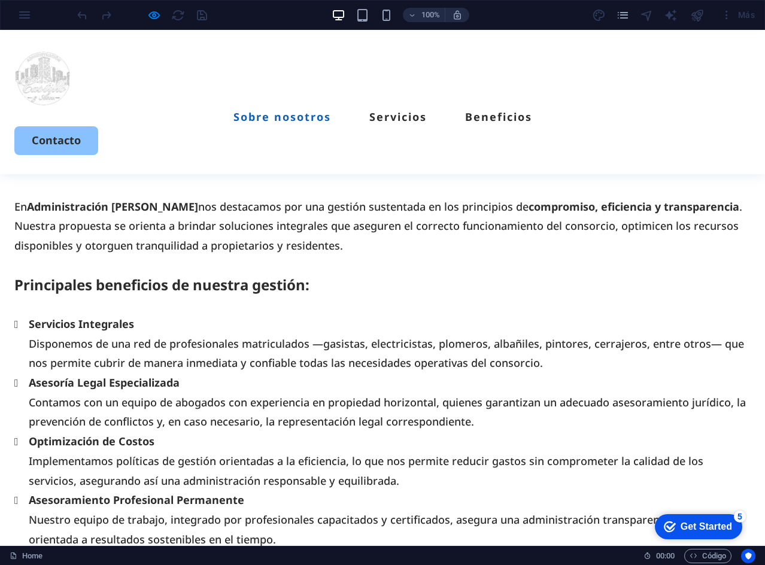
click at [265, 111] on link "Sobre nosotros" at bounding box center [282, 116] width 98 height 11
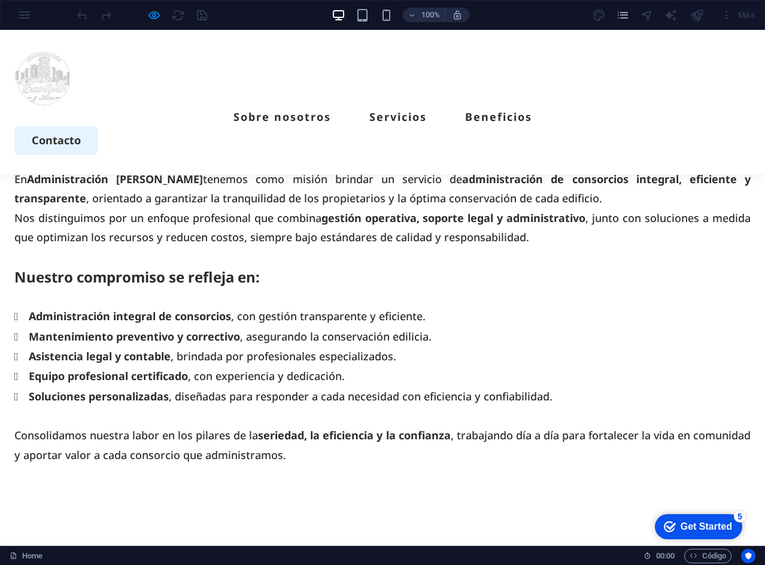
click at [98, 126] on link "Contacto" at bounding box center [56, 140] width 84 height 28
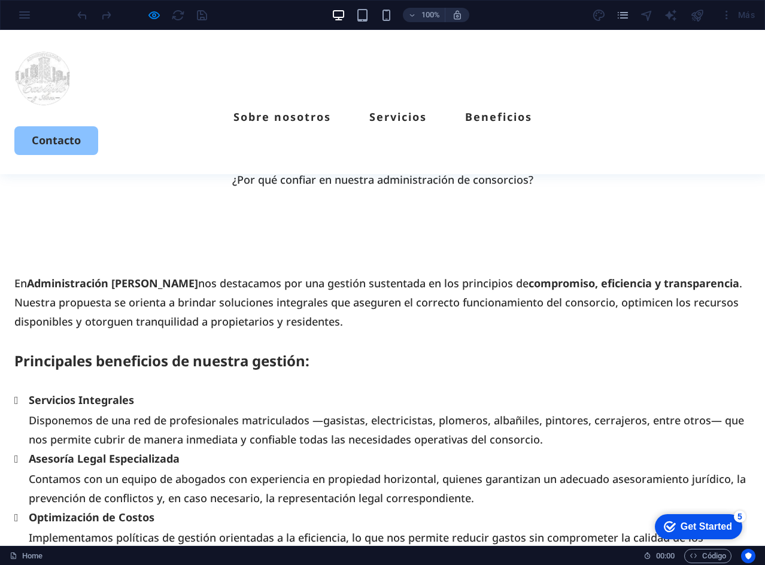
scroll to position [2253, 0]
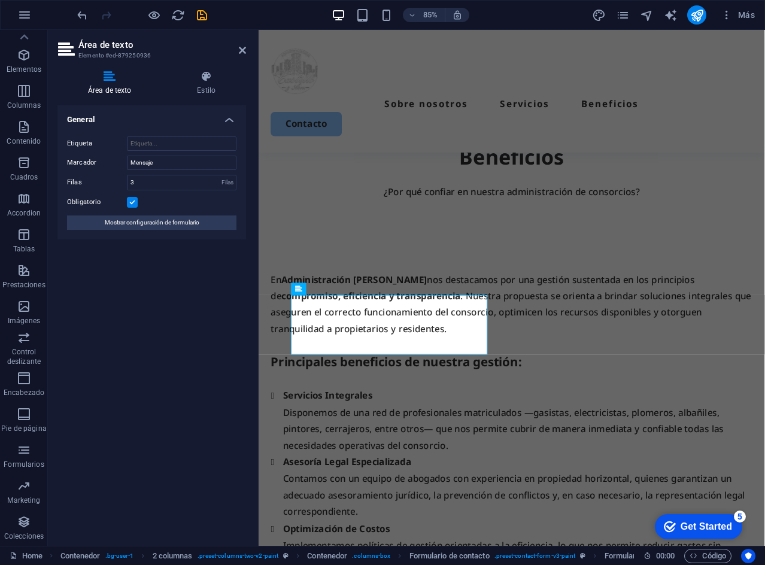
scroll to position [2390, 0]
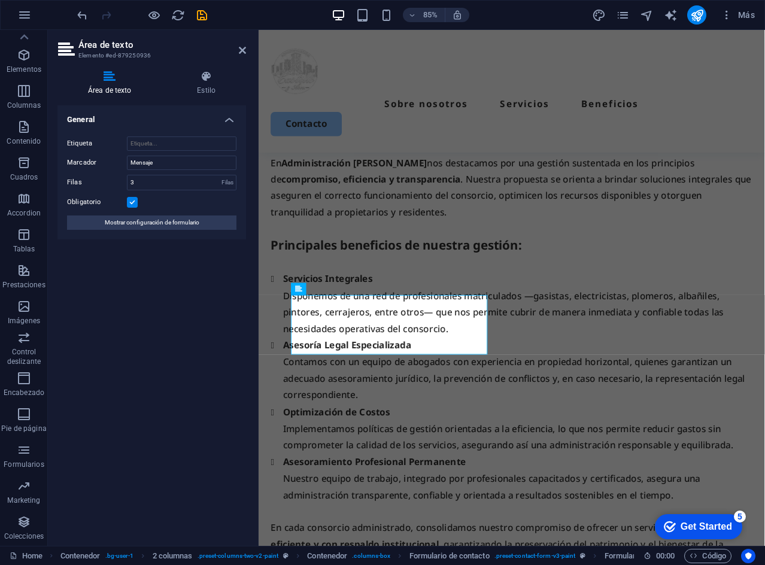
click at [145, 271] on div "General Etiqueta Marcador Mensaje Filas 3 Filas Obligatorio Mostrar configuraci…" at bounding box center [151, 320] width 189 height 431
click at [244, 55] on link at bounding box center [242, 50] width 7 height 10
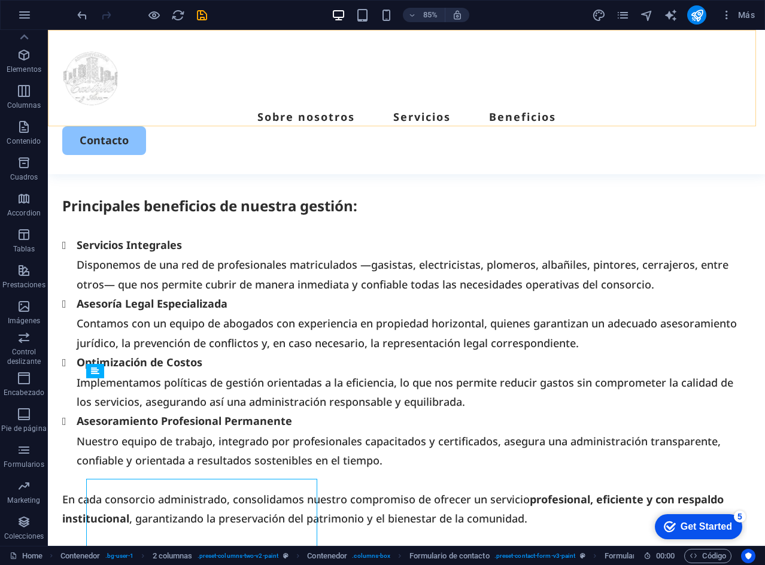
scroll to position [2253, 0]
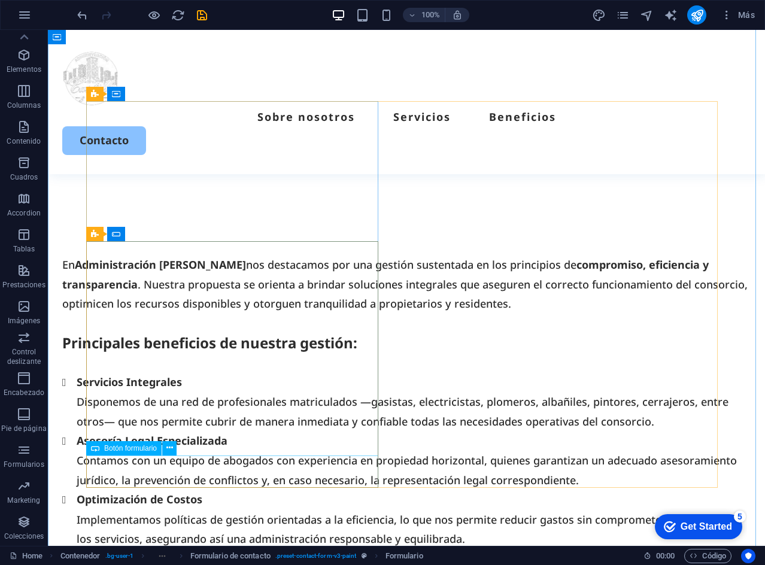
select select "px"
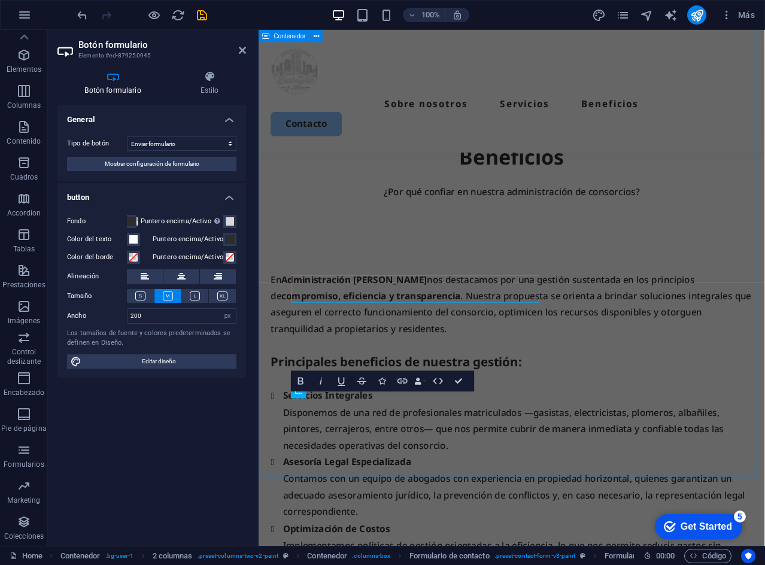
scroll to position [2390, 0]
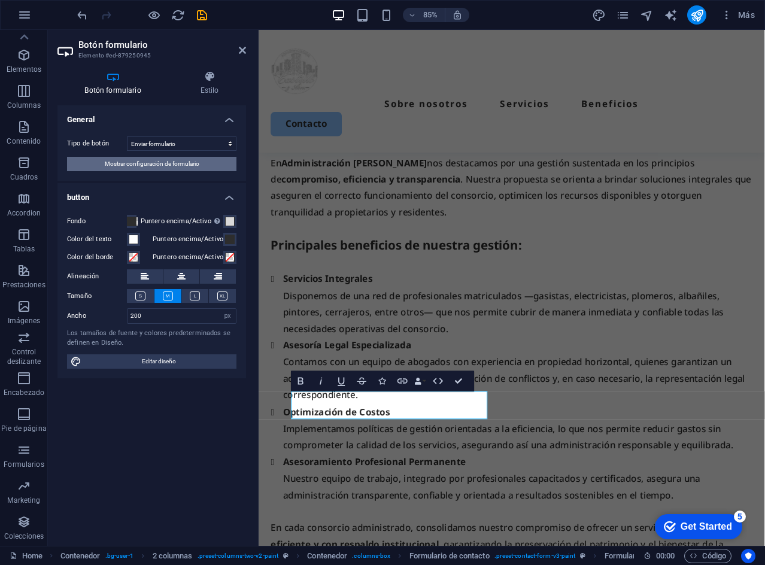
click at [195, 162] on span "Mostrar configuración de formulario" at bounding box center [152, 164] width 95 height 14
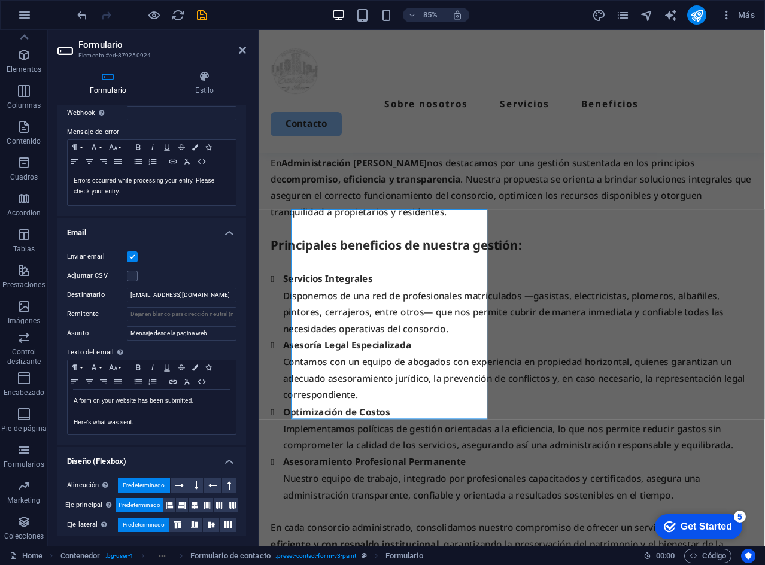
scroll to position [199, 0]
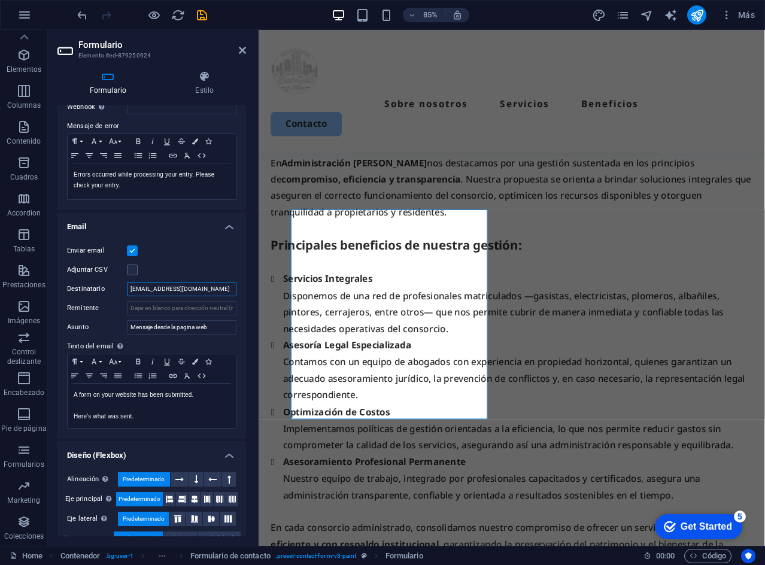
click at [168, 288] on input "[EMAIL_ADDRESS][DOMAIN_NAME]" at bounding box center [182, 289] width 110 height 14
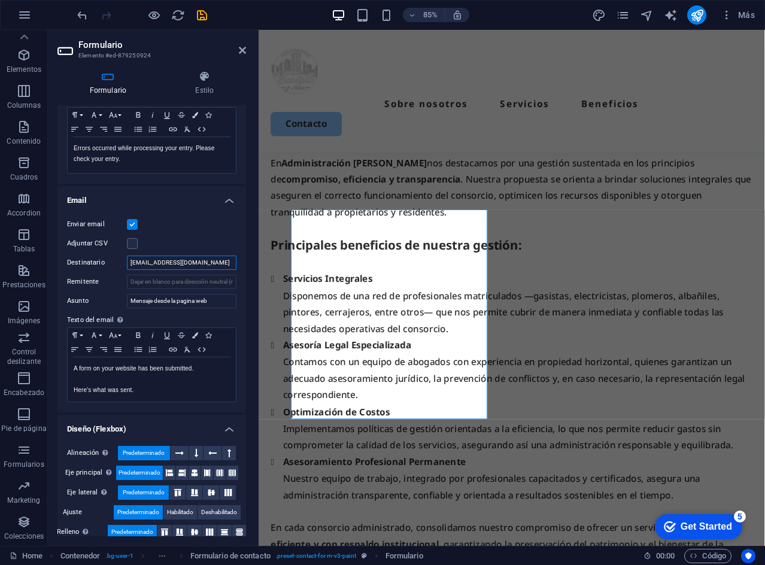
scroll to position [239, 0]
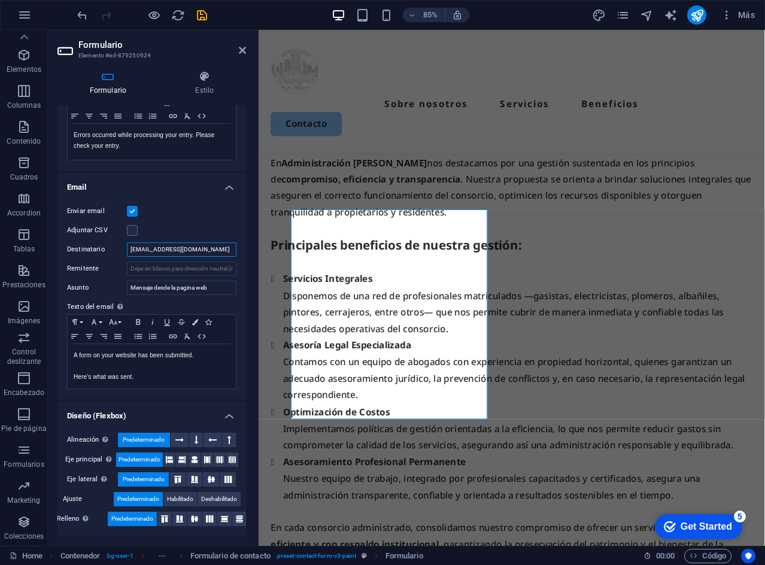
click at [204, 249] on input "[EMAIL_ADDRESS][DOMAIN_NAME]" at bounding box center [182, 249] width 110 height 14
drag, startPoint x: 211, startPoint y: 248, endPoint x: 245, endPoint y: 248, distance: 33.5
click at [245, 248] on div "General Nombre Define un nombre para el formulario. Formulario Mensajes Mensaje…" at bounding box center [151, 320] width 189 height 431
click at [226, 250] on input "[EMAIL_ADDRESS][DOMAIN_NAME]" at bounding box center [182, 249] width 110 height 14
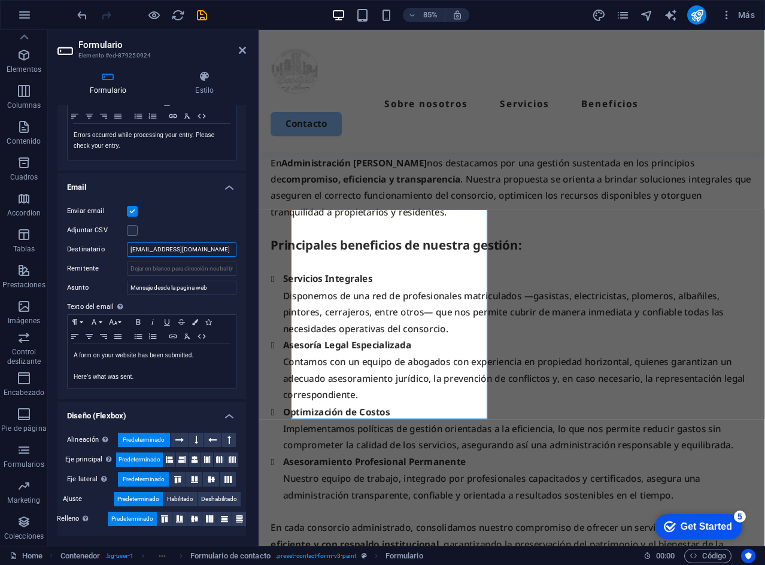
click at [231, 252] on input "[EMAIL_ADDRESS][DOMAIN_NAME]" at bounding box center [182, 249] width 110 height 14
click at [229, 253] on input "[EMAIL_ADDRESS][DOMAIN_NAME];" at bounding box center [182, 249] width 110 height 14
drag, startPoint x: 212, startPoint y: 245, endPoint x: 244, endPoint y: 242, distance: 31.3
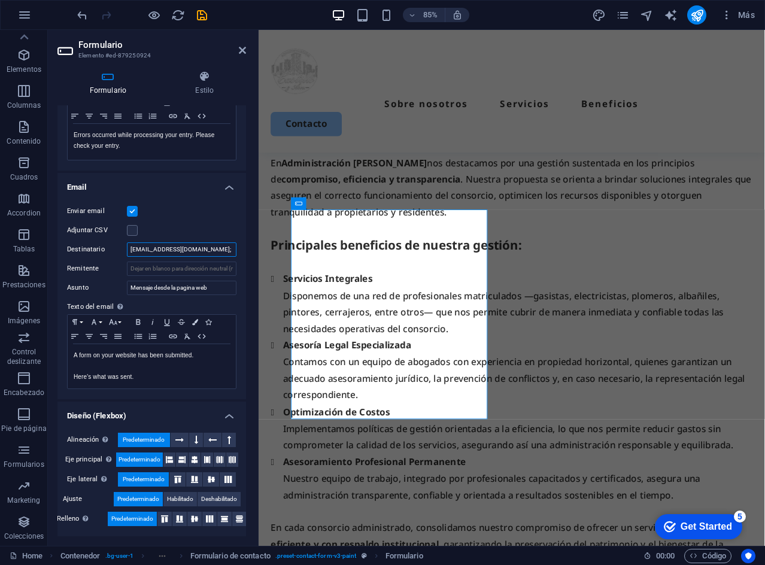
click at [244, 242] on div "General Nombre Define un nombre para el formulario. Formulario Mensajes Mensaje…" at bounding box center [151, 320] width 189 height 431
click at [224, 248] on input "[EMAIL_ADDRESS][DOMAIN_NAME];" at bounding box center [182, 249] width 110 height 14
type input "[EMAIL_ADDRESS][DOMAIN_NAME]; [EMAIL_ADDRESS][DOMAIN_NAME]"
click at [224, 221] on div "Enviar email Adjuntar CSV Destinatario [EMAIL_ADDRESS][DOMAIN_NAME]; [EMAIL_ADD…" at bounding box center [151, 297] width 189 height 205
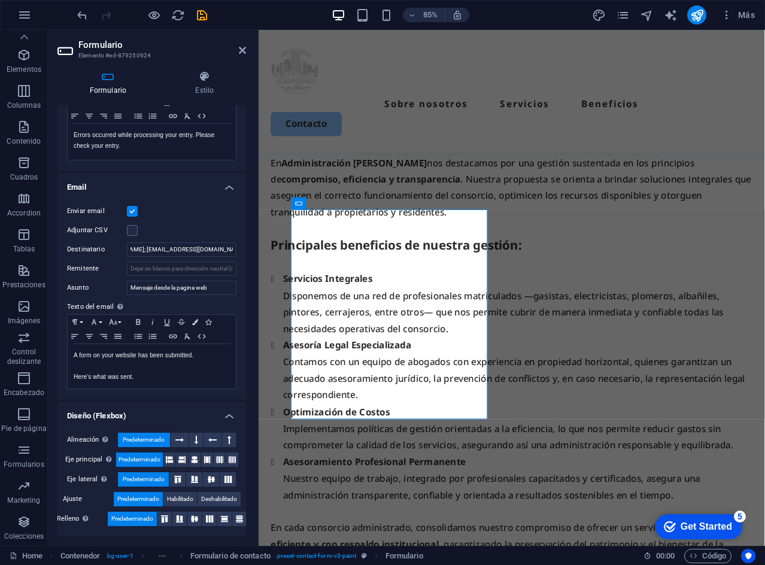
scroll to position [0, 0]
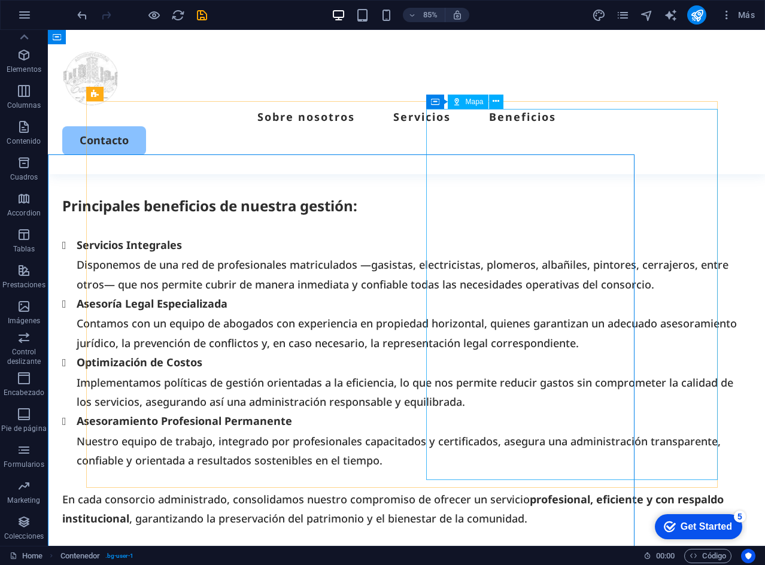
scroll to position [2253, 0]
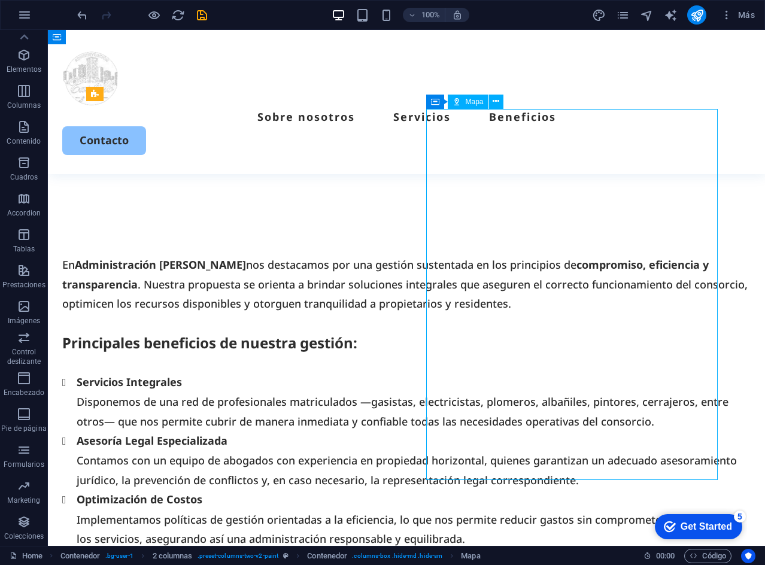
select select "1"
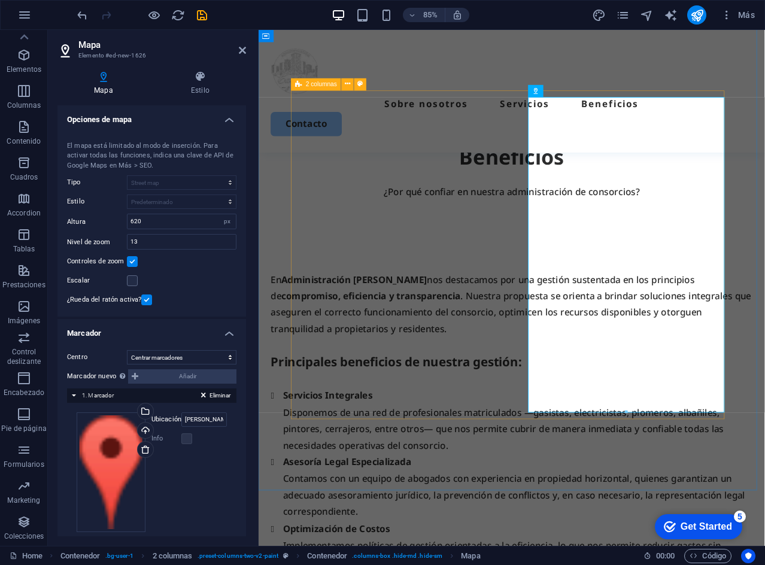
scroll to position [2390, 0]
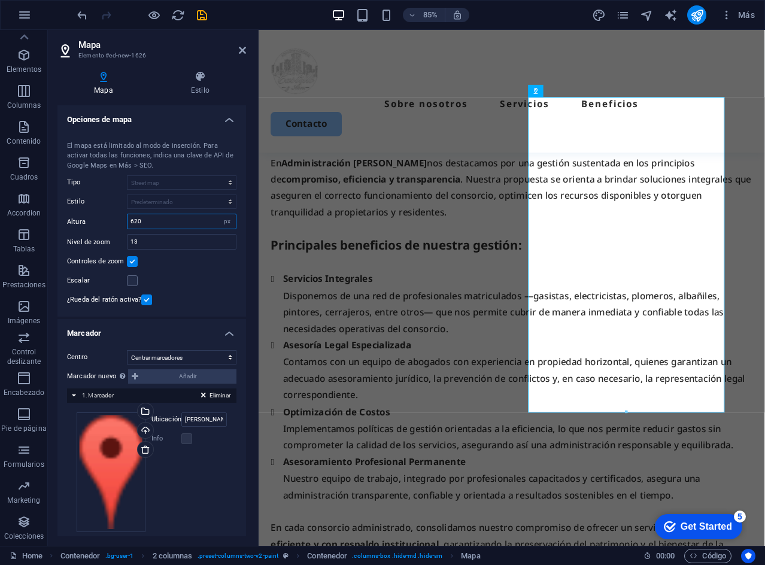
drag, startPoint x: 159, startPoint y: 220, endPoint x: 123, endPoint y: 219, distance: 36.5
click at [123, 219] on div "Altura 620 px" at bounding box center [151, 222] width 169 height 16
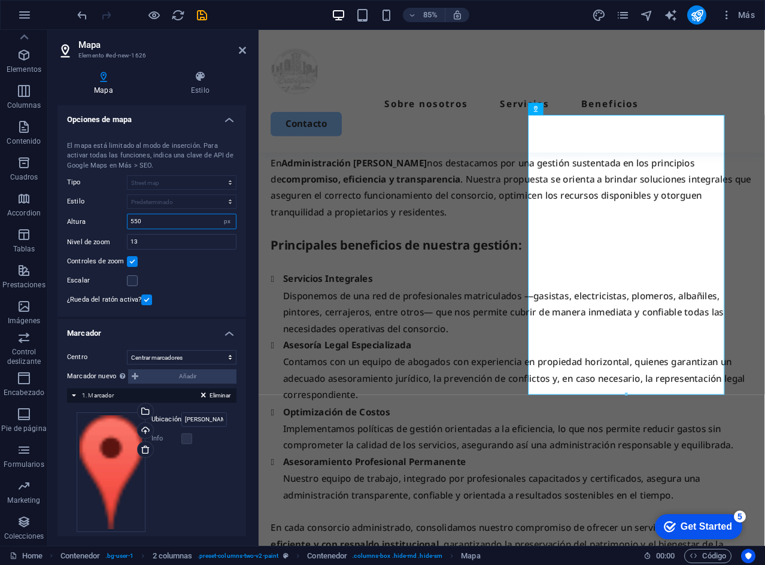
type input "550"
click at [179, 259] on div "Controles de zoom" at bounding box center [151, 261] width 169 height 14
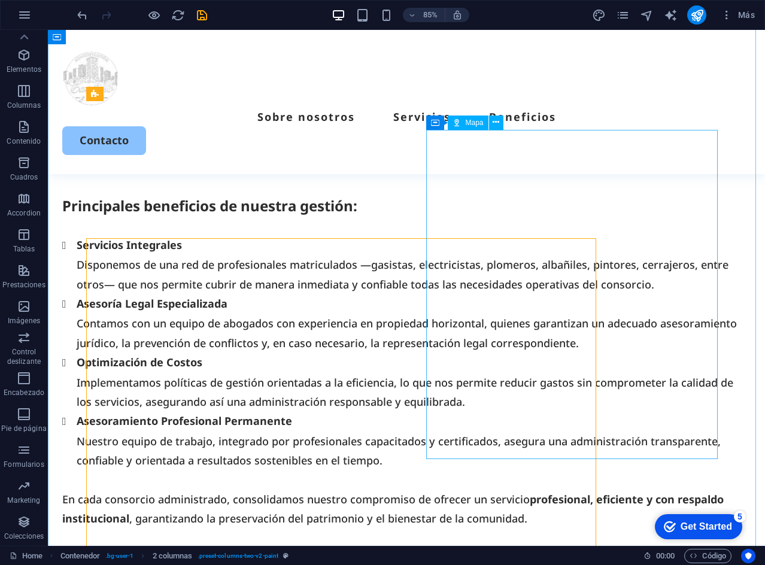
scroll to position [2253, 0]
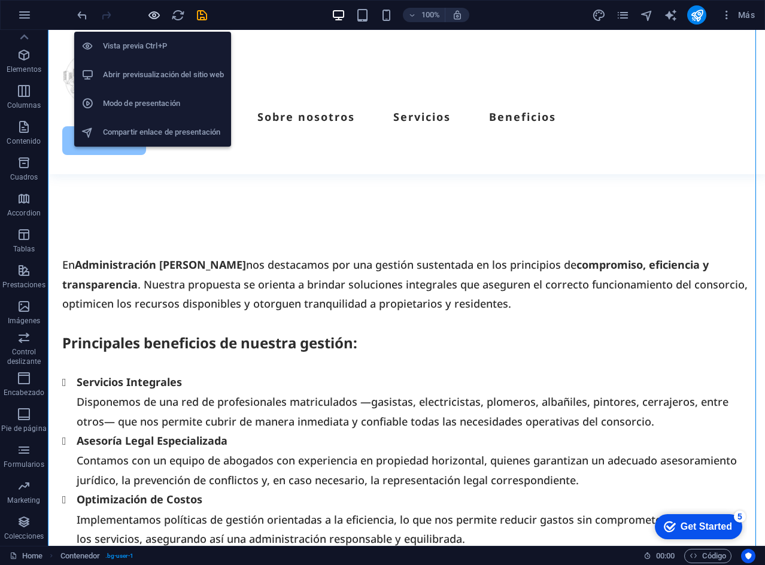
click at [156, 16] on icon "button" at bounding box center [154, 15] width 14 height 14
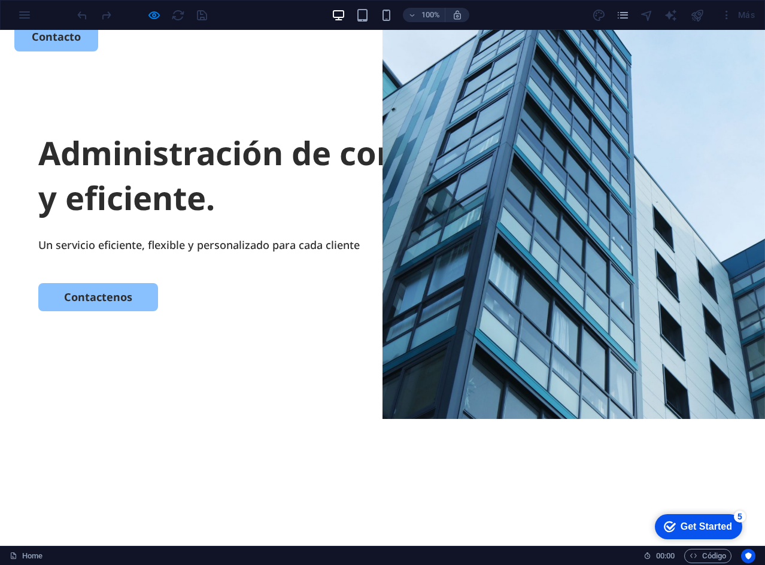
scroll to position [0, 0]
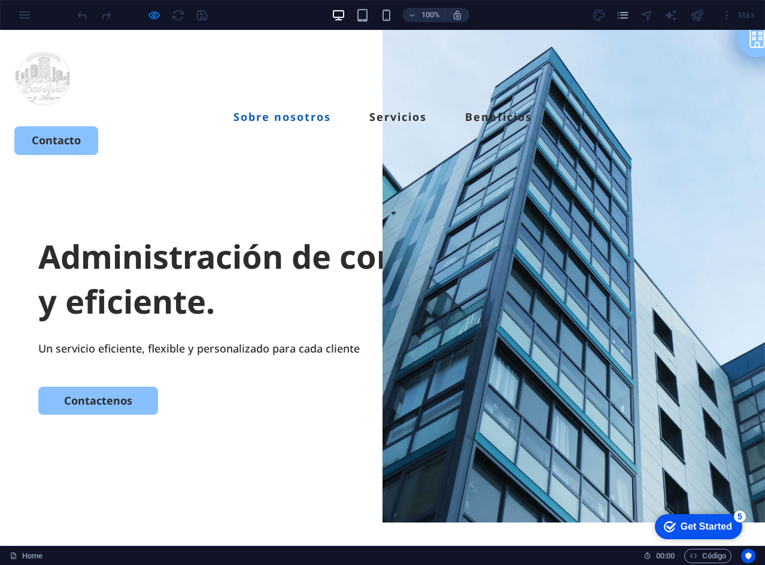
click at [299, 111] on link "Sobre nosotros" at bounding box center [282, 116] width 98 height 11
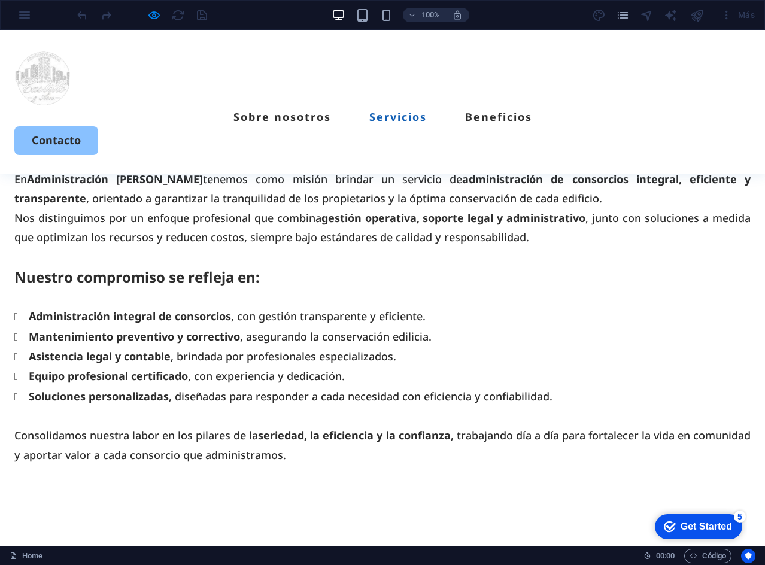
click at [369, 111] on link "Servicios" at bounding box center [397, 116] width 57 height 11
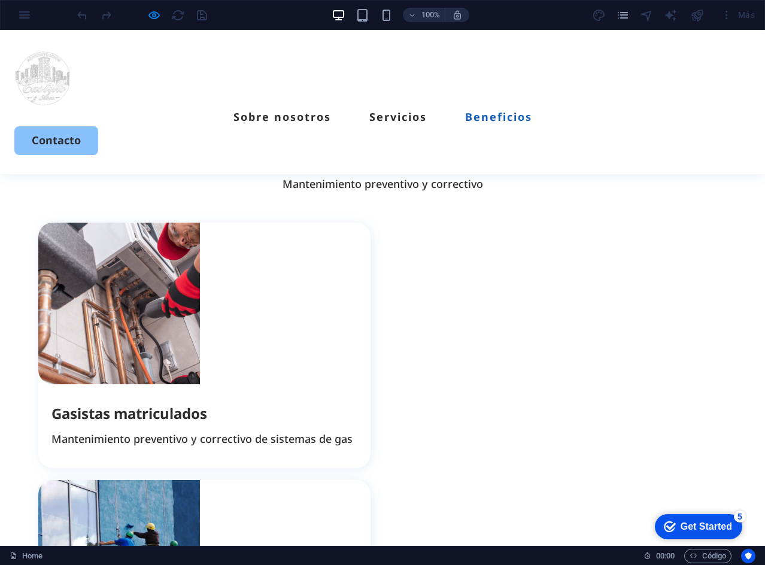
click at [465, 111] on link "Beneficios" at bounding box center [498, 116] width 67 height 11
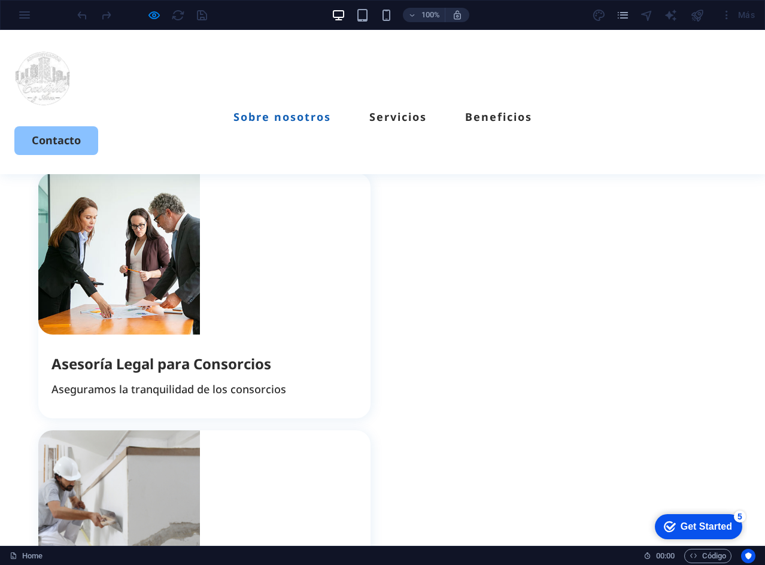
click at [292, 111] on link "Sobre nosotros" at bounding box center [282, 116] width 98 height 11
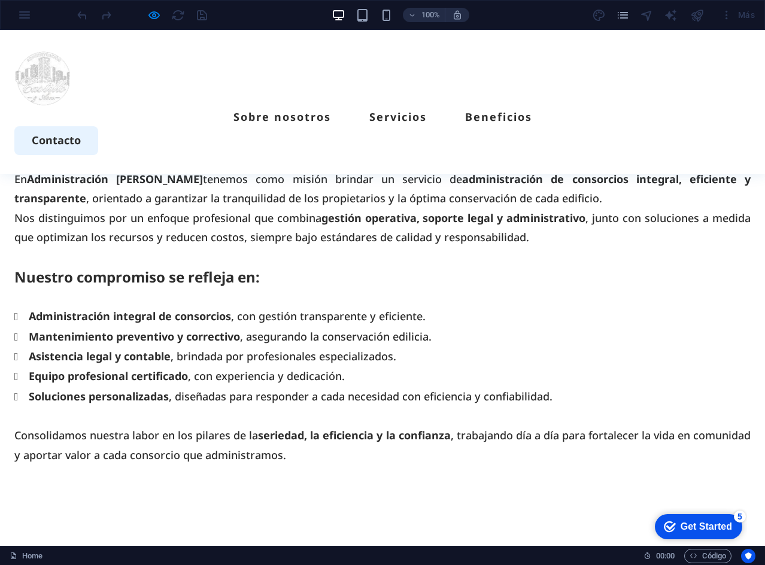
click at [98, 126] on link "Contacto" at bounding box center [56, 140] width 84 height 28
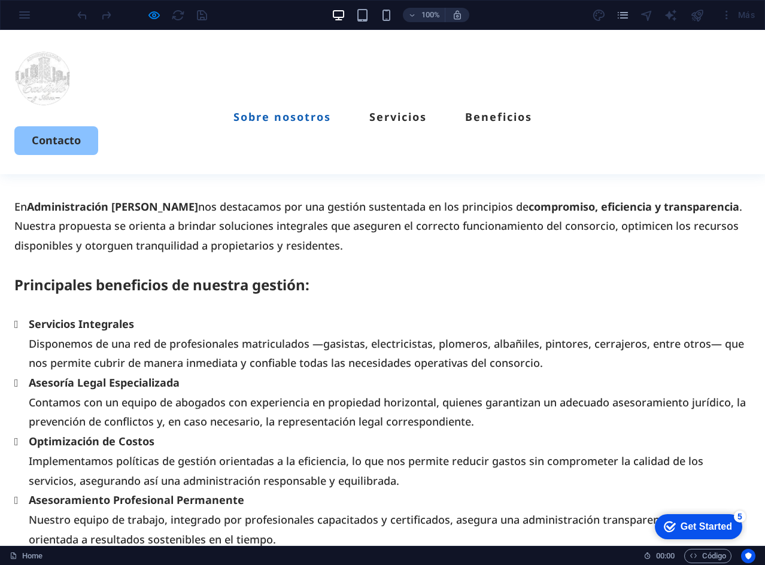
click at [277, 111] on link "Sobre nosotros" at bounding box center [282, 116] width 98 height 11
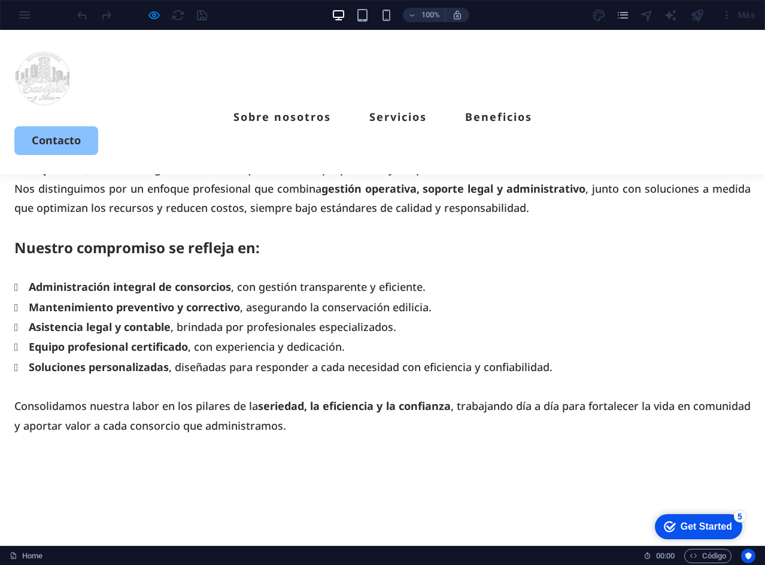
scroll to position [424, 0]
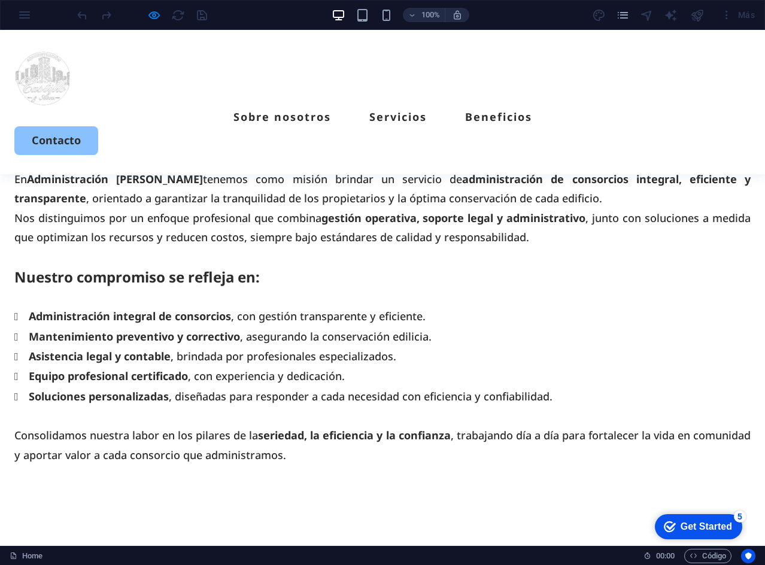
click at [37, 84] on img at bounding box center [43, 78] width 58 height 58
click at [200, 107] on ul "Sobre nosotros Servicios Beneficios" at bounding box center [382, 116] width 736 height 19
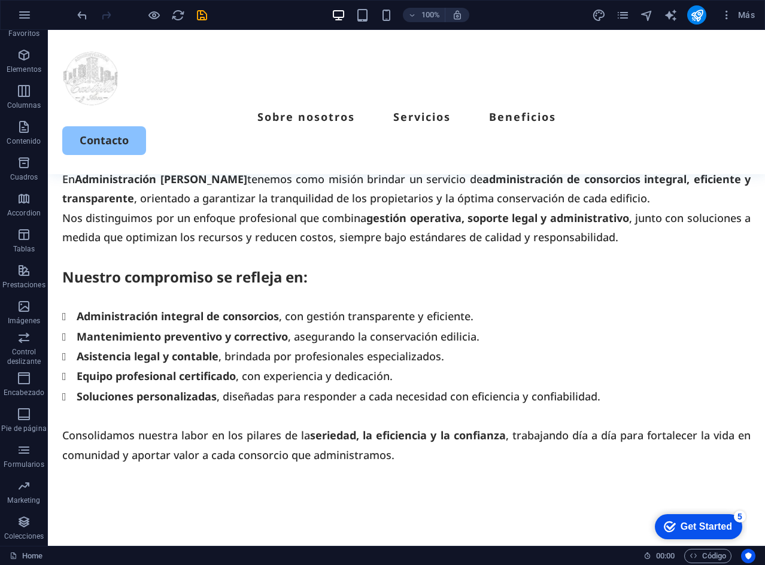
scroll to position [405, 0]
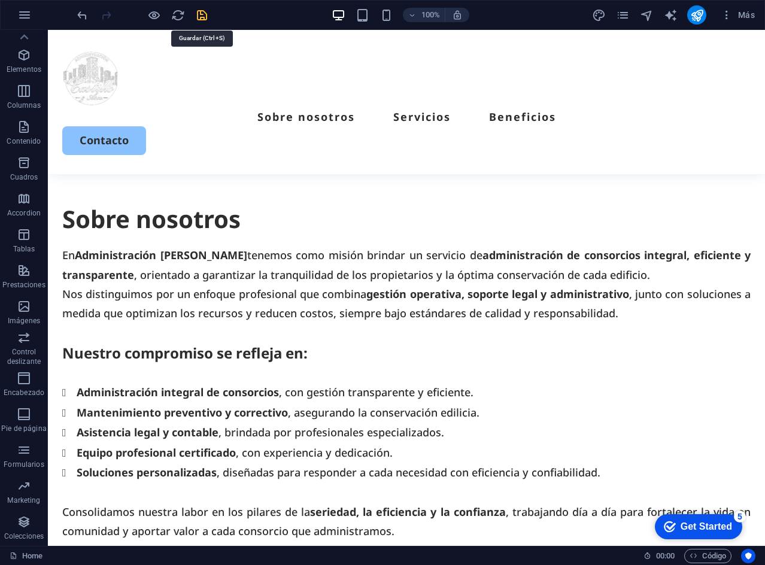
click at [202, 20] on icon "save" at bounding box center [202, 15] width 14 height 14
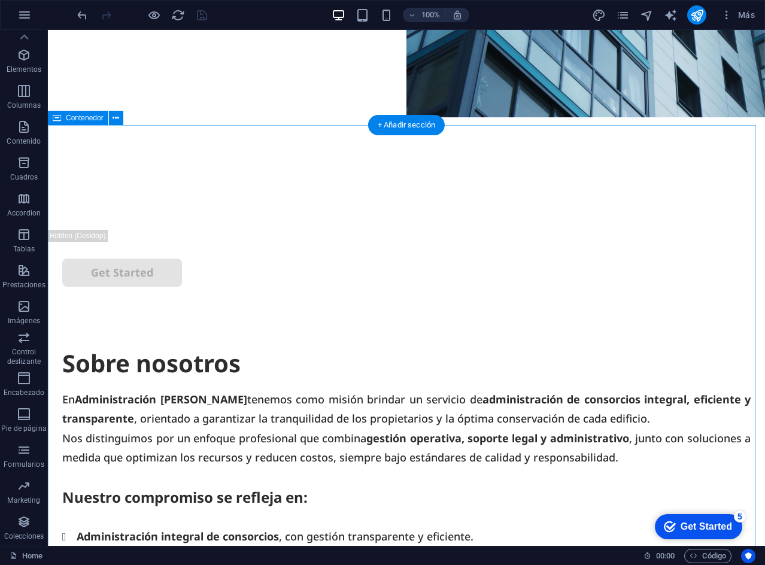
scroll to position [0, 0]
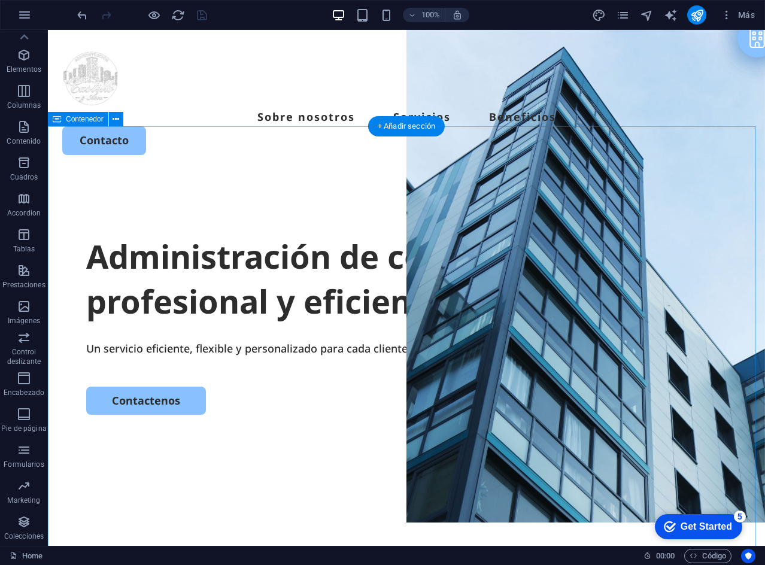
click at [234, 174] on div "Administración de consorcios profesional y eficiente. Un servicio eficiente, fl…" at bounding box center [406, 404] width 717 height 461
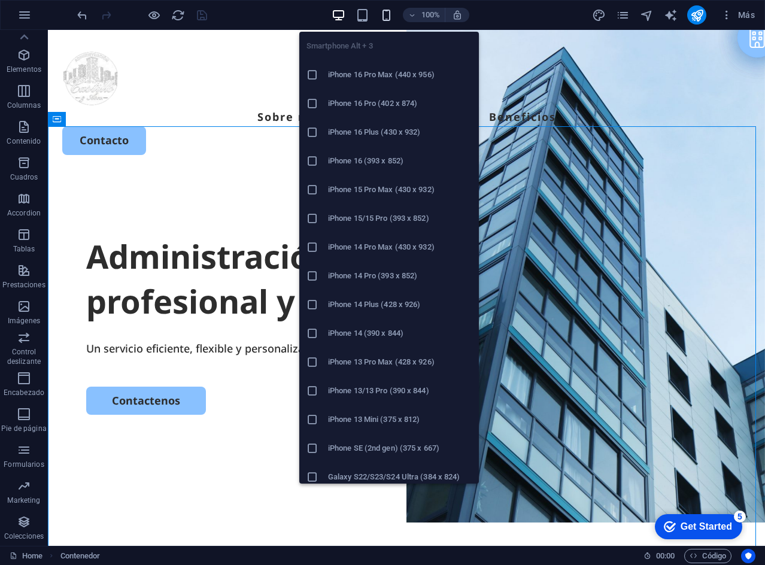
click at [391, 15] on icon "button" at bounding box center [386, 15] width 14 height 14
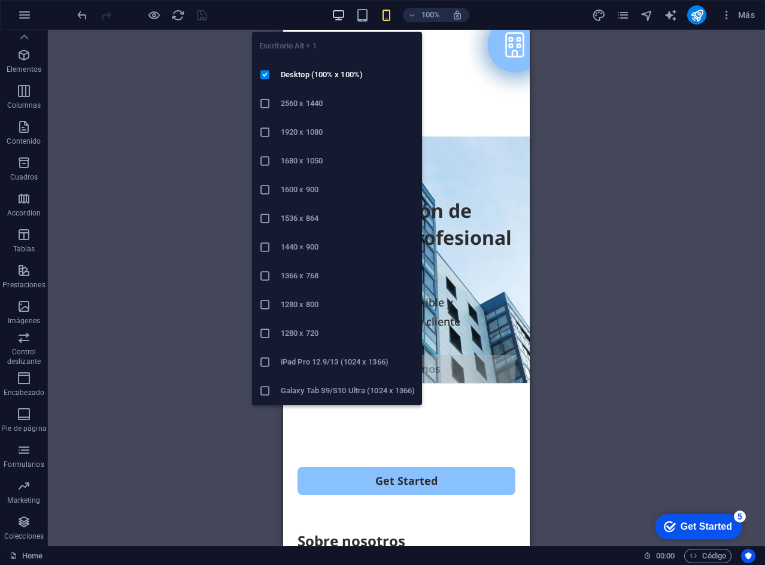
click at [344, 19] on icon "button" at bounding box center [339, 15] width 14 height 14
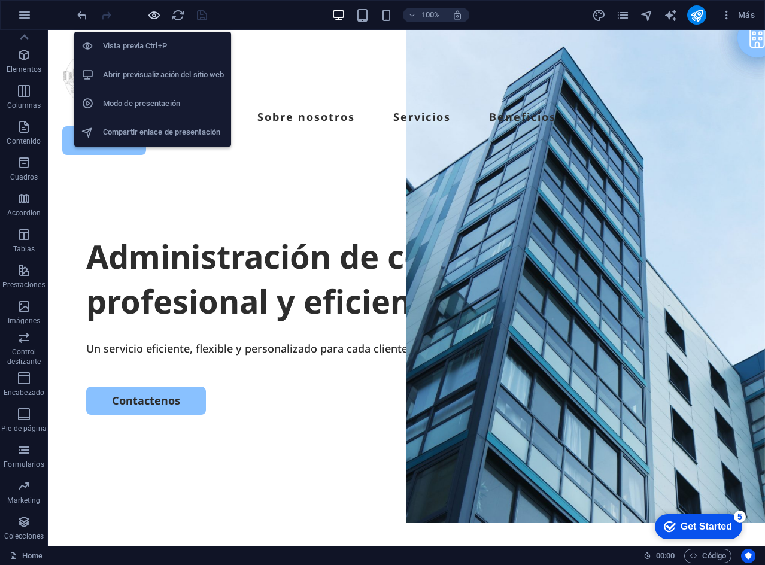
click at [159, 16] on icon "button" at bounding box center [154, 15] width 14 height 14
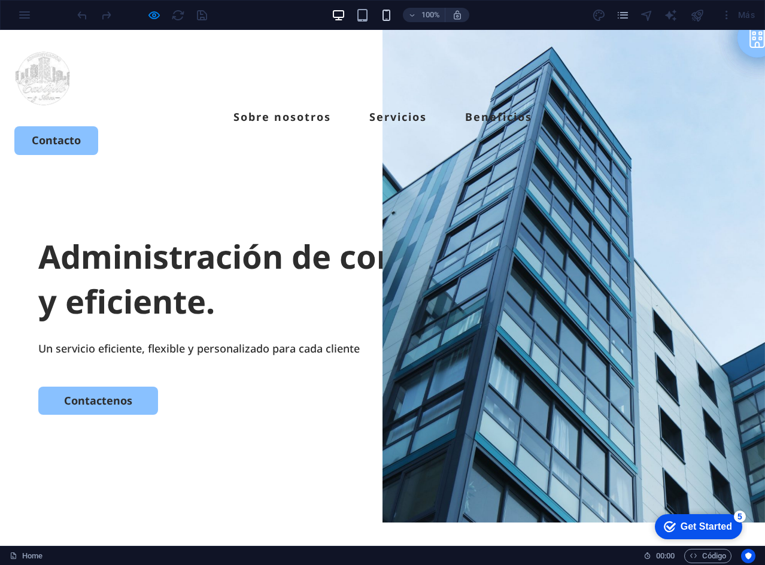
click at [385, 10] on icon "button" at bounding box center [386, 15] width 14 height 14
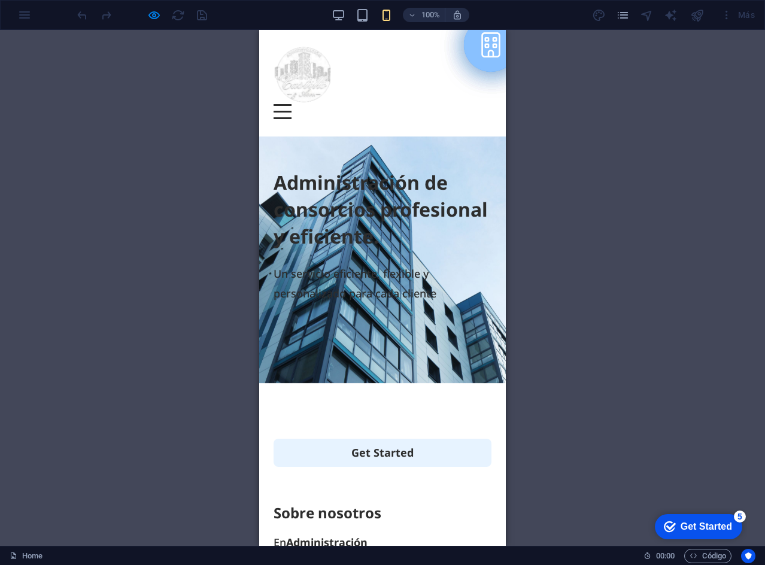
click at [412, 439] on link "Get Started" at bounding box center [383, 453] width 218 height 28
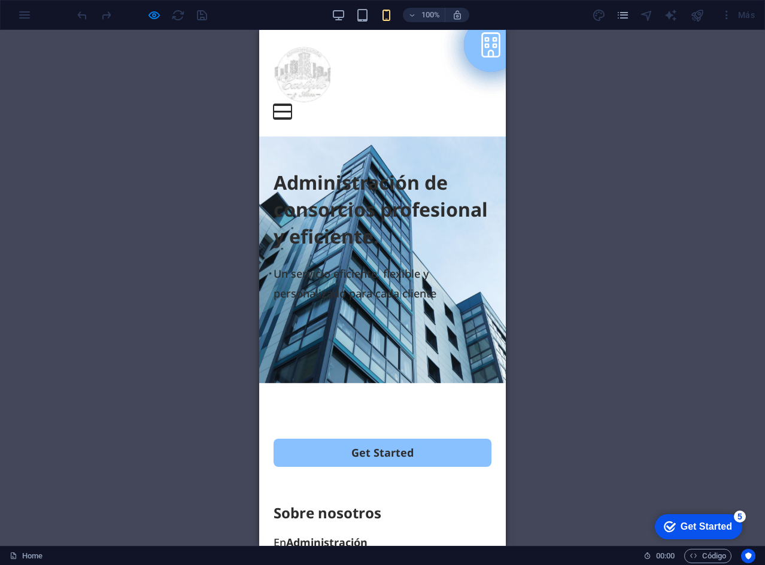
click at [291, 104] on button at bounding box center [283, 105] width 18 height 2
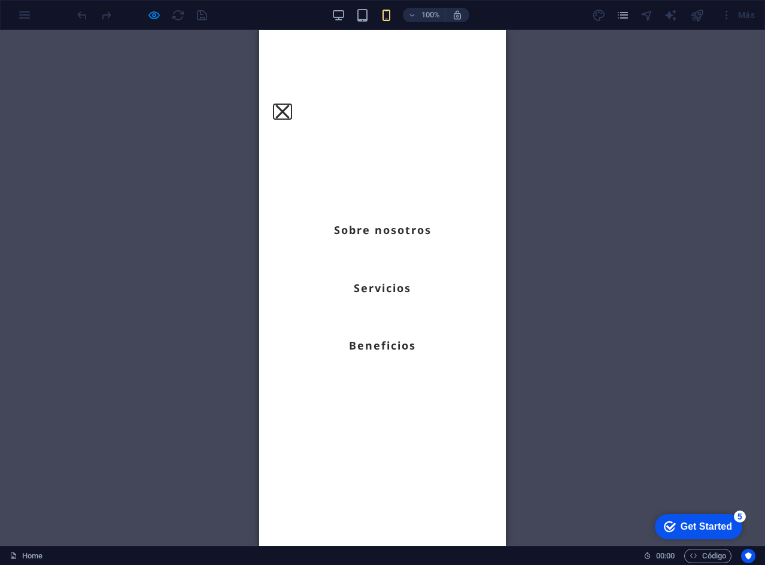
click at [289, 105] on button at bounding box center [282, 112] width 14 height 14
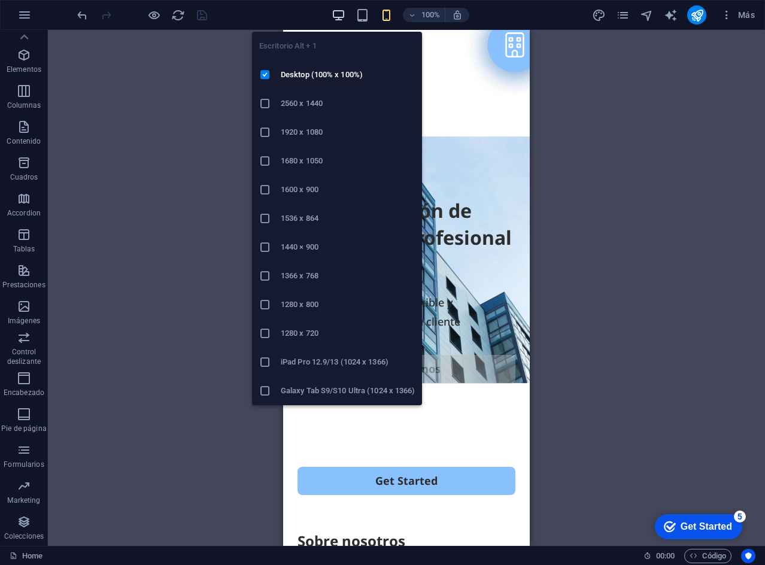
click at [340, 18] on icon "button" at bounding box center [339, 15] width 14 height 14
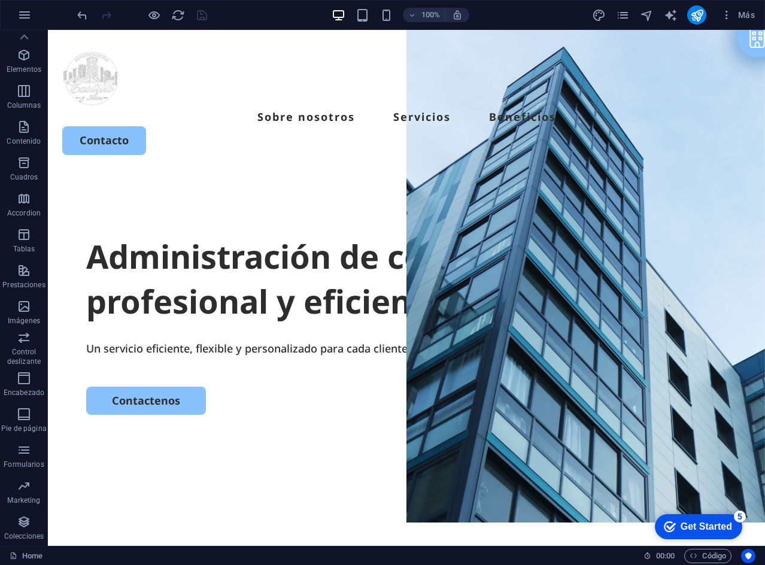
click at [694, 526] on div "Get Started" at bounding box center [705, 526] width 51 height 11
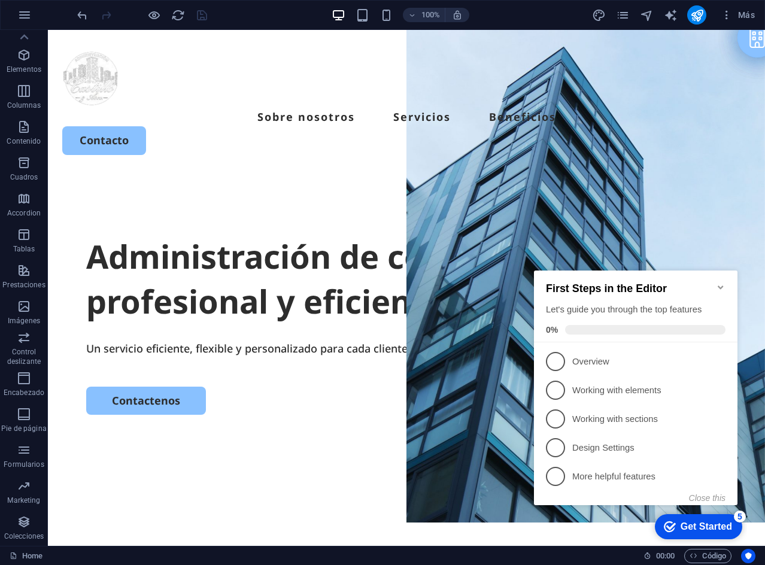
click at [719, 275] on div "First Steps in the Editor Let's guide you through the top features 0%" at bounding box center [635, 307] width 203 height 72
click at [719, 282] on icon "Minimize checklist" at bounding box center [721, 287] width 10 height 10
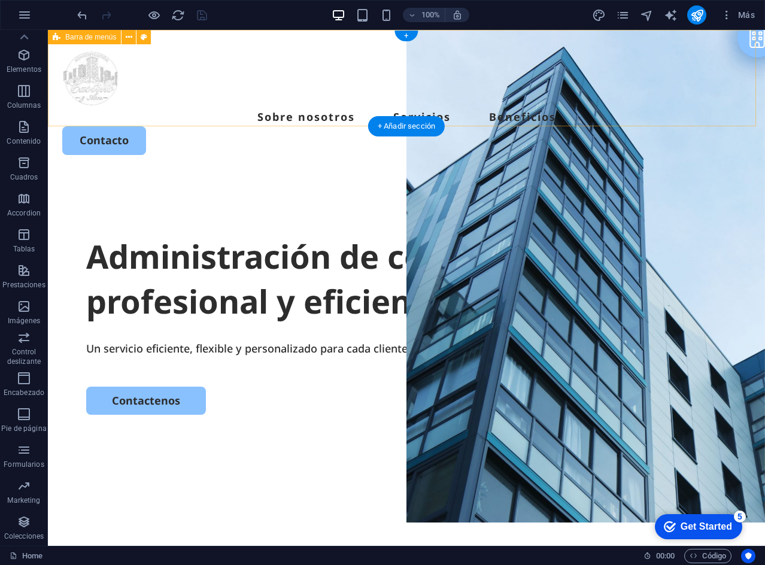
click at [601, 92] on div "Sobre nosotros Servicios Beneficios Contacto" at bounding box center [406, 102] width 717 height 144
click at [551, 49] on div "Sobre nosotros Servicios Beneficios Contacto" at bounding box center [406, 102] width 717 height 144
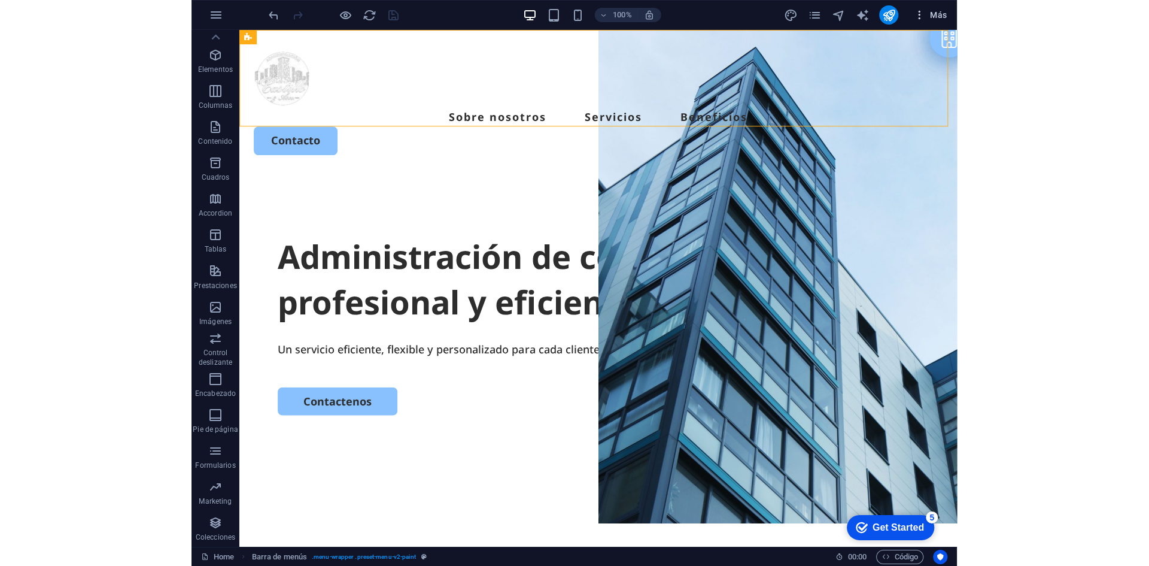
scroll to position [22, 0]
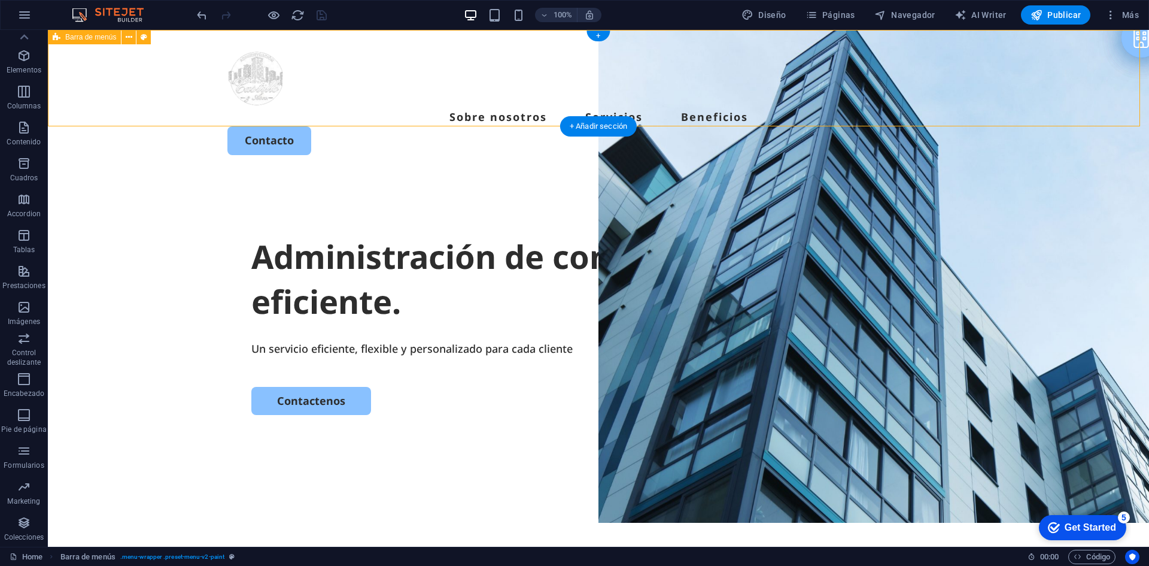
click at [848, 46] on div "Sobre nosotros Servicios Beneficios Contacto" at bounding box center [598, 102] width 1101 height 144
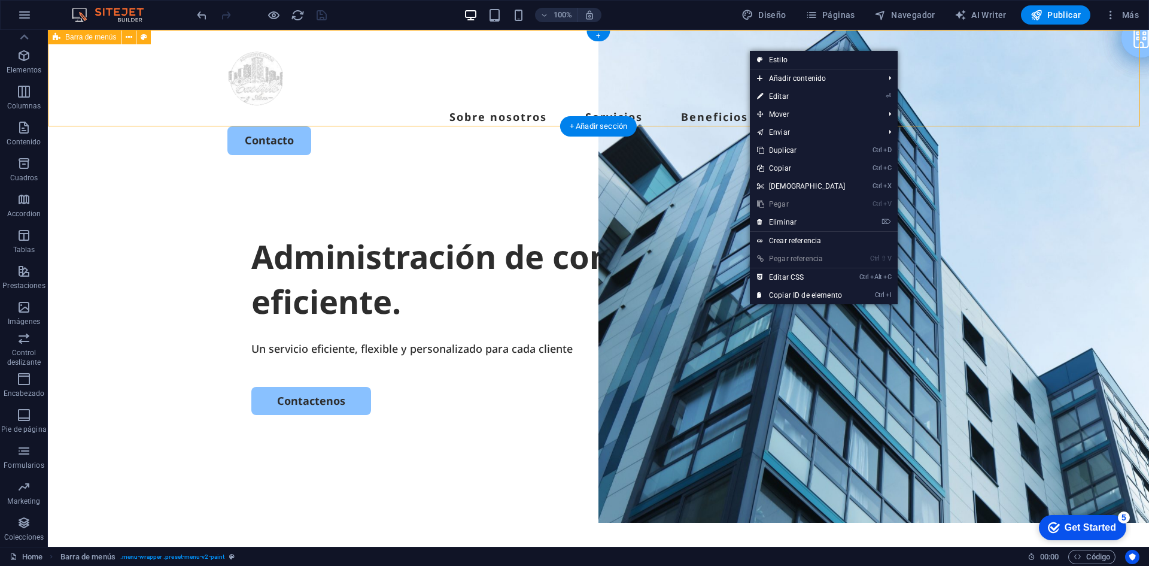
click at [822, 47] on div "Sobre nosotros Servicios Beneficios Contacto" at bounding box center [598, 102] width 1101 height 144
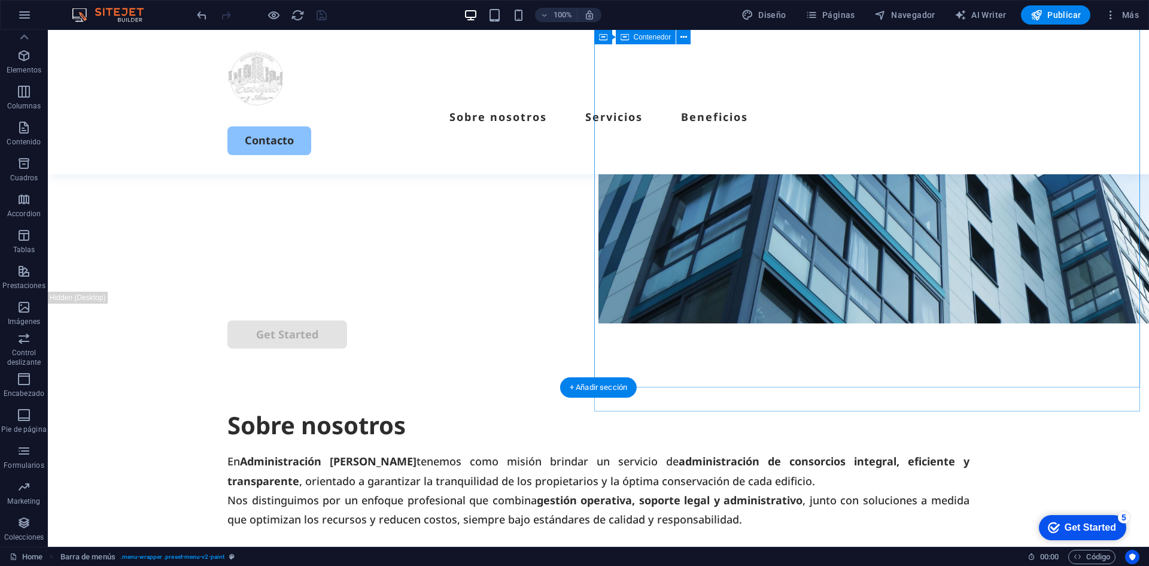
scroll to position [0, 0]
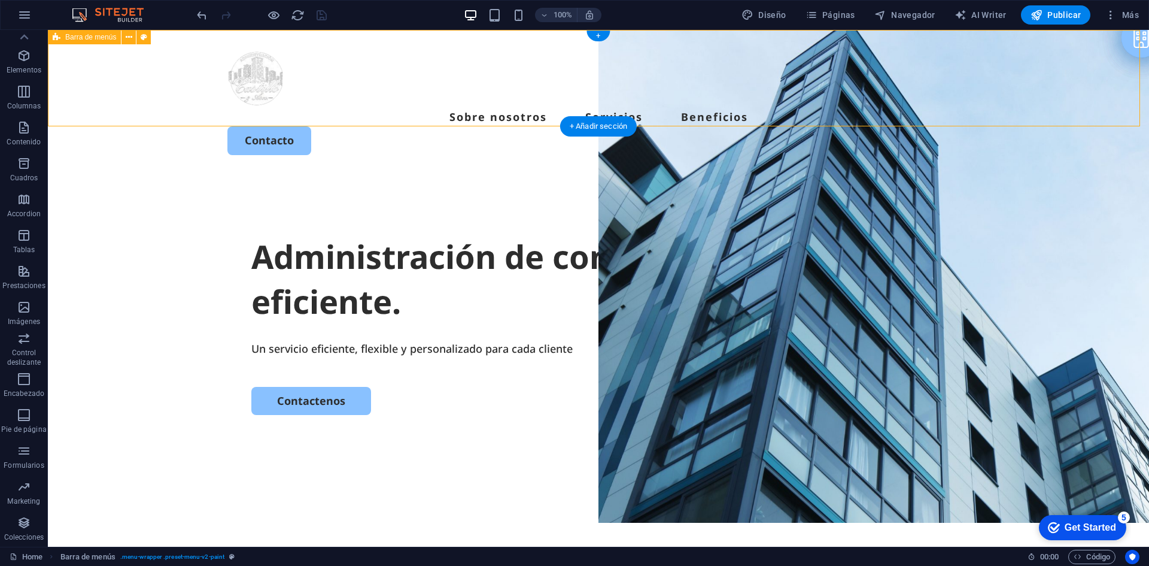
click at [984, 84] on div "Sobre nosotros Servicios Beneficios Contacto" at bounding box center [598, 102] width 1101 height 144
select select "header"
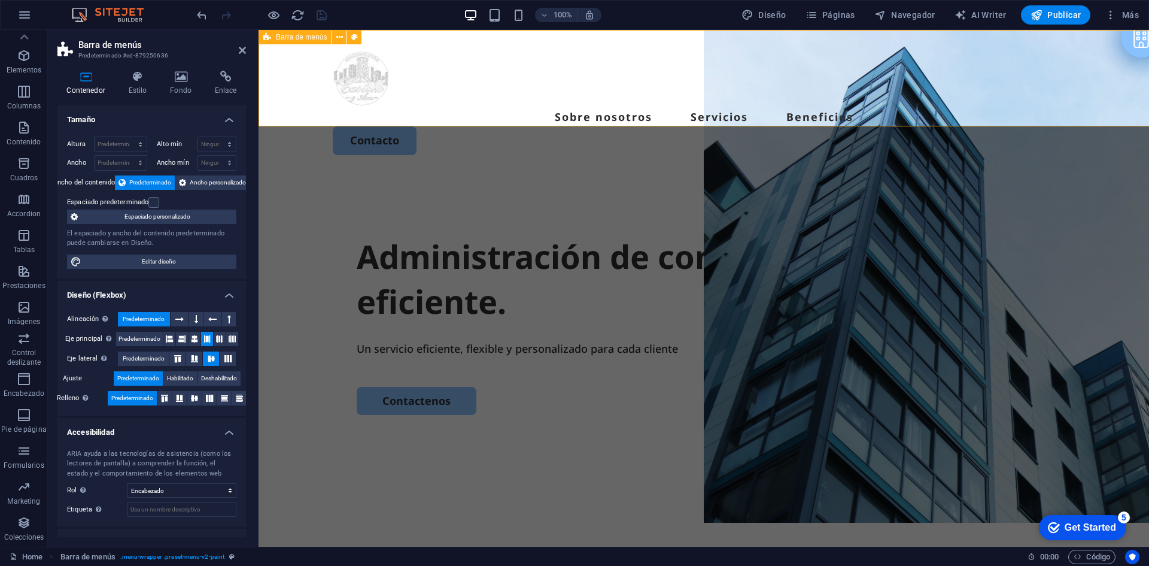
click at [868, 105] on div "Sobre nosotros Servicios Beneficios Contacto" at bounding box center [704, 102] width 891 height 144
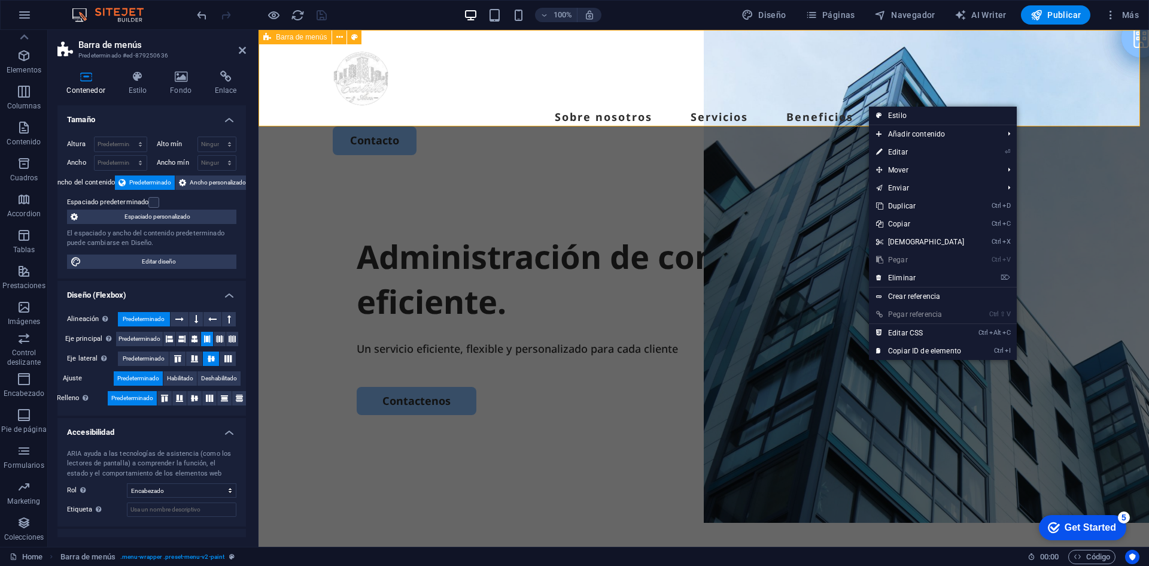
click at [849, 105] on div "Sobre nosotros Servicios Beneficios Contacto" at bounding box center [704, 102] width 891 height 144
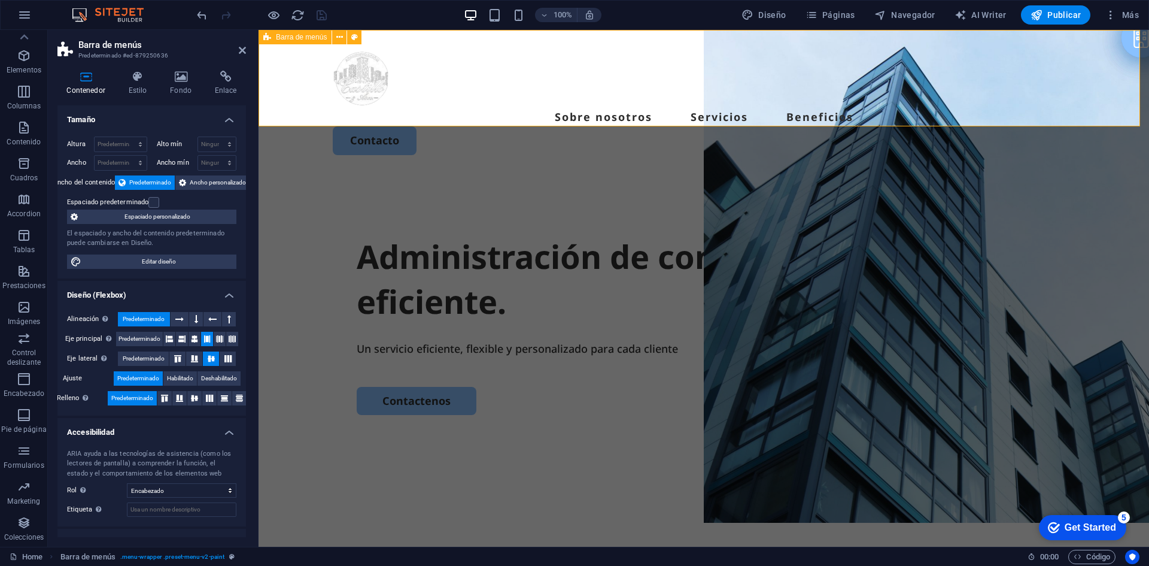
click at [733, 37] on div "Sobre nosotros Servicios Beneficios Contacto" at bounding box center [704, 102] width 891 height 144
click at [1007, 126] on div "Contacto" at bounding box center [704, 140] width 742 height 28
click at [1044, 126] on div "Contacto" at bounding box center [704, 140] width 742 height 28
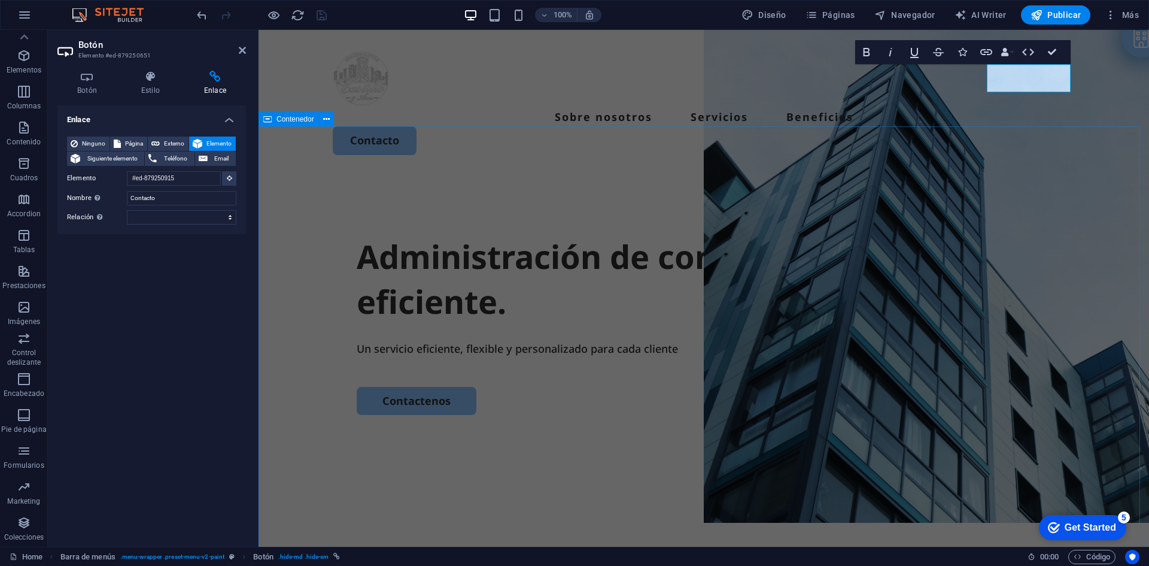
click at [685, 174] on div "Administración de consorcios profesional y eficiente. Un servicio eficiente, fl…" at bounding box center [704, 404] width 891 height 461
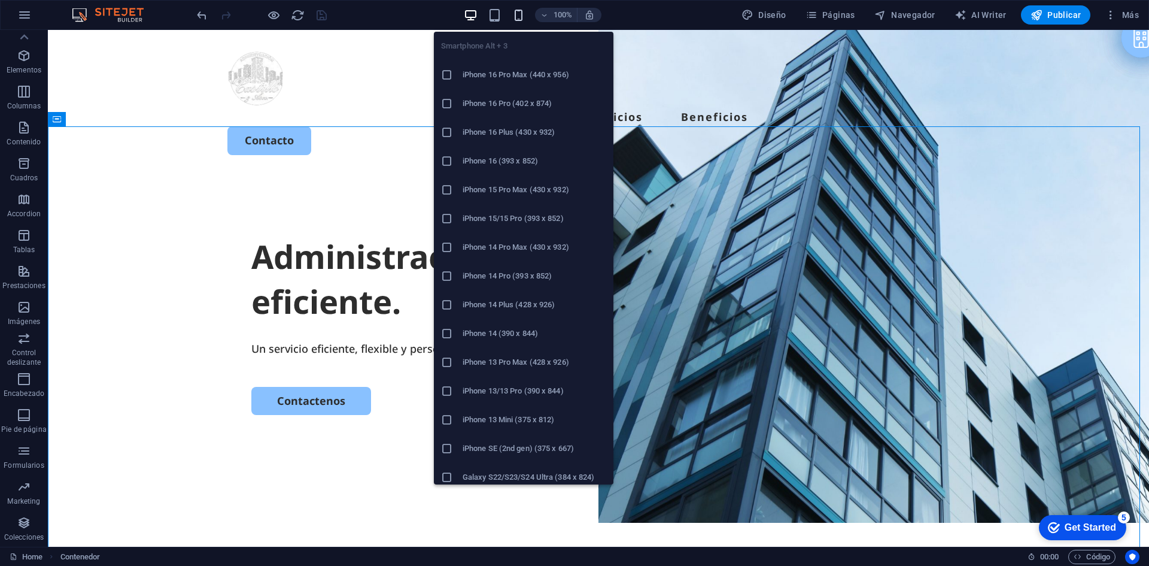
click at [516, 16] on icon "button" at bounding box center [519, 15] width 14 height 14
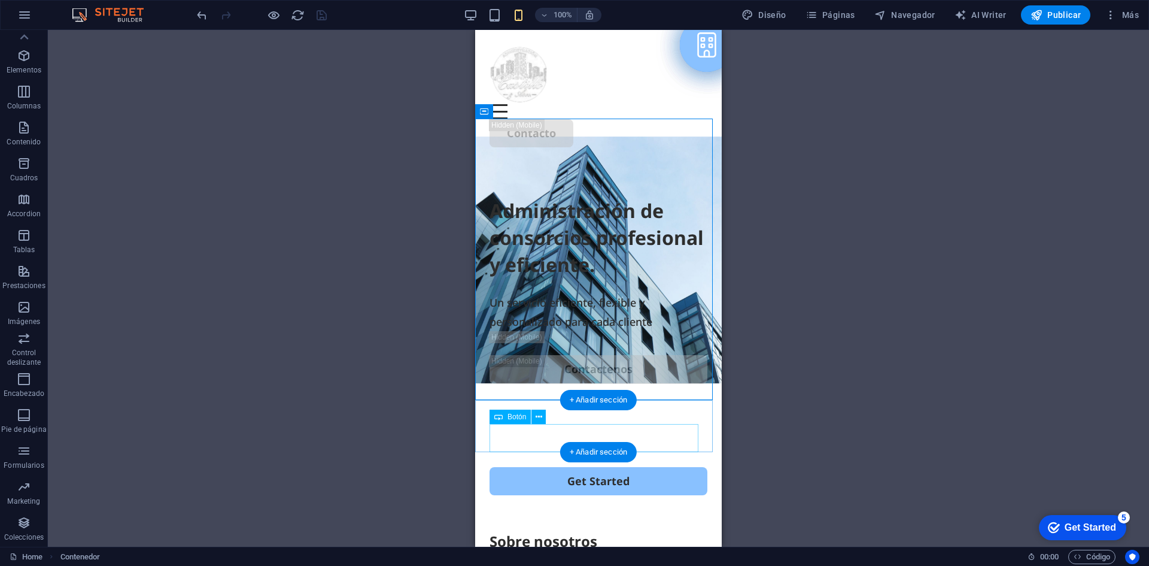
click at [635, 467] on div "Get Started" at bounding box center [599, 481] width 218 height 28
select select "%"
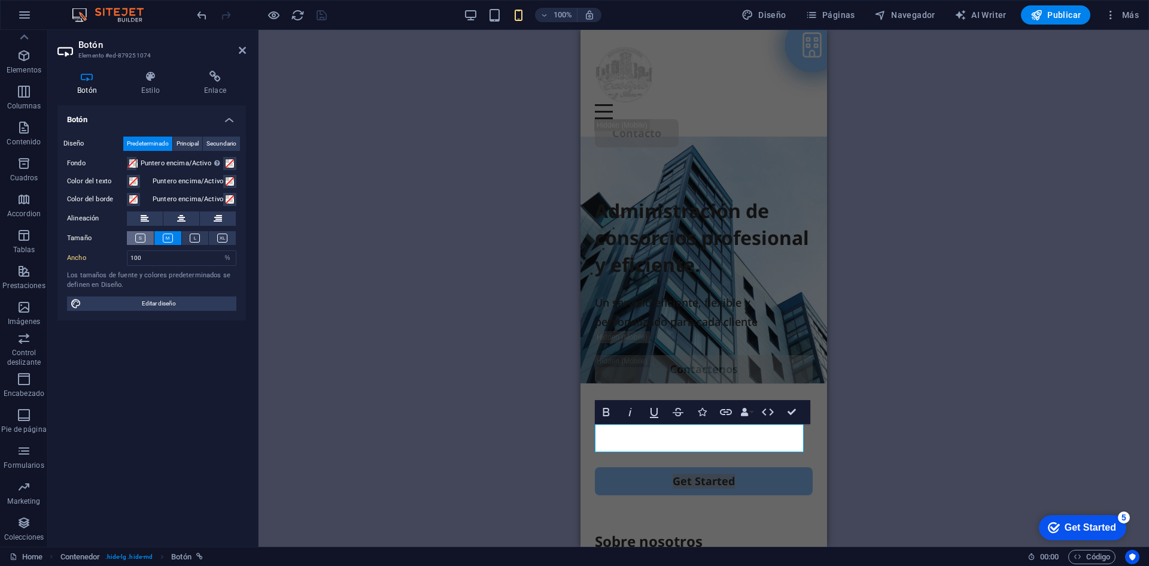
click at [137, 242] on button at bounding box center [140, 238] width 27 height 14
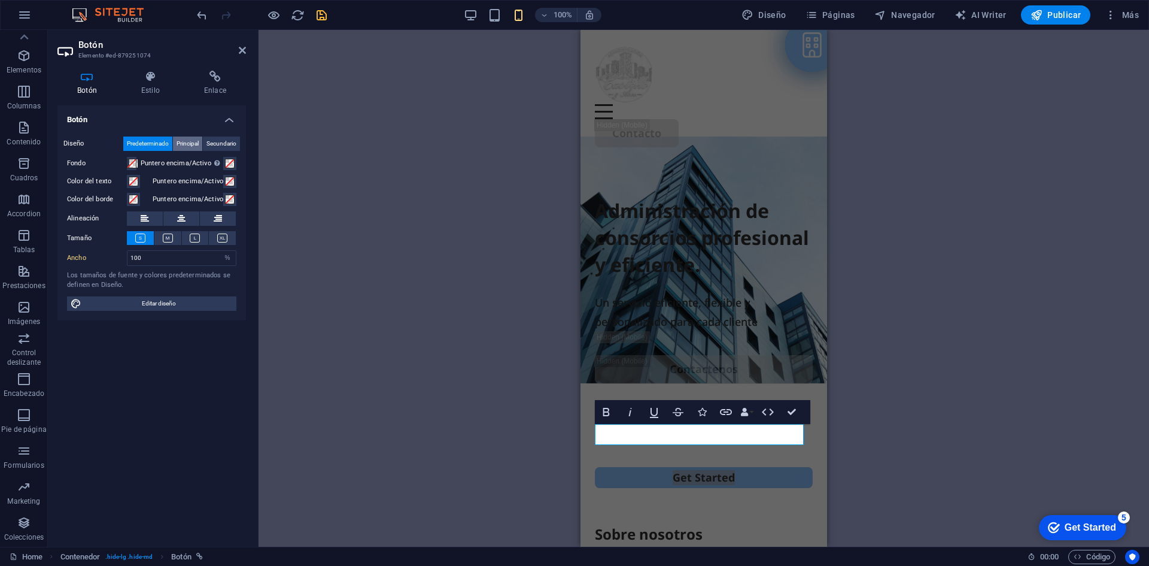
click at [186, 140] on span "Principal" at bounding box center [188, 143] width 22 height 14
click at [229, 140] on span "Secundario" at bounding box center [221, 143] width 30 height 14
click at [163, 141] on span "Predeterminado" at bounding box center [148, 143] width 42 height 14
click at [162, 86] on h4 "Estilo" at bounding box center [152, 83] width 63 height 25
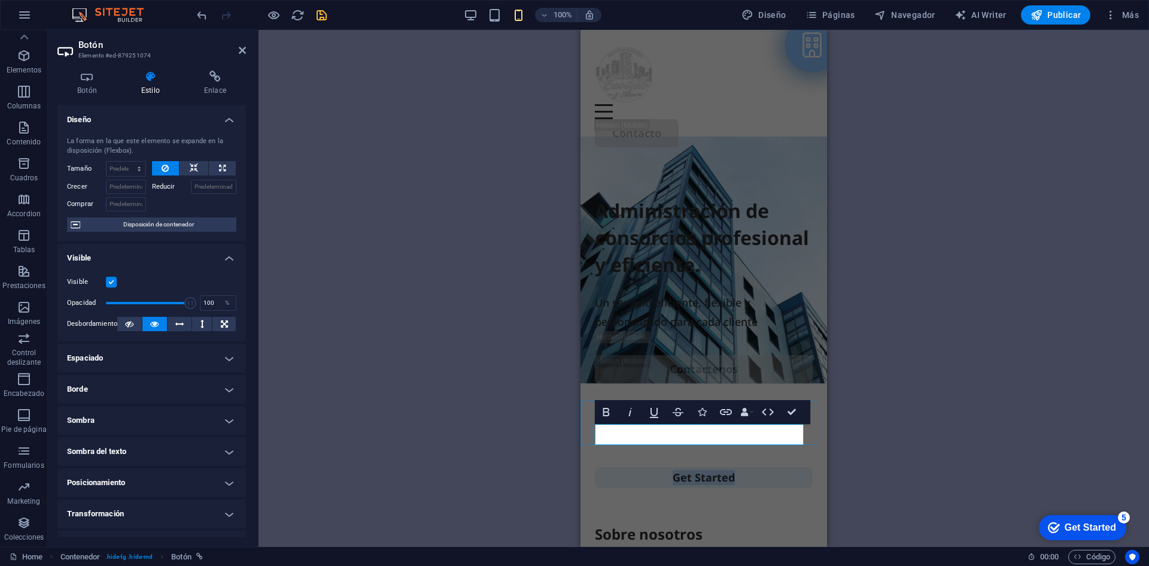
click at [689, 467] on link "Get Started" at bounding box center [704, 477] width 218 height 21
click at [692, 467] on link "Get Started" at bounding box center [704, 477] width 218 height 21
click at [206, 83] on h4 "Enlace" at bounding box center [215, 83] width 62 height 25
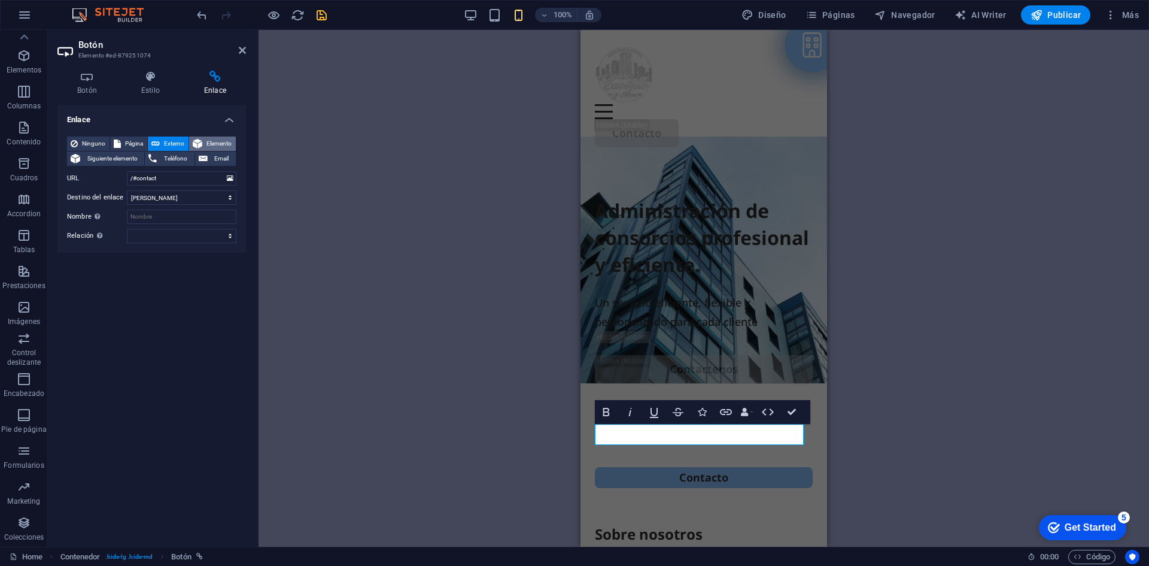
click at [206, 142] on span "Elemento" at bounding box center [219, 143] width 26 height 14
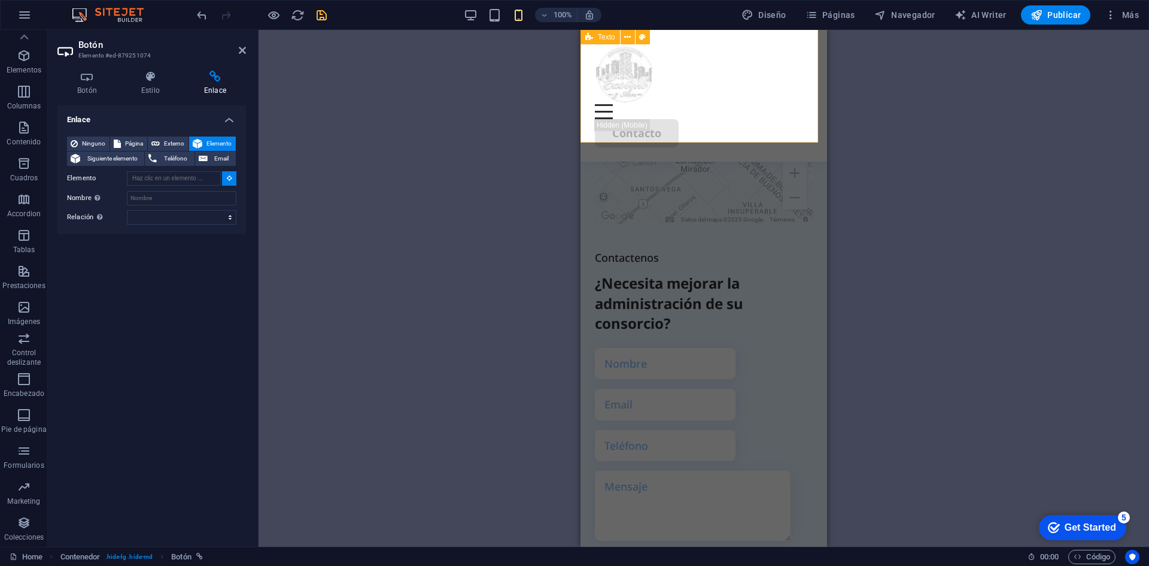
scroll to position [3790, 0]
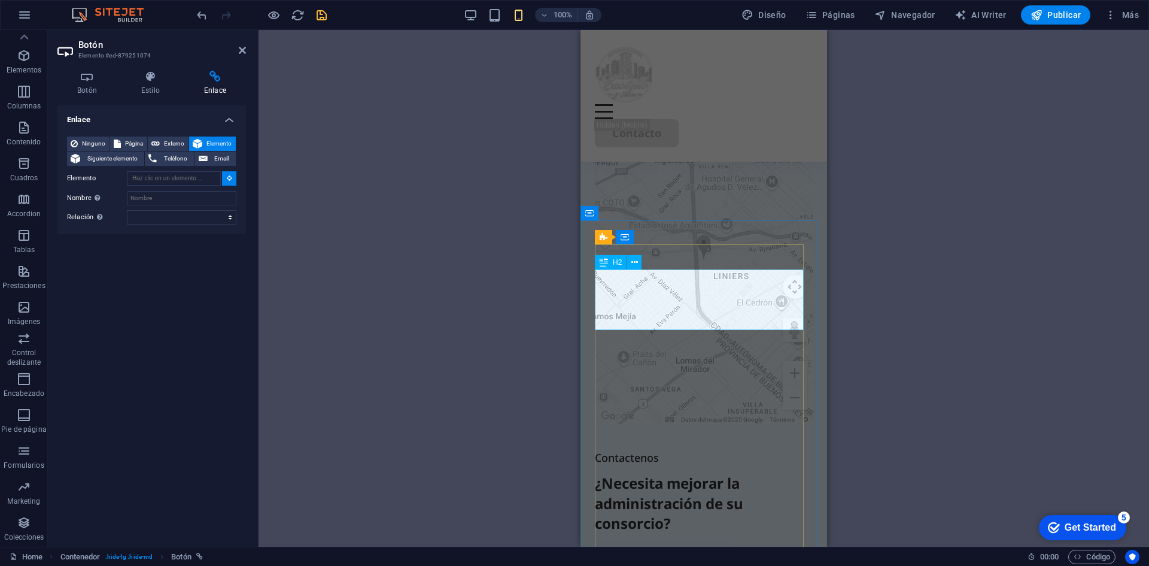
click at [651, 473] on div "¿Necesita mejorar la administración de su consorcio?" at bounding box center [704, 503] width 218 height 60
type input "#ed-879250915"
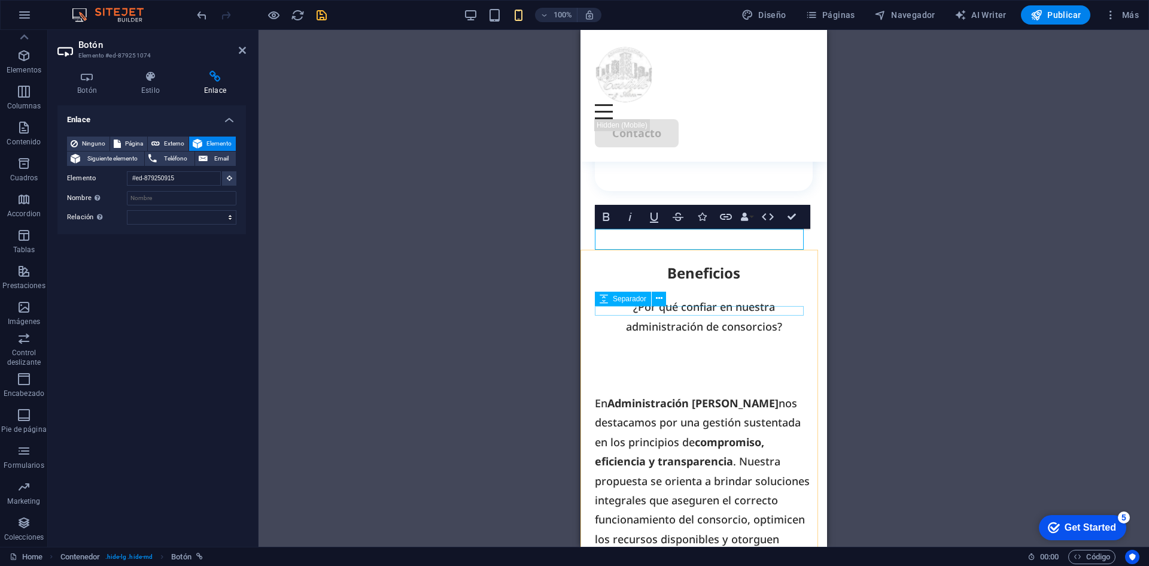
scroll to position [146, 0]
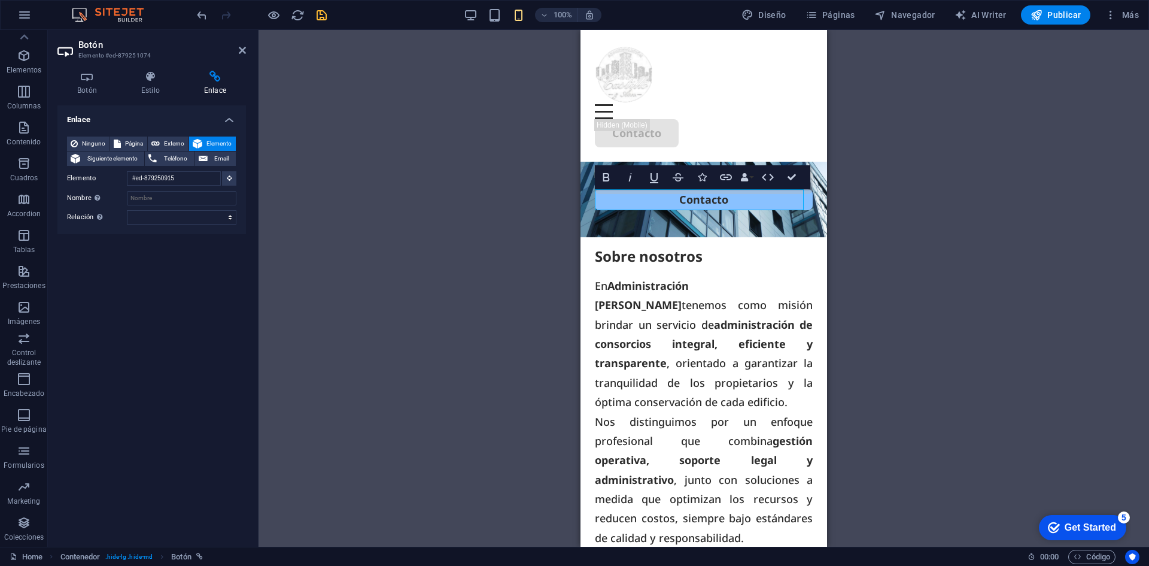
click at [504, 218] on div "Contenedor H1 Contenedor Contenedor Contenedor Contenedor Contenedor Barra de m…" at bounding box center [704, 288] width 891 height 516
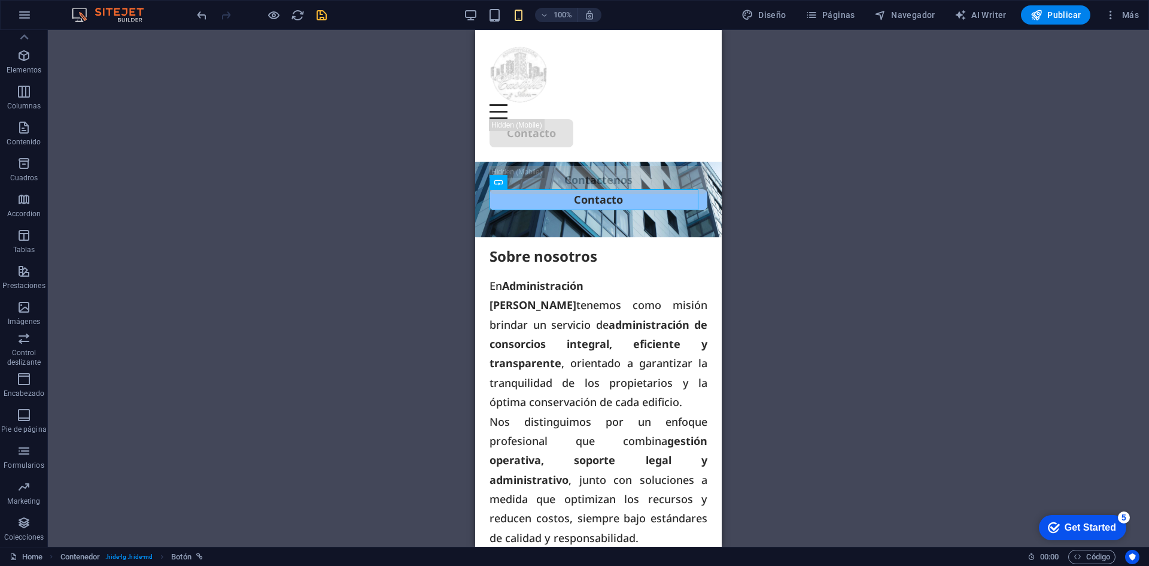
click at [841, 170] on div "Contenedor H1 Contenedor Contenedor Contenedor Contenedor Contenedor Barra de m…" at bounding box center [598, 288] width 1101 height 516
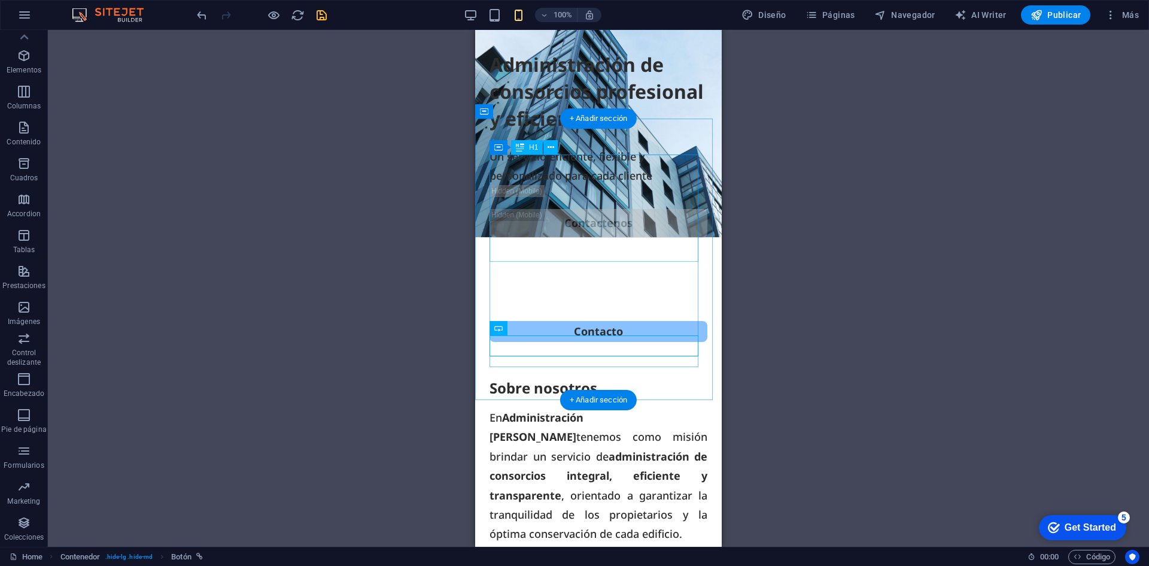
scroll to position [0, 0]
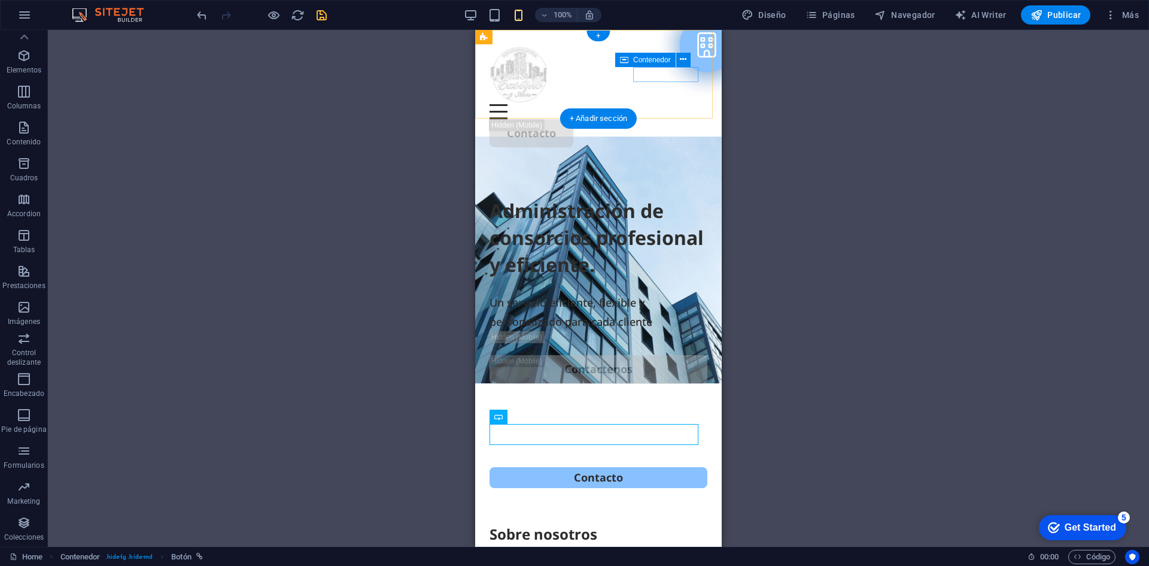
click at [651, 104] on div at bounding box center [599, 111] width 218 height 15
click at [671, 91] on div "Sobre nosotros Servicios Beneficios Contacto" at bounding box center [598, 96] width 247 height 132
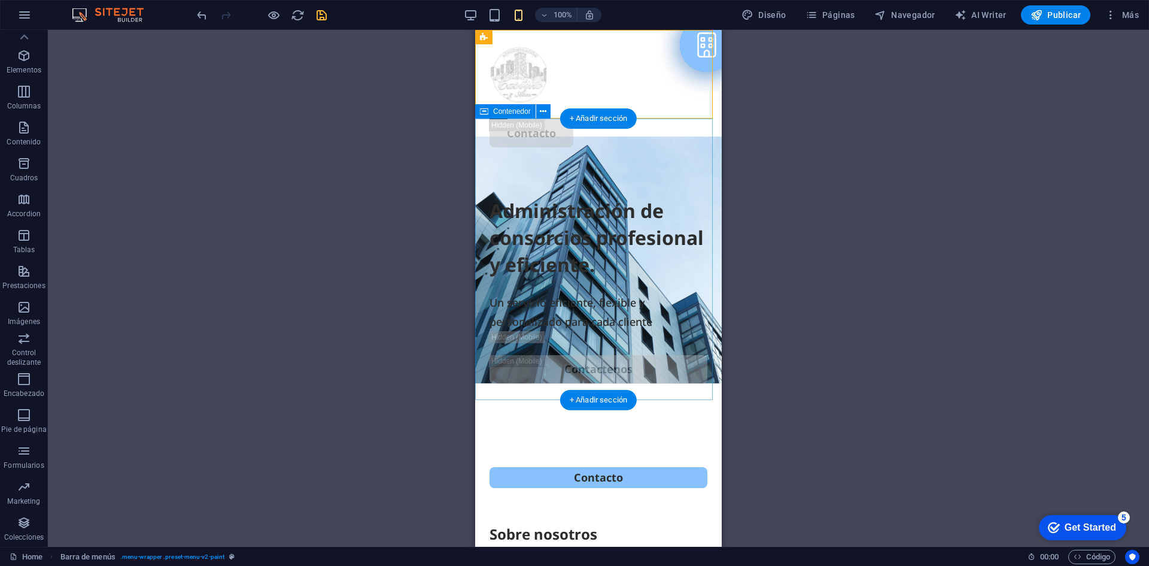
click at [494, 162] on div "Administración de consorcios profesional y eficiente. Un servicio eficiente, fl…" at bounding box center [598, 302] width 247 height 281
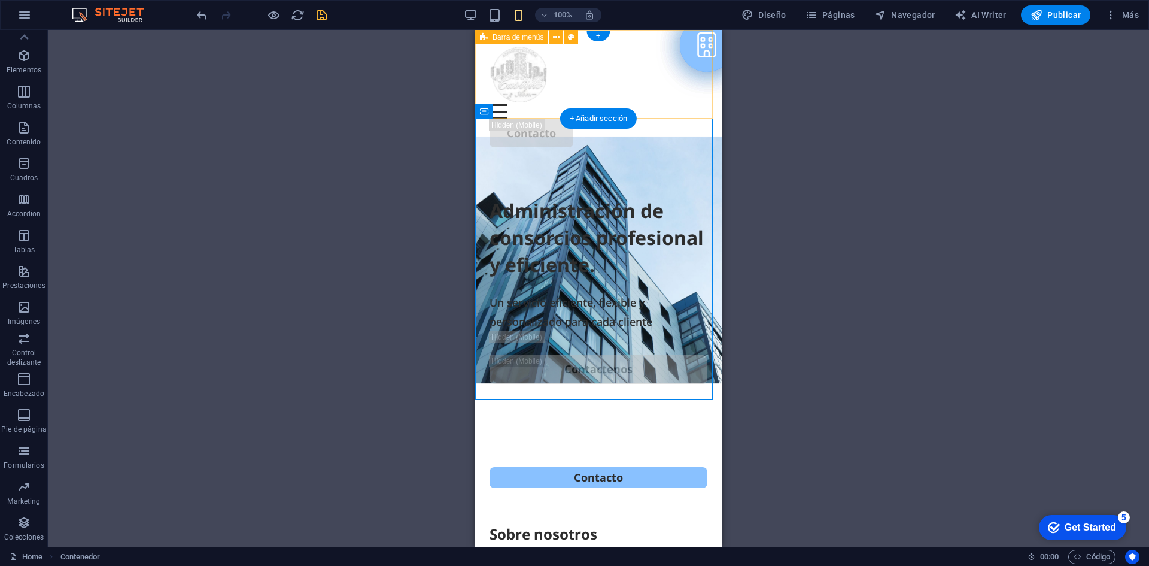
click at [486, 90] on div "Sobre nosotros Servicios Beneficios Contacto" at bounding box center [598, 96] width 247 height 132
click at [484, 54] on div "Sobre nosotros Servicios Beneficios Contacto" at bounding box center [598, 96] width 247 height 132
select select "header"
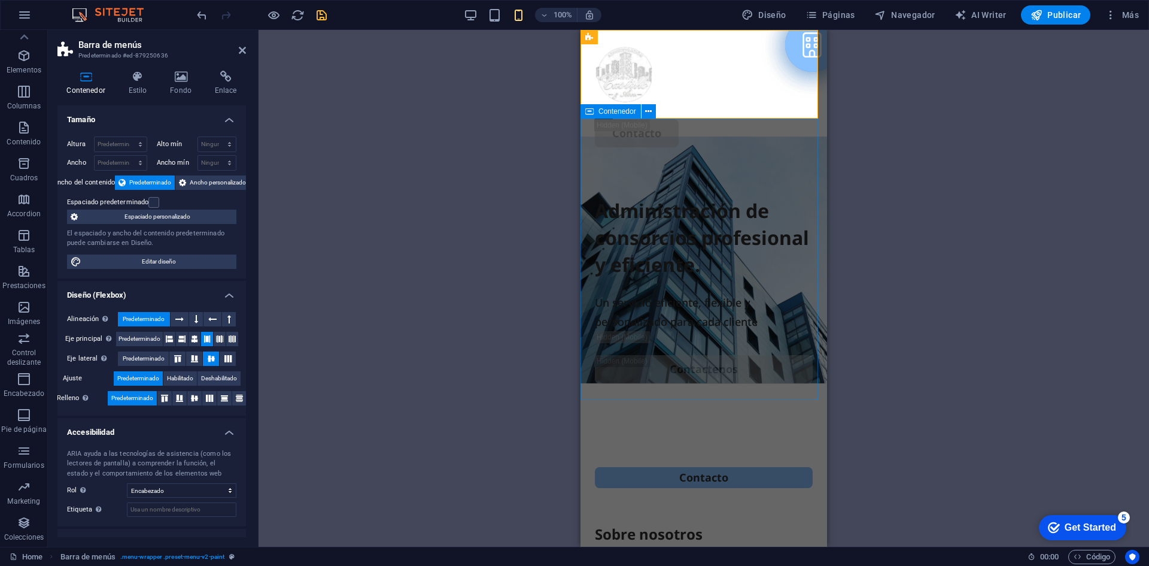
click at [592, 162] on div "Administración de consorcios profesional y eficiente. Un servicio eficiente, fl…" at bounding box center [704, 302] width 247 height 281
select select "px"
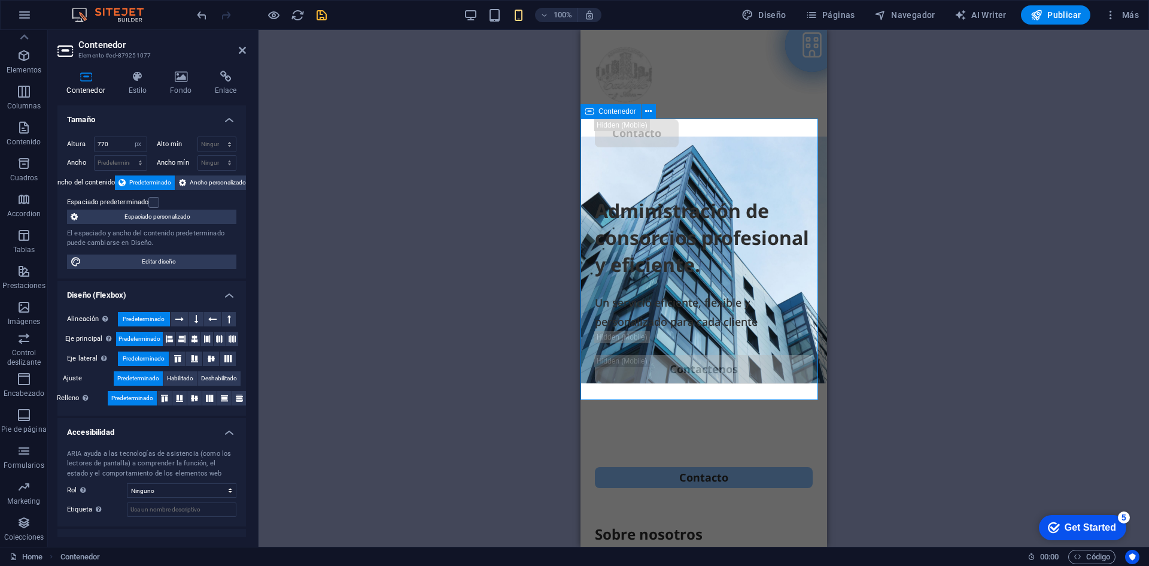
type input "470"
click at [773, 92] on div "Sobre nosotros Servicios Beneficios Contacto" at bounding box center [704, 96] width 247 height 132
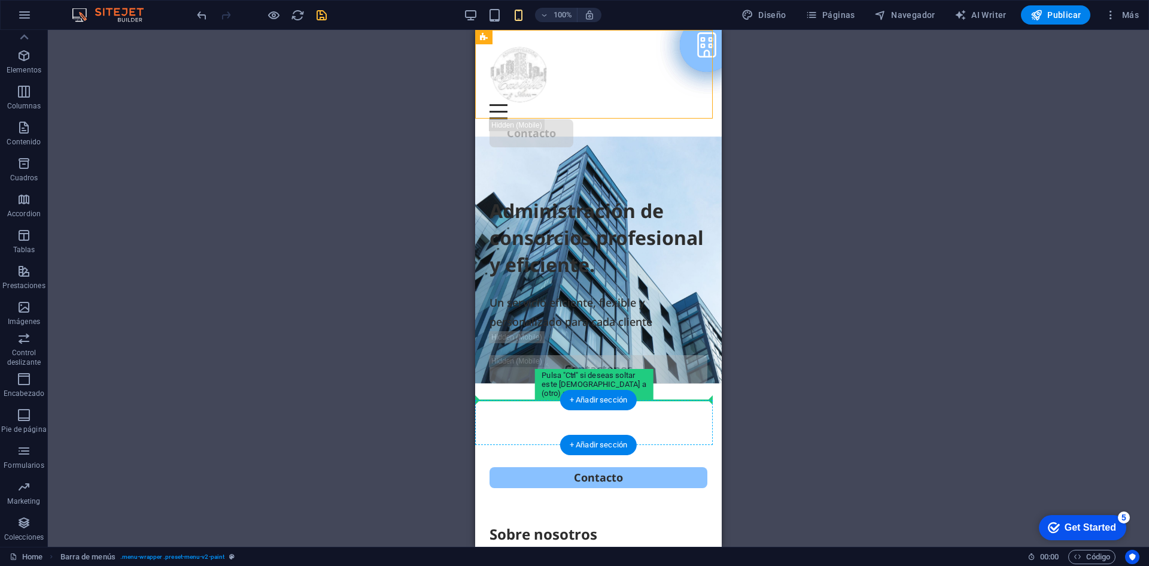
drag, startPoint x: 694, startPoint y: 94, endPoint x: 698, endPoint y: 400, distance: 305.9
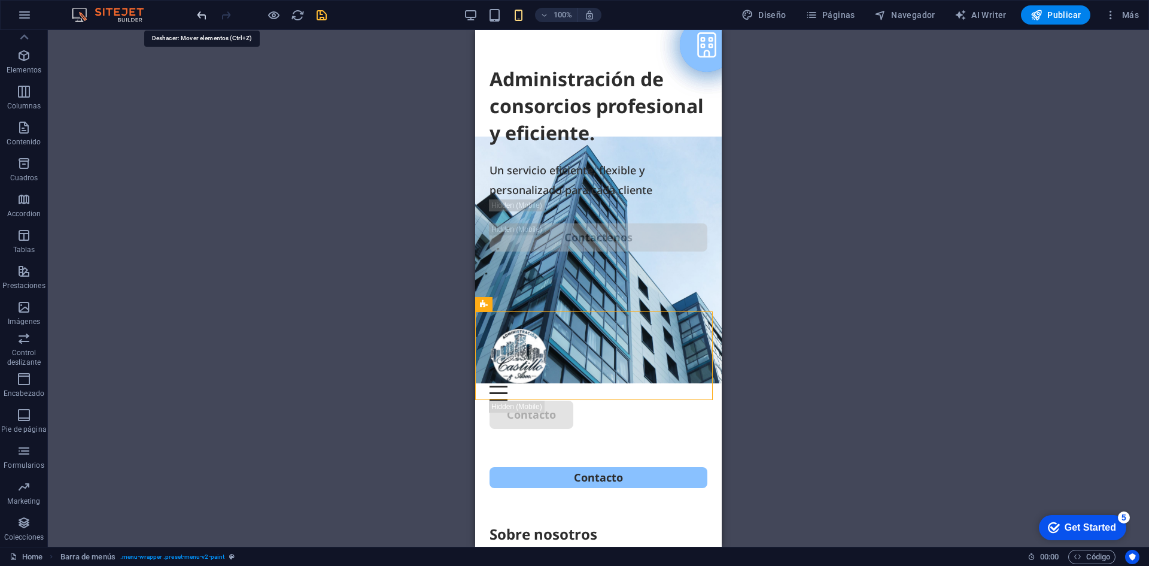
click at [204, 16] on icon "undo" at bounding box center [202, 15] width 14 height 14
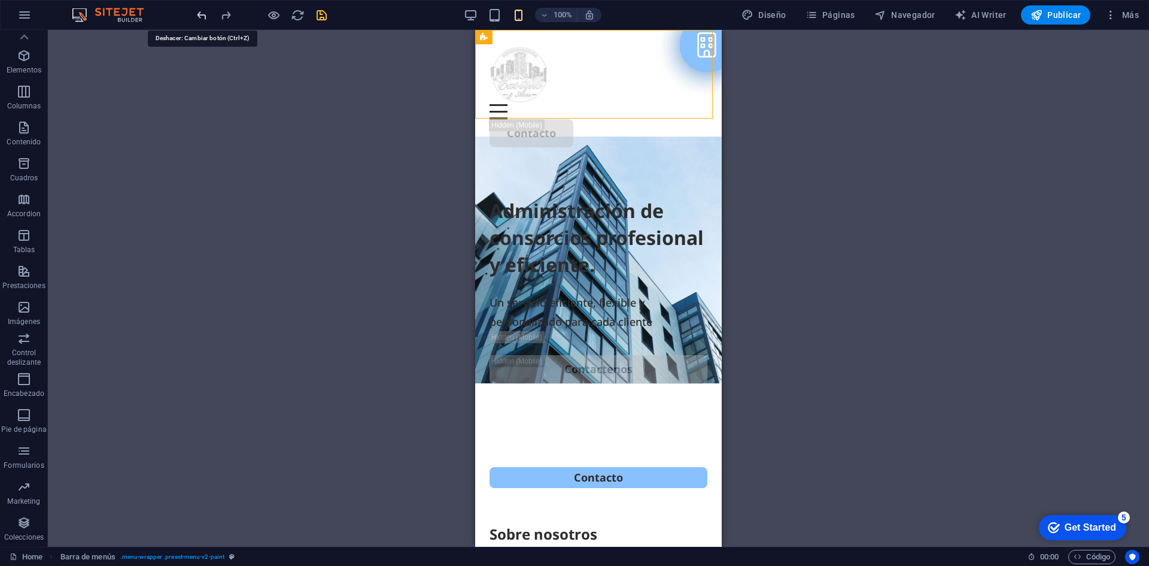
click at [201, 12] on icon "undo" at bounding box center [202, 15] width 14 height 14
click at [227, 13] on icon "redo" at bounding box center [226, 15] width 14 height 14
click at [826, 77] on div "Arrastra aquí para reemplazar el contenido existente. Si quieres crear un eleme…" at bounding box center [598, 288] width 1101 height 516
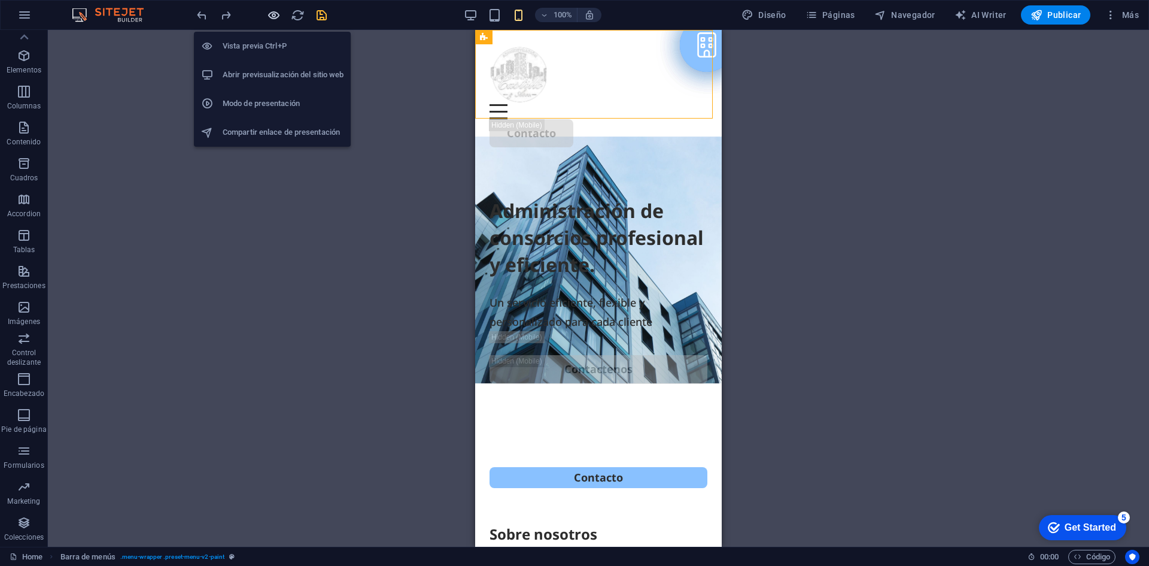
click at [272, 12] on icon "button" at bounding box center [274, 15] width 14 height 14
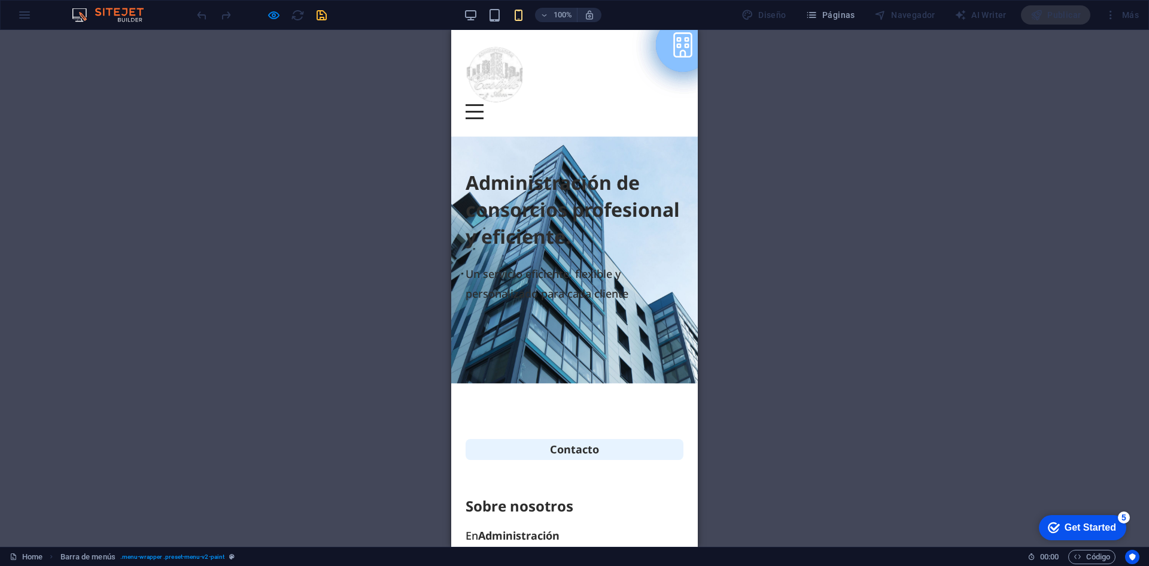
click at [596, 443] on link "Contacto" at bounding box center [575, 449] width 218 height 21
click at [478, 18] on icon "button" at bounding box center [471, 15] width 14 height 14
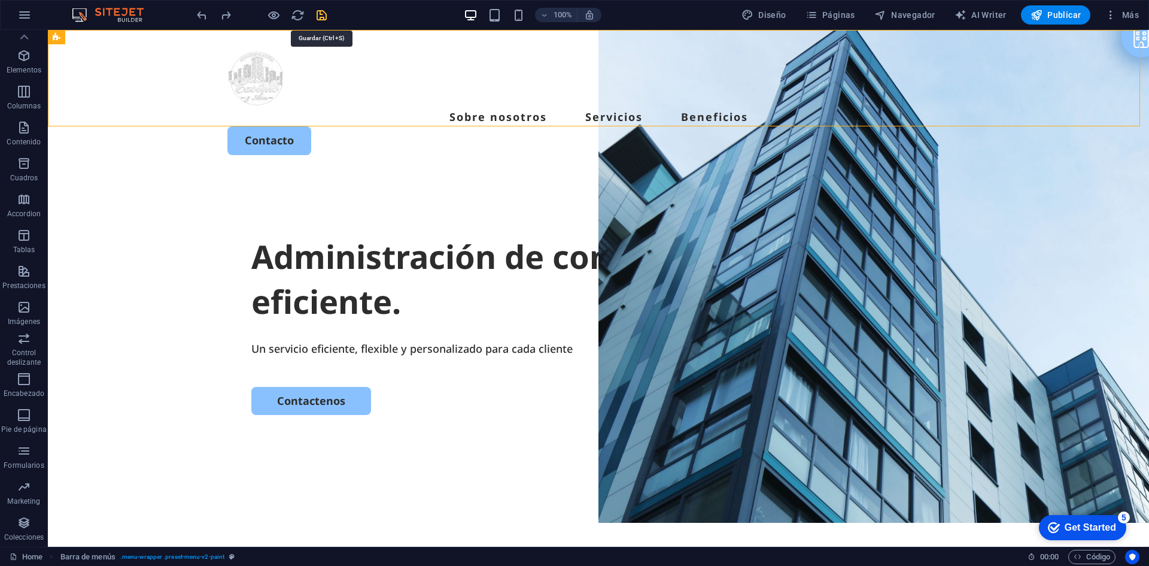
click at [326, 14] on icon "save" at bounding box center [322, 15] width 14 height 14
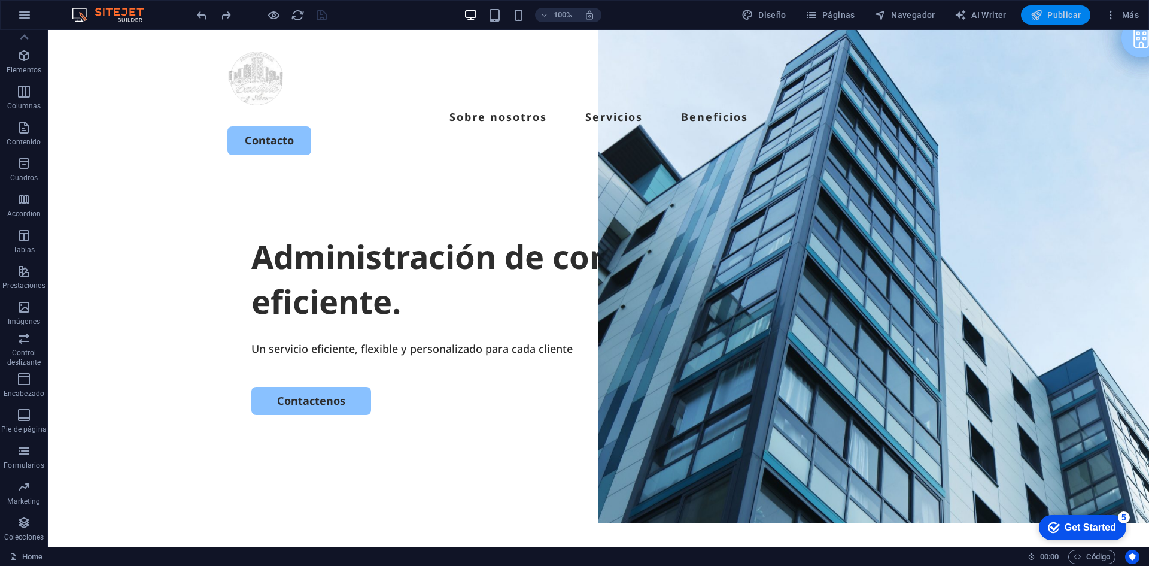
click at [1056, 12] on span "Publicar" at bounding box center [1056, 15] width 51 height 12
